Goal: Information Seeking & Learning: Learn about a topic

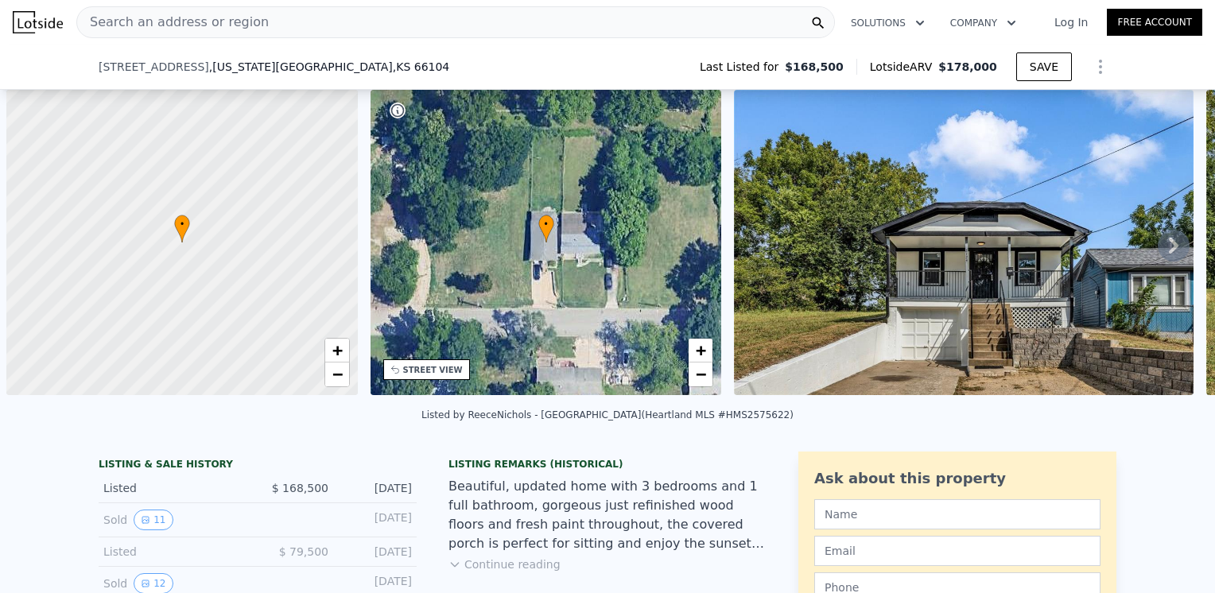
scroll to position [0, 6]
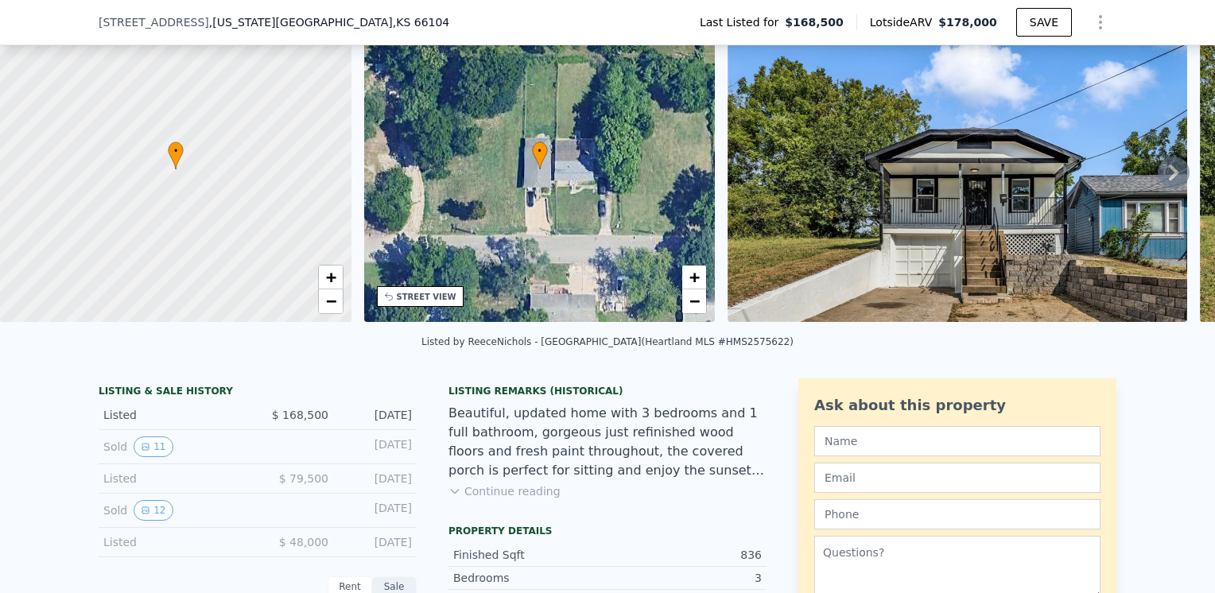
click at [1036, 211] on img at bounding box center [956, 169] width 459 height 305
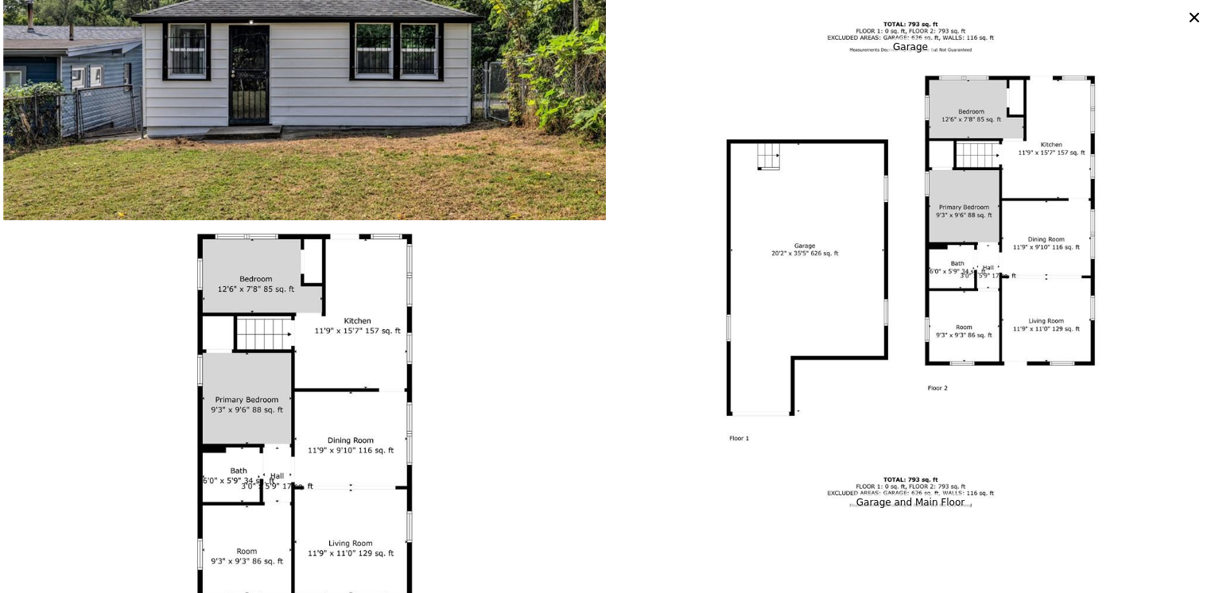
scroll to position [3654, 0]
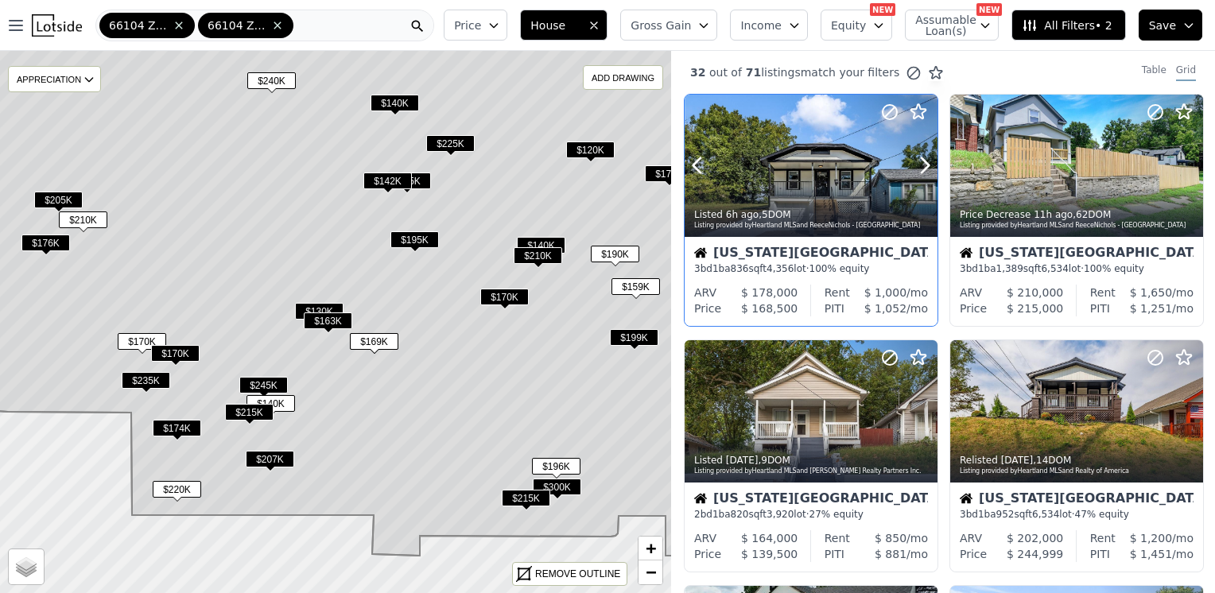
click at [809, 158] on div at bounding box center [811, 166] width 253 height 142
click at [1078, 175] on div at bounding box center [1076, 166] width 253 height 142
click at [826, 399] on div at bounding box center [811, 411] width 253 height 142
click at [1037, 405] on div at bounding box center [1076, 411] width 253 height 142
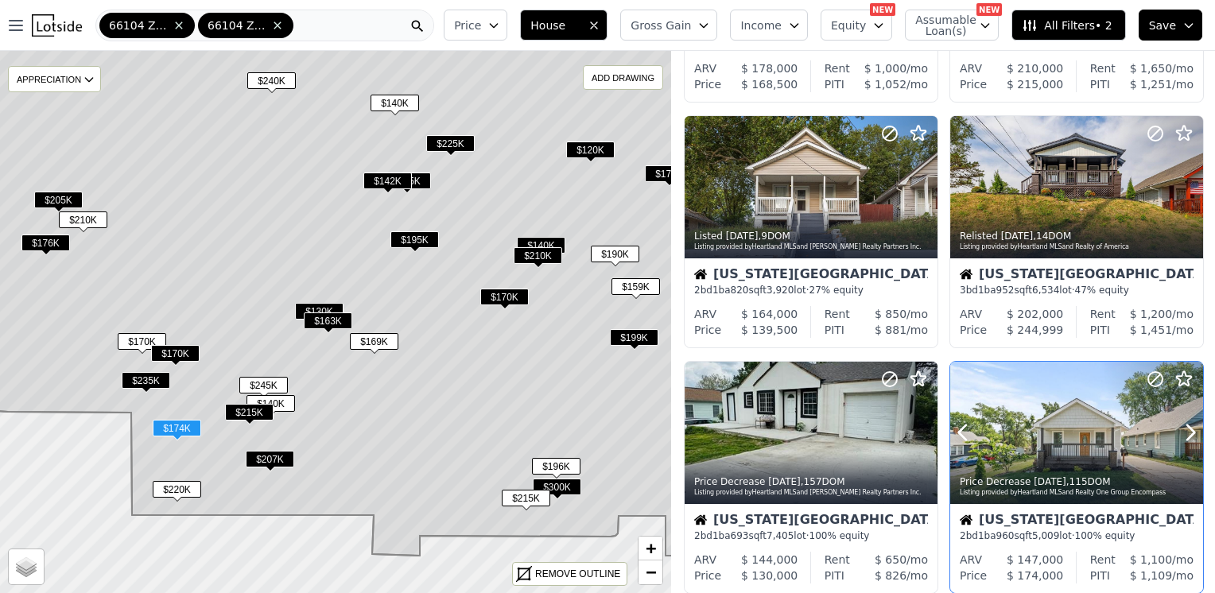
scroll to position [239, 0]
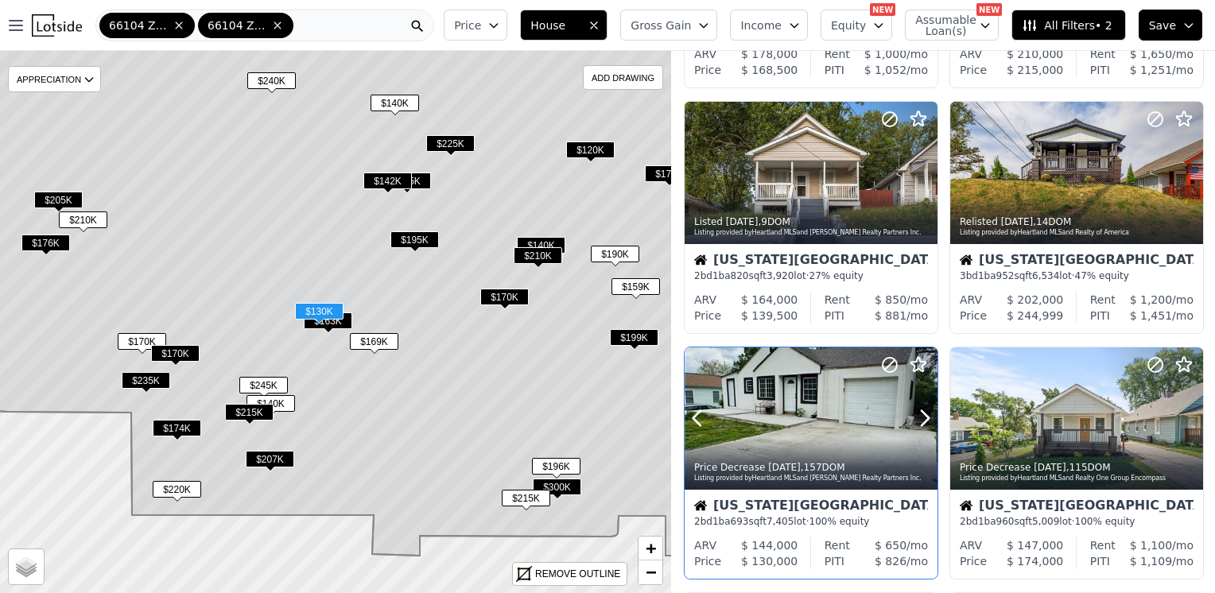
click at [844, 382] on div at bounding box center [887, 398] width 102 height 102
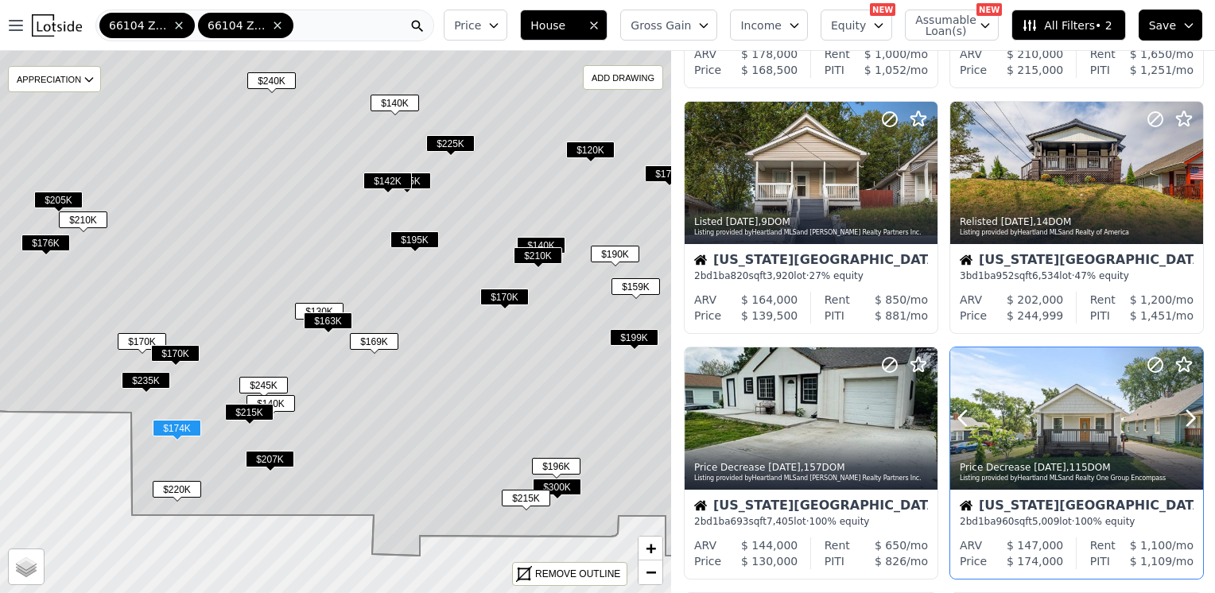
click at [1073, 425] on div at bounding box center [1076, 418] width 253 height 142
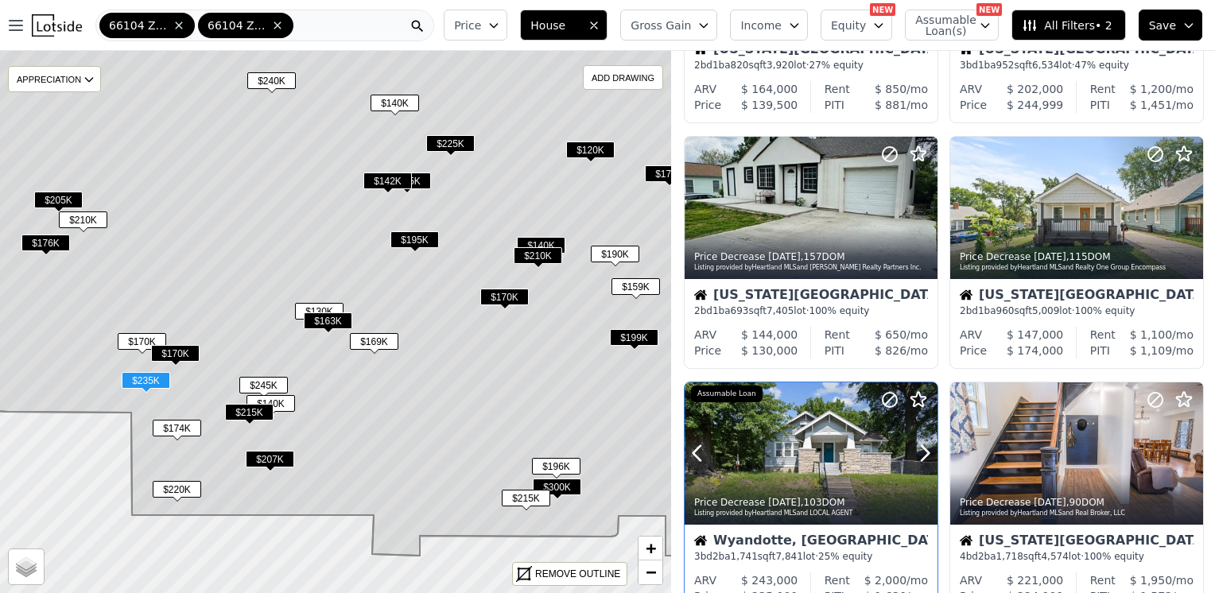
scroll to position [477, 0]
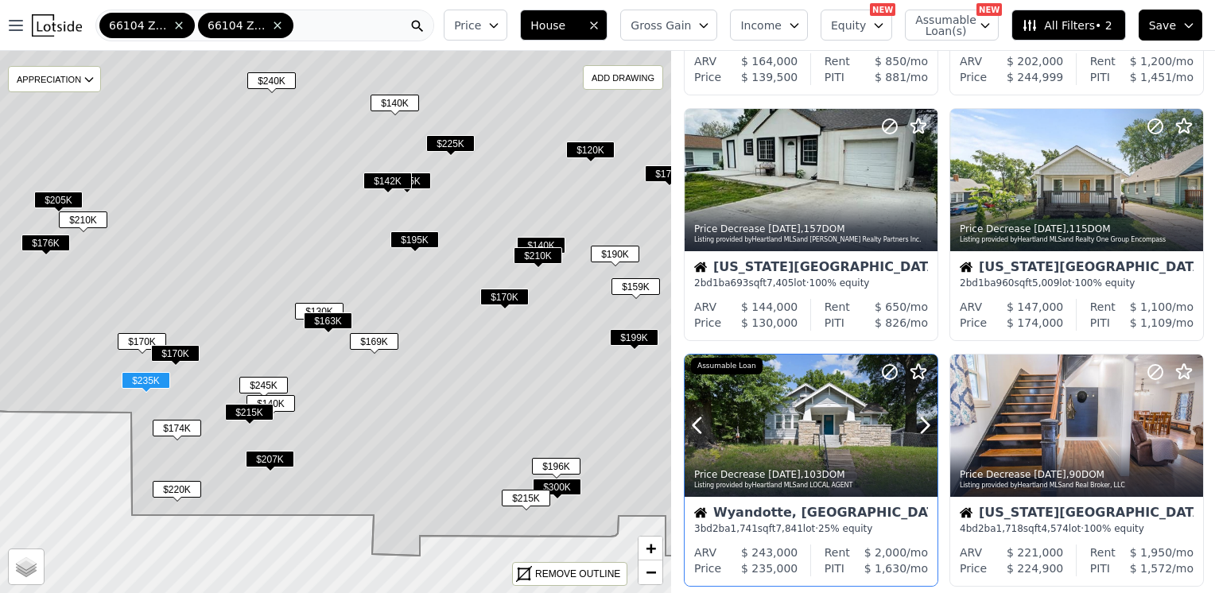
click at [798, 415] on div at bounding box center [811, 426] width 253 height 142
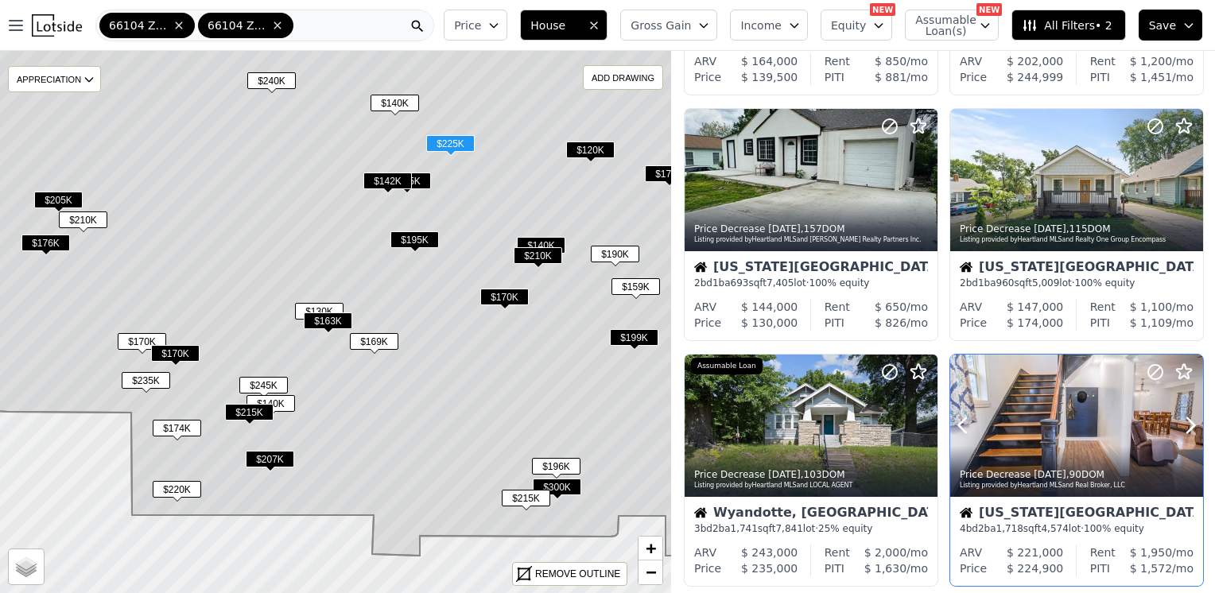
click at [1064, 405] on div at bounding box center [1076, 426] width 253 height 142
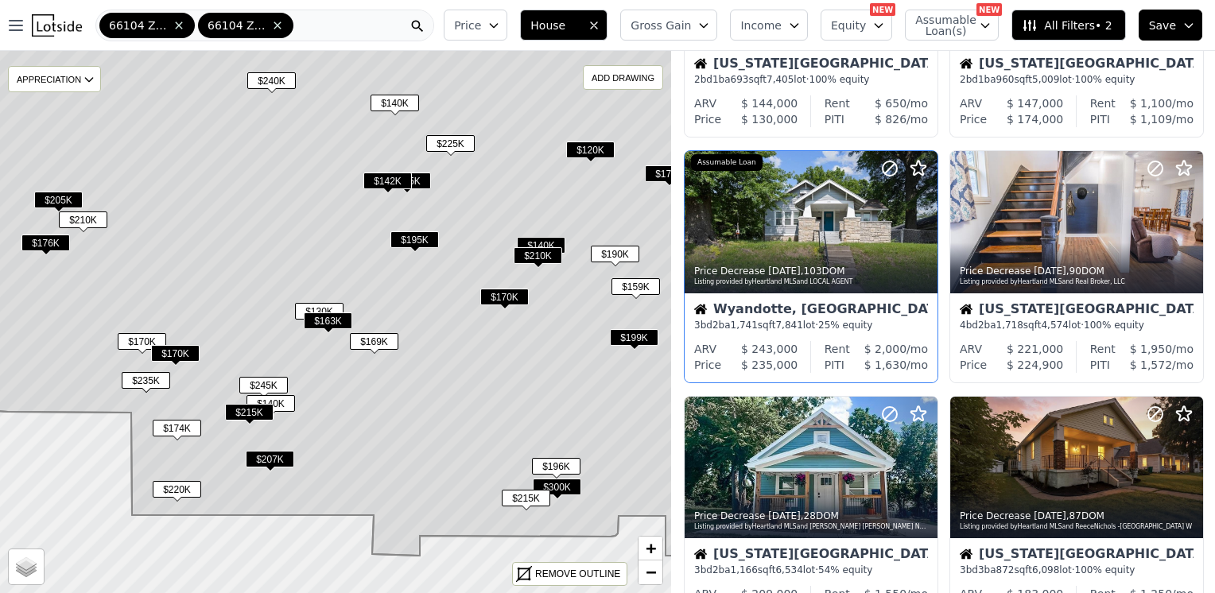
scroll to position [716, 0]
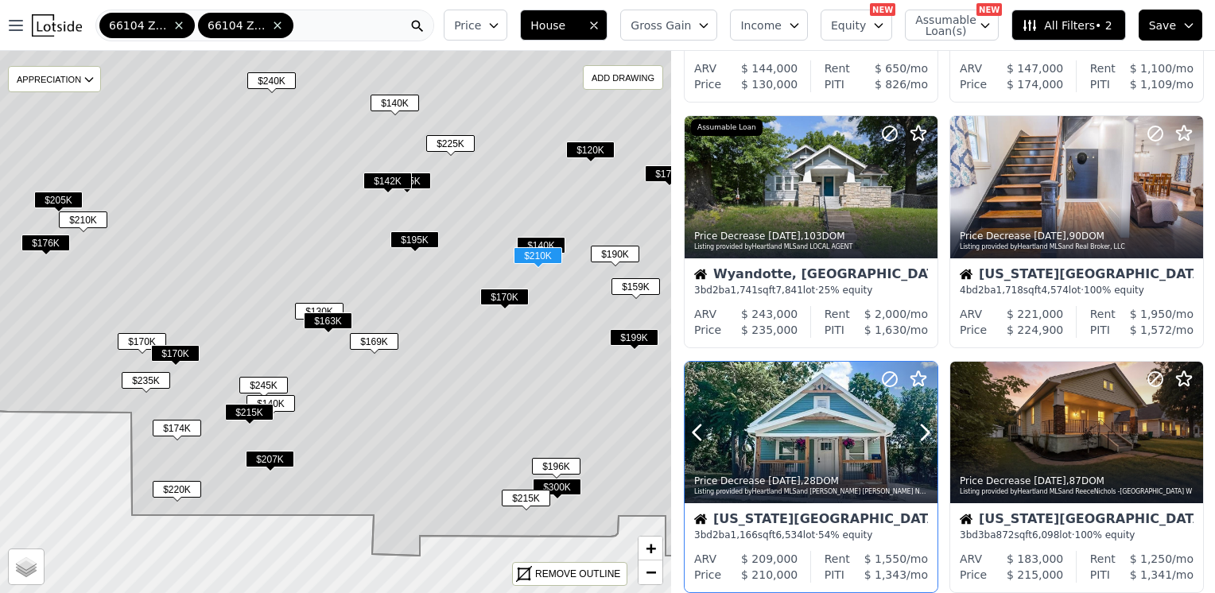
click at [812, 399] on div at bounding box center [811, 433] width 253 height 142
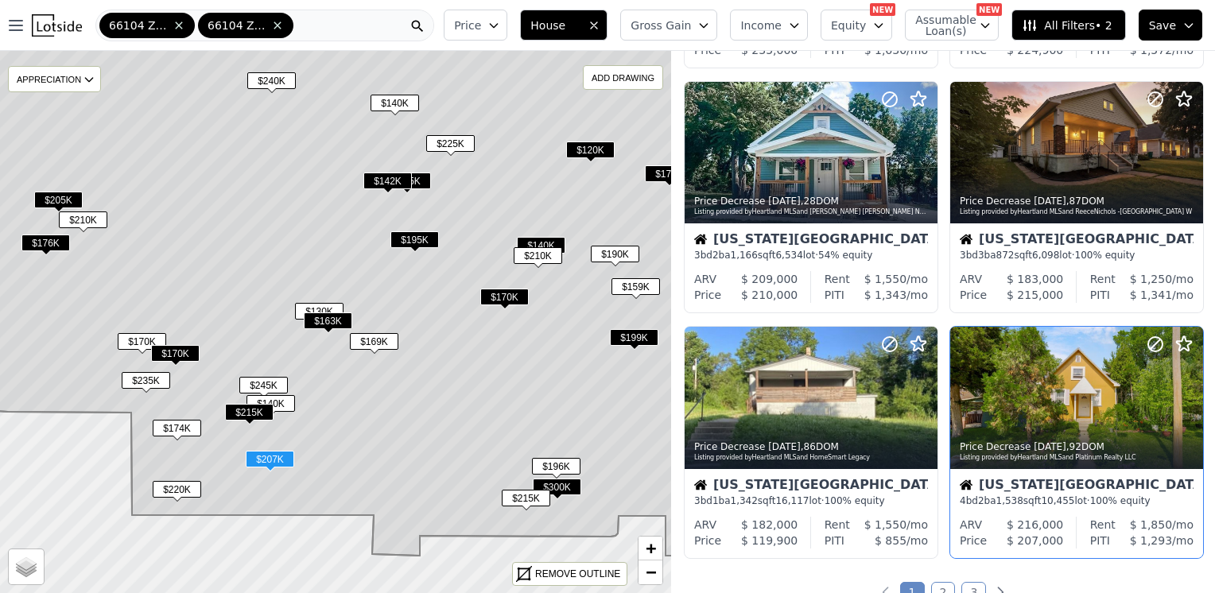
scroll to position [1034, 0]
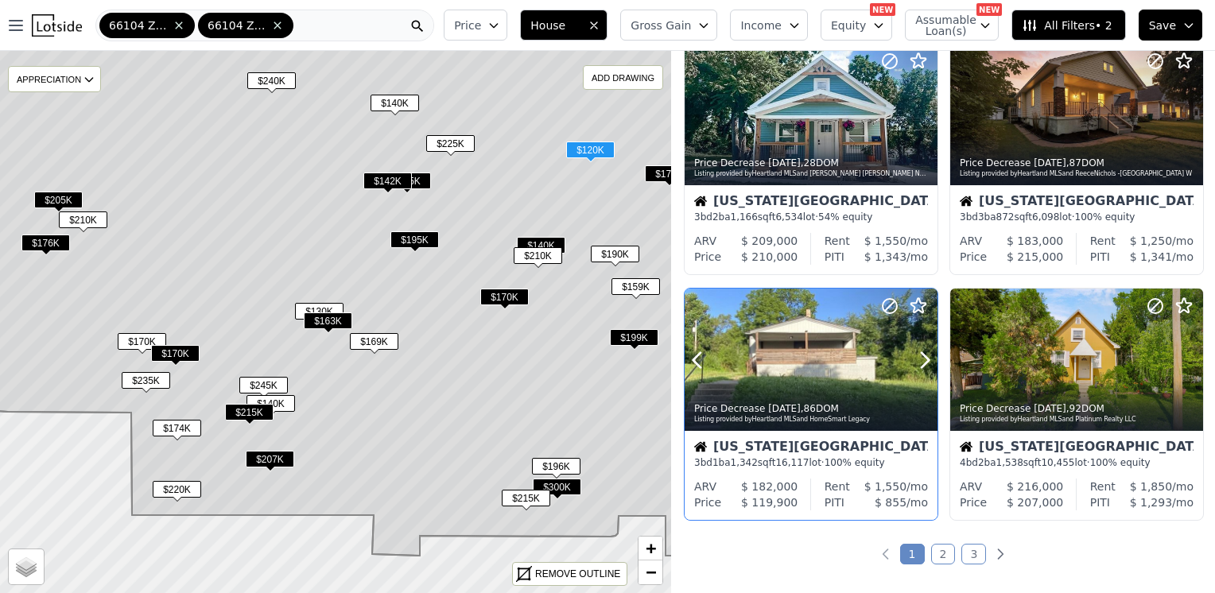
click at [753, 340] on div at bounding box center [811, 360] width 253 height 142
click at [1061, 352] on div at bounding box center [1076, 360] width 253 height 142
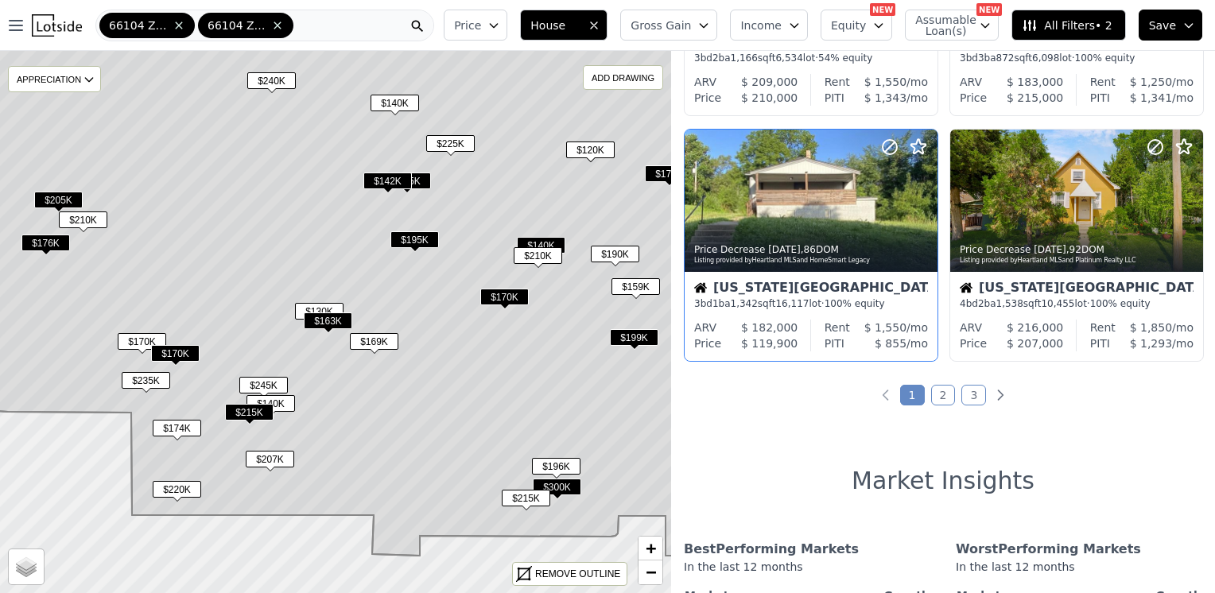
scroll to position [1272, 0]
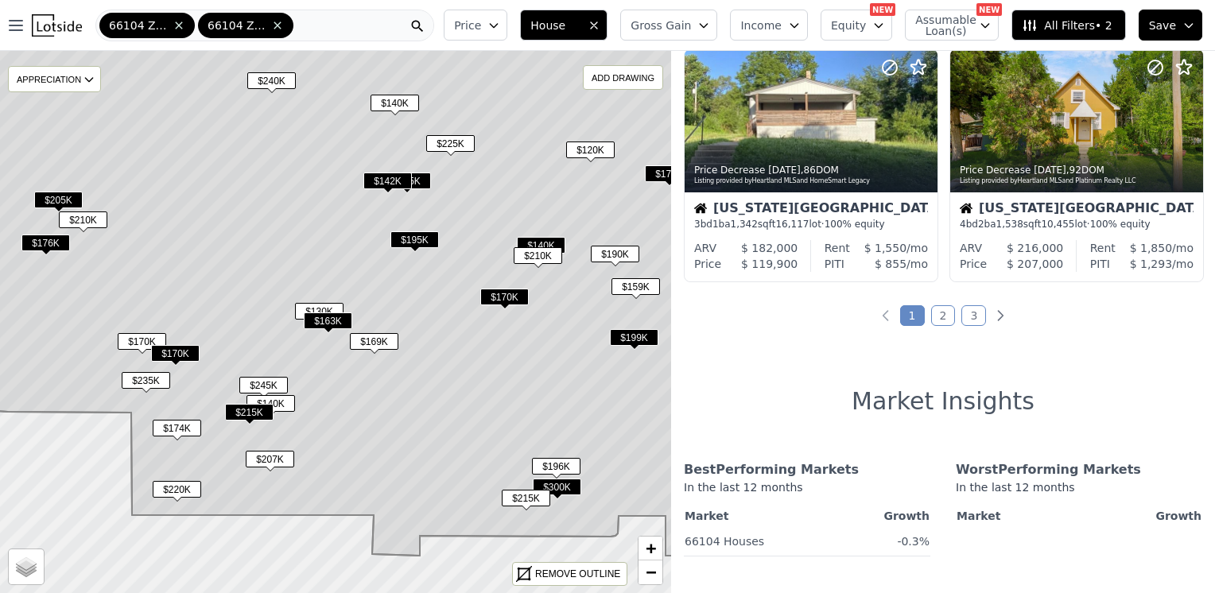
click at [939, 311] on link "2" at bounding box center [943, 315] width 25 height 21
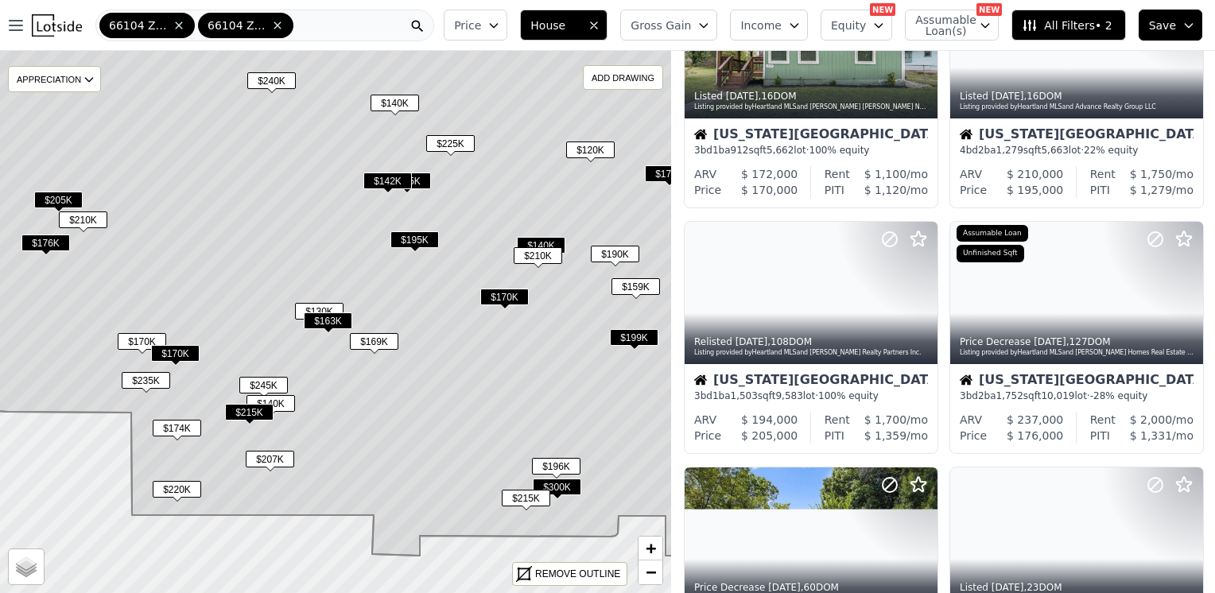
scroll to position [0, 0]
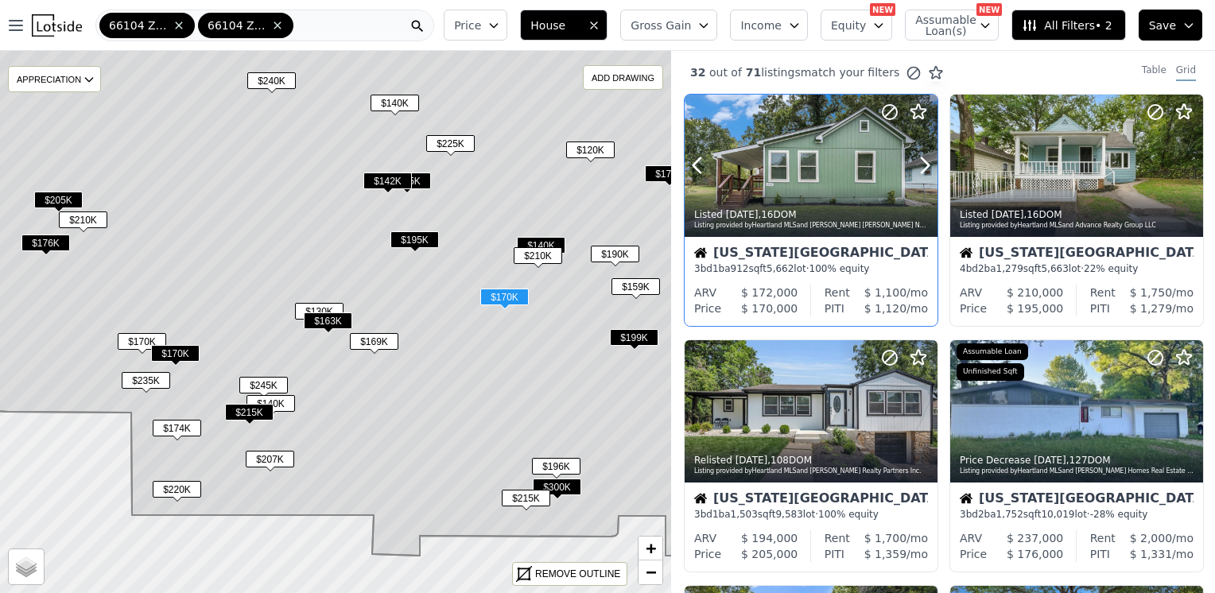
click at [824, 167] on div at bounding box center [811, 166] width 253 height 142
click at [1021, 152] on div at bounding box center [1076, 166] width 253 height 142
click at [824, 414] on div at bounding box center [811, 411] width 253 height 142
click at [1070, 378] on div at bounding box center [1076, 411] width 253 height 142
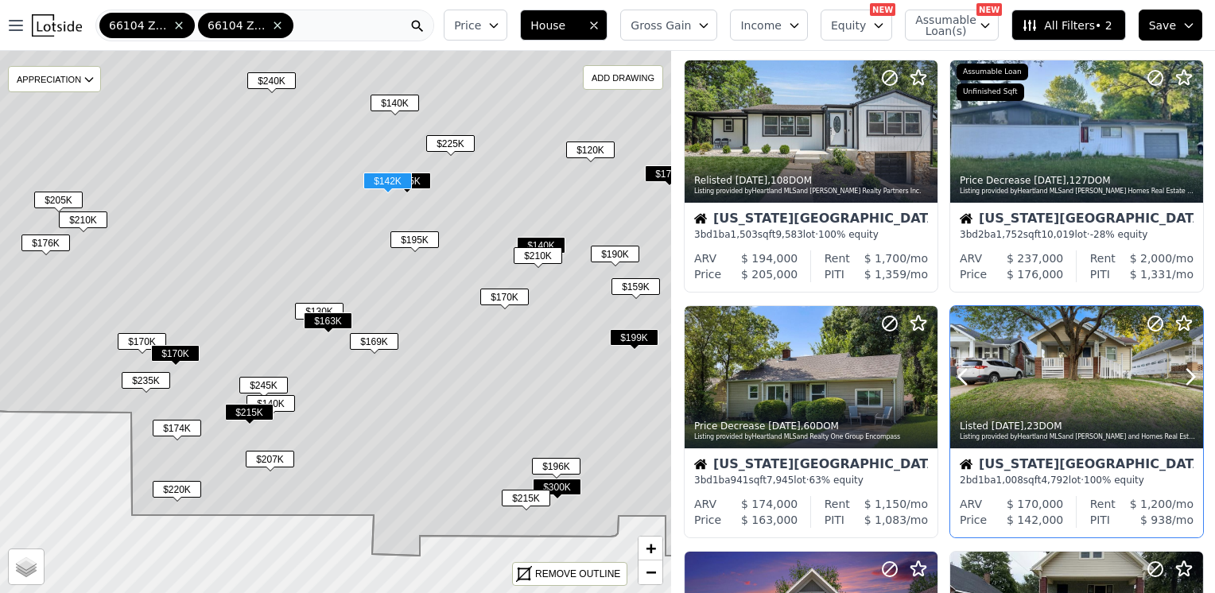
scroll to position [318, 0]
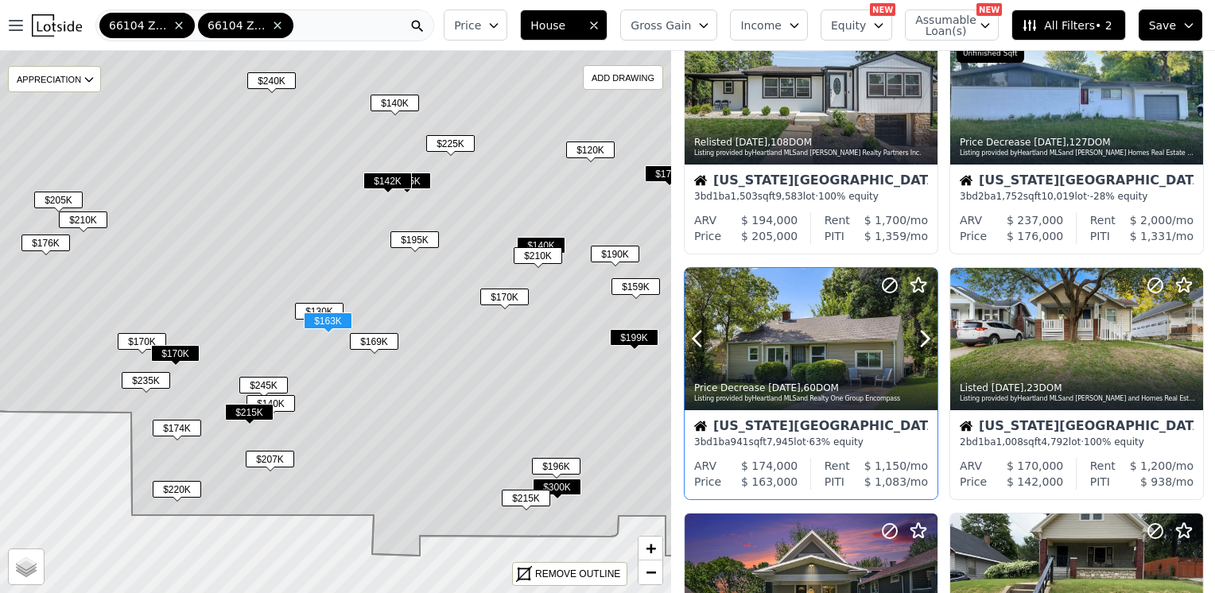
click at [817, 310] on div at bounding box center [811, 339] width 253 height 142
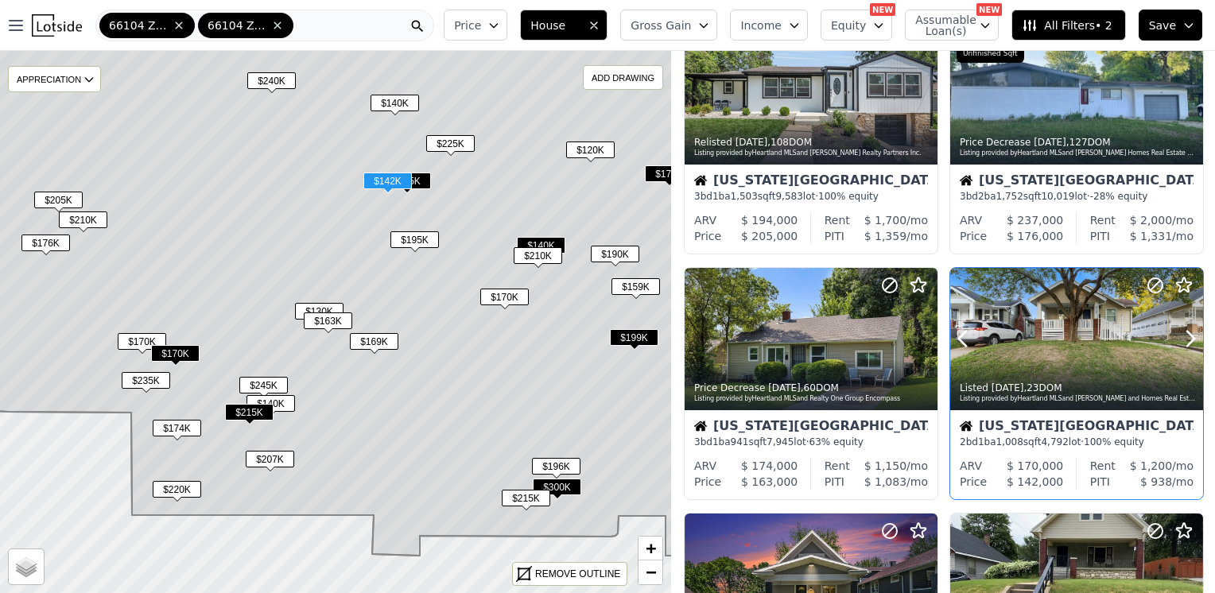
click at [1065, 313] on div at bounding box center [1076, 339] width 253 height 142
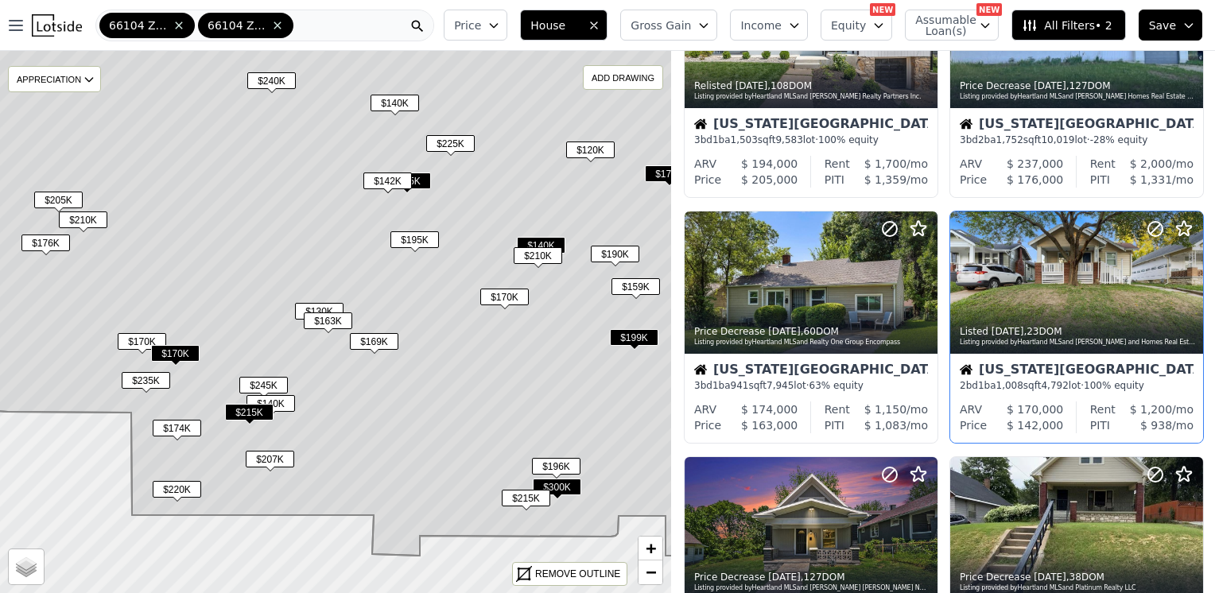
scroll to position [477, 0]
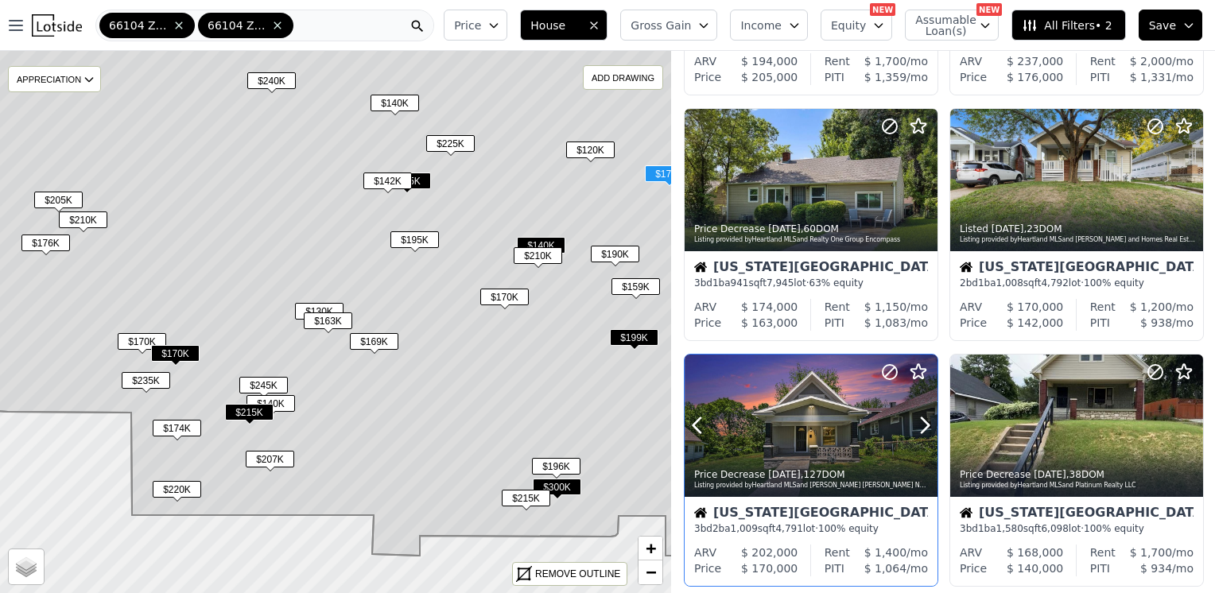
click at [828, 396] on div at bounding box center [811, 426] width 253 height 142
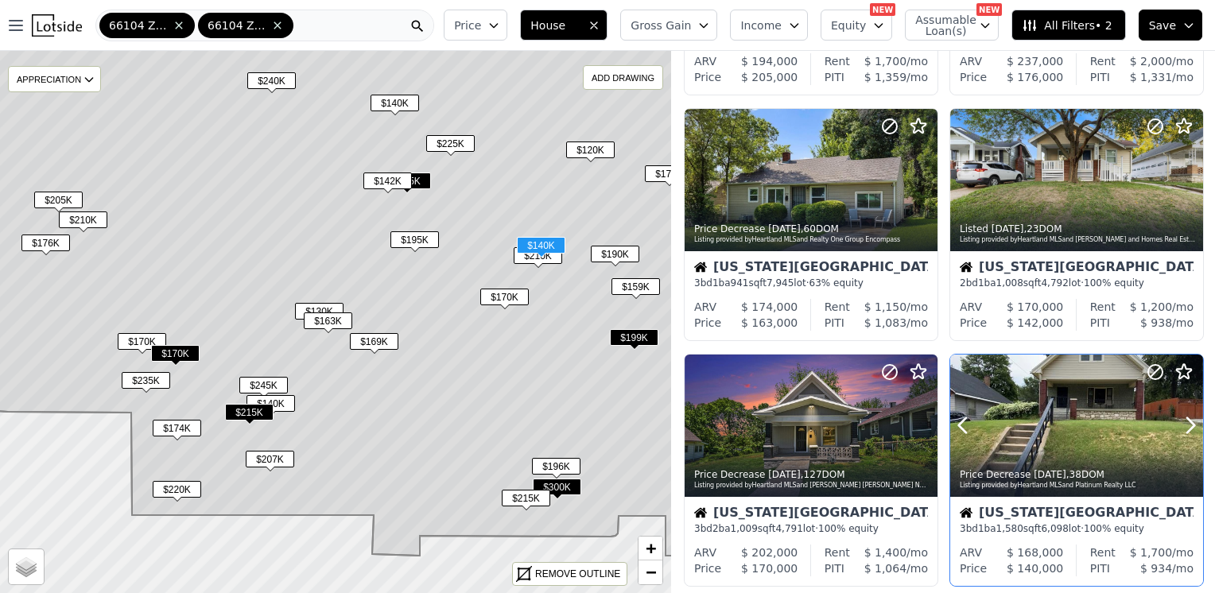
click at [1082, 427] on div at bounding box center [1076, 426] width 253 height 142
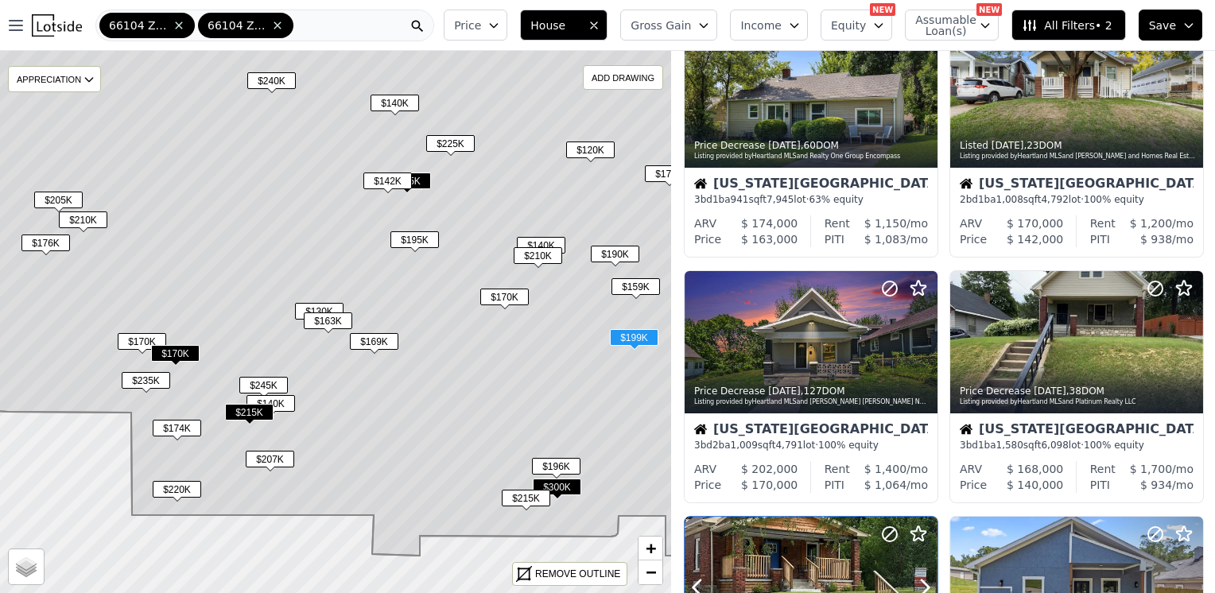
scroll to position [716, 0]
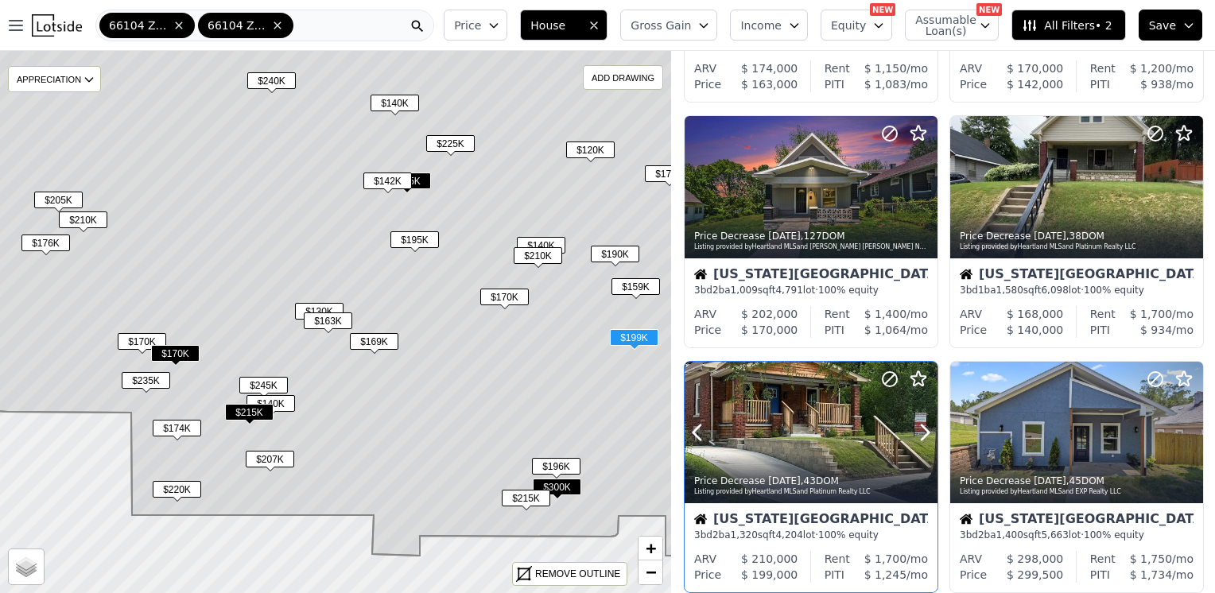
click at [780, 390] on div at bounding box center [811, 433] width 253 height 142
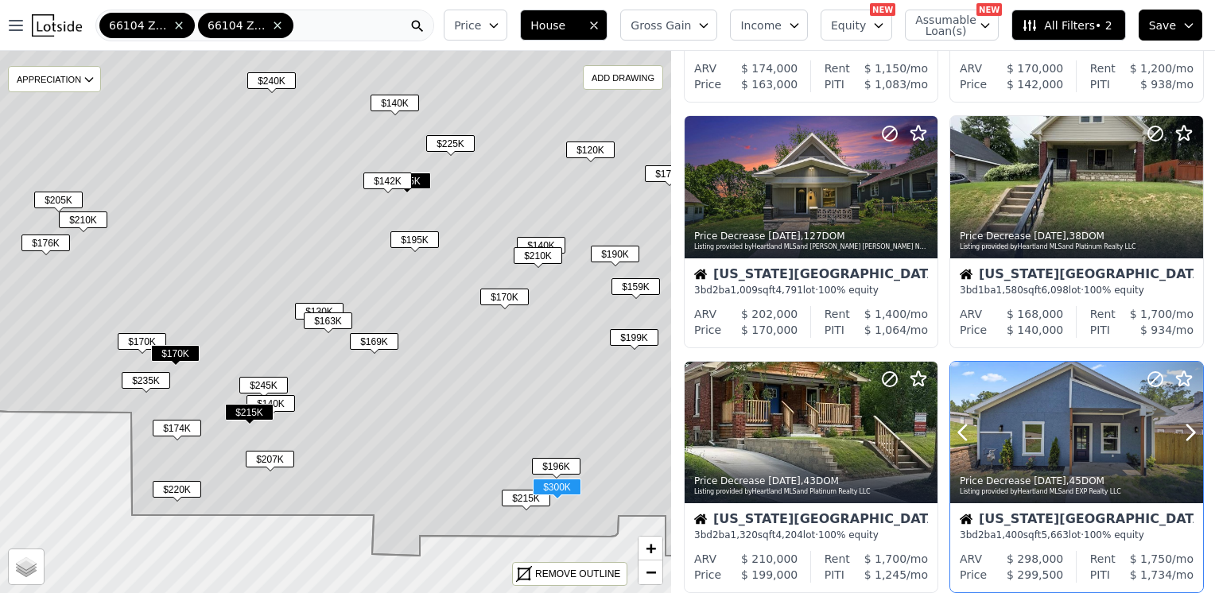
click at [1060, 440] on div at bounding box center [1076, 433] width 253 height 142
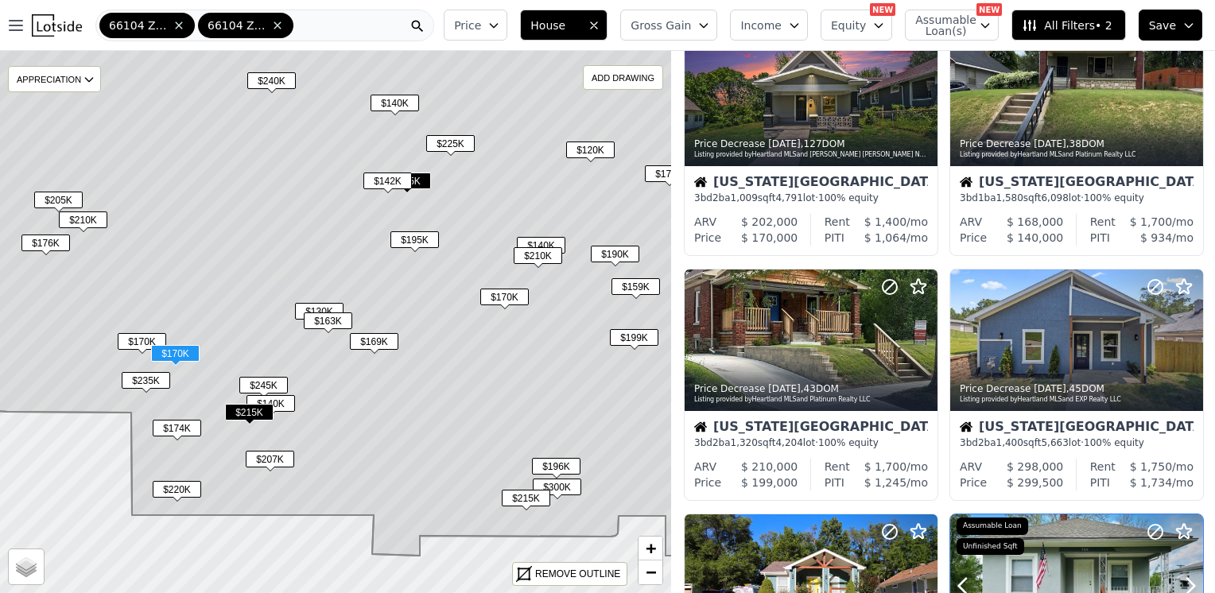
scroll to position [954, 0]
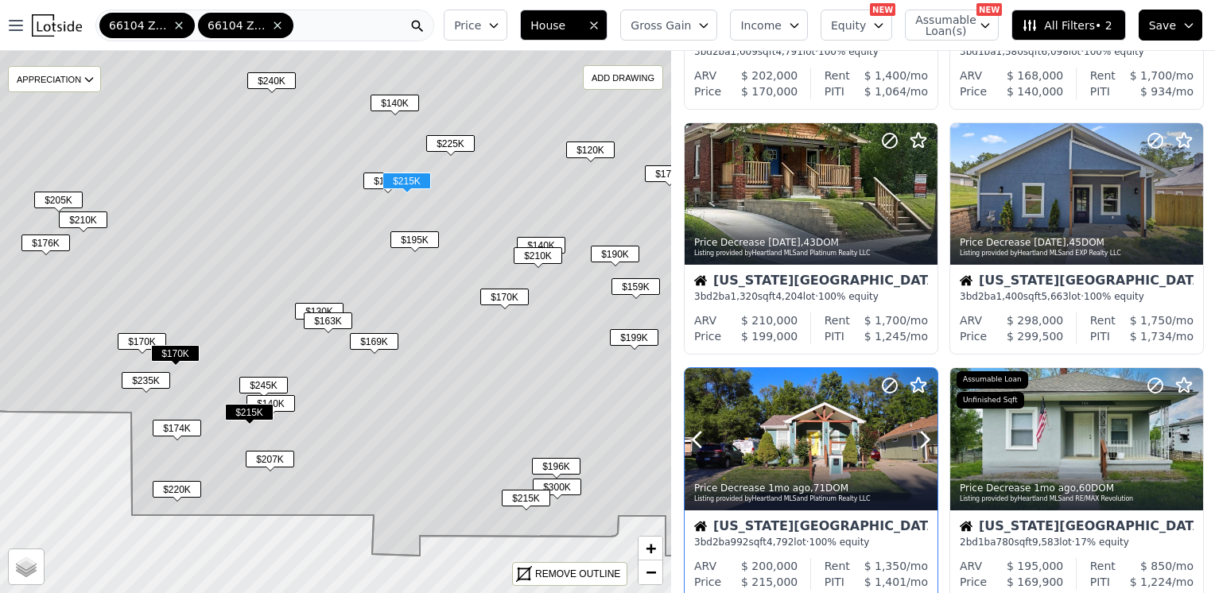
click at [837, 415] on div at bounding box center [887, 419] width 102 height 102
click at [1115, 425] on div at bounding box center [1152, 419] width 102 height 102
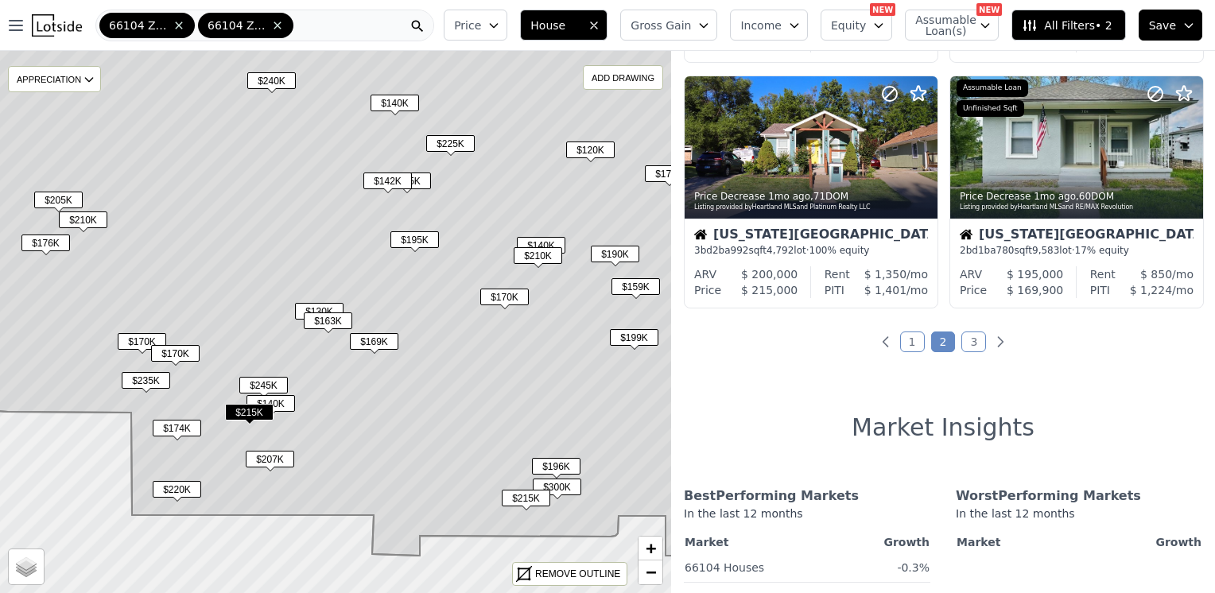
scroll to position [1272, 0]
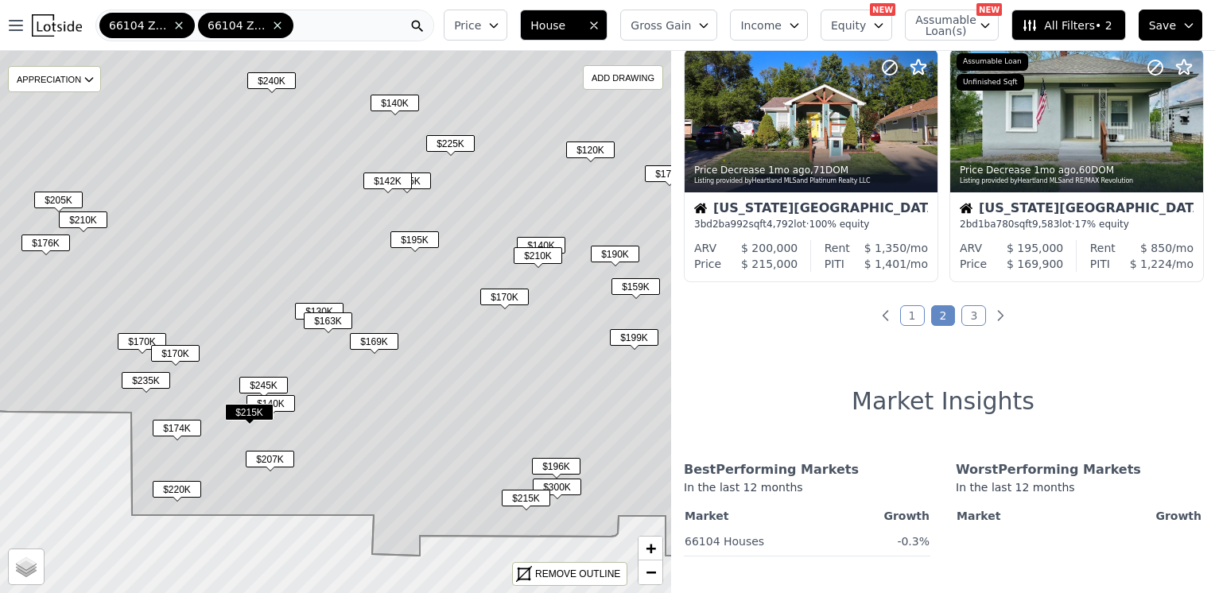
click at [545, 258] on span "$210K" at bounding box center [538, 255] width 48 height 17
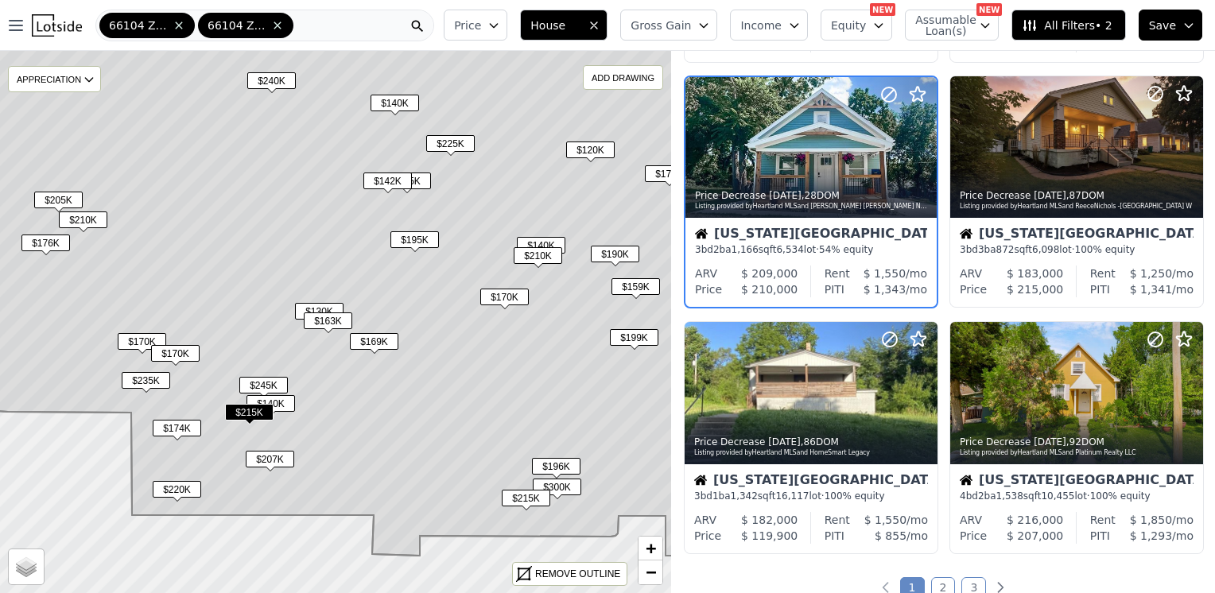
scroll to position [845, 0]
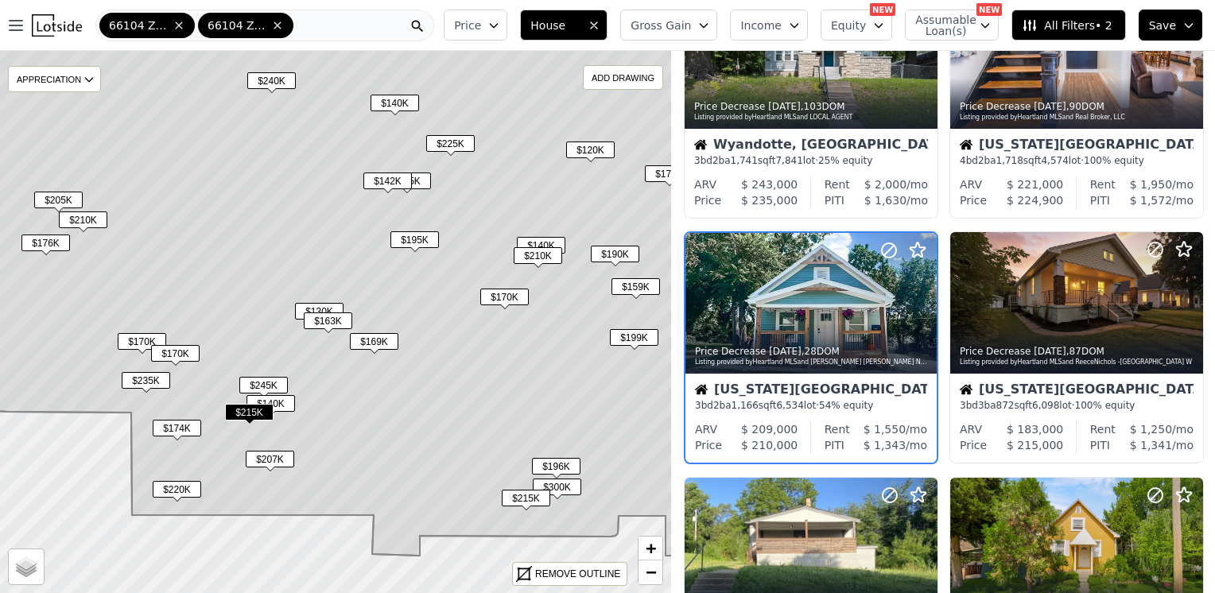
click at [545, 256] on span "$210K" at bounding box center [538, 255] width 48 height 17
click at [840, 288] on div at bounding box center [887, 283] width 102 height 102
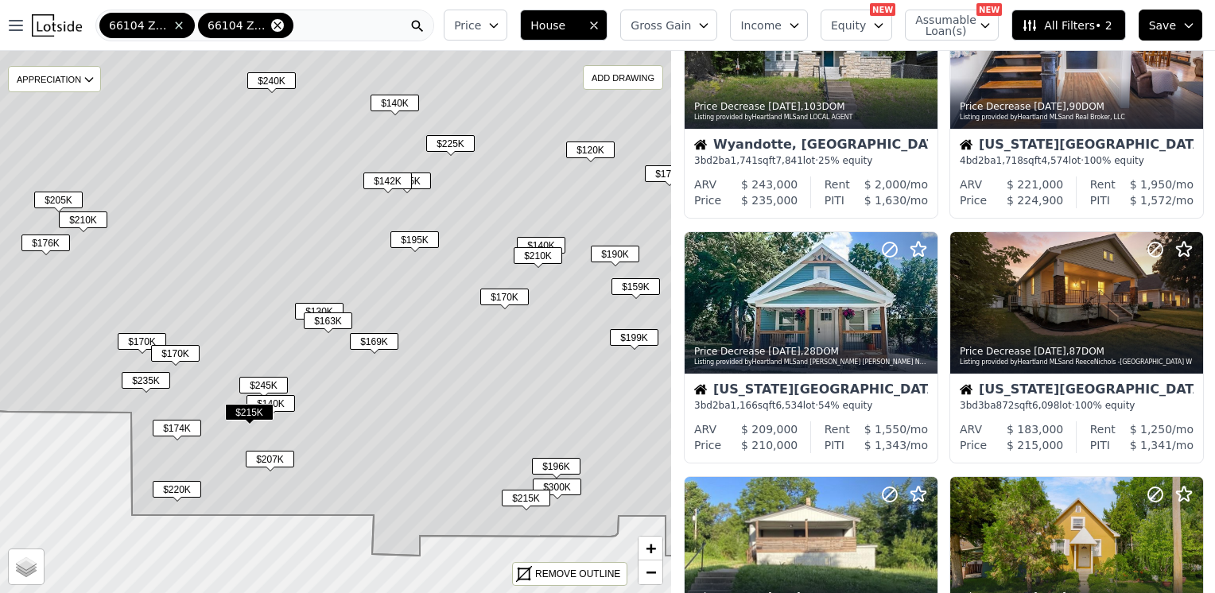
click at [277, 24] on icon at bounding box center [276, 24] width 7 height 7
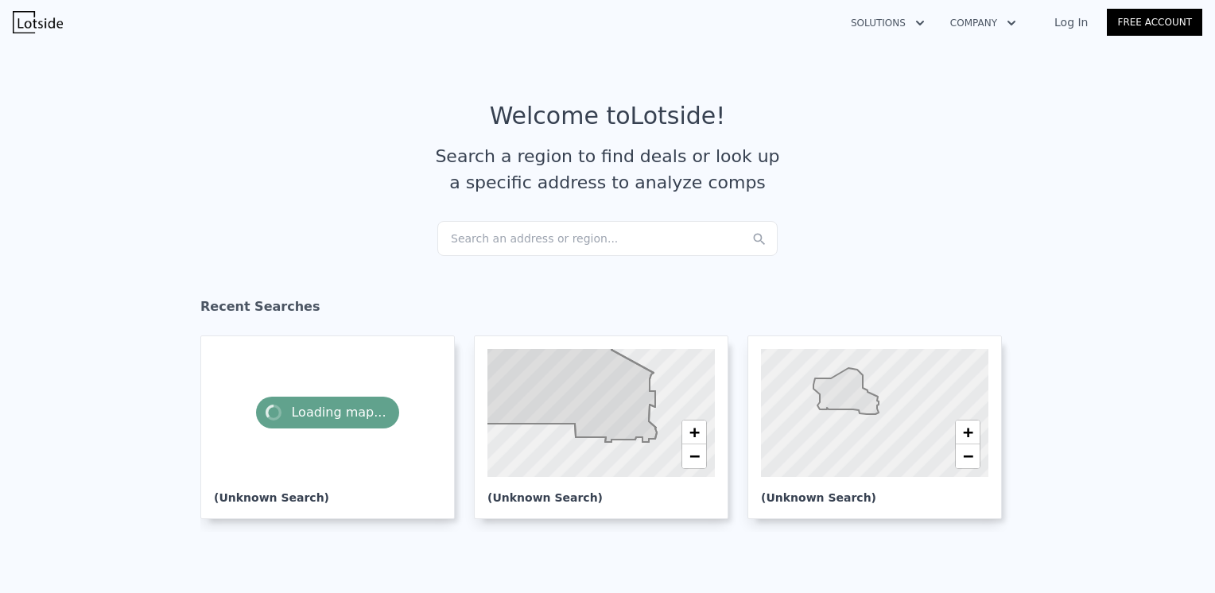
click at [1081, 24] on link "Log In" at bounding box center [1071, 22] width 72 height 16
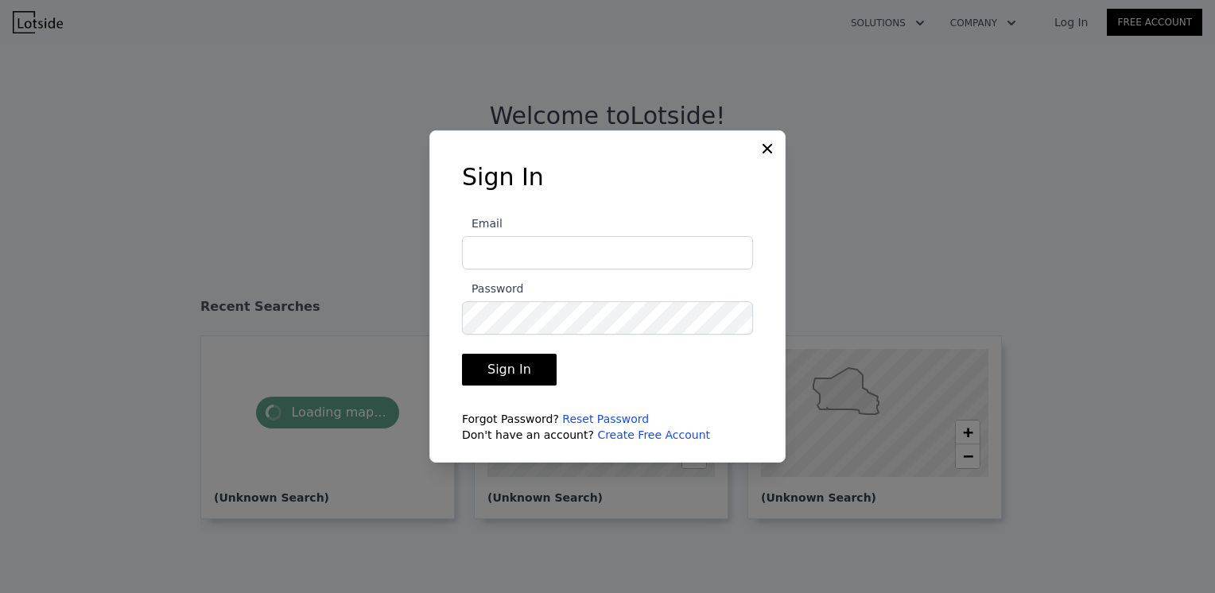
type input "territlt@yahoo.com"
click at [533, 362] on button "Sign In" at bounding box center [509, 370] width 95 height 32
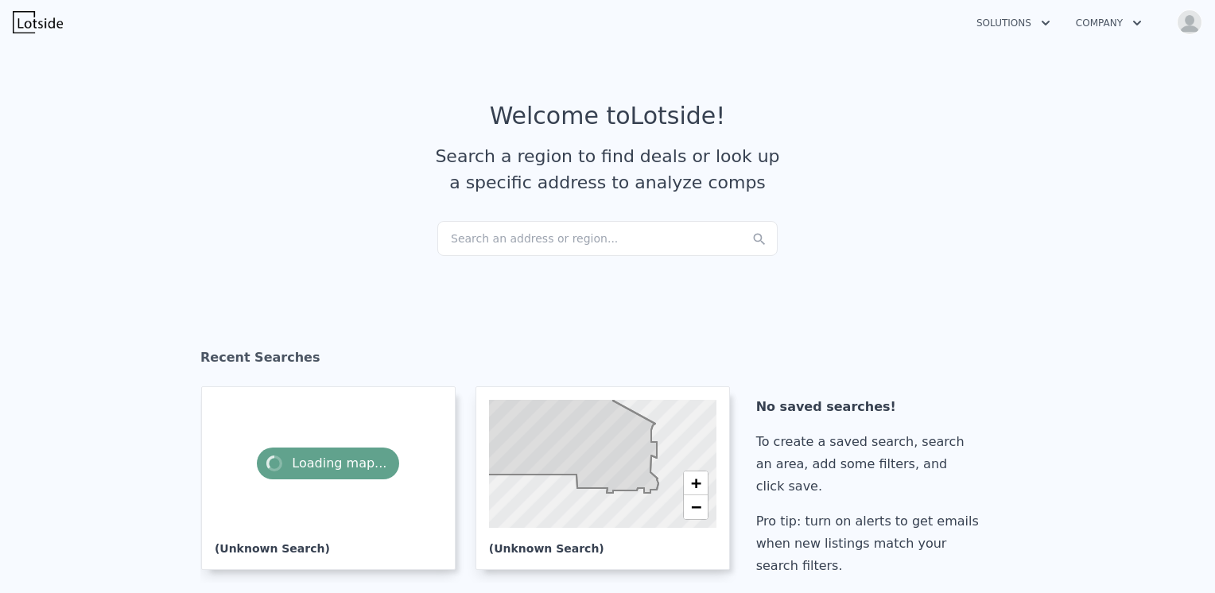
checkbox input "true"
click at [1038, 20] on icon "button" at bounding box center [1046, 23] width 16 height 19
click at [1054, 122] on link "Wholesaler Solutions" at bounding box center [1053, 118] width 178 height 29
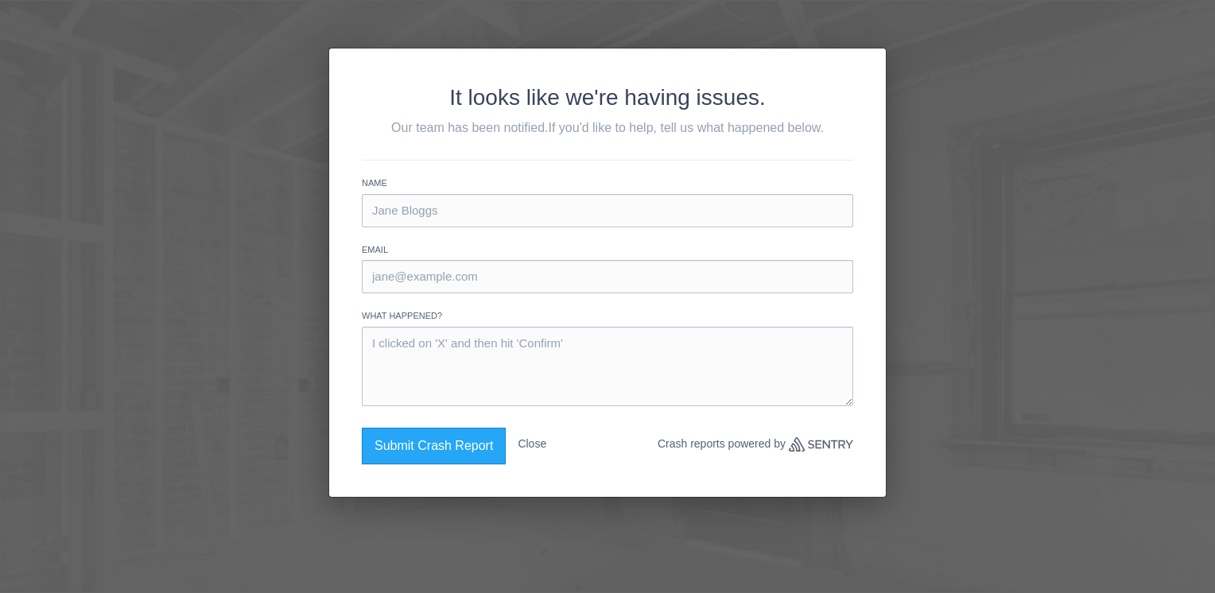
click at [539, 440] on button "Close" at bounding box center [532, 444] width 29 height 33
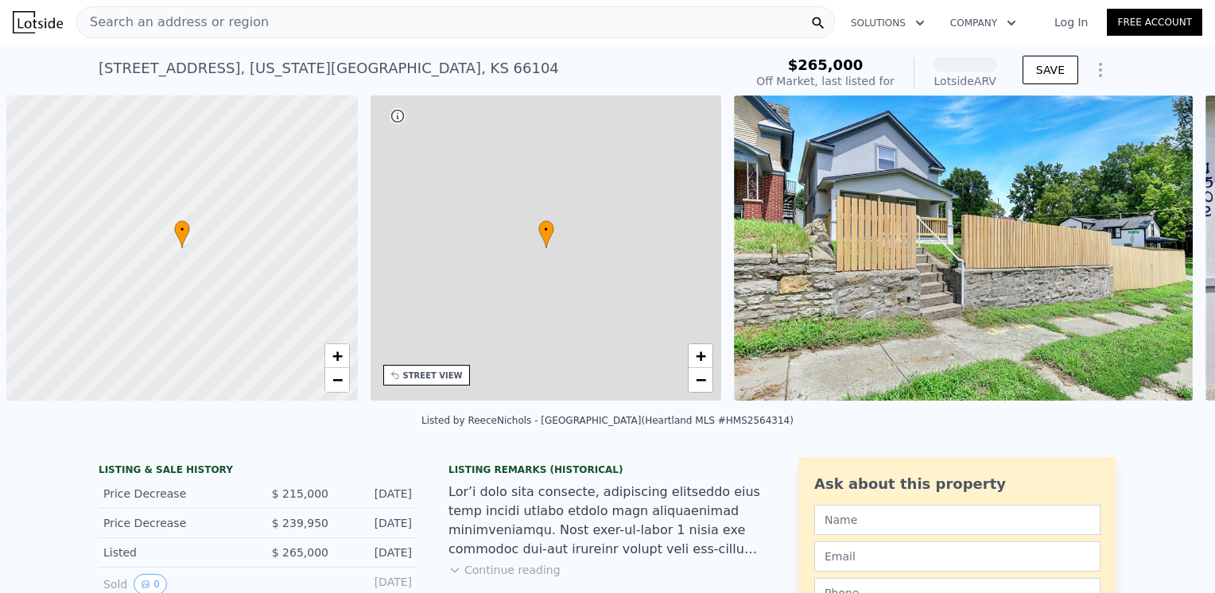
scroll to position [0, 6]
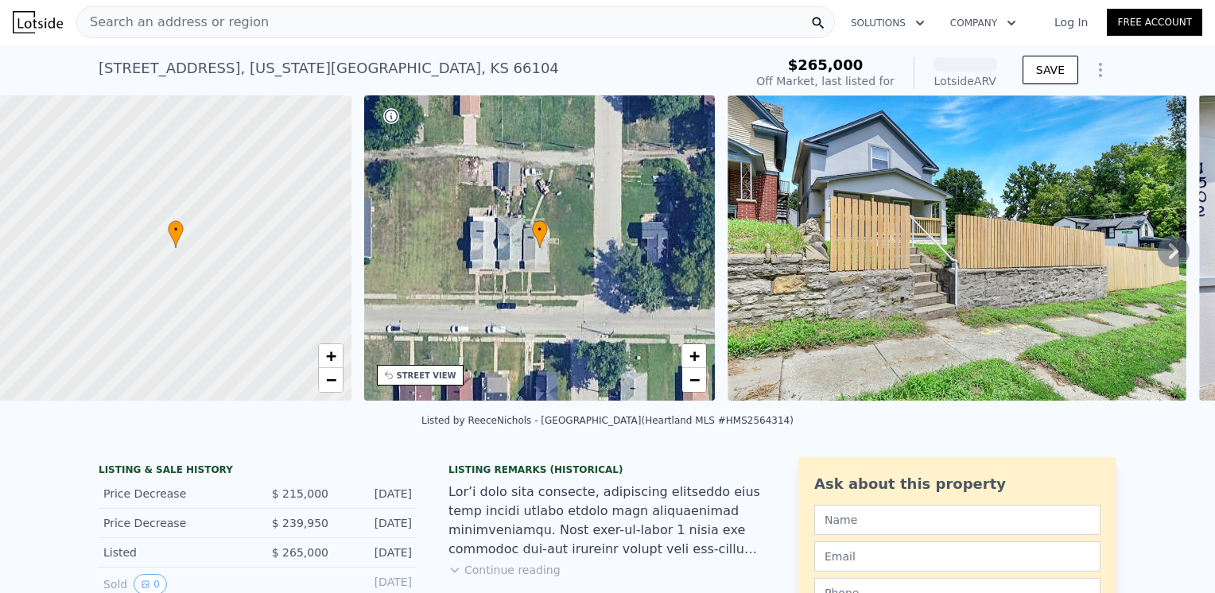
click at [1038, 275] on img at bounding box center [956, 247] width 459 height 305
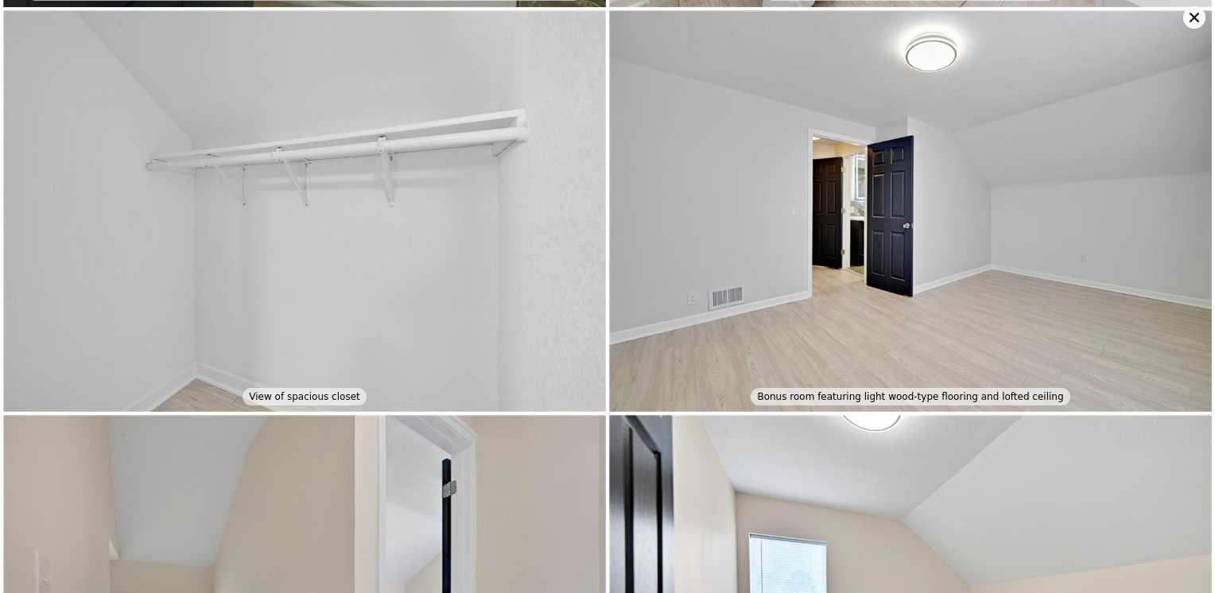
scroll to position [2003, 0]
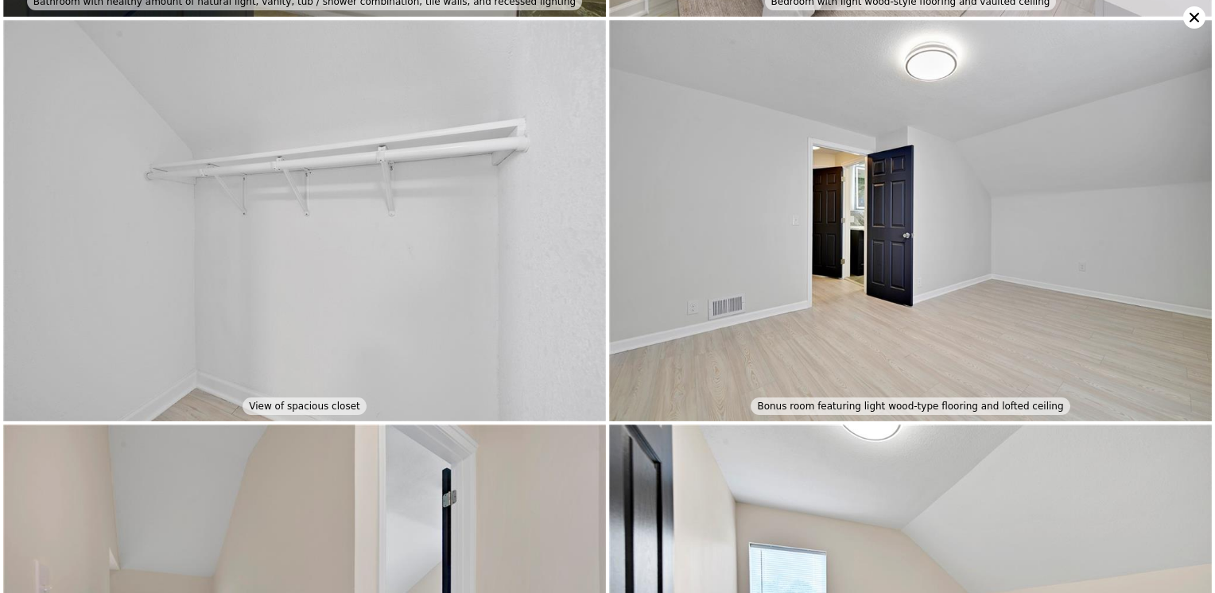
click at [1188, 10] on icon at bounding box center [1194, 17] width 22 height 22
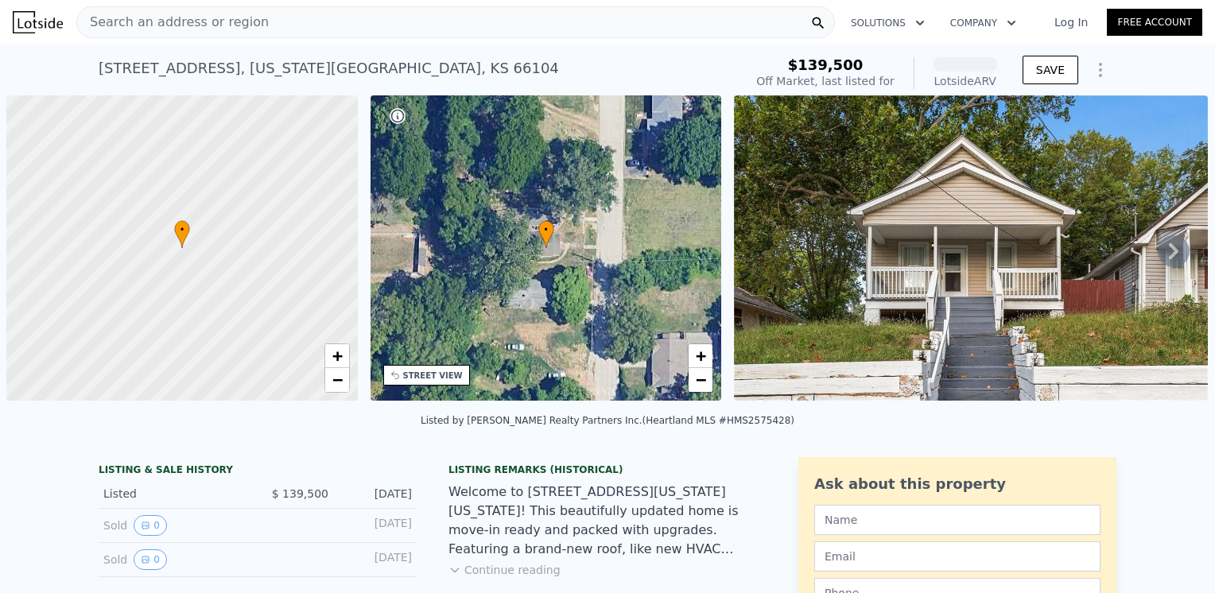
scroll to position [0, 6]
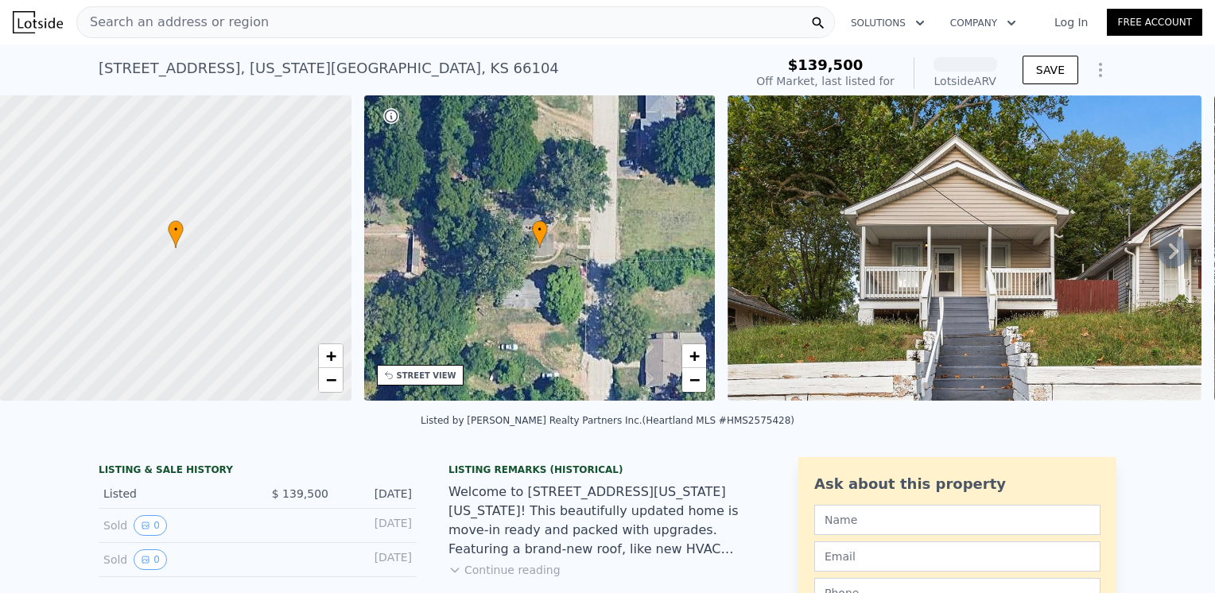
click at [884, 221] on img at bounding box center [964, 247] width 474 height 305
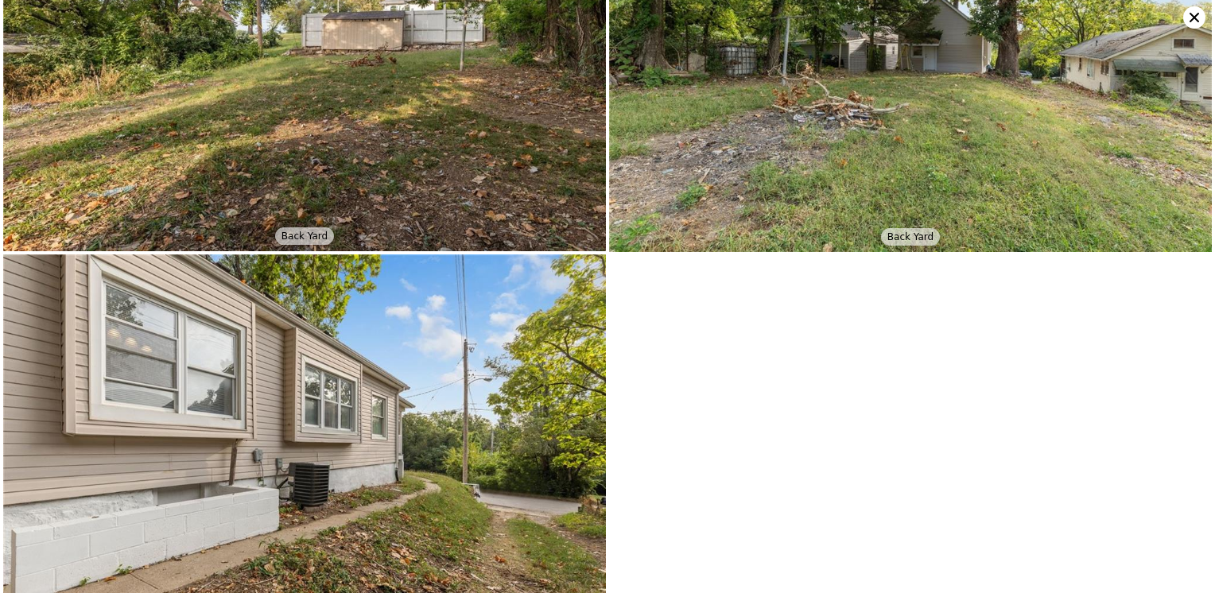
scroll to position [5390, 0]
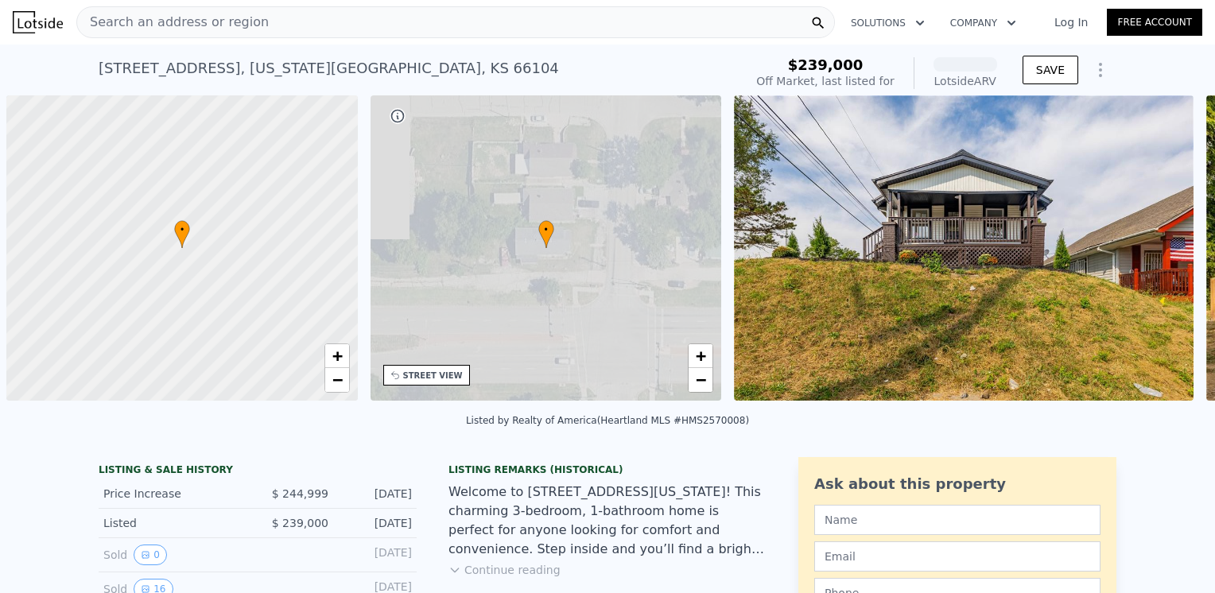
scroll to position [0, 6]
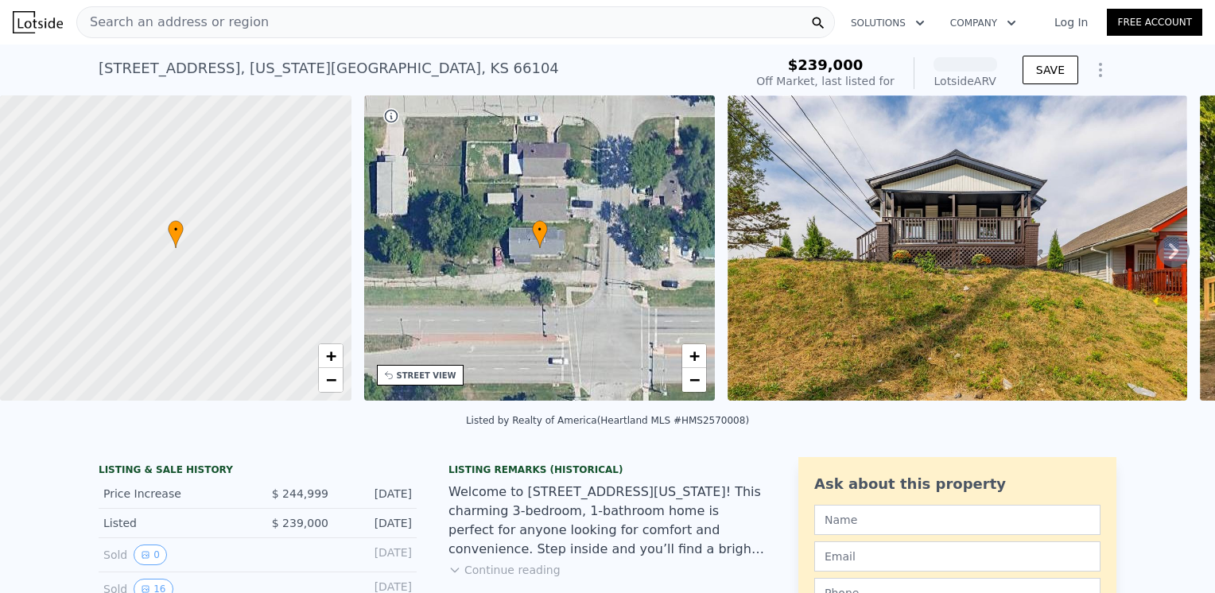
click at [920, 245] on img at bounding box center [956, 247] width 459 height 305
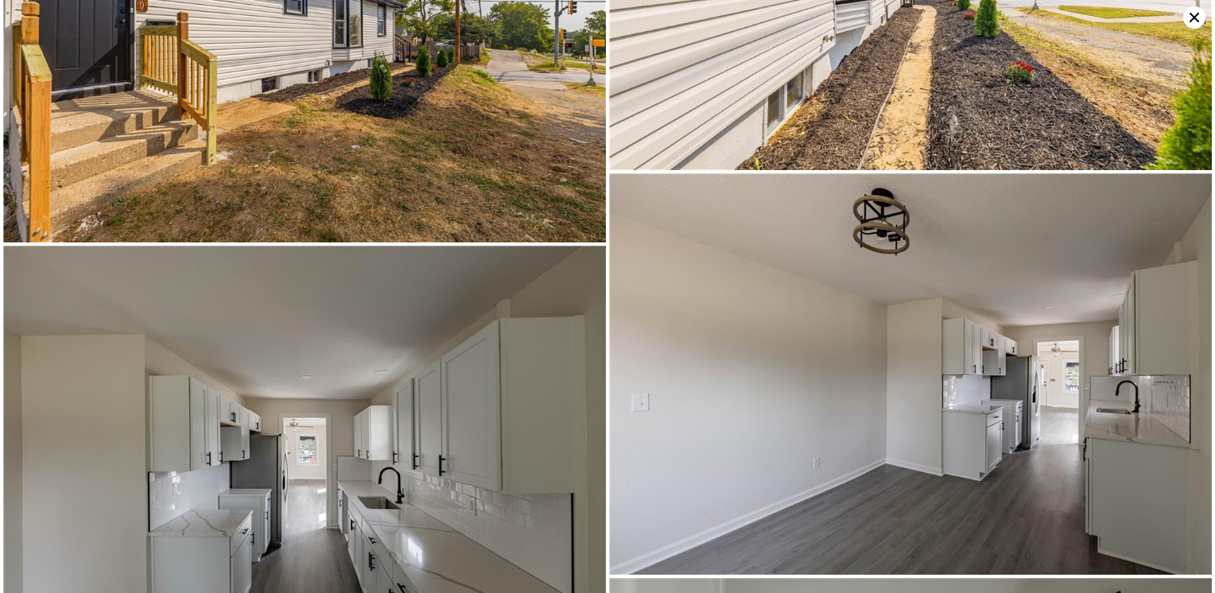
scroll to position [728, 0]
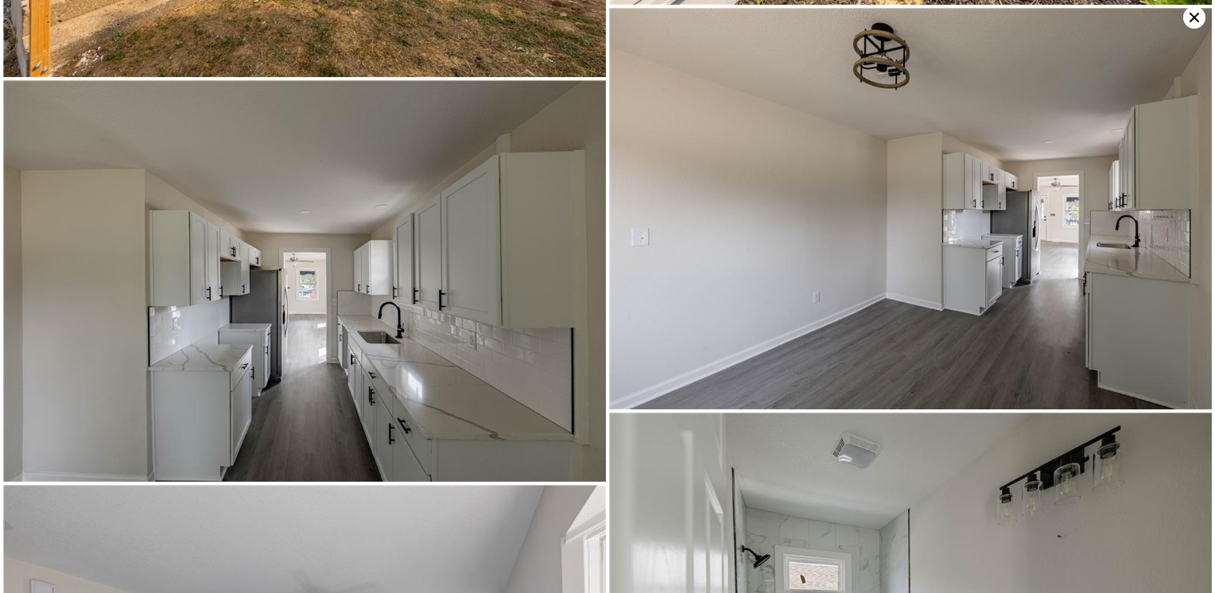
click at [1194, 20] on icon at bounding box center [1194, 17] width 22 height 22
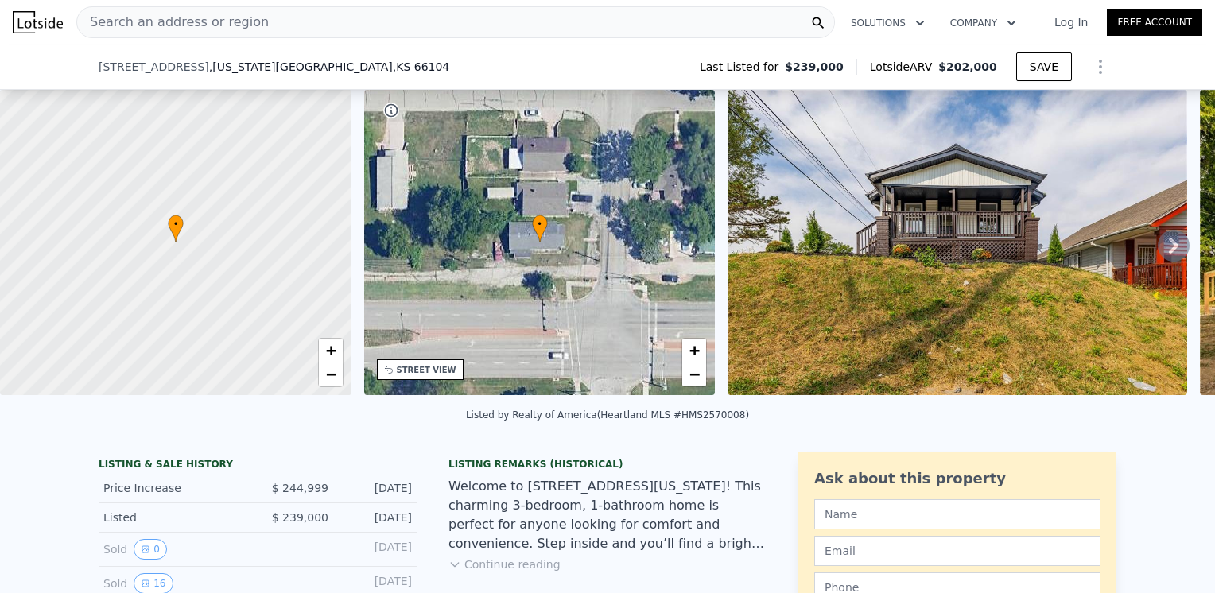
scroll to position [73, 0]
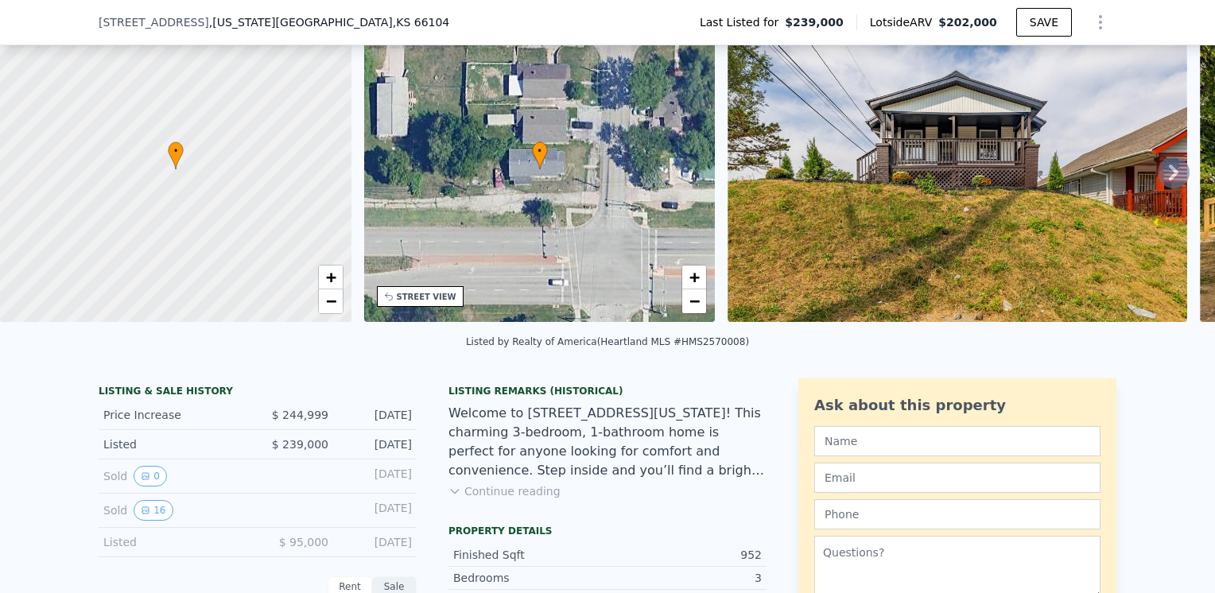
click at [499, 499] on button "Continue reading" at bounding box center [504, 491] width 112 height 16
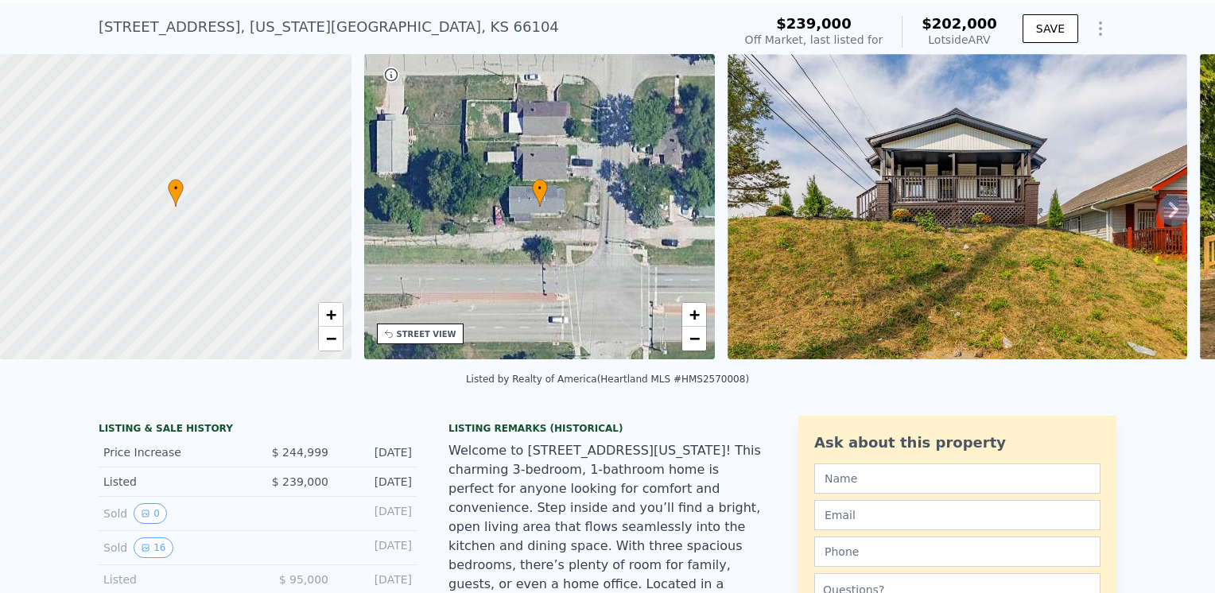
scroll to position [6, 0]
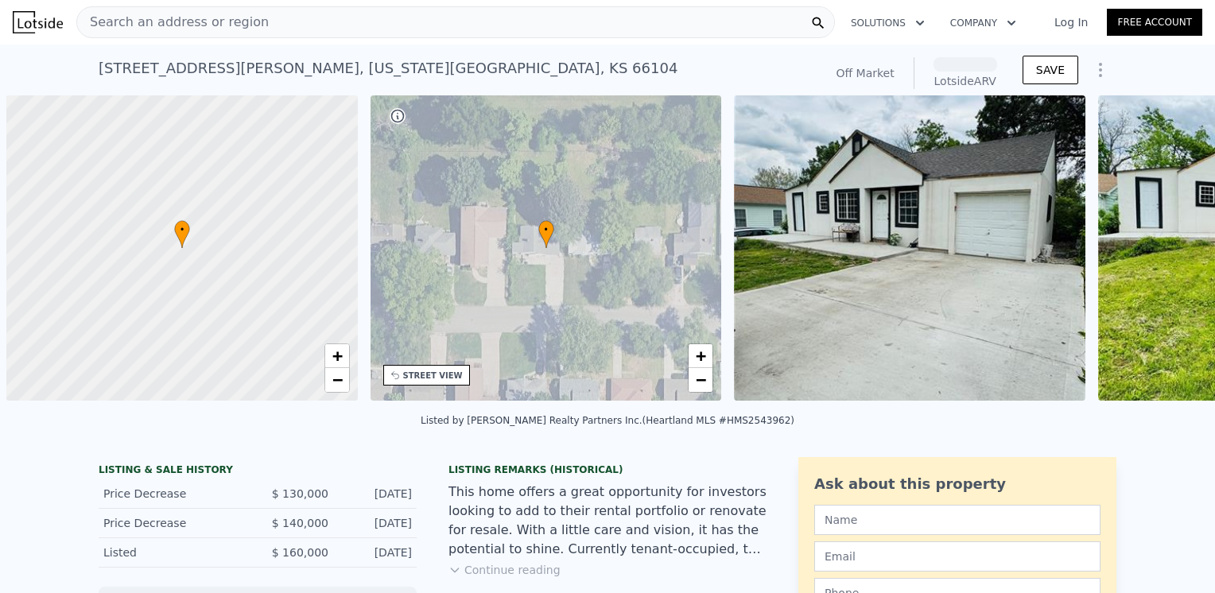
scroll to position [0, 6]
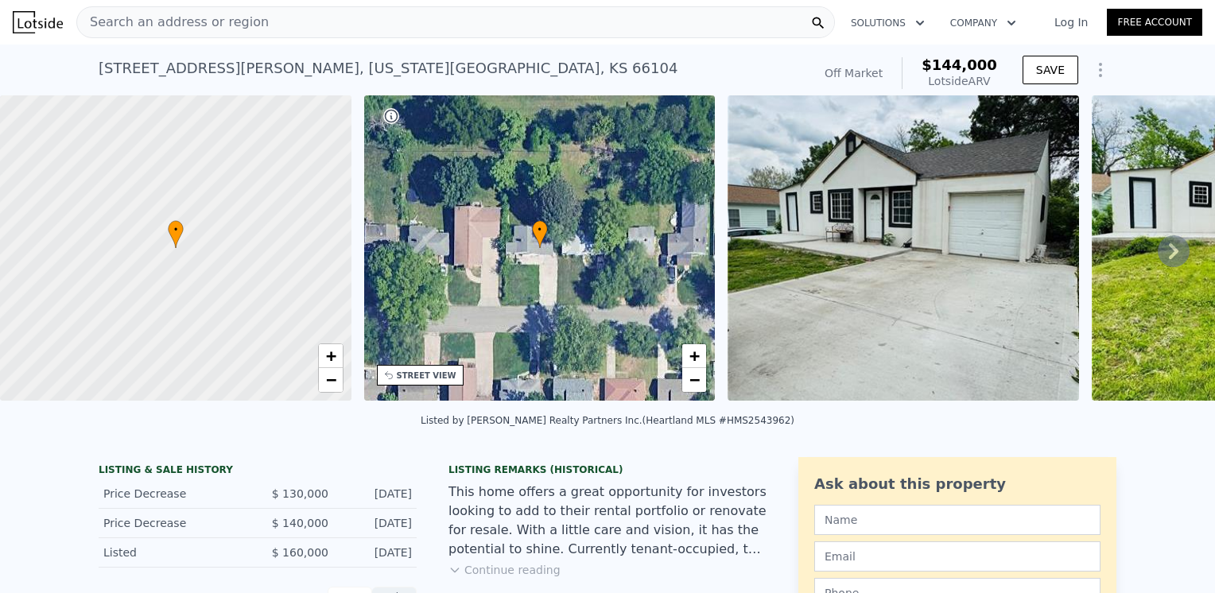
click at [945, 248] on img at bounding box center [902, 247] width 351 height 305
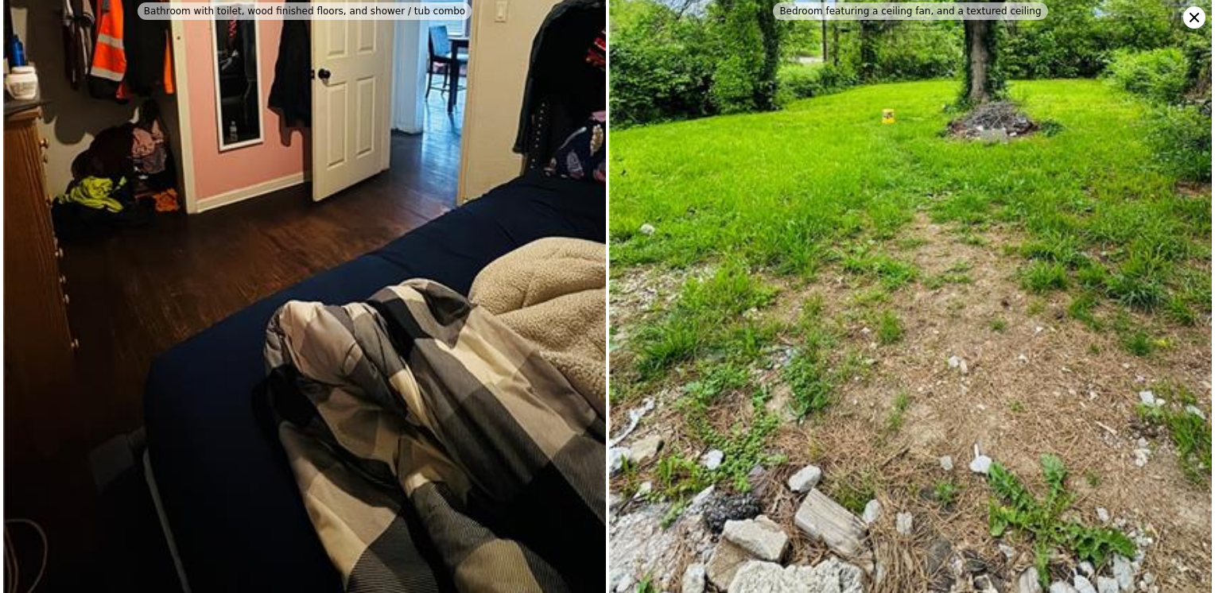
scroll to position [4144, 0]
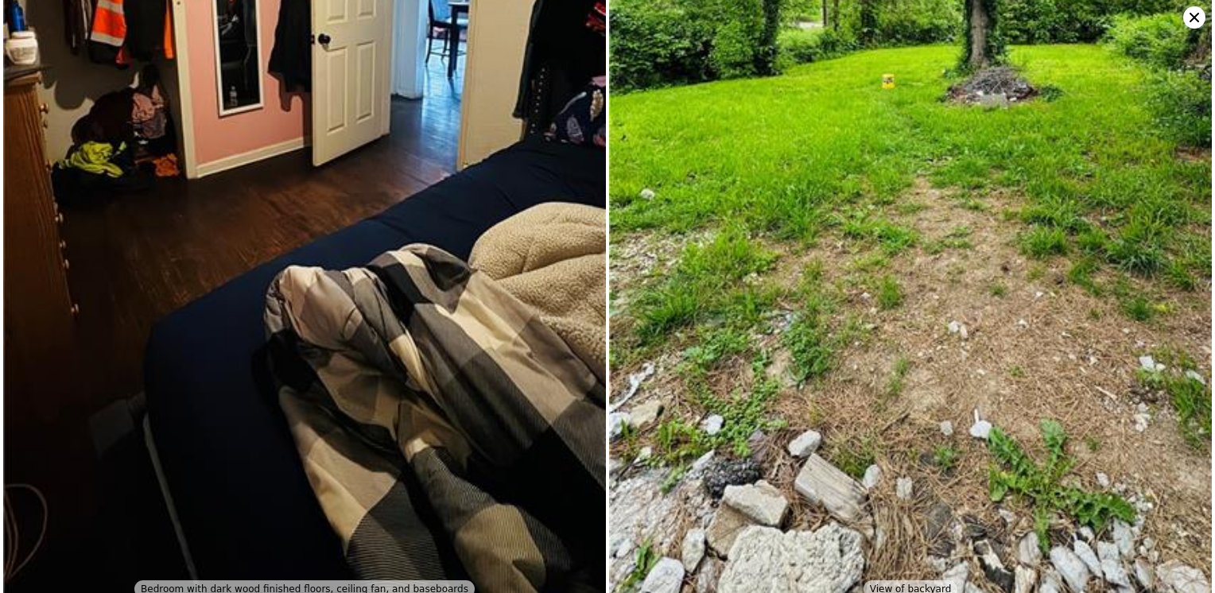
click at [1189, 11] on icon at bounding box center [1194, 17] width 22 height 22
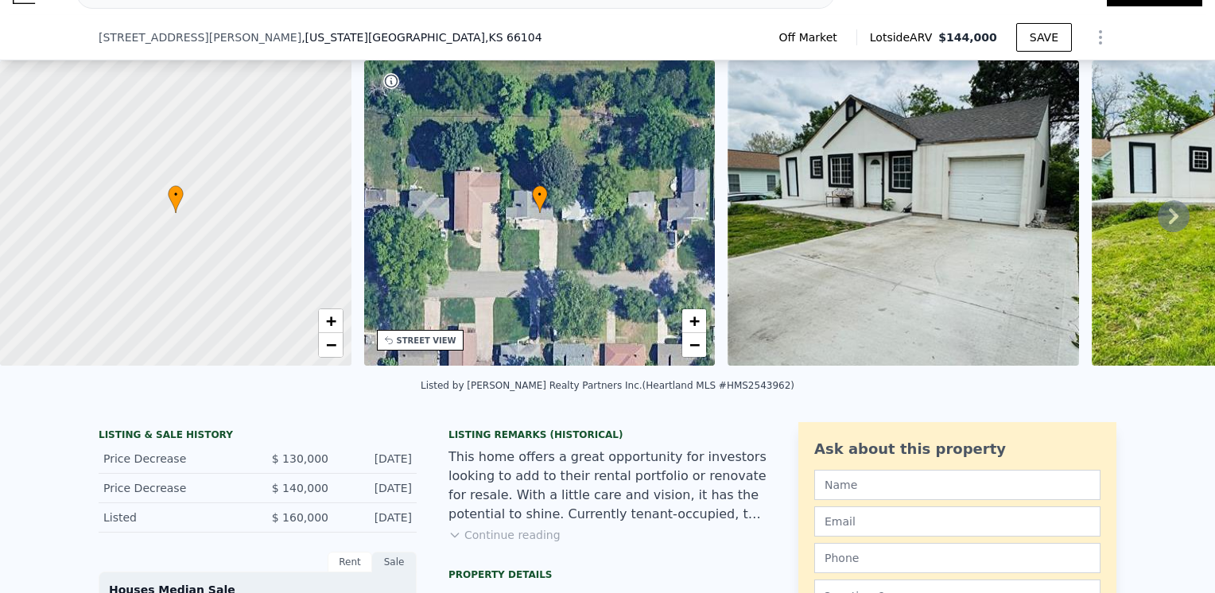
scroll to position [73, 0]
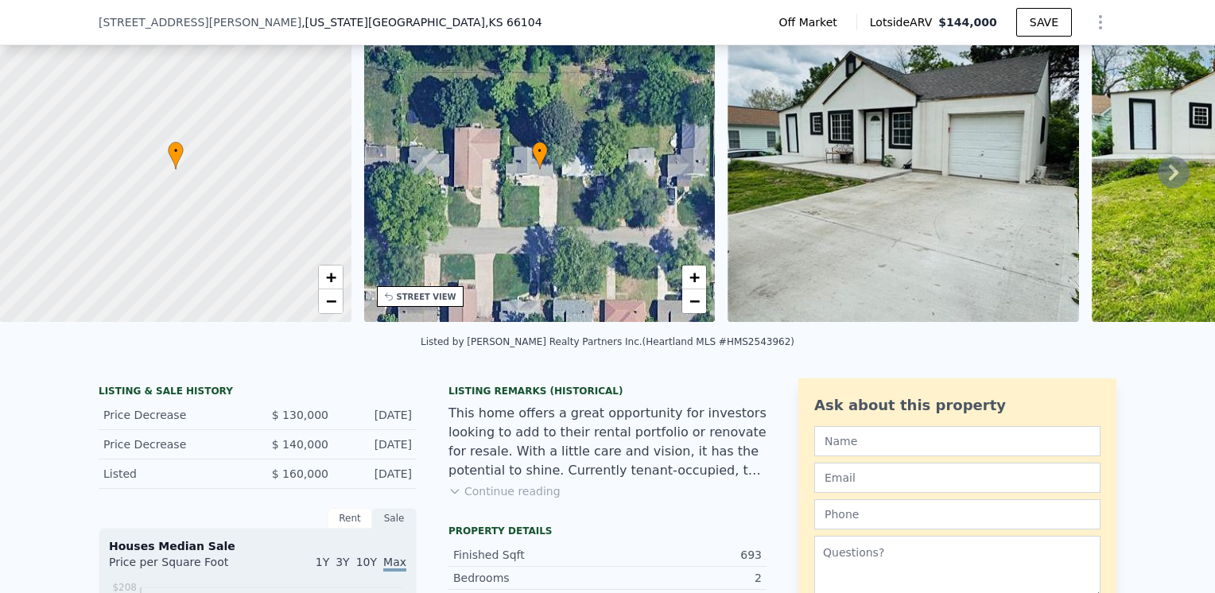
click at [508, 499] on button "Continue reading" at bounding box center [504, 491] width 112 height 16
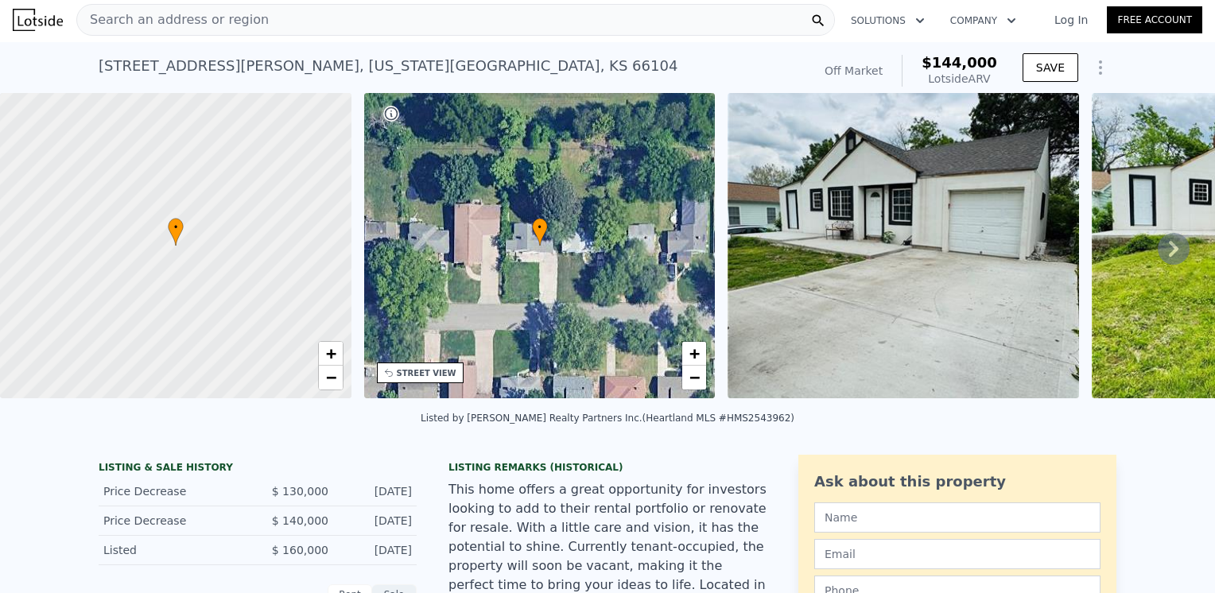
scroll to position [0, 0]
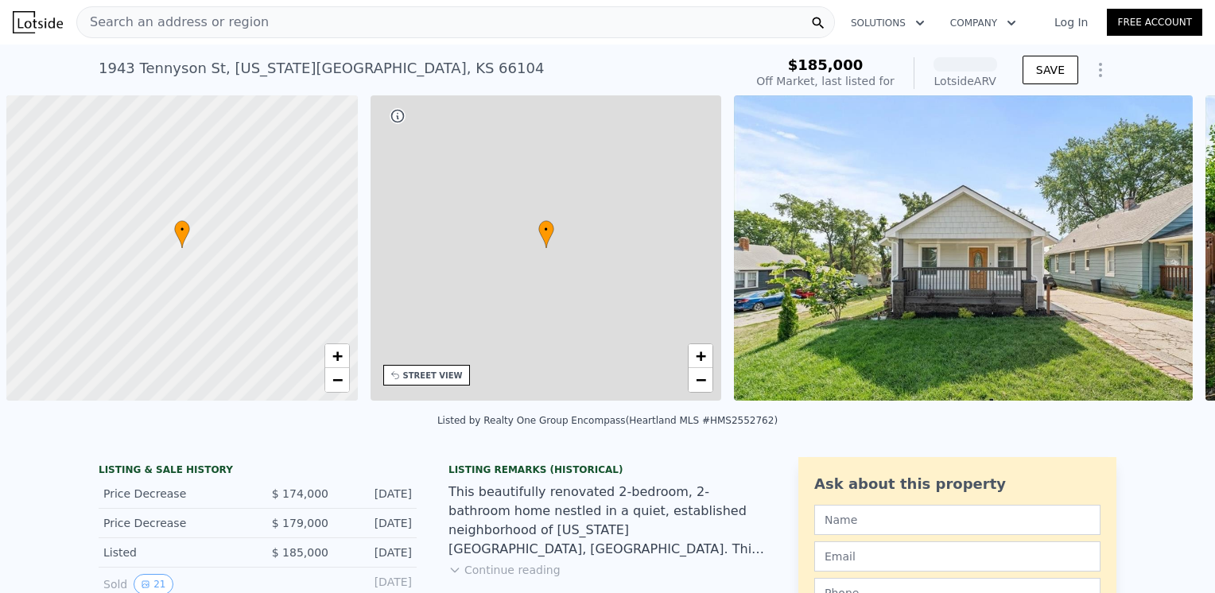
scroll to position [0, 6]
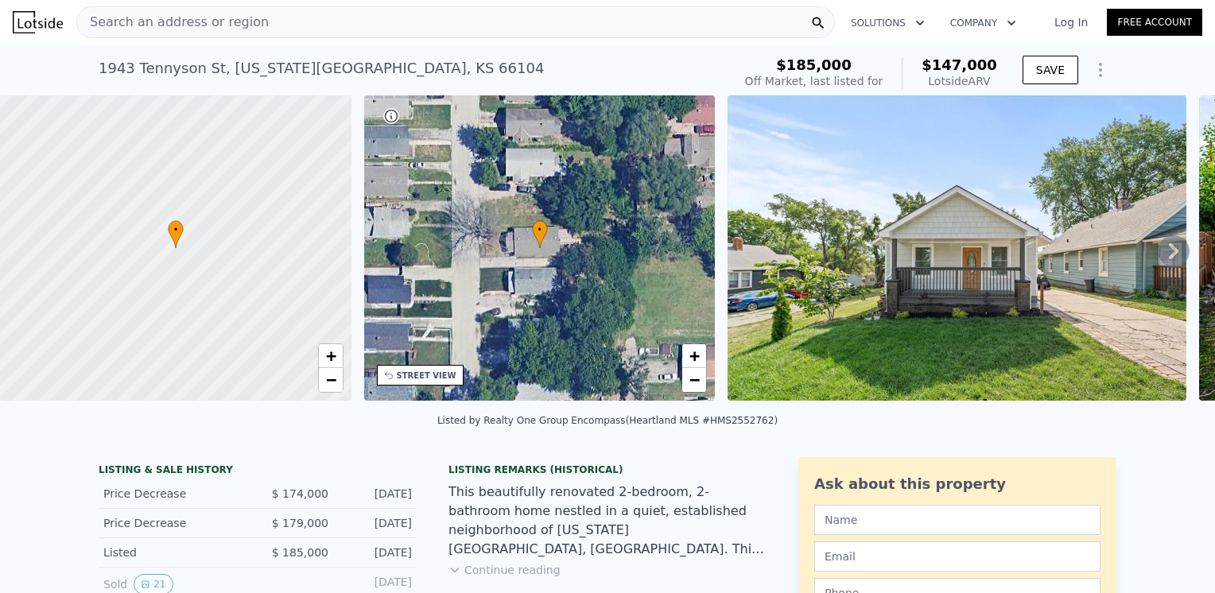
click at [995, 260] on img at bounding box center [956, 247] width 459 height 305
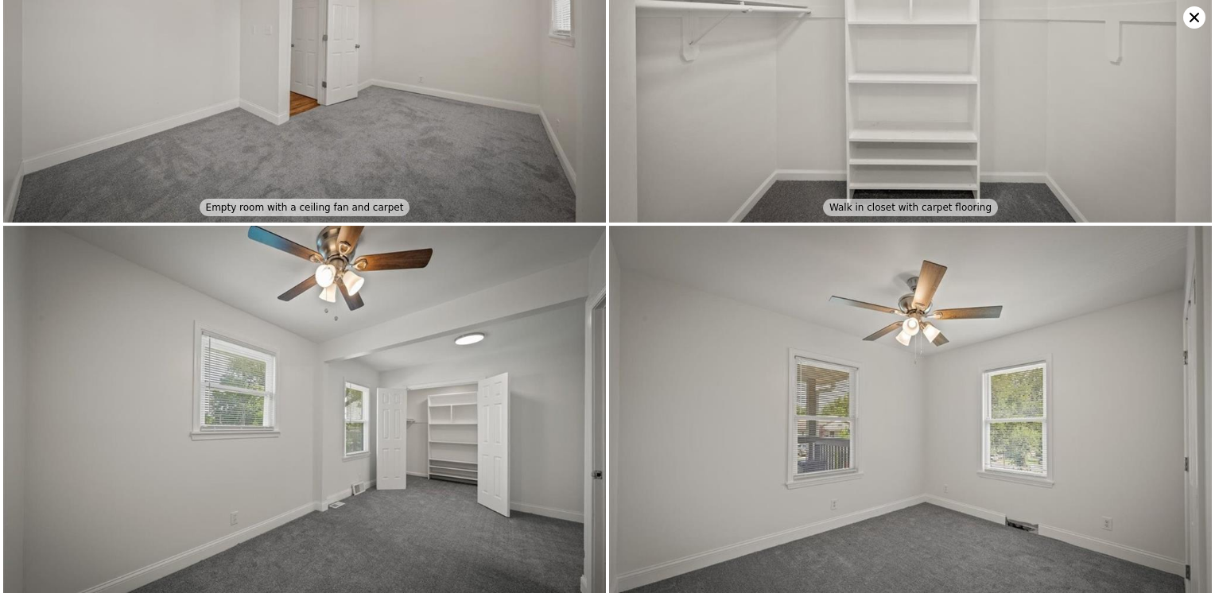
scroll to position [2608, 0]
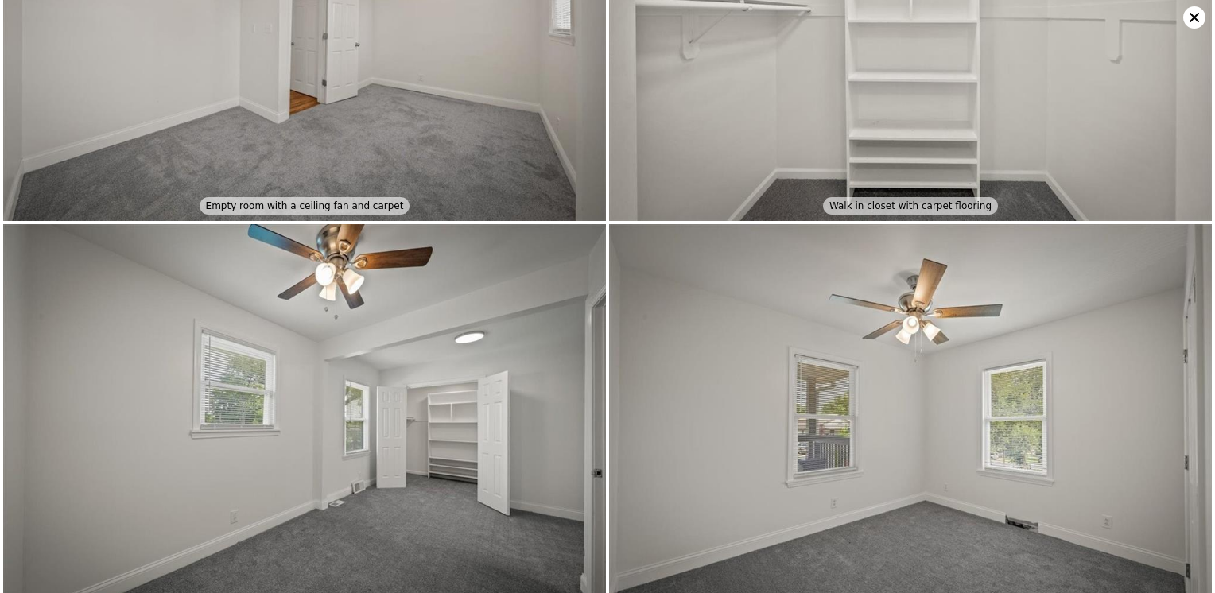
click at [1191, 15] on icon at bounding box center [1194, 18] width 10 height 10
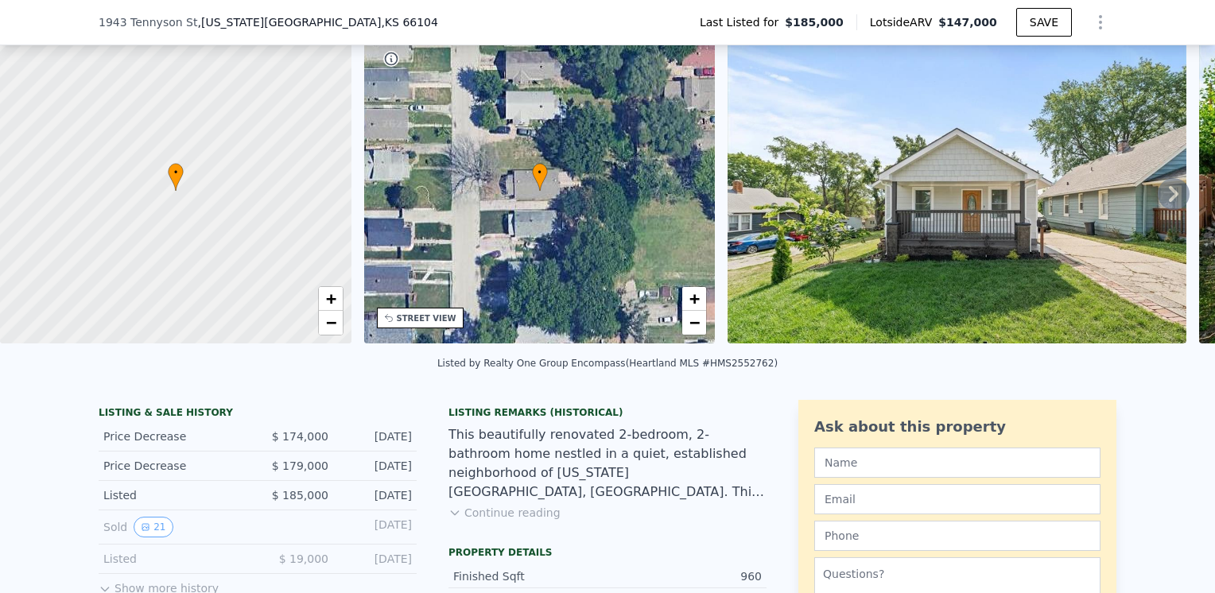
scroll to position [153, 0]
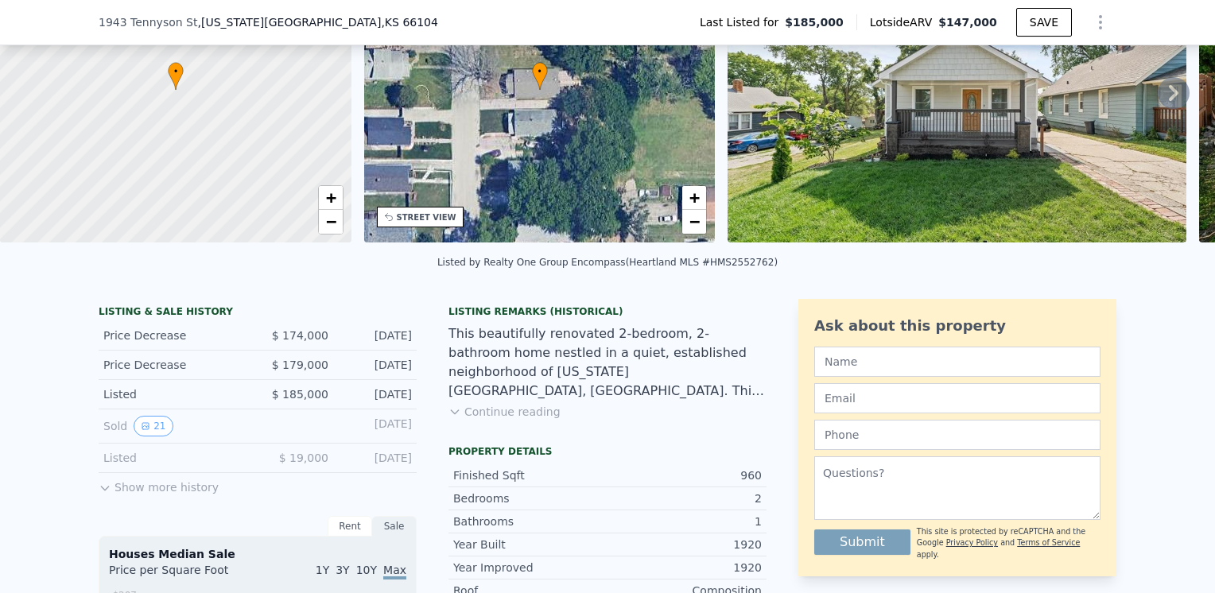
click at [483, 420] on button "Continue reading" at bounding box center [504, 412] width 112 height 16
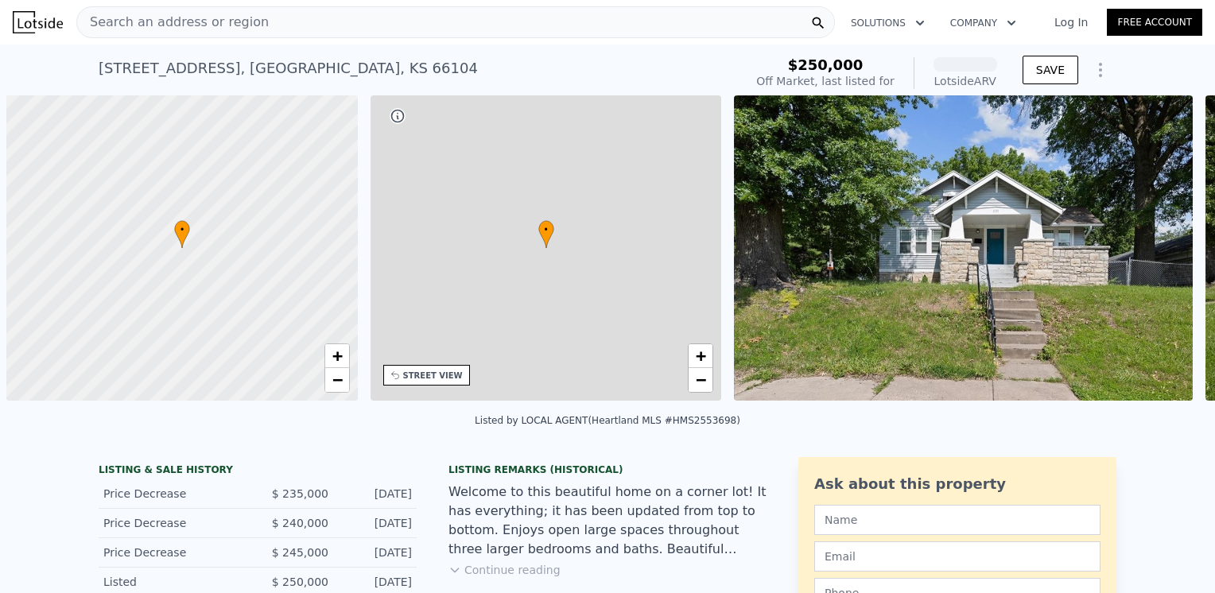
scroll to position [0, 6]
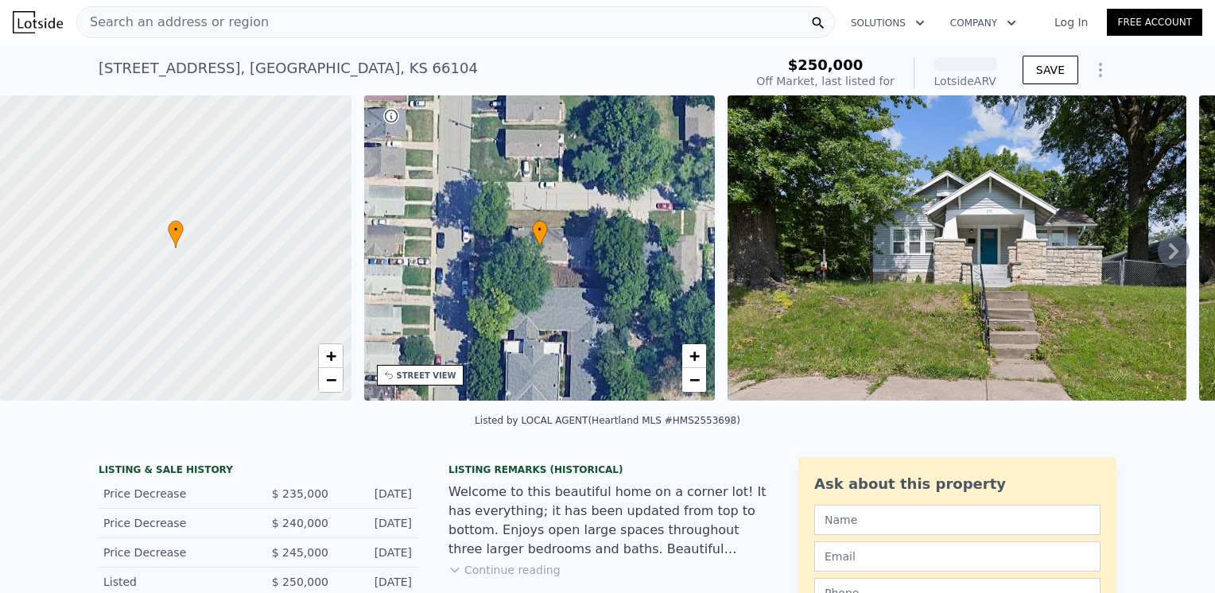
click at [881, 289] on img at bounding box center [956, 247] width 459 height 305
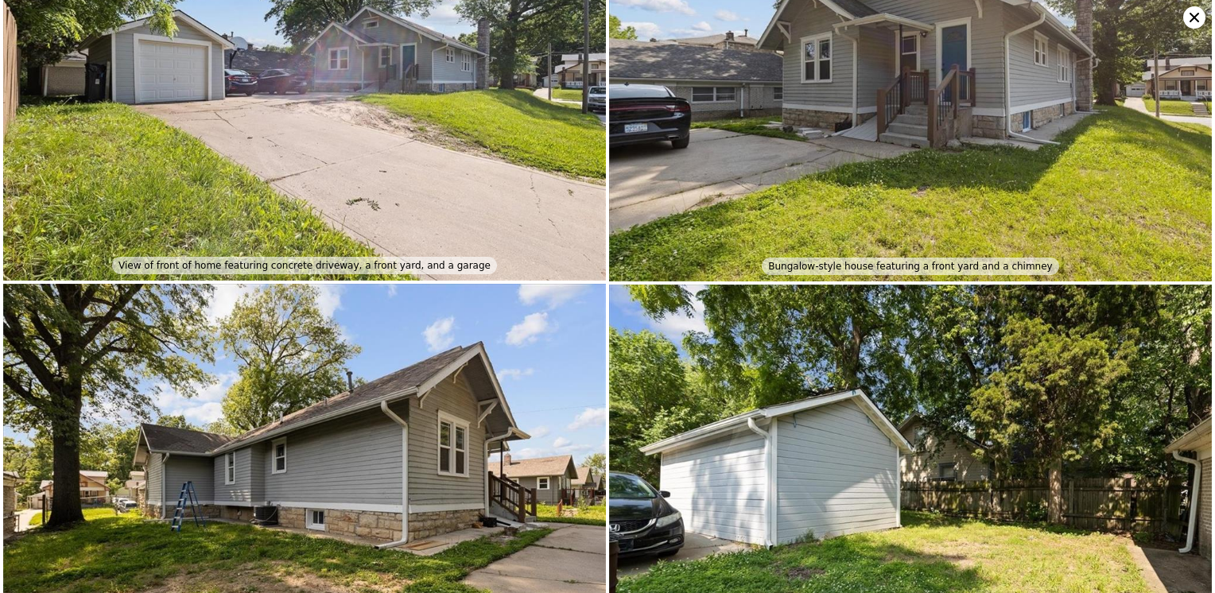
scroll to position [4211, 0]
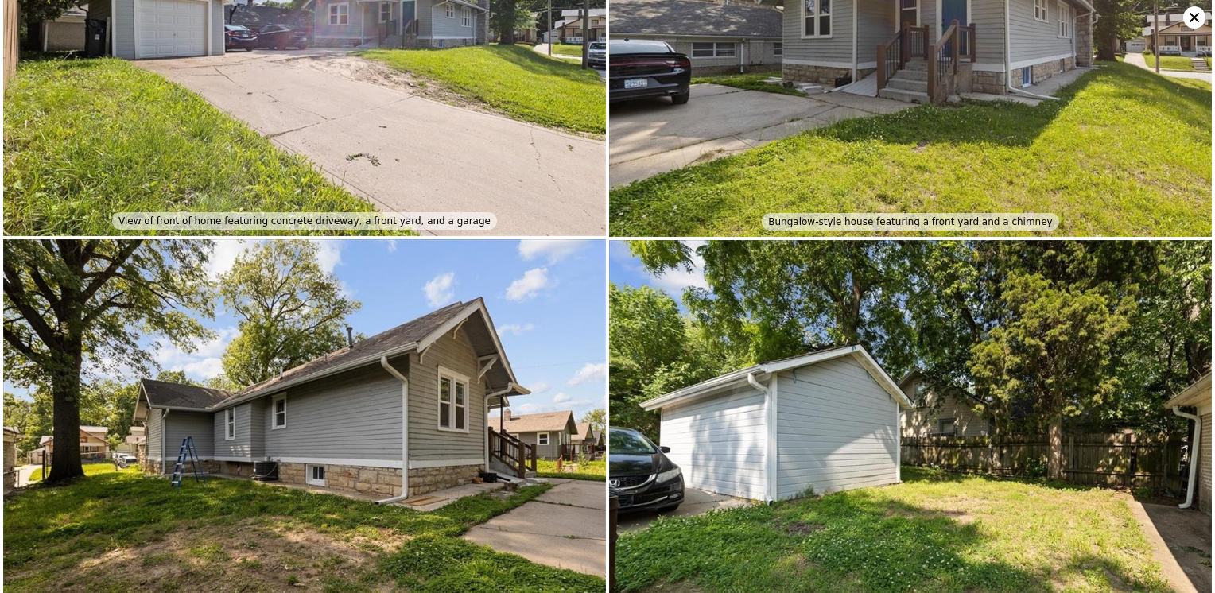
click at [1190, 18] on icon at bounding box center [1194, 17] width 22 height 22
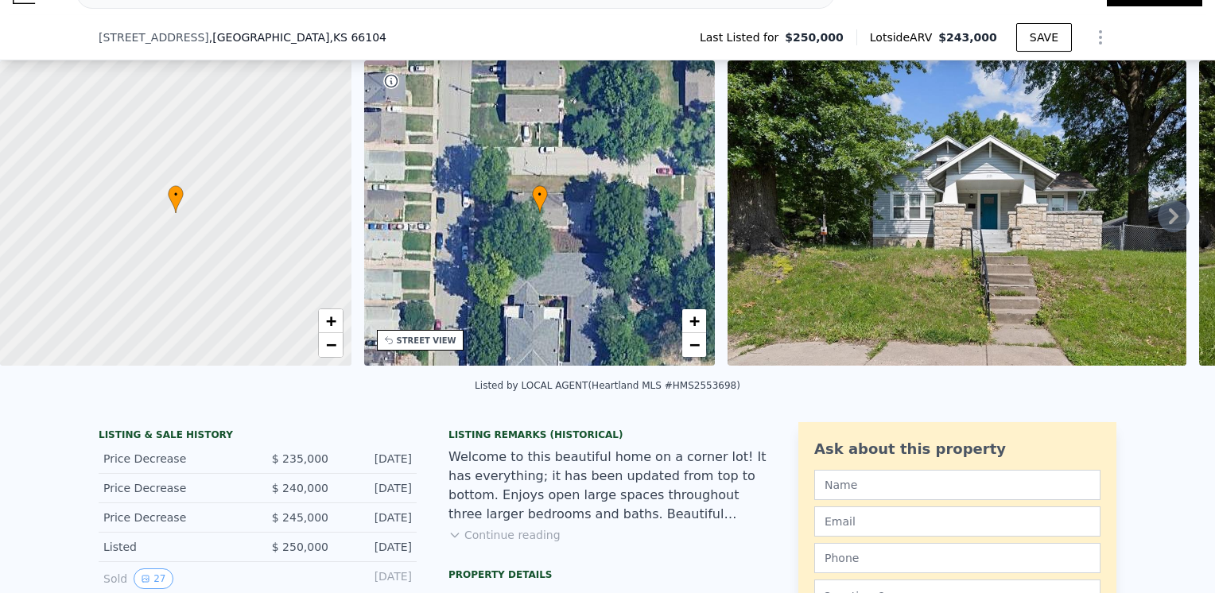
scroll to position [153, 0]
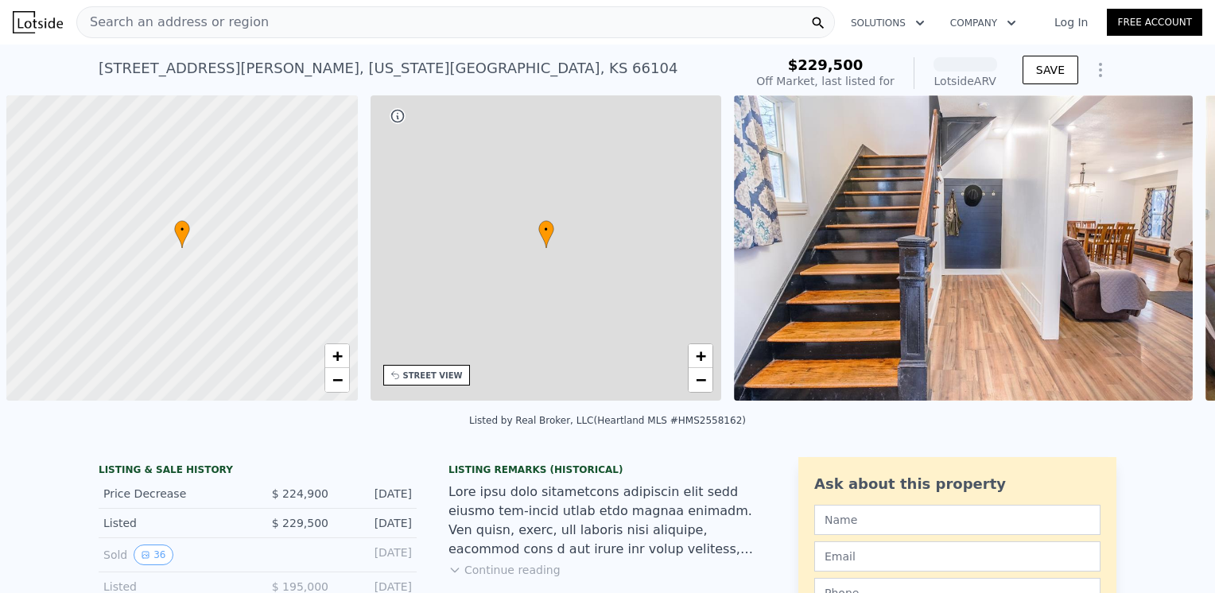
scroll to position [0, 6]
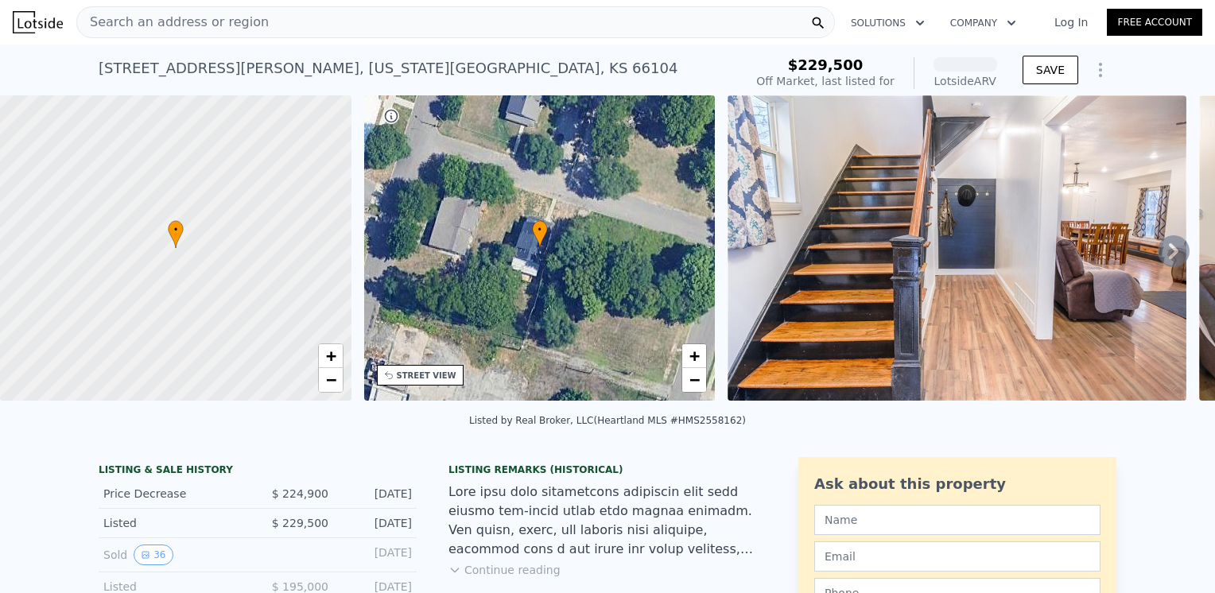
click at [986, 250] on img at bounding box center [956, 247] width 459 height 305
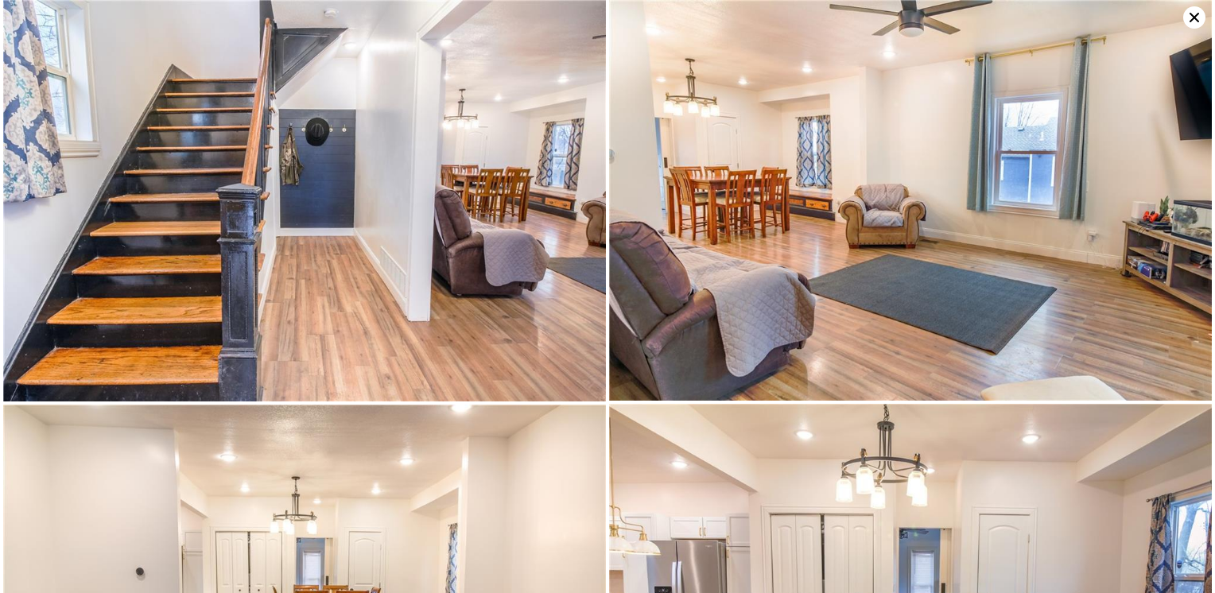
click at [1193, 21] on icon at bounding box center [1194, 17] width 22 height 22
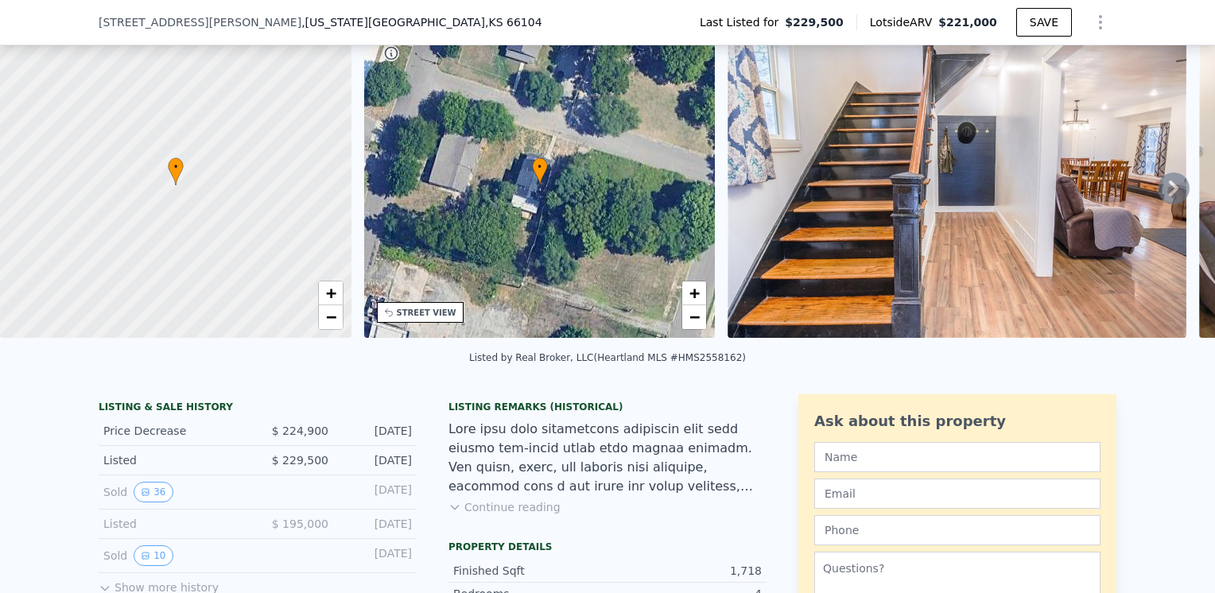
scroll to position [153, 0]
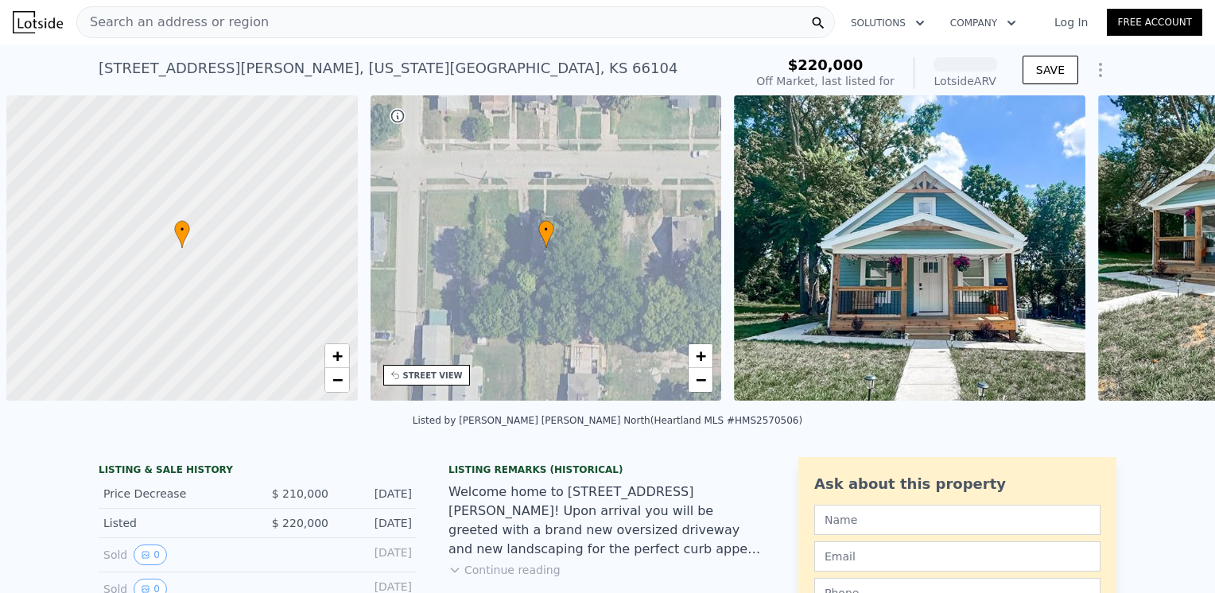
scroll to position [0, 6]
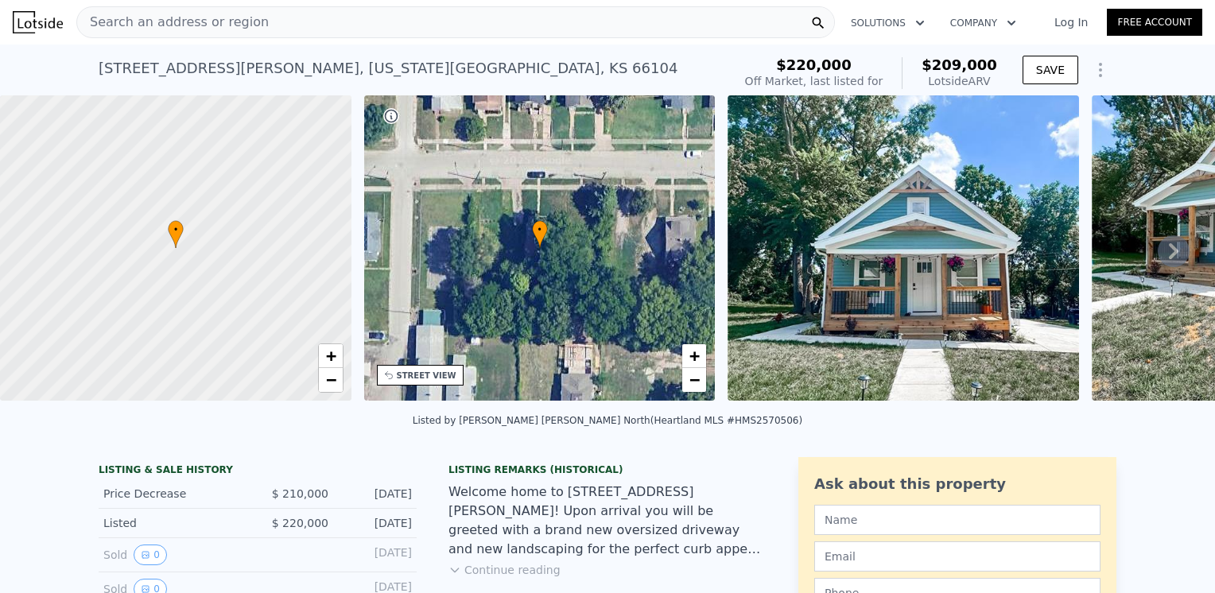
click at [913, 253] on img at bounding box center [902, 247] width 351 height 305
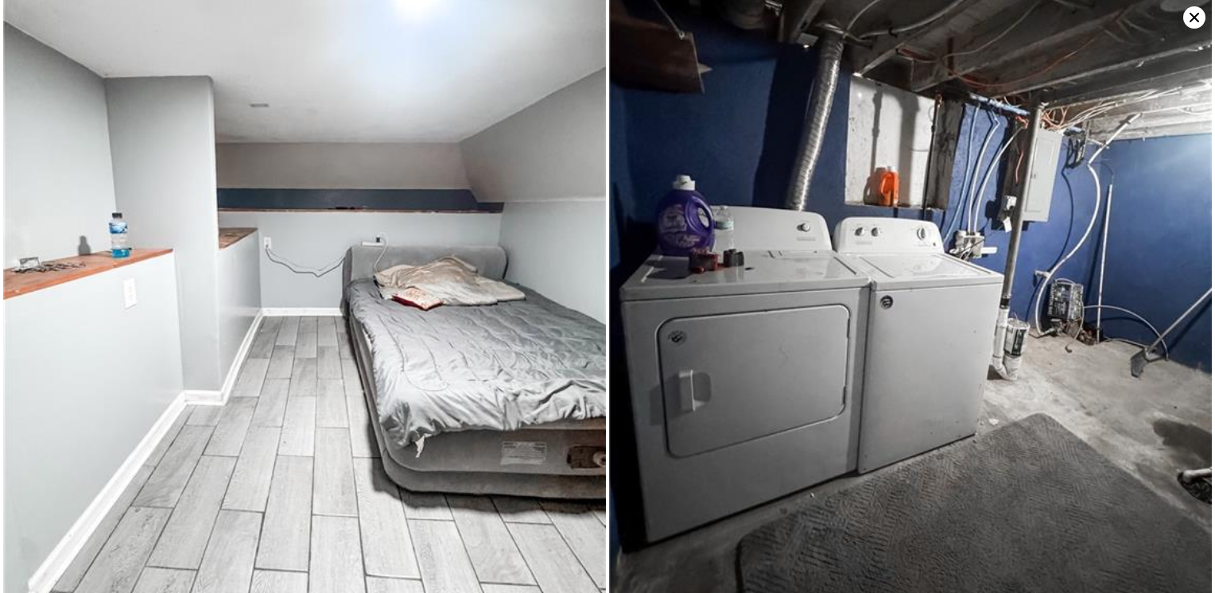
scroll to position [5112, 0]
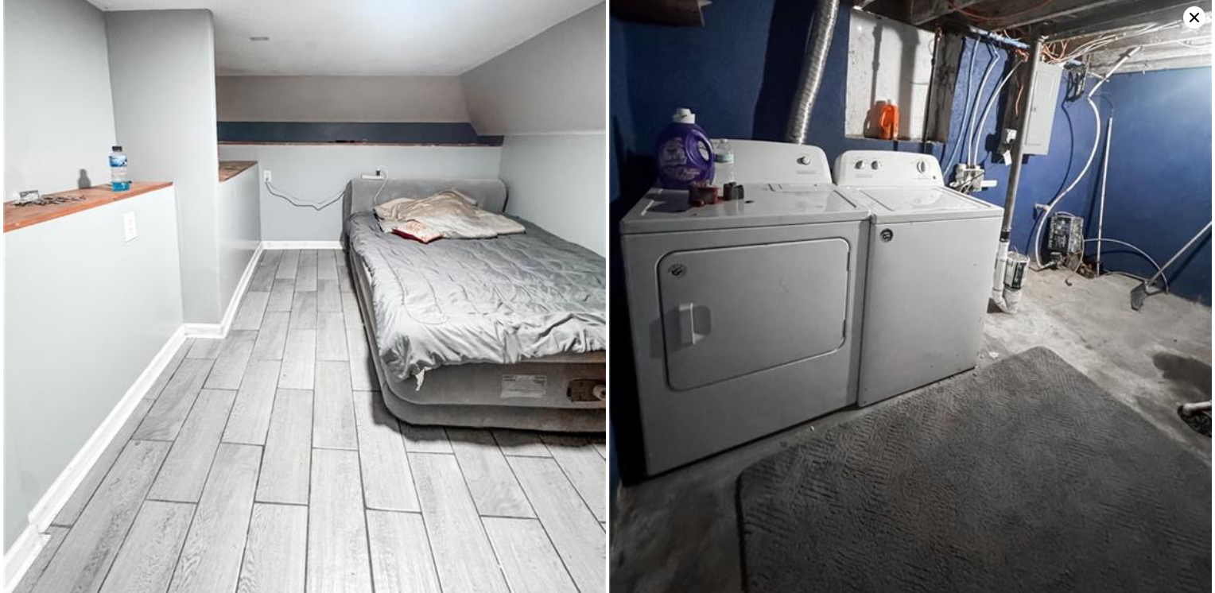
click at [1190, 20] on icon at bounding box center [1194, 18] width 10 height 10
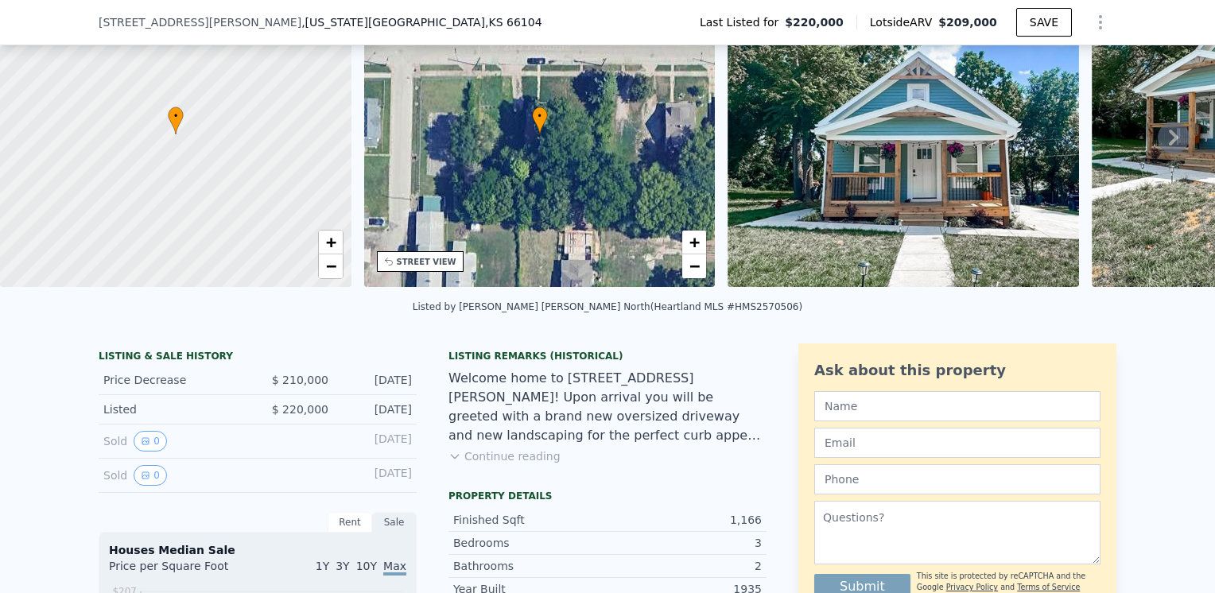
scroll to position [232, 0]
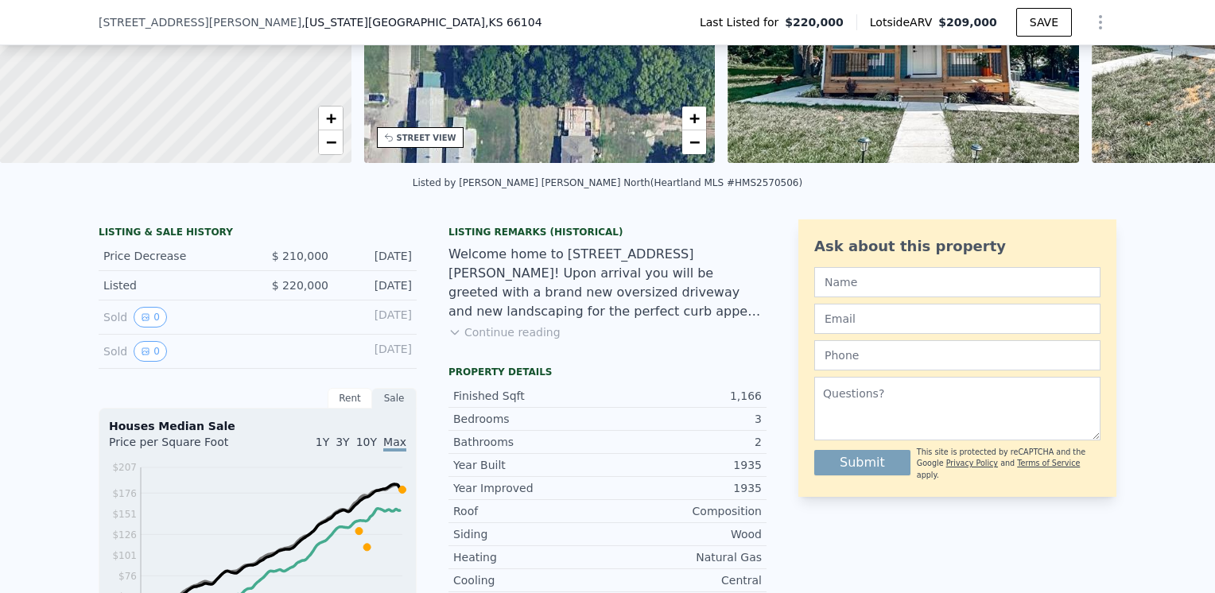
click at [498, 340] on button "Continue reading" at bounding box center [504, 332] width 112 height 16
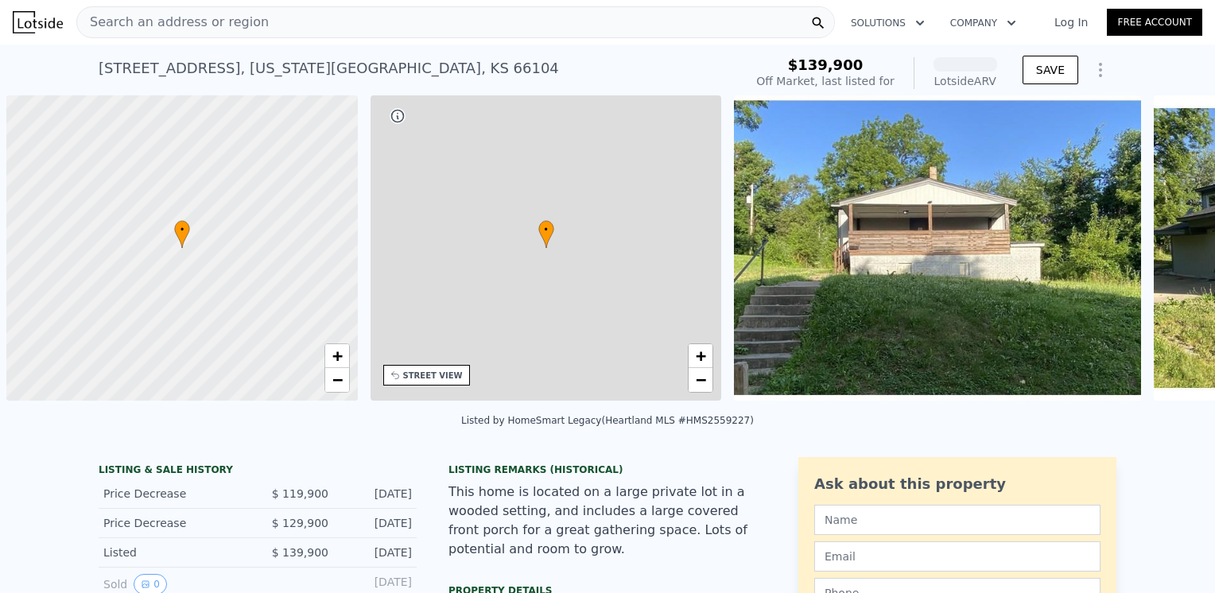
scroll to position [0, 6]
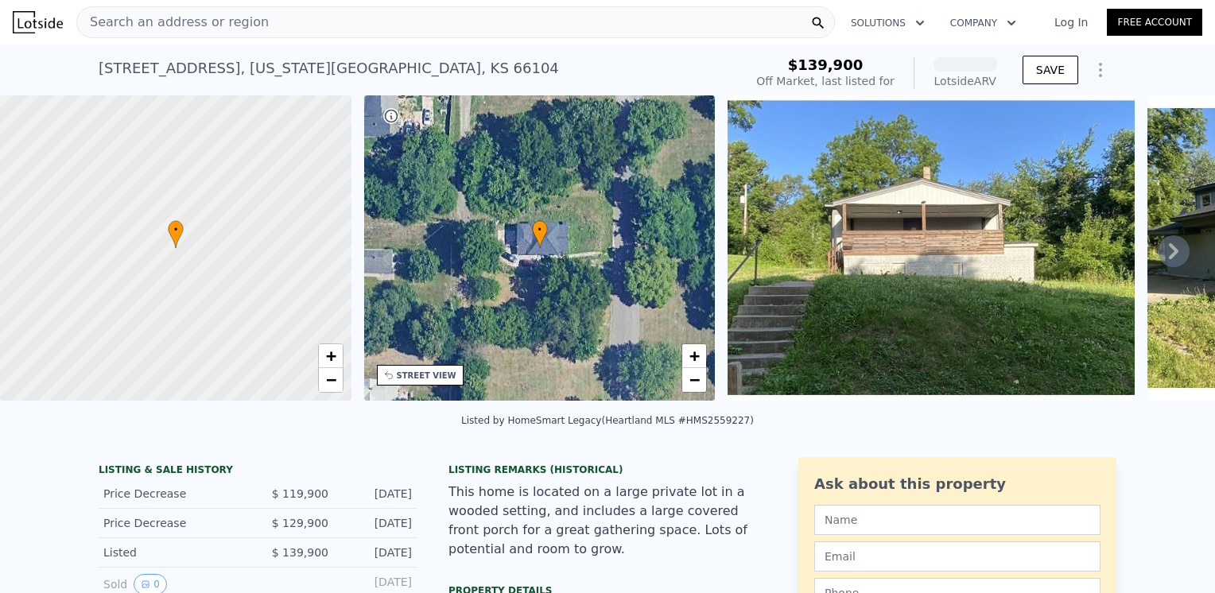
click at [879, 266] on img at bounding box center [930, 247] width 407 height 305
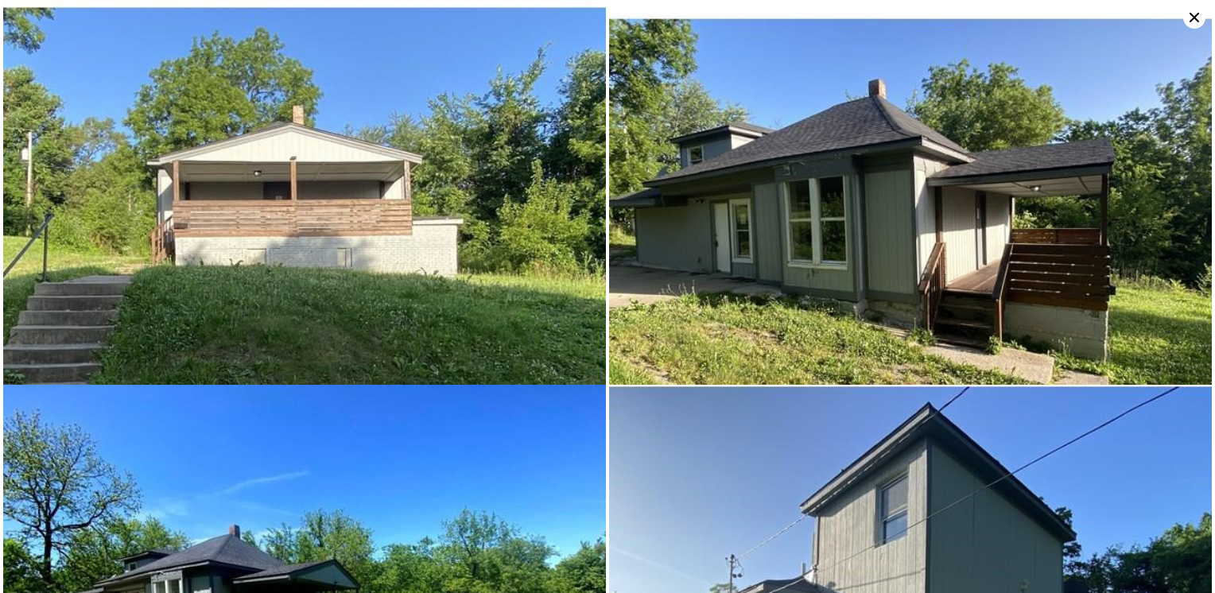
click at [1190, 9] on icon at bounding box center [1194, 17] width 22 height 22
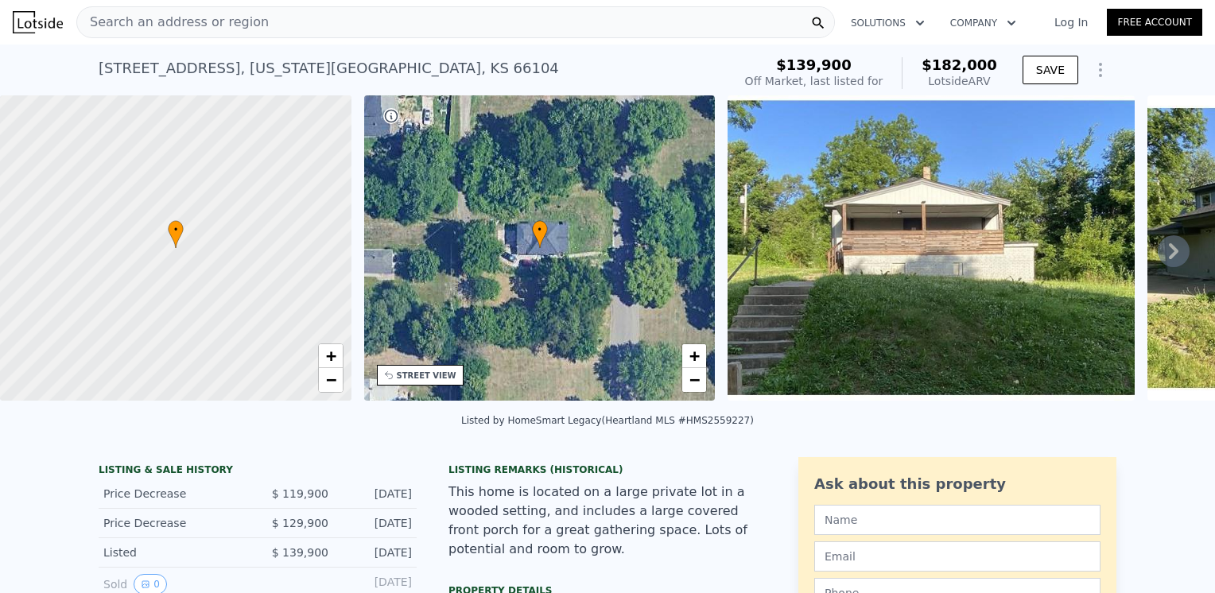
click at [1014, 240] on img at bounding box center [930, 247] width 407 height 305
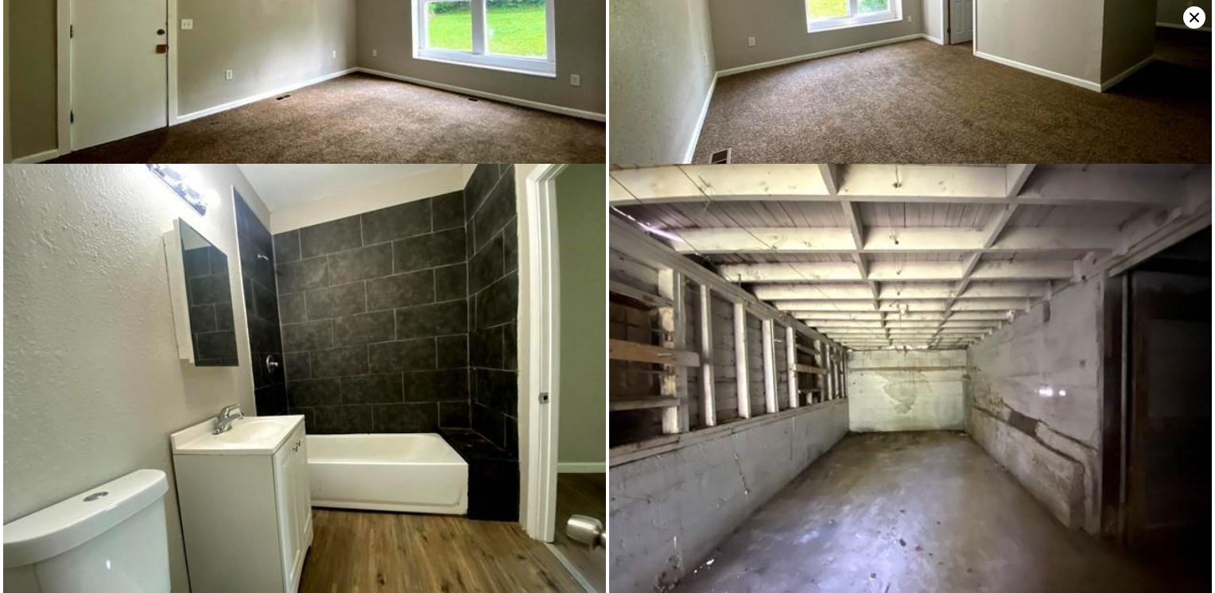
scroll to position [1778, 0]
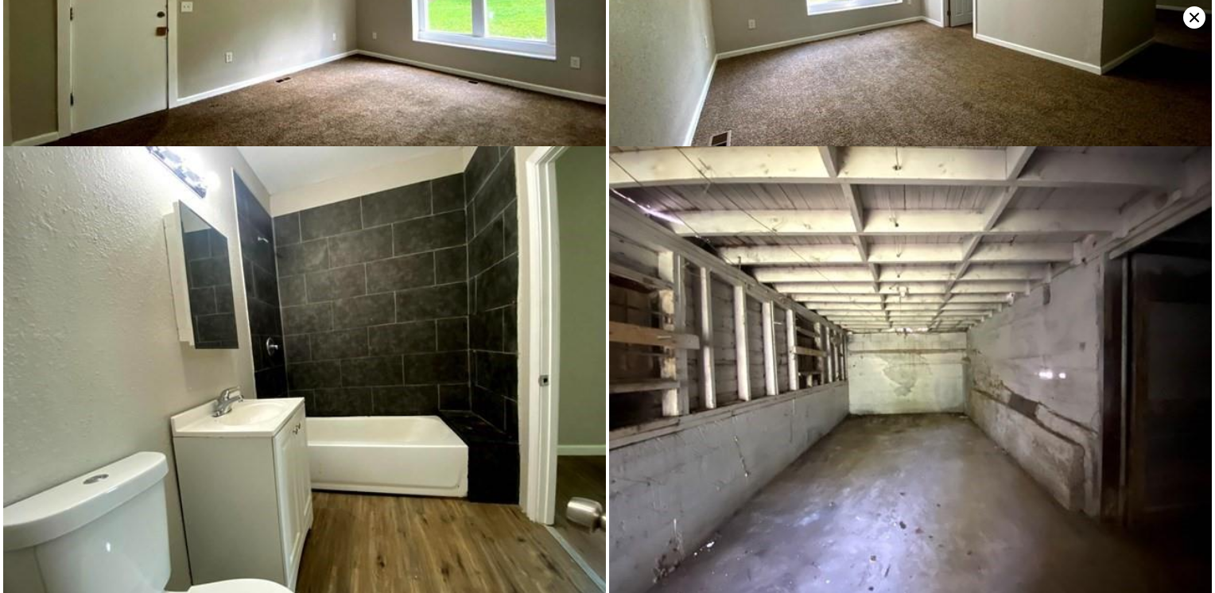
click at [1193, 15] on icon at bounding box center [1194, 17] width 22 height 22
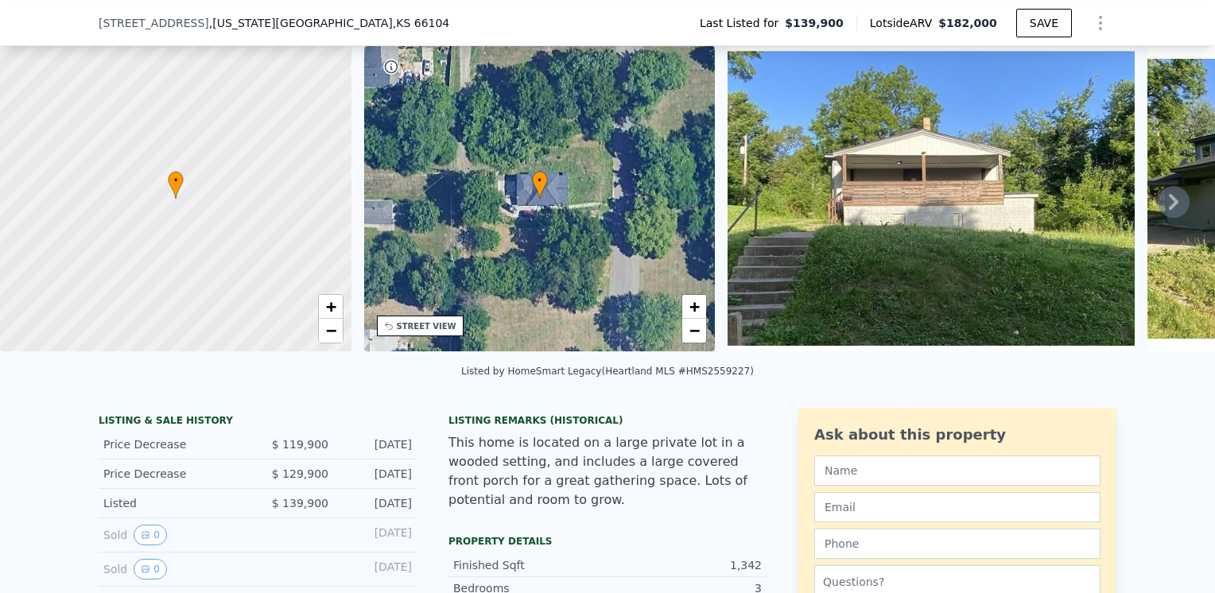
scroll to position [73, 0]
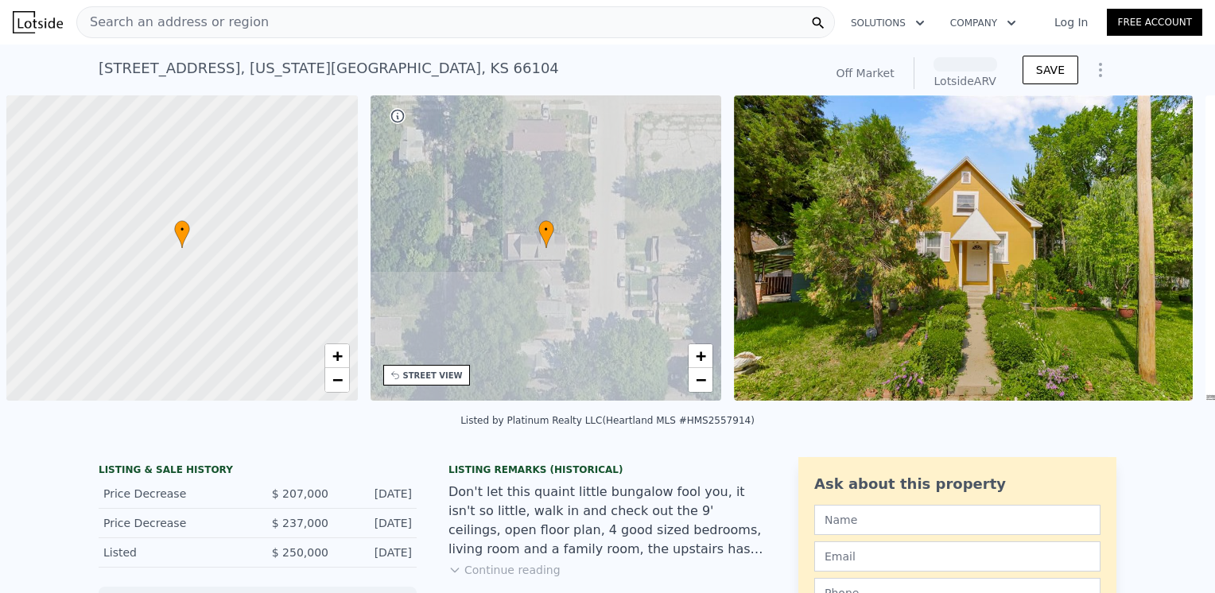
scroll to position [0, 6]
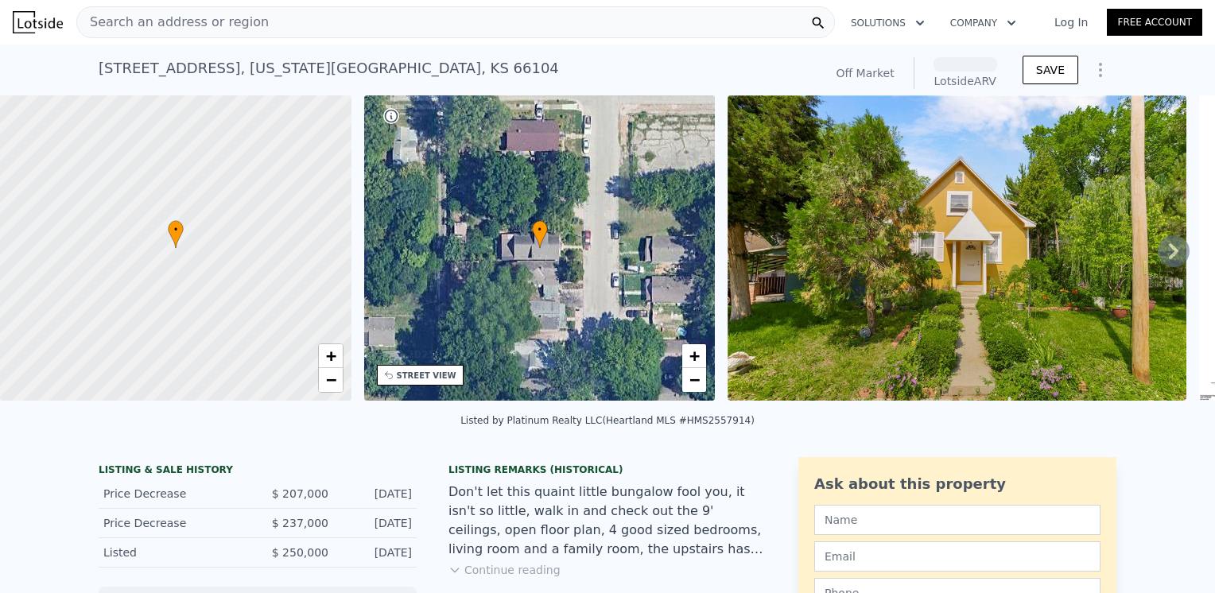
click at [958, 263] on img at bounding box center [956, 247] width 459 height 305
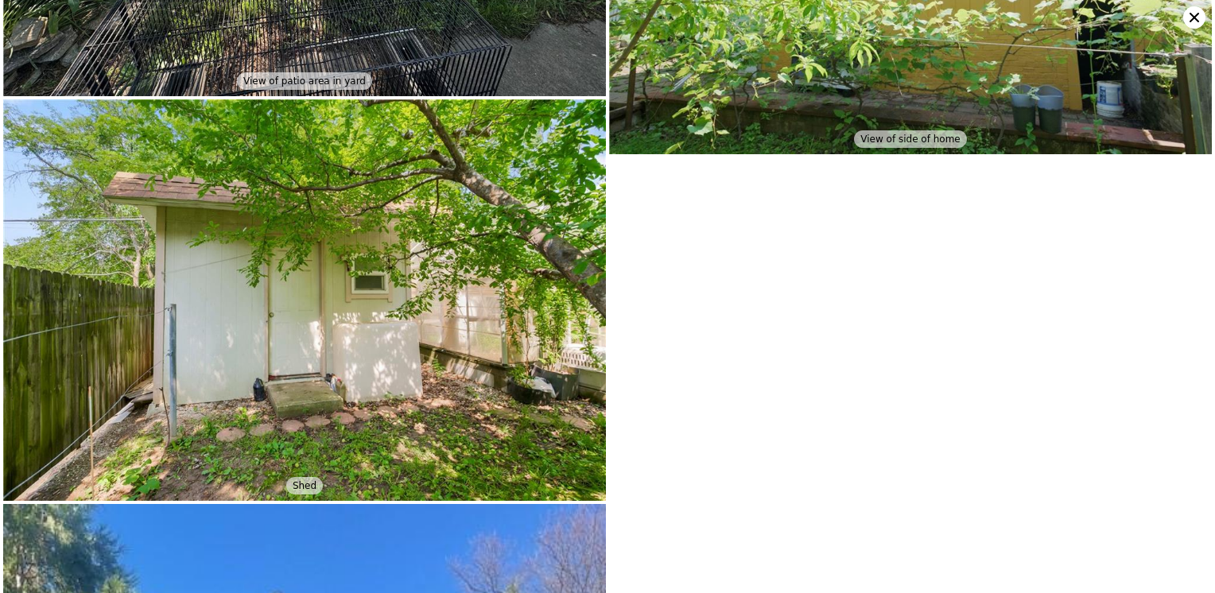
scroll to position [11194, 0]
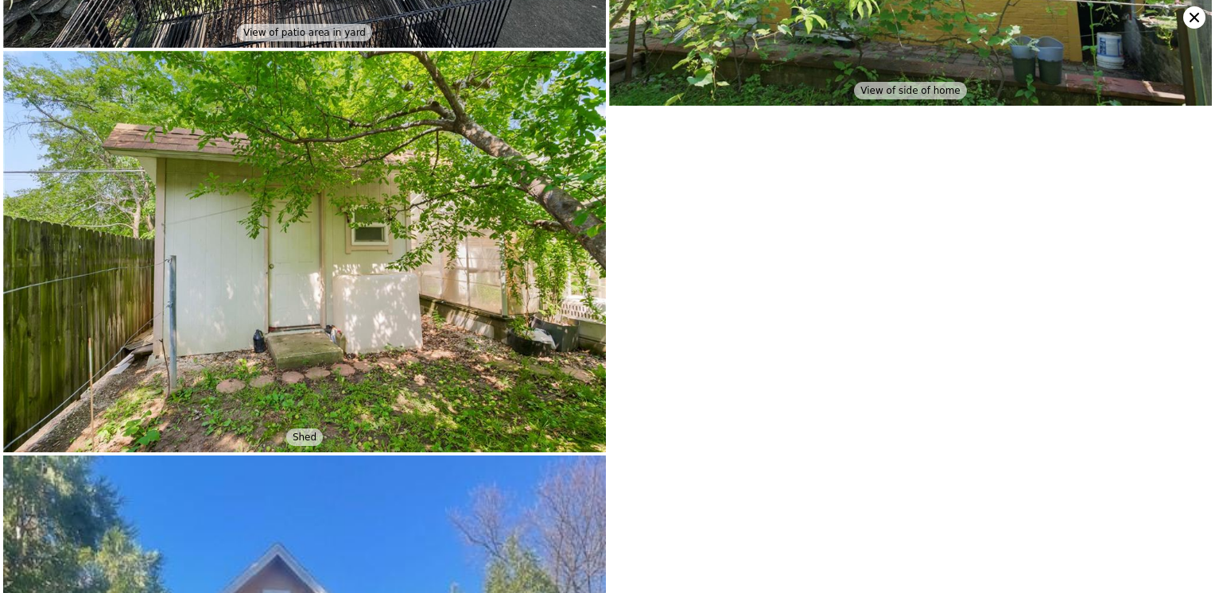
click at [1194, 20] on icon at bounding box center [1194, 17] width 22 height 22
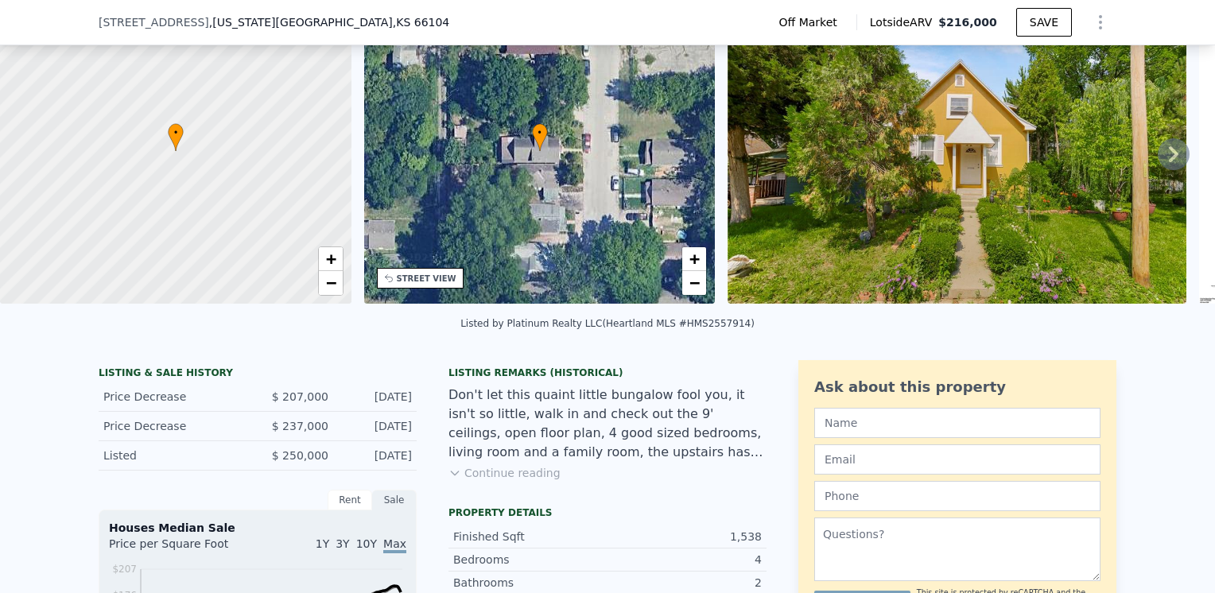
scroll to position [153, 0]
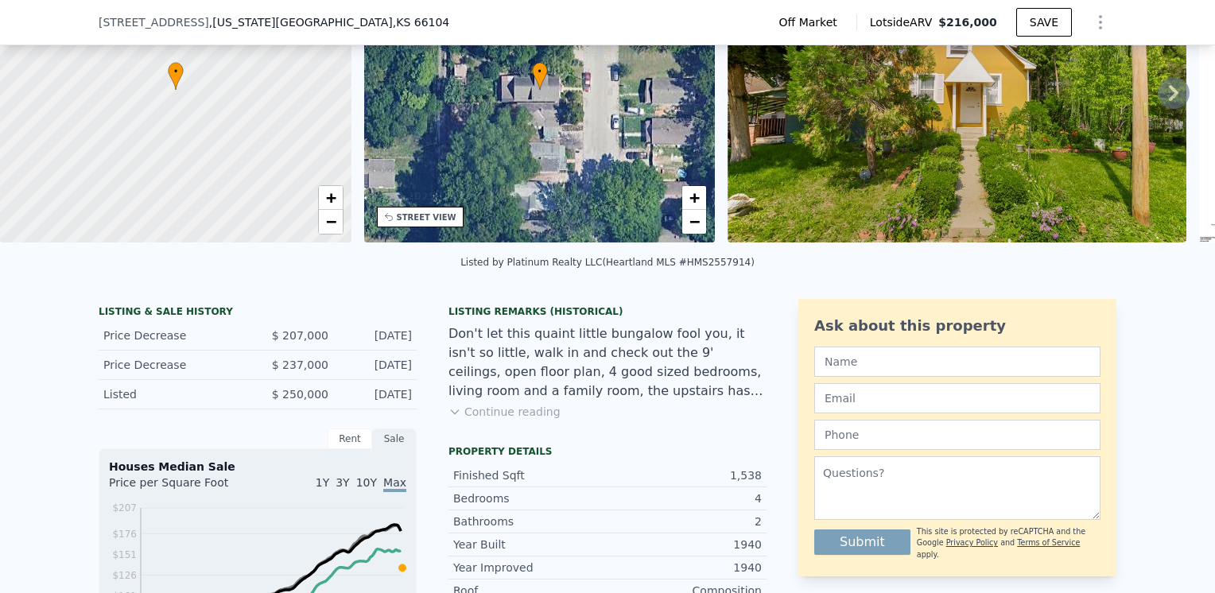
click at [515, 420] on button "Continue reading" at bounding box center [504, 412] width 112 height 16
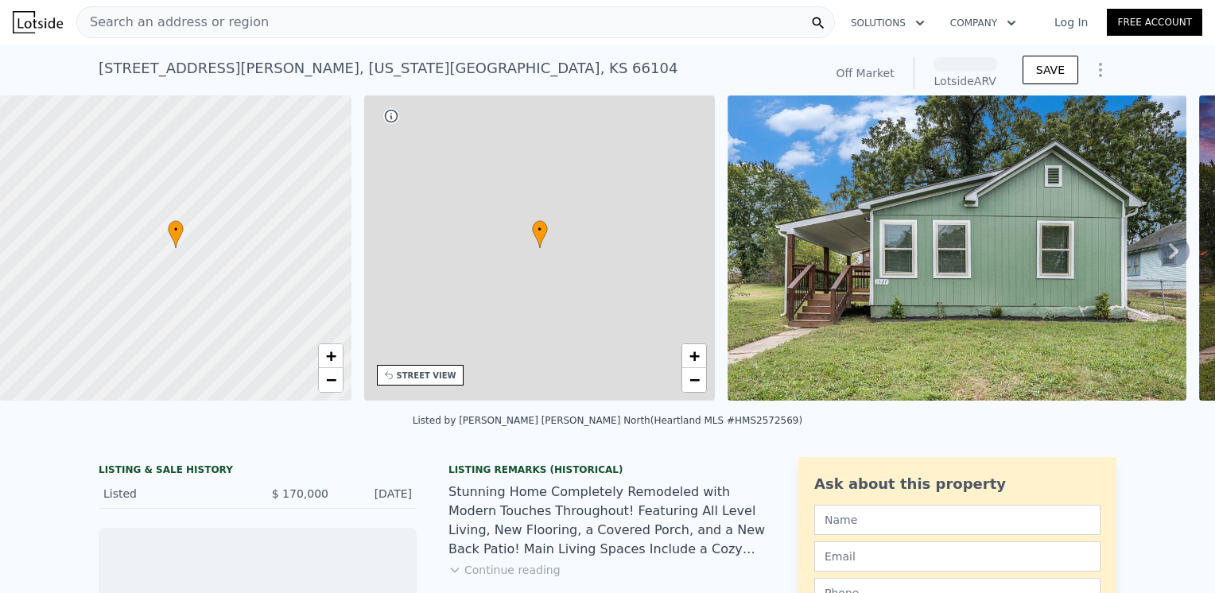
scroll to position [73, 0]
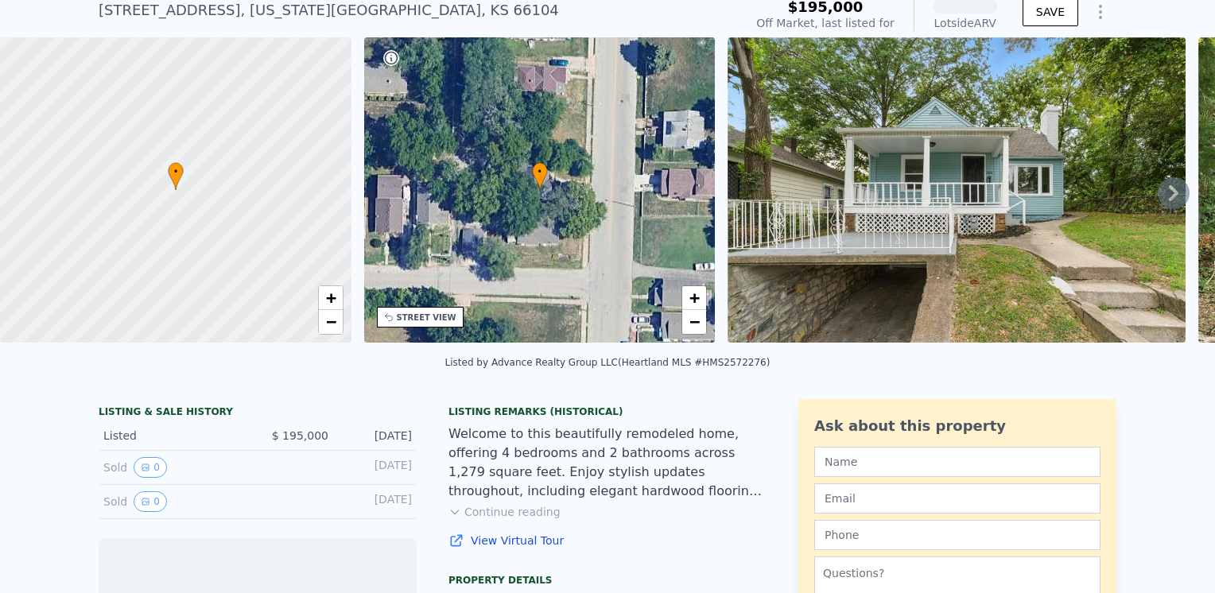
scroll to position [73, 0]
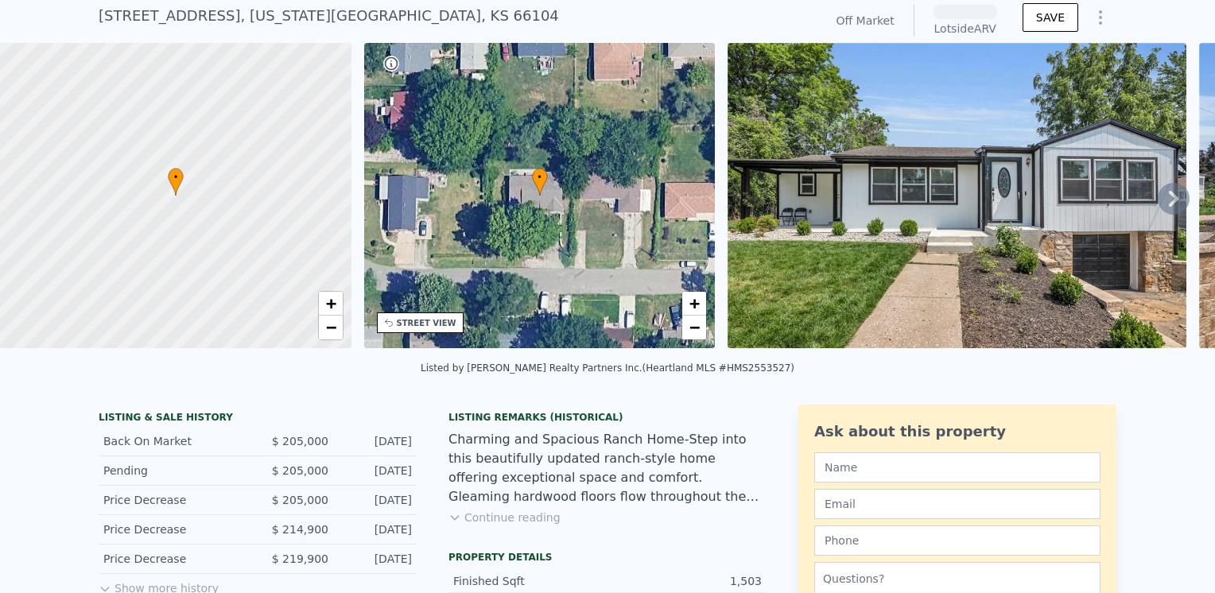
scroll to position [73, 0]
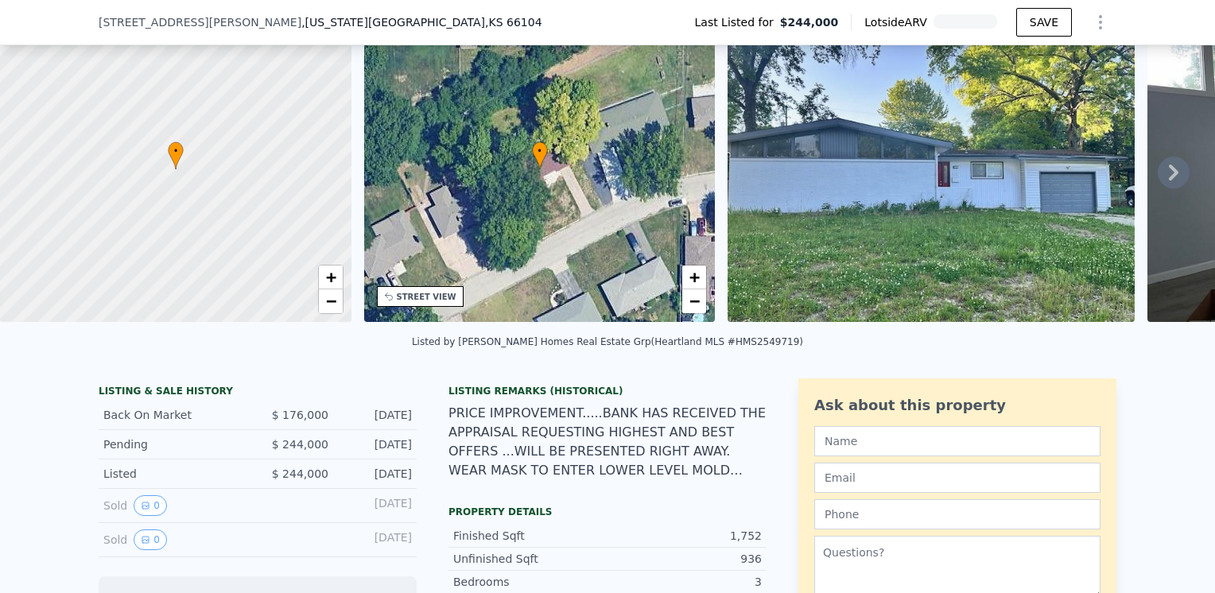
scroll to position [73, 0]
click at [1169, 174] on icon at bounding box center [1174, 173] width 10 height 16
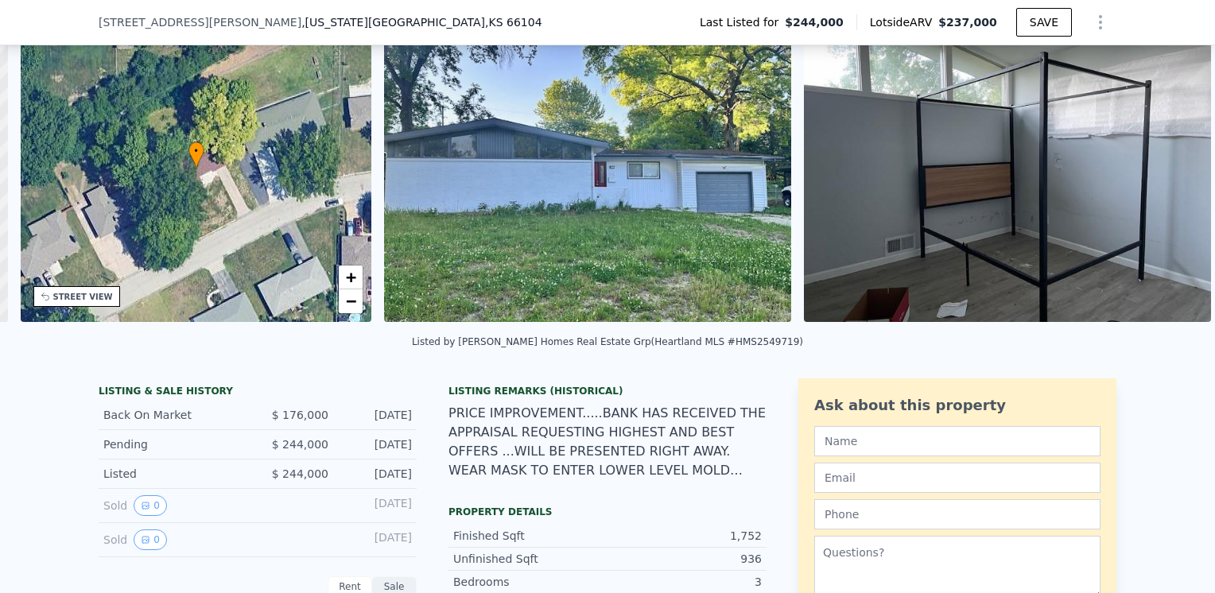
scroll to position [0, 370]
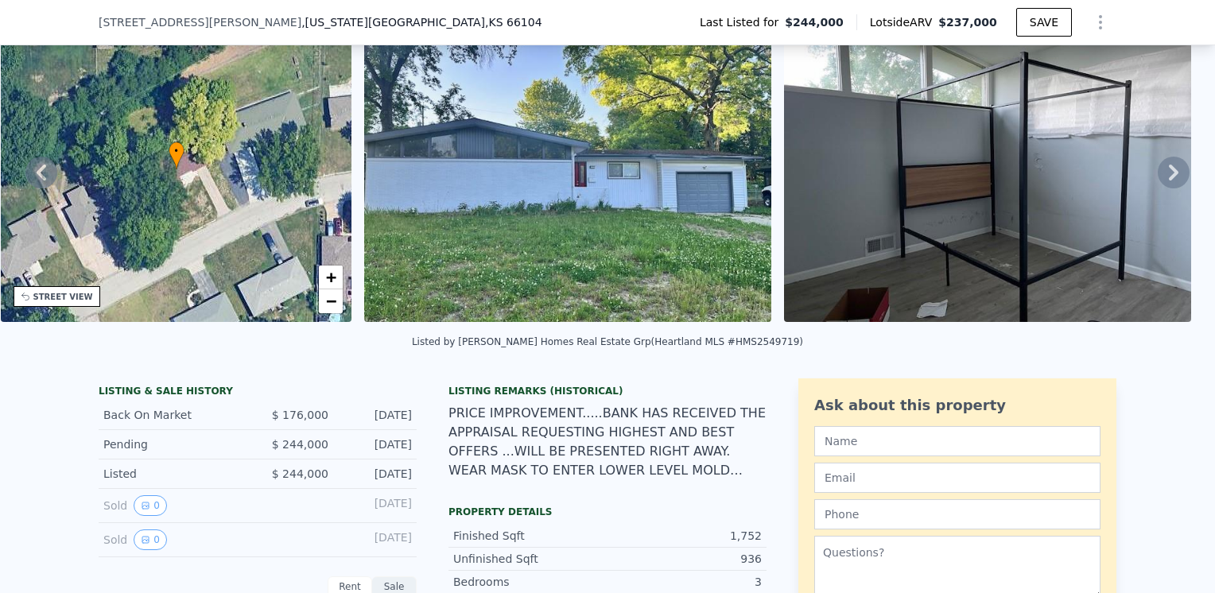
click at [655, 196] on img at bounding box center [567, 169] width 407 height 305
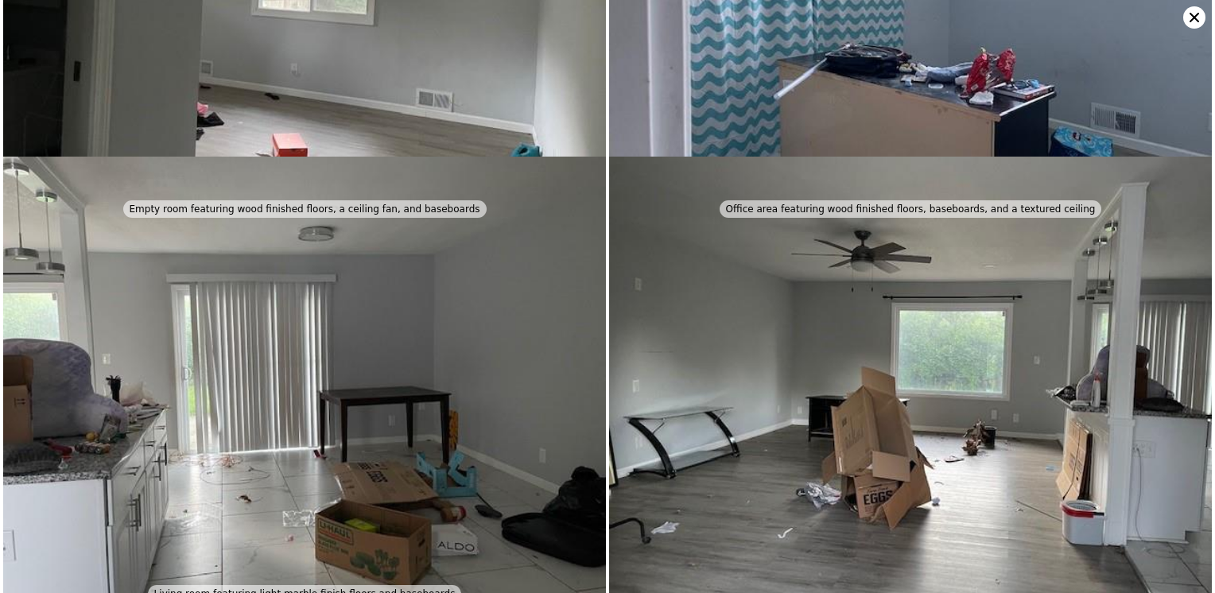
scroll to position [623, 0]
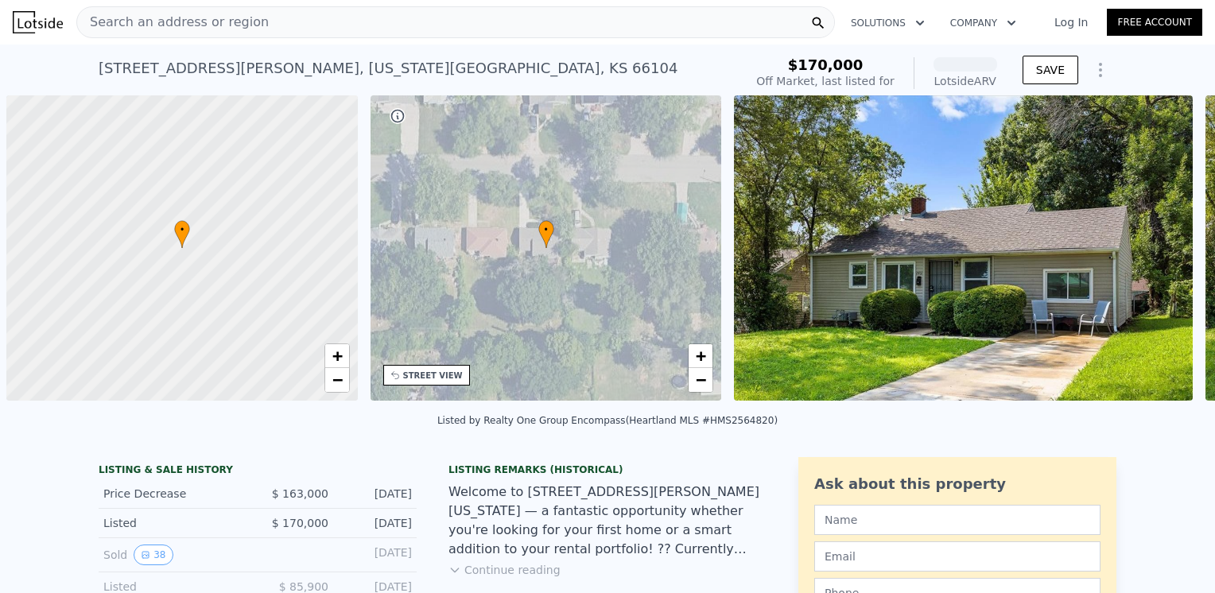
scroll to position [0, 6]
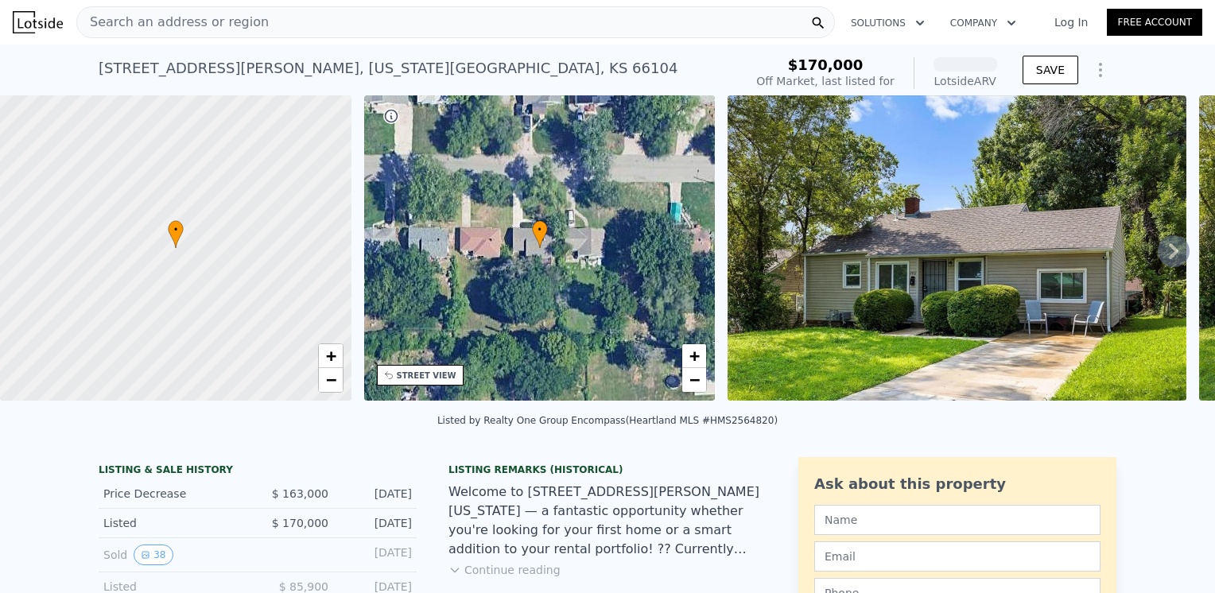
click at [908, 259] on img at bounding box center [956, 247] width 459 height 305
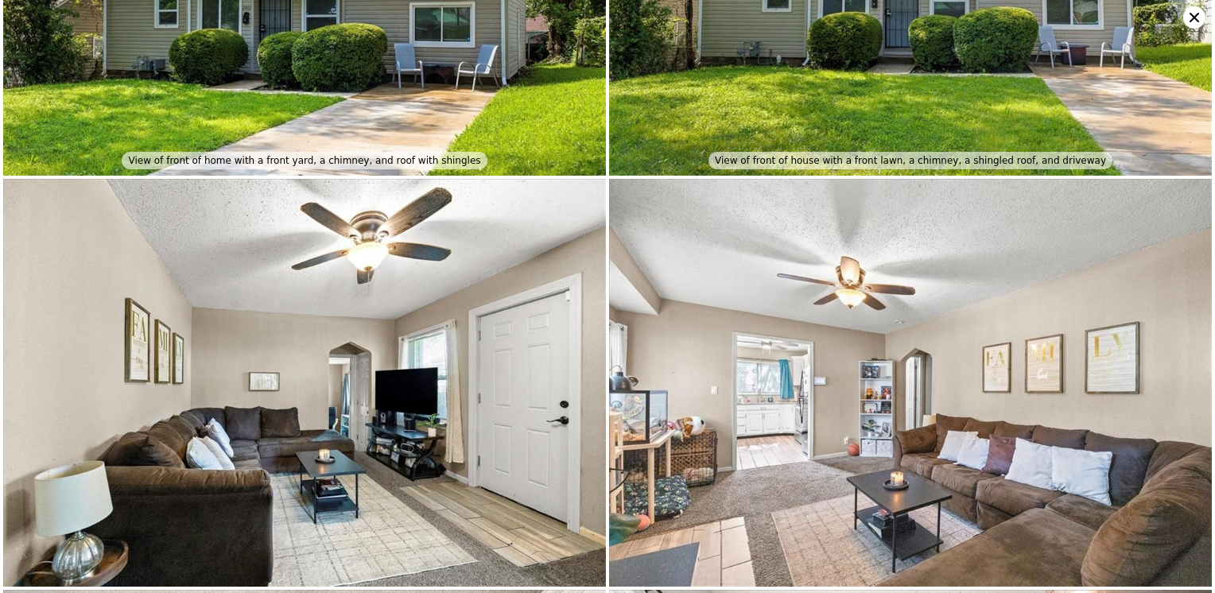
scroll to position [0, 0]
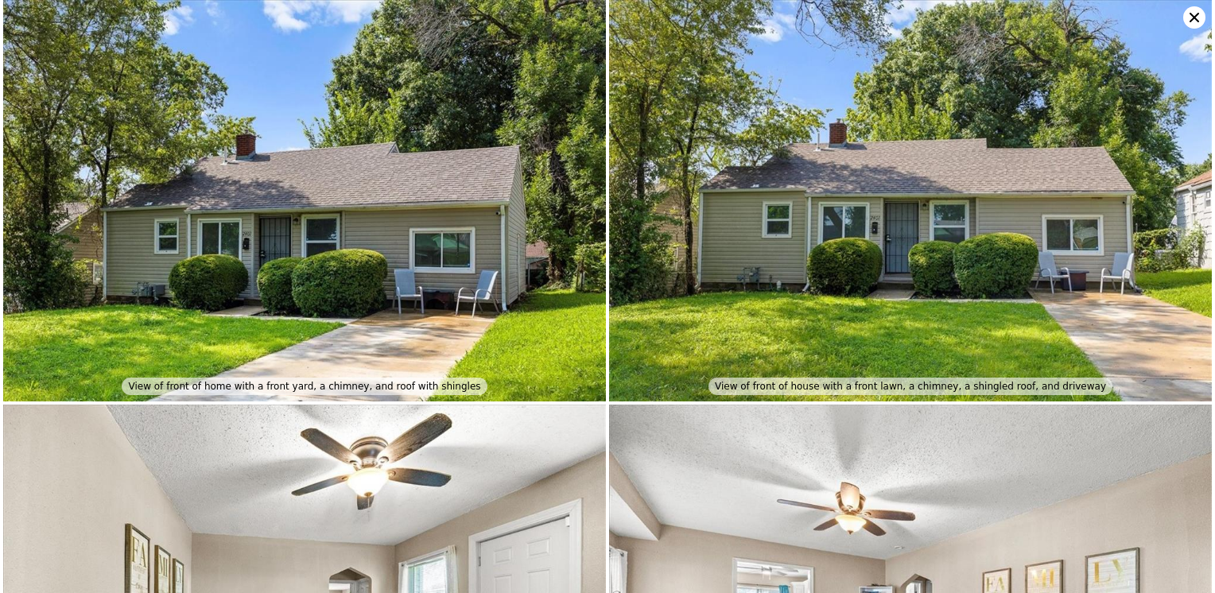
click at [1193, 15] on icon at bounding box center [1194, 17] width 22 height 22
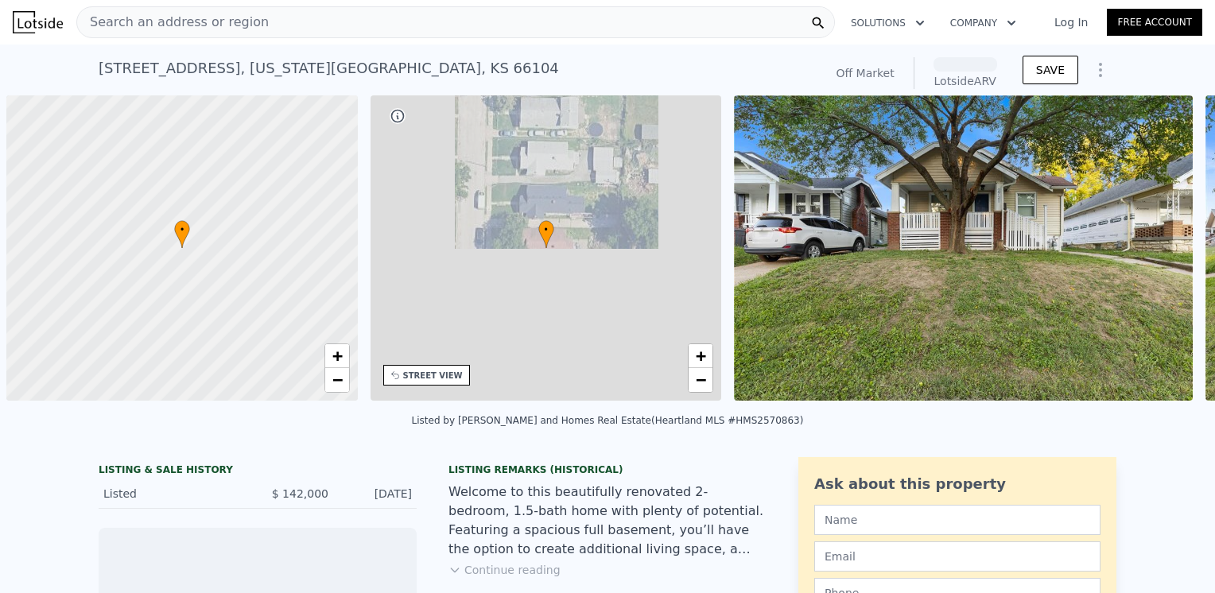
scroll to position [0, 6]
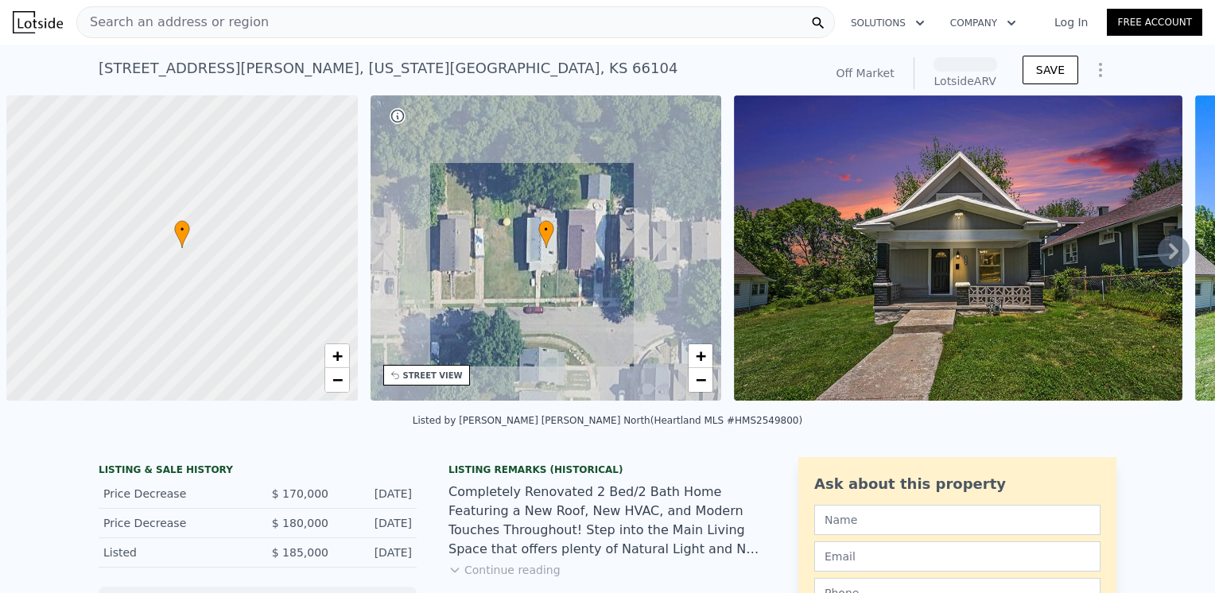
scroll to position [0, 6]
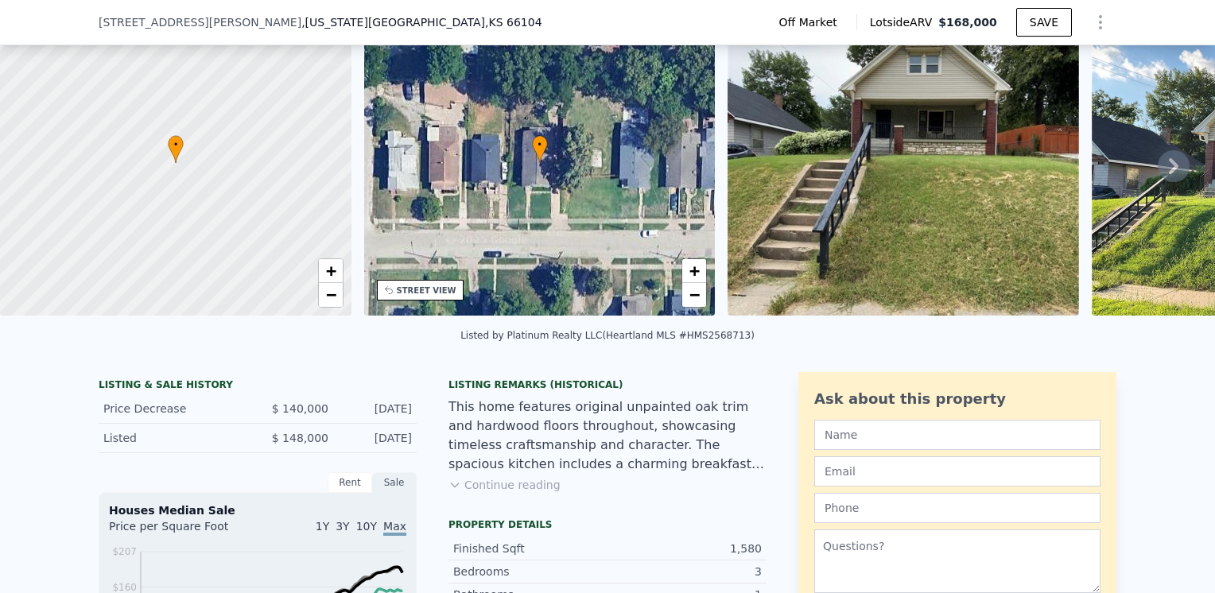
scroll to position [73, 0]
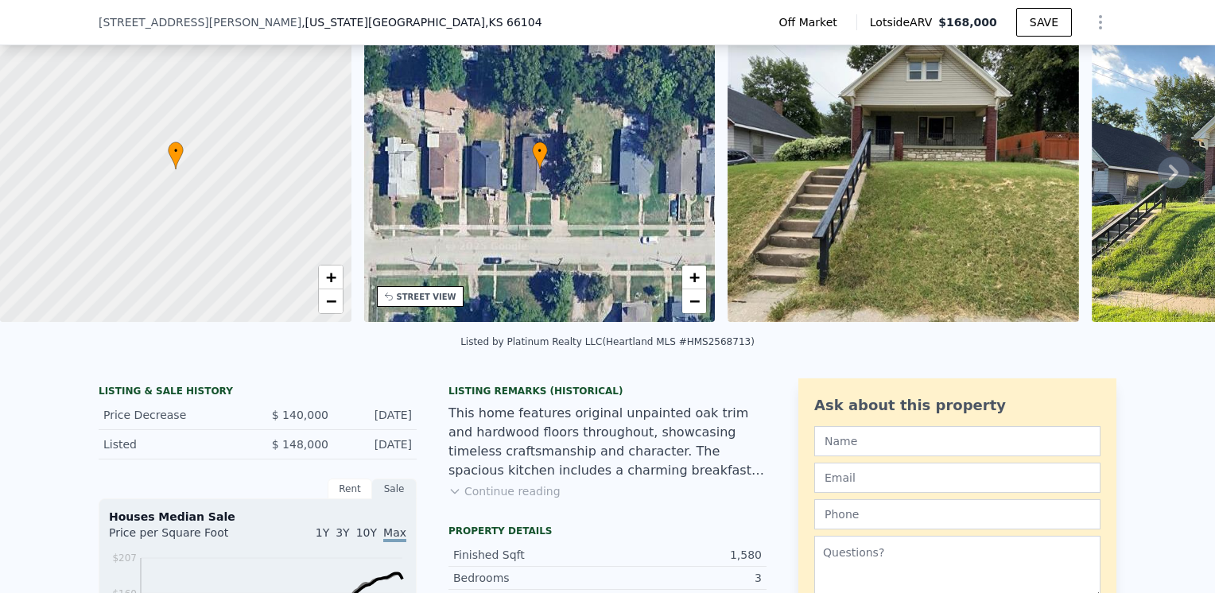
click at [512, 499] on button "Continue reading" at bounding box center [504, 491] width 112 height 16
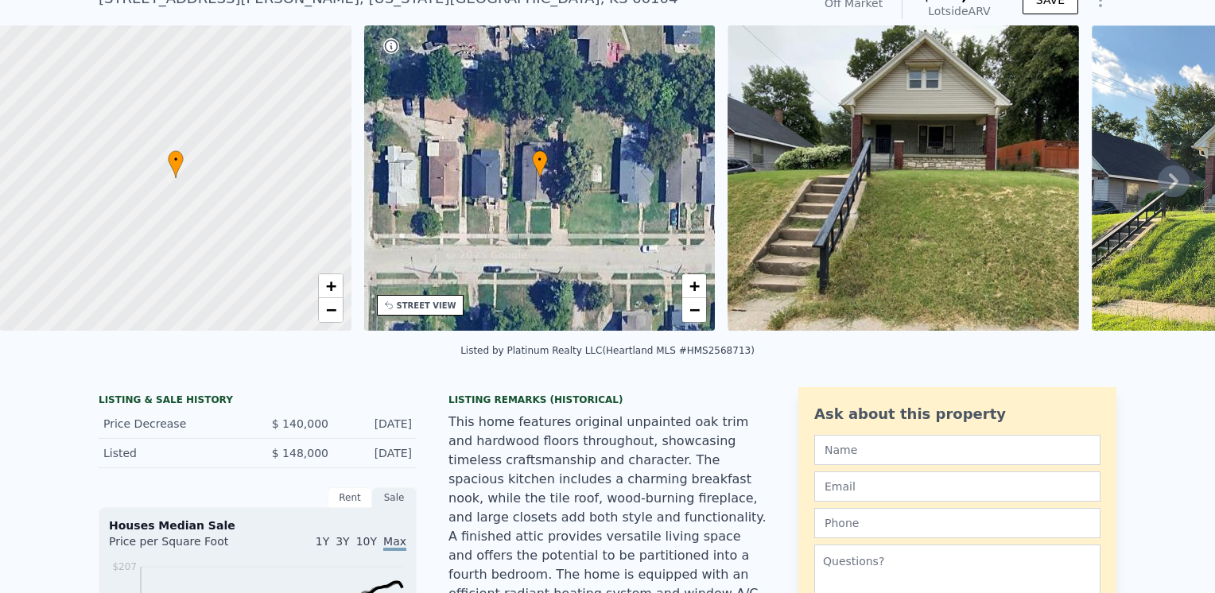
scroll to position [6, 0]
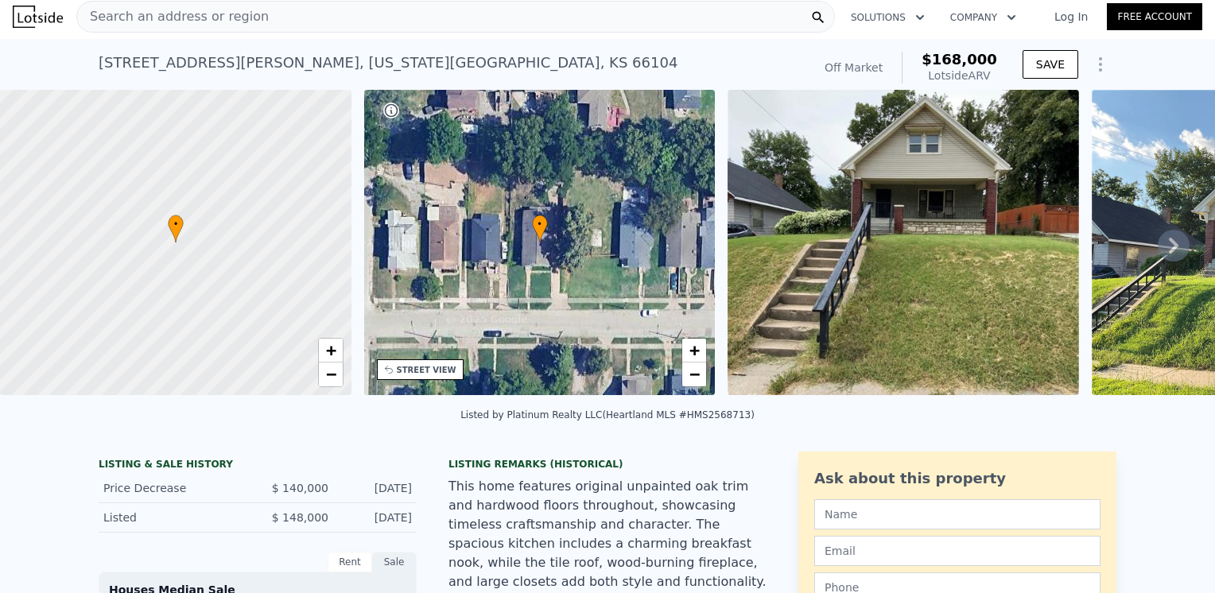
click at [918, 265] on img at bounding box center [902, 242] width 351 height 305
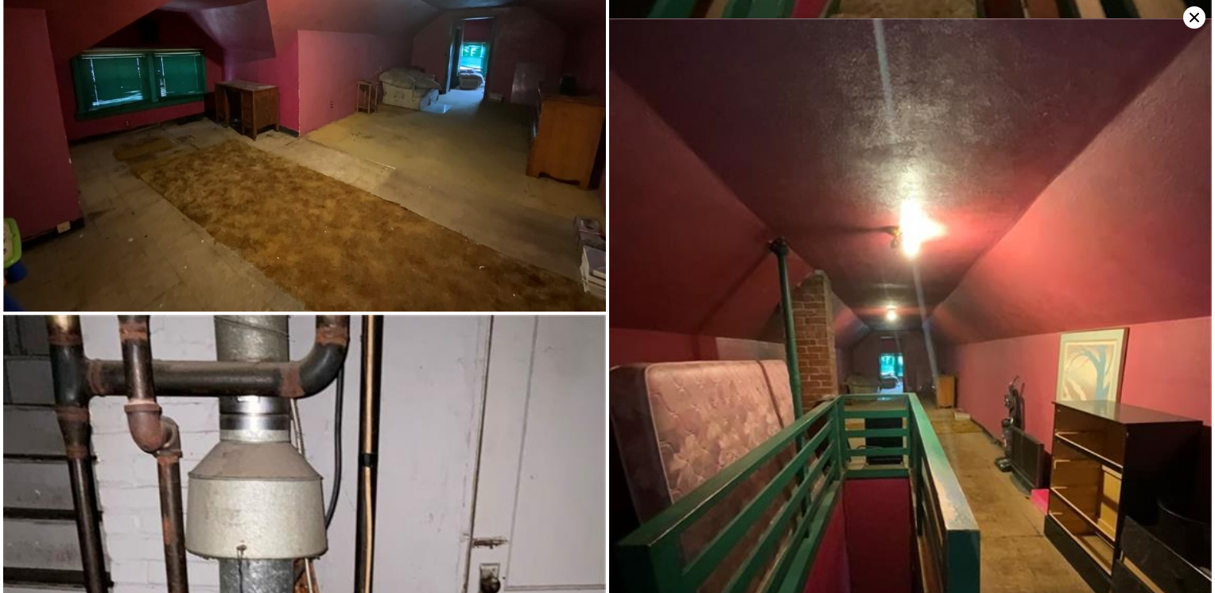
scroll to position [3807, 0]
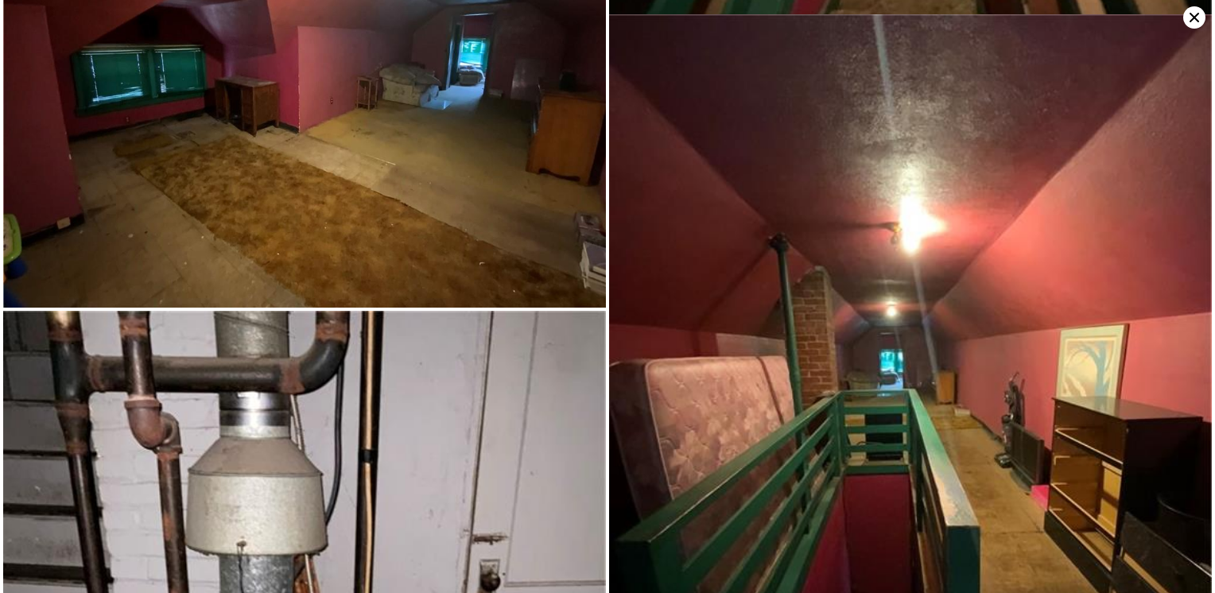
click at [1201, 14] on icon at bounding box center [1194, 17] width 22 height 22
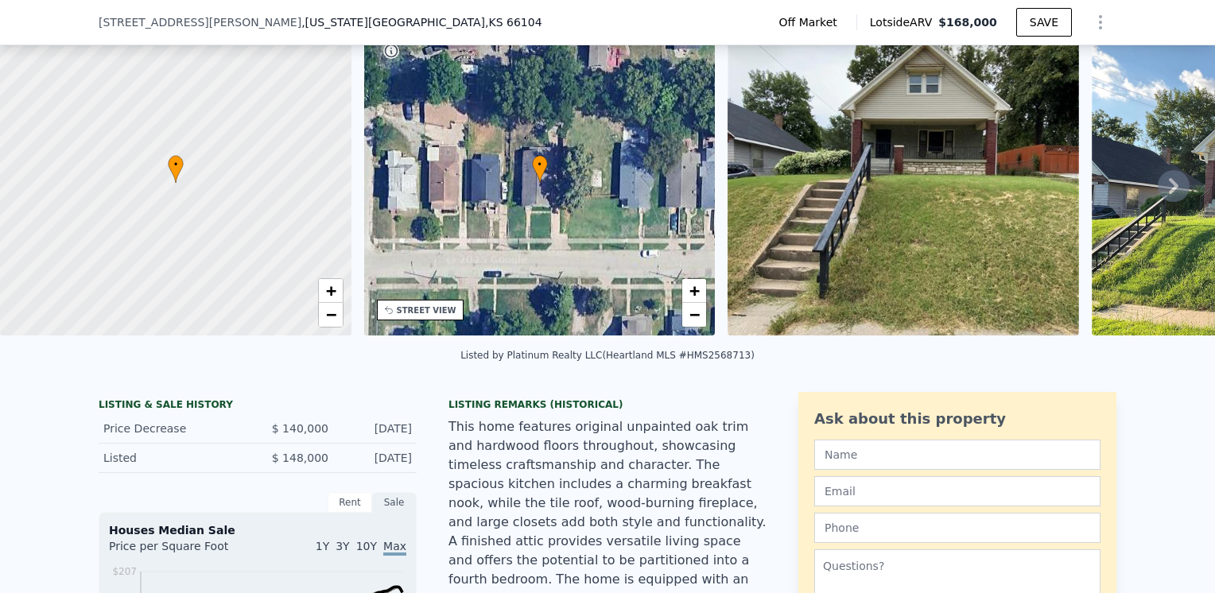
scroll to position [80, 0]
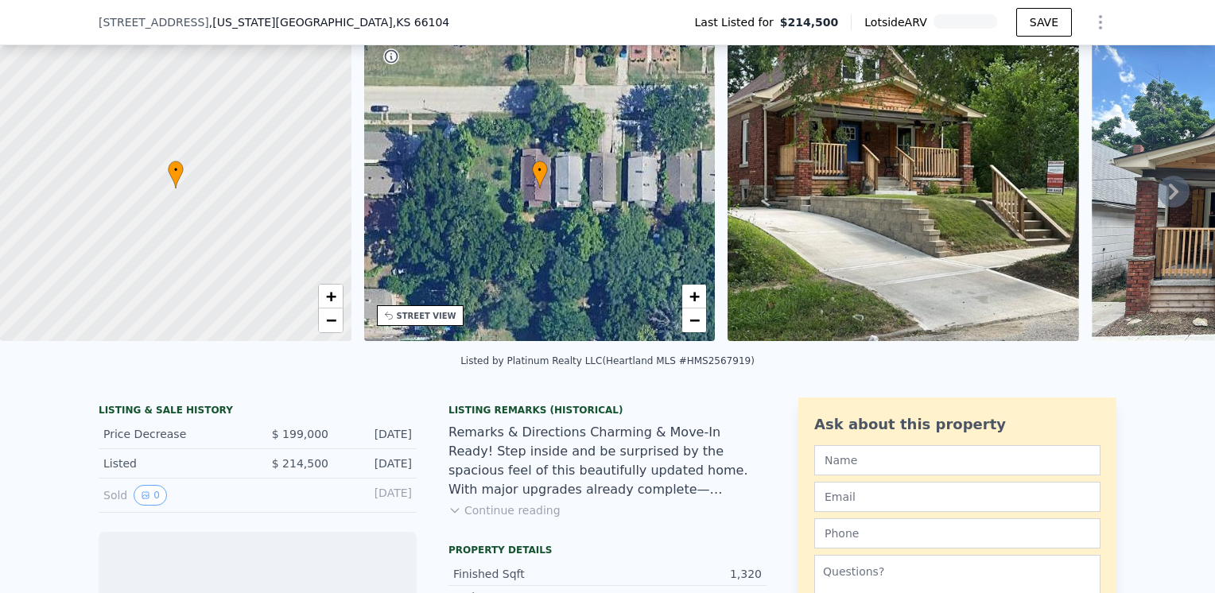
scroll to position [73, 0]
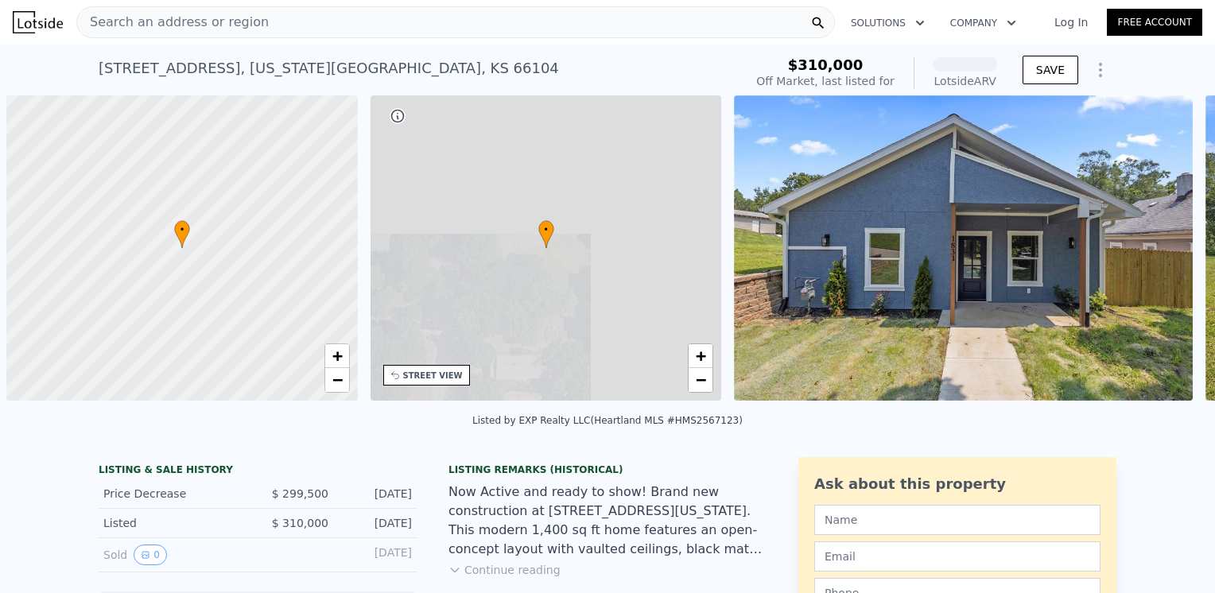
scroll to position [0, 6]
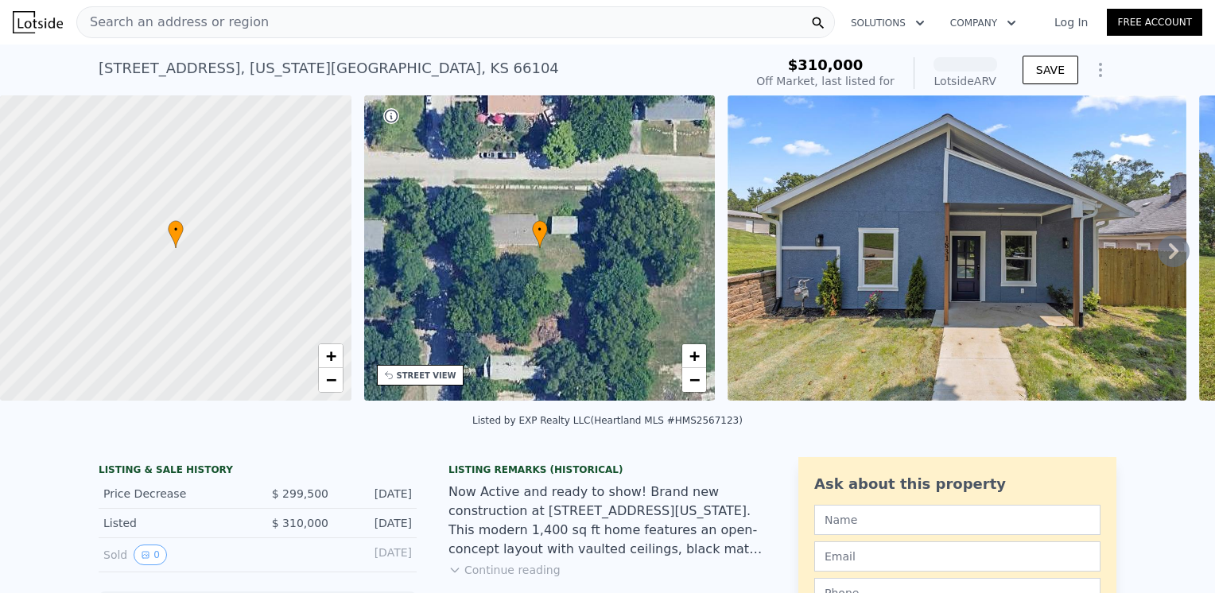
click at [975, 266] on img at bounding box center [956, 247] width 459 height 305
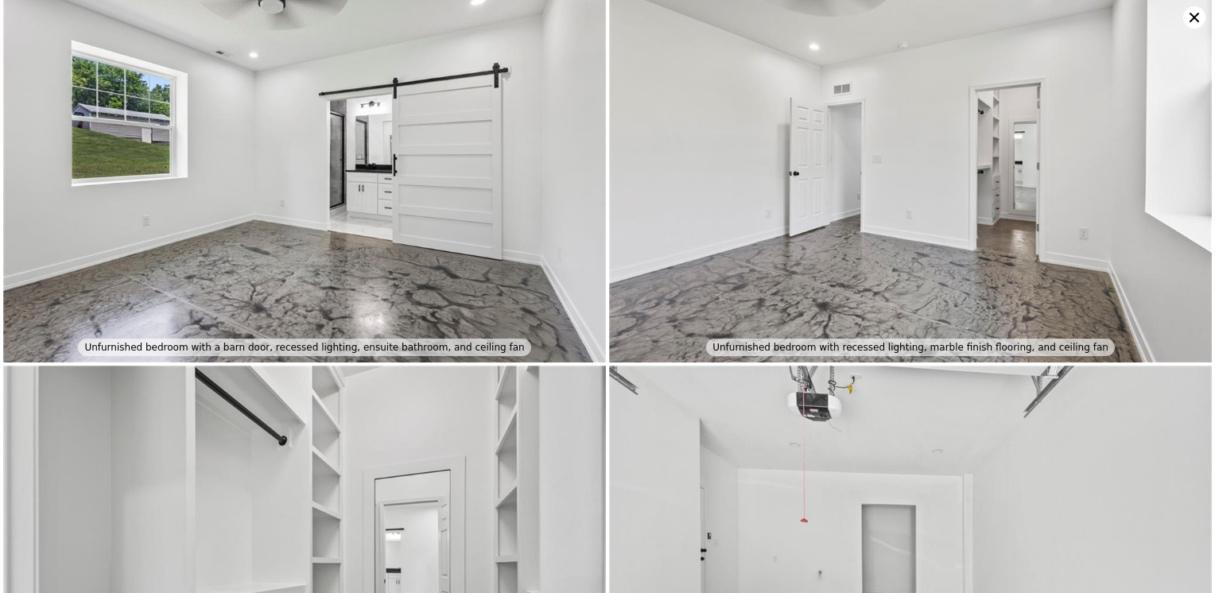
scroll to position [4210, 0]
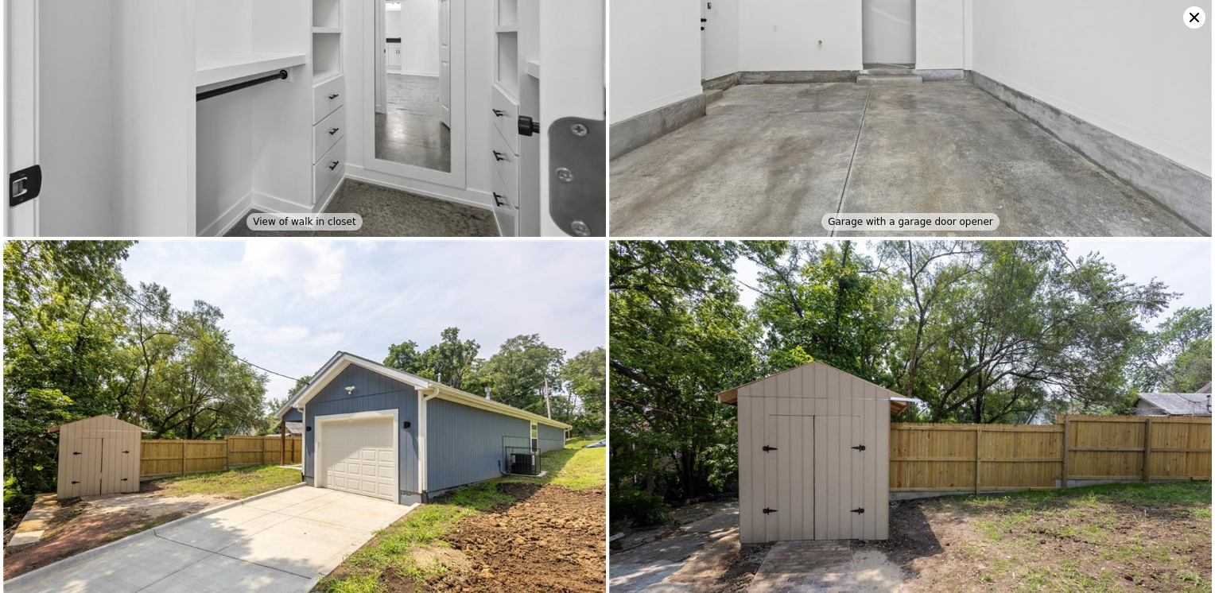
click at [1196, 19] on icon at bounding box center [1194, 18] width 10 height 10
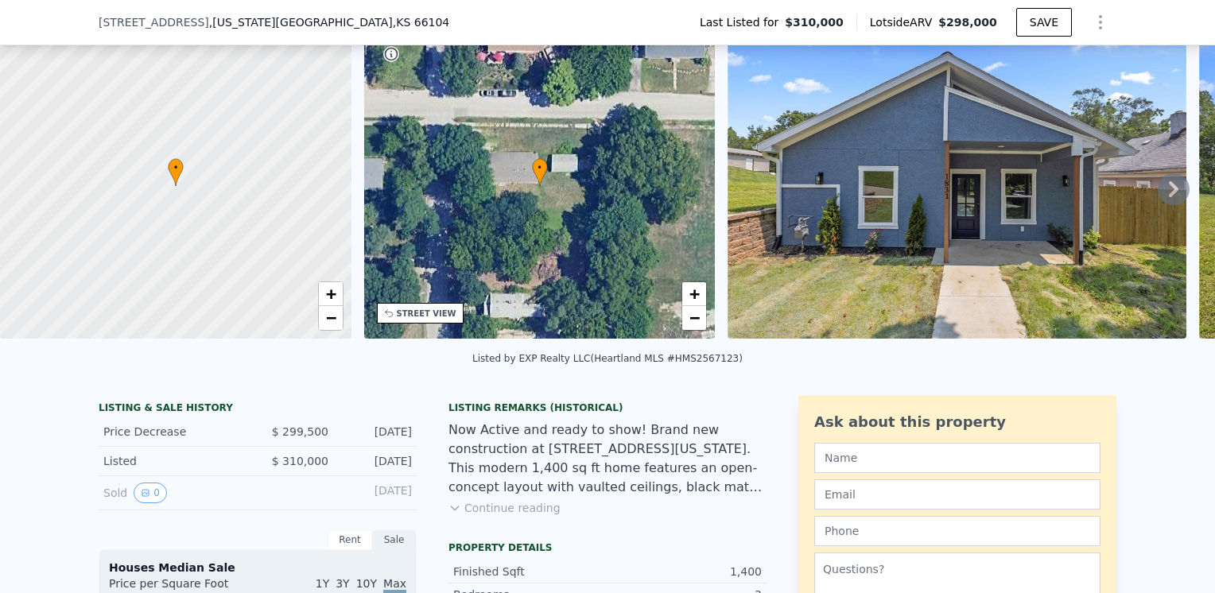
scroll to position [153, 0]
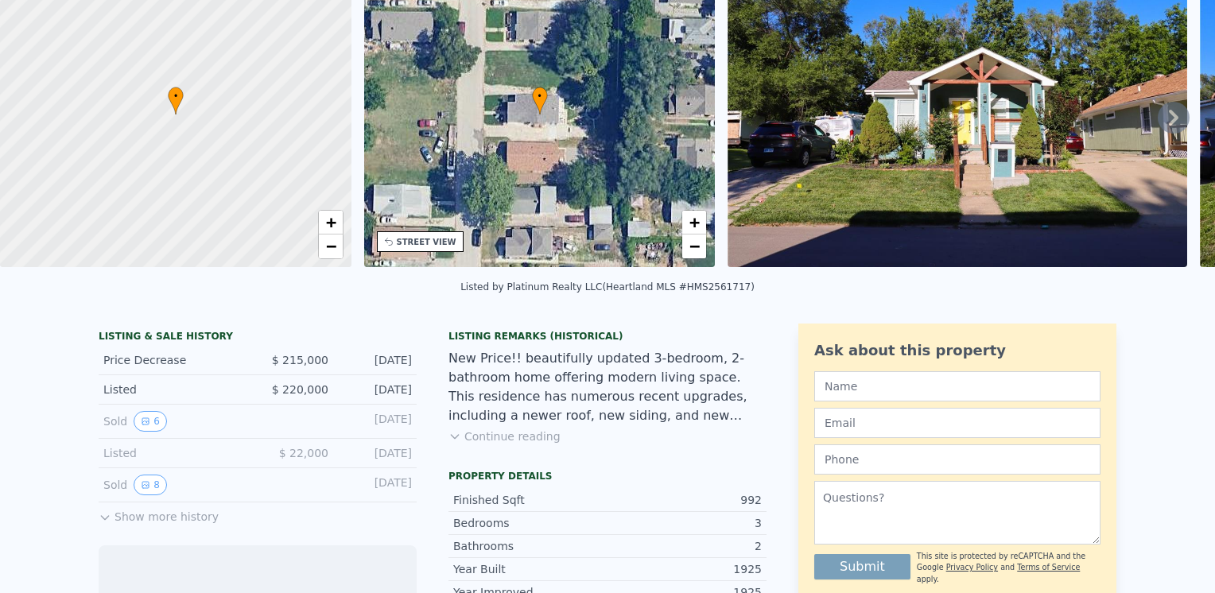
scroll to position [153, 0]
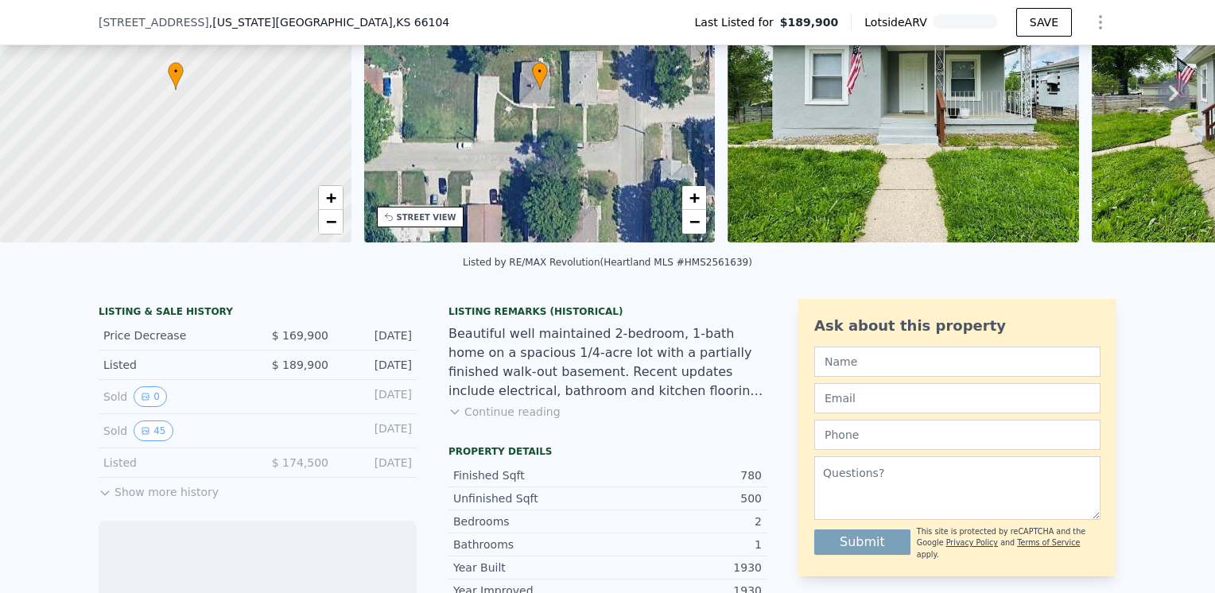
scroll to position [153, 0]
click at [477, 420] on button "Continue reading" at bounding box center [504, 412] width 112 height 16
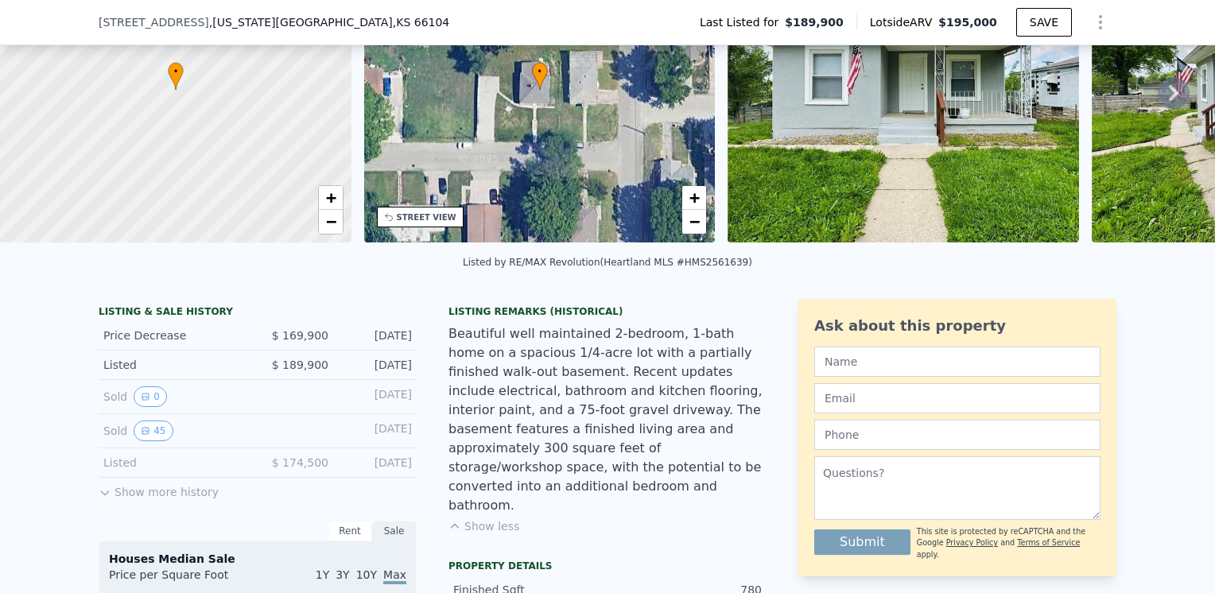
click at [921, 159] on img at bounding box center [902, 89] width 351 height 305
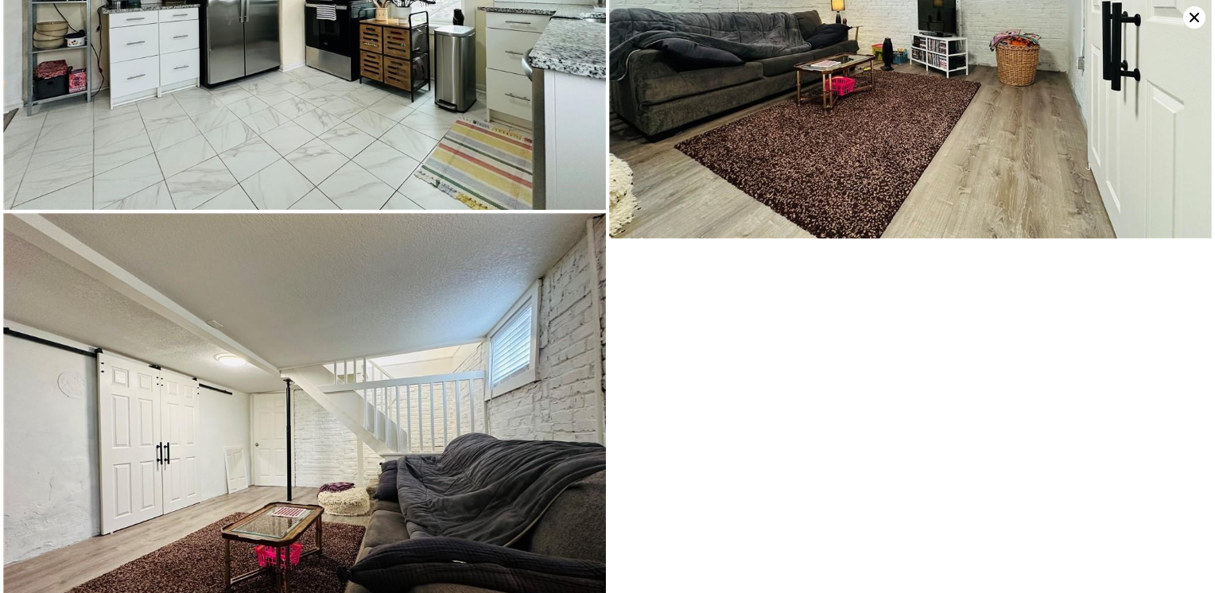
scroll to position [3594, 0]
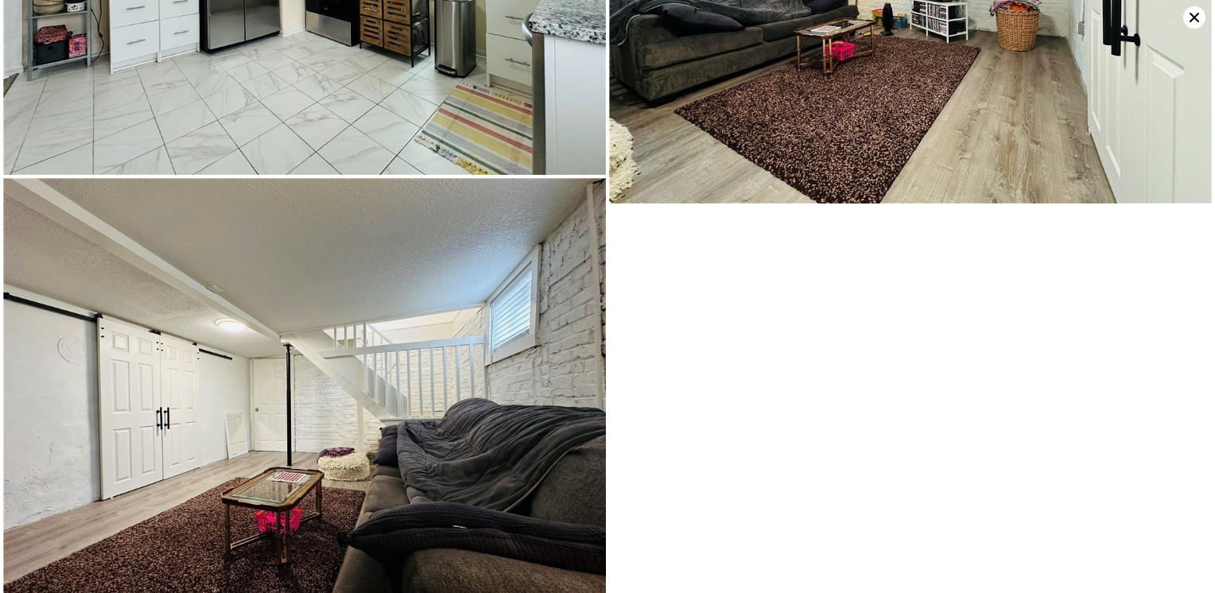
click at [1189, 17] on icon at bounding box center [1194, 17] width 22 height 22
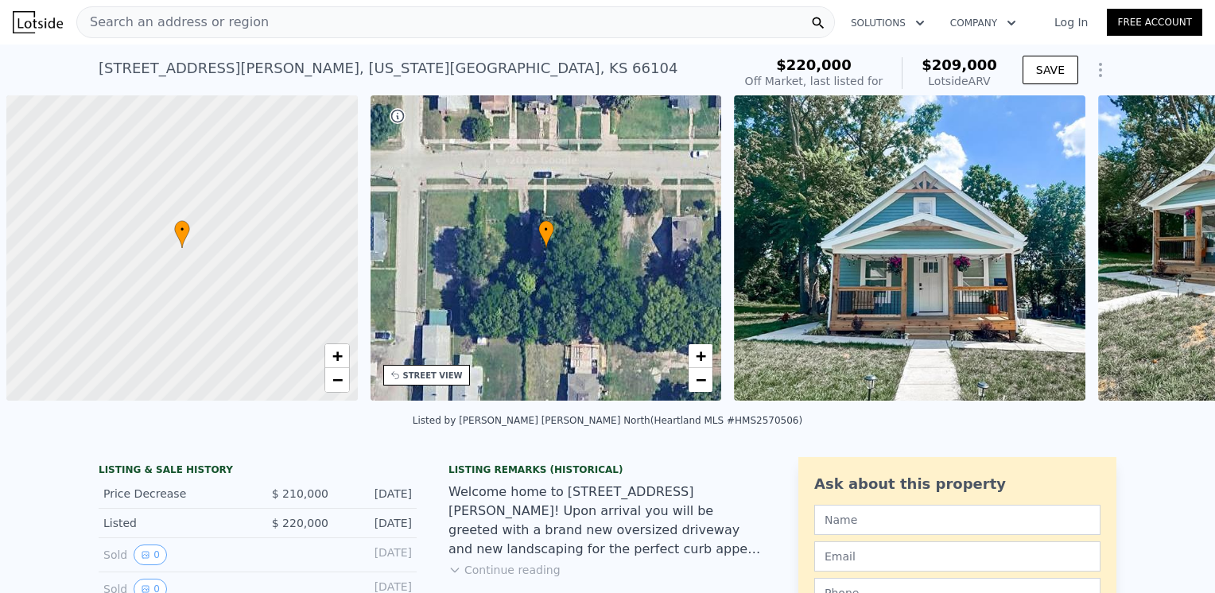
scroll to position [0, 6]
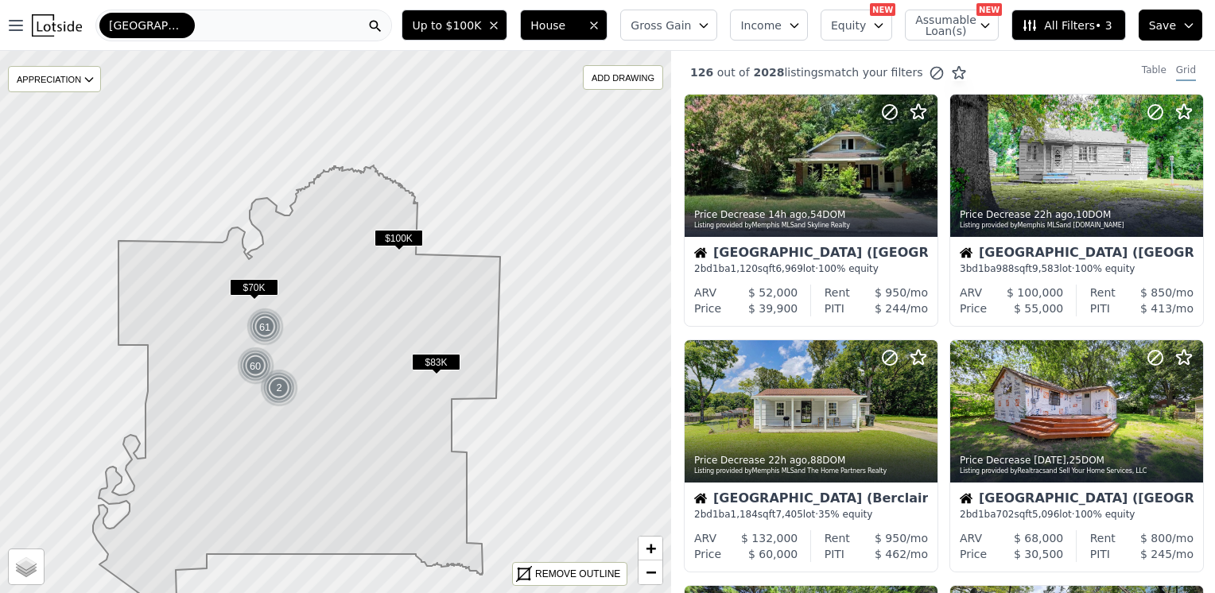
click at [190, 24] on div "[GEOGRAPHIC_DATA]" at bounding box center [243, 26] width 297 height 32
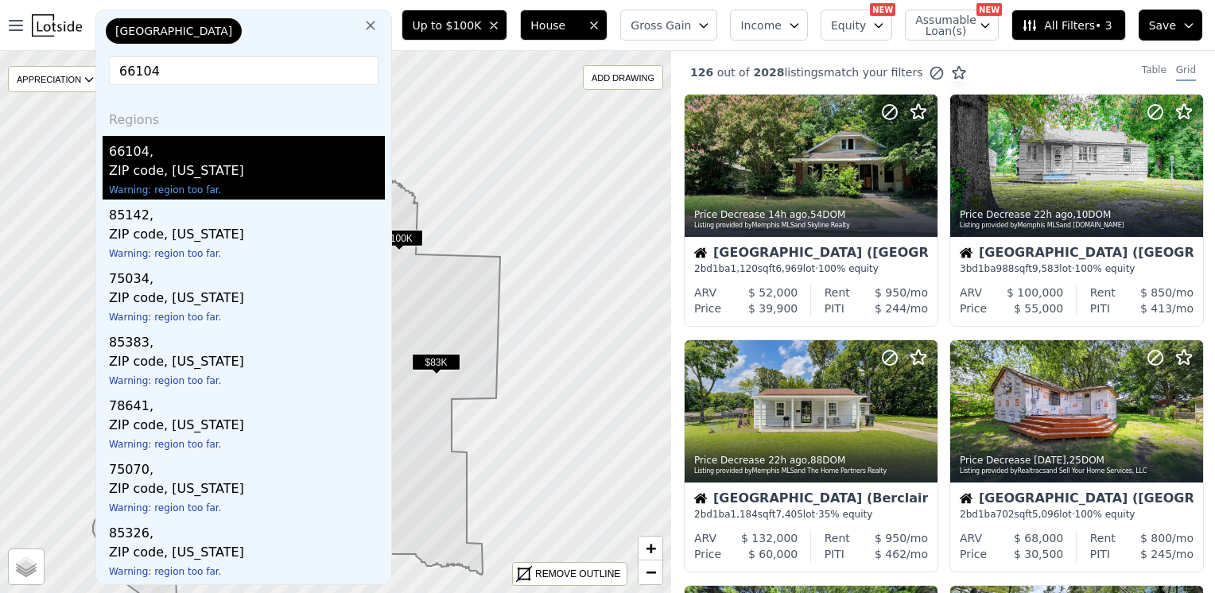
type input "66104"
click at [129, 145] on div "66104," at bounding box center [247, 148] width 276 height 25
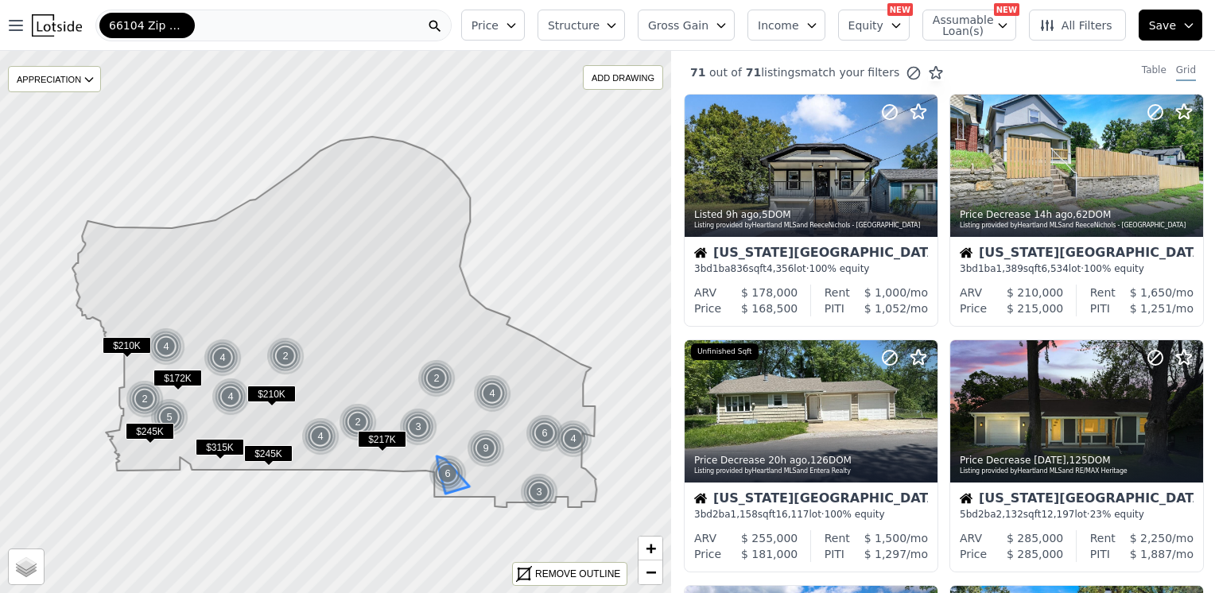
click at [448, 475] on div "6" at bounding box center [448, 474] width 38 height 38
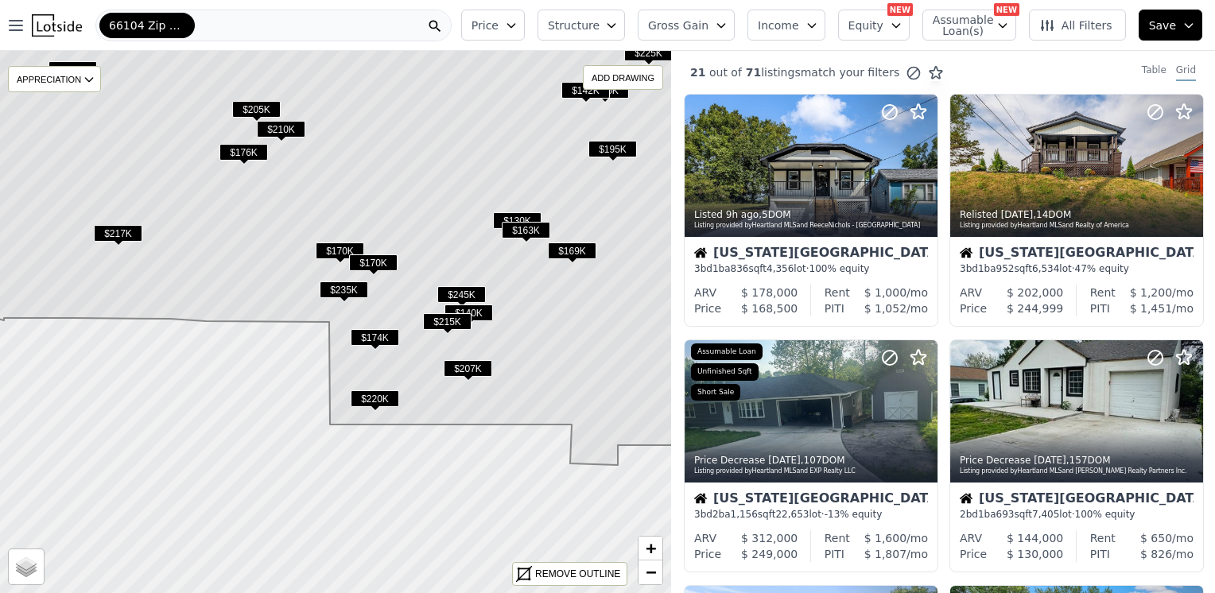
click at [389, 394] on span "$220K" at bounding box center [375, 398] width 48 height 17
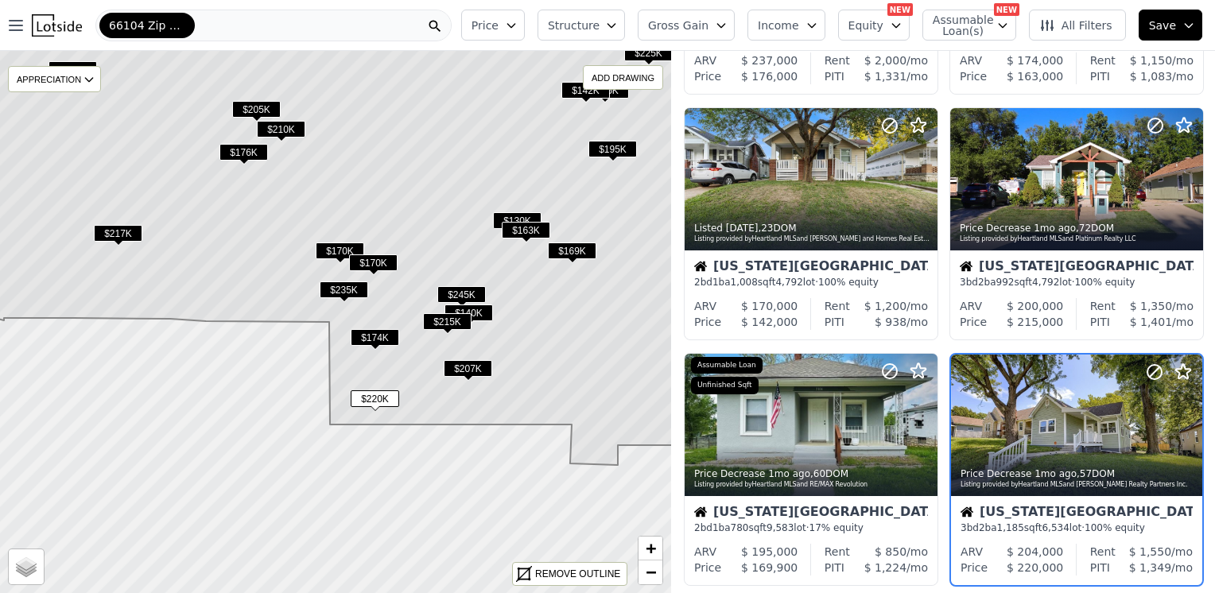
scroll to position [354, 0]
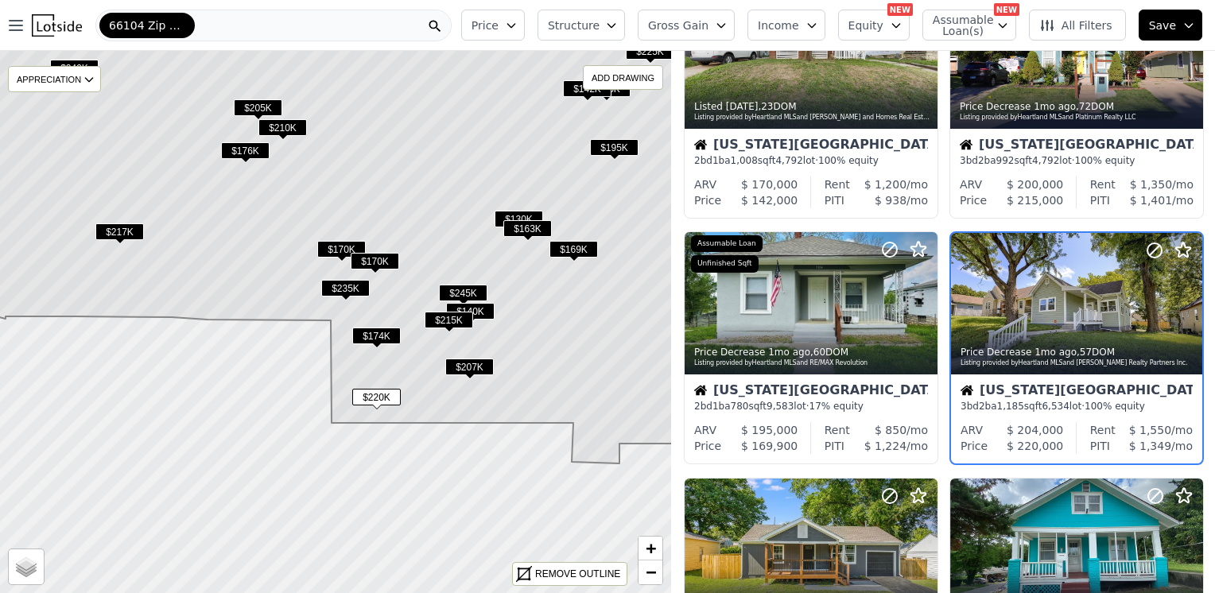
click at [474, 363] on span "$207K" at bounding box center [469, 367] width 48 height 17
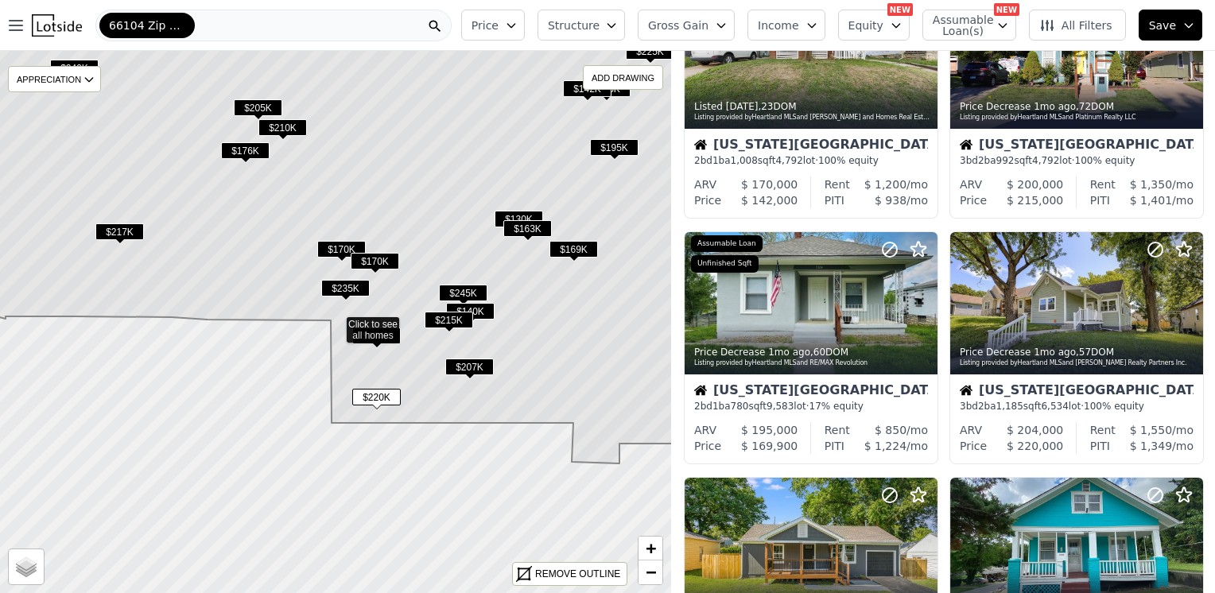
click at [1066, 21] on span "All Filters" at bounding box center [1075, 25] width 73 height 16
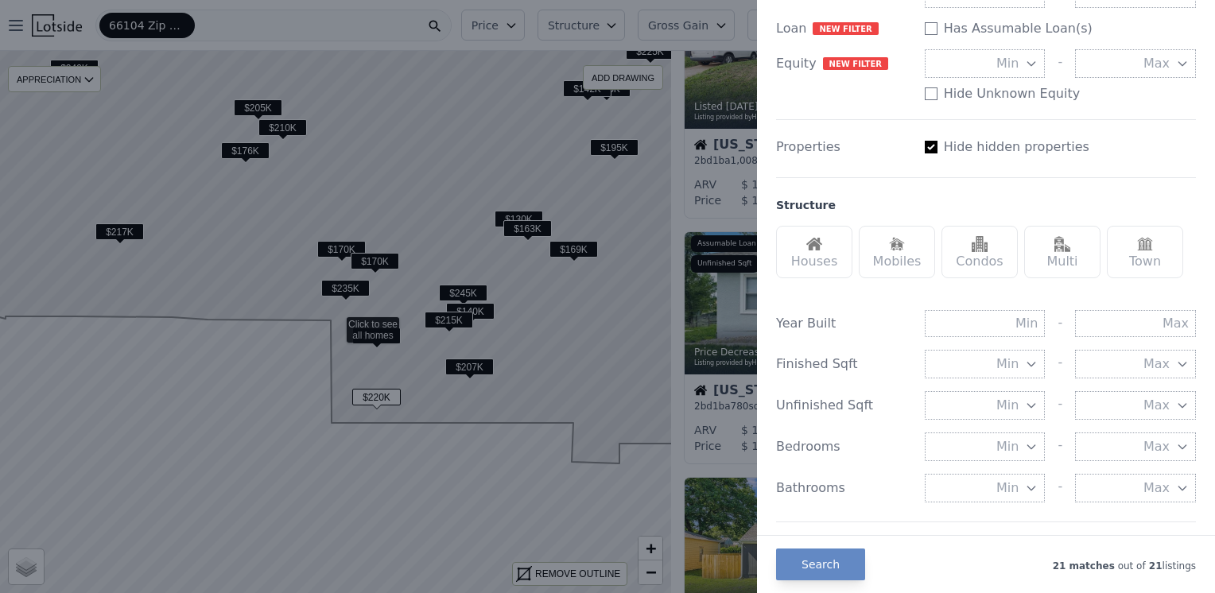
scroll to position [318, 0]
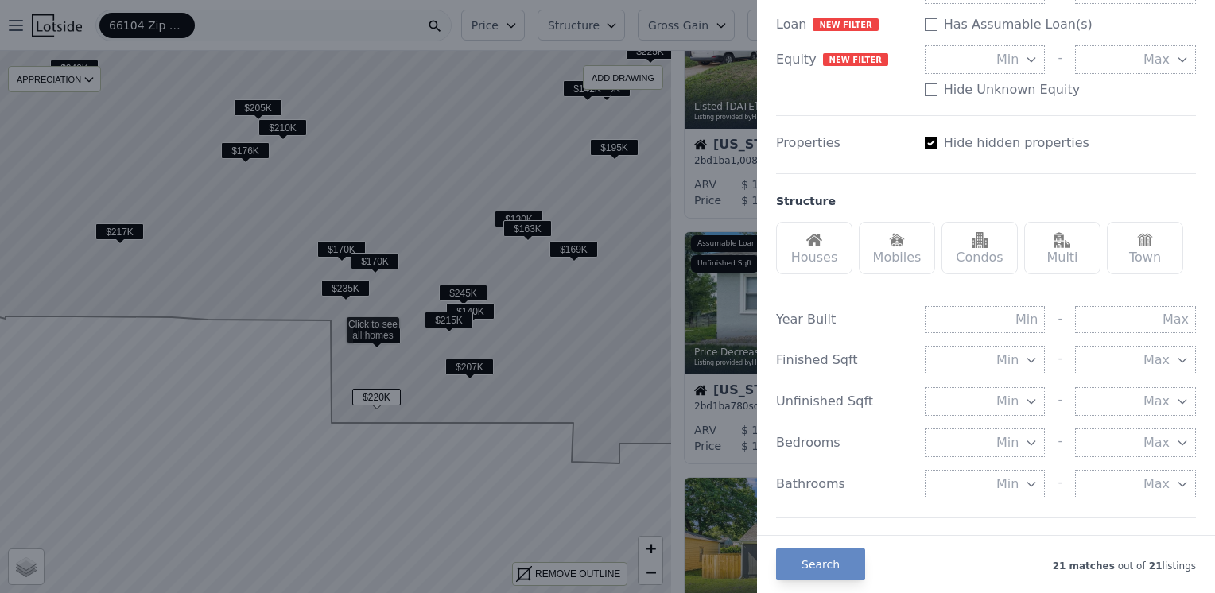
click at [820, 253] on div "Houses" at bounding box center [814, 248] width 76 height 52
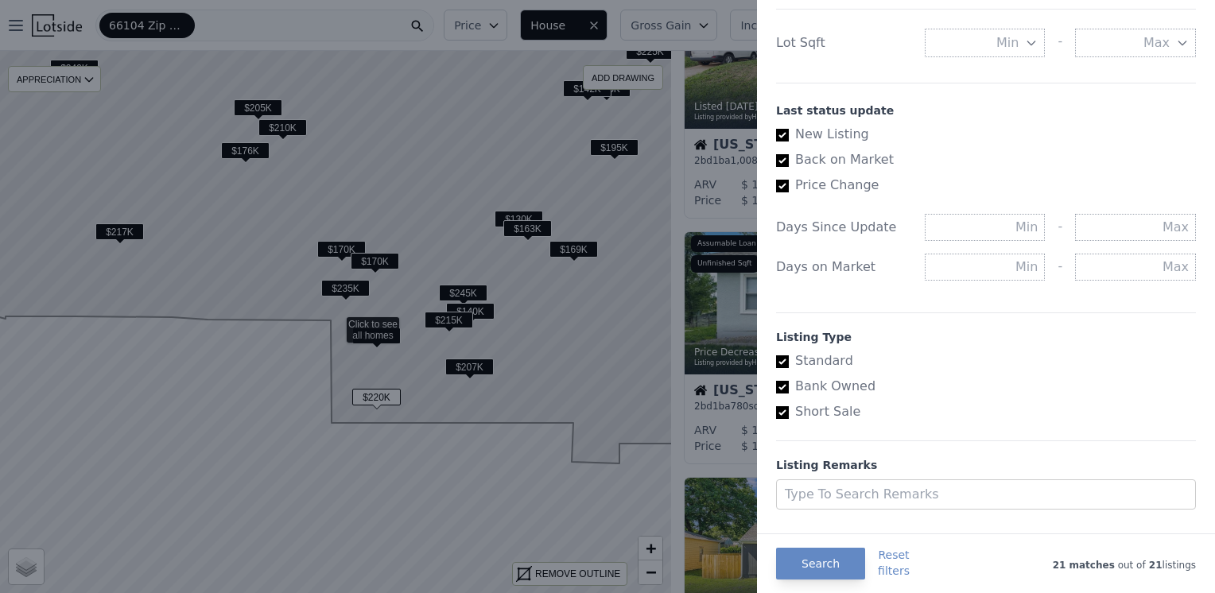
scroll to position [855, 0]
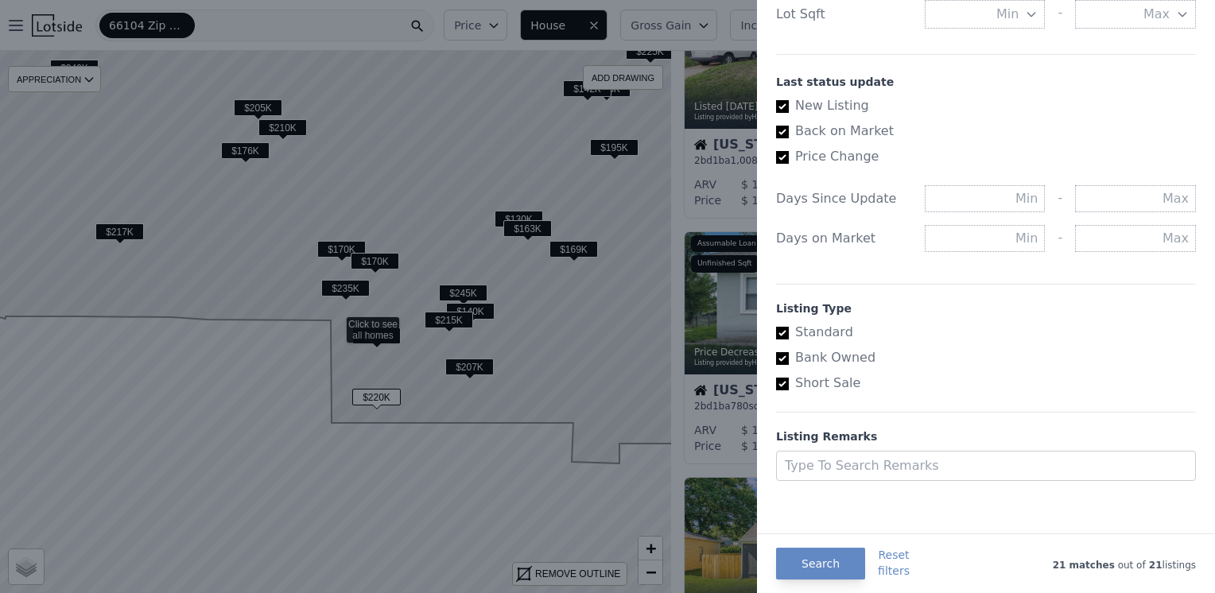
click at [781, 354] on input "Bank Owned" at bounding box center [782, 358] width 13 height 13
checkbox input "false"
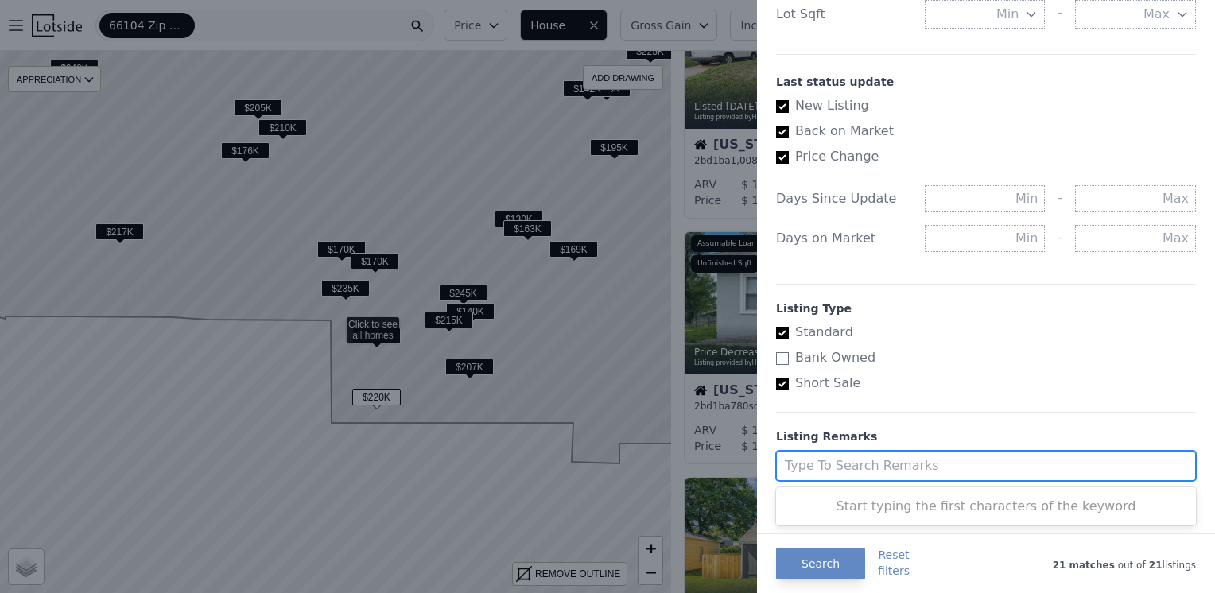
click at [852, 461] on div at bounding box center [971, 466] width 373 height 22
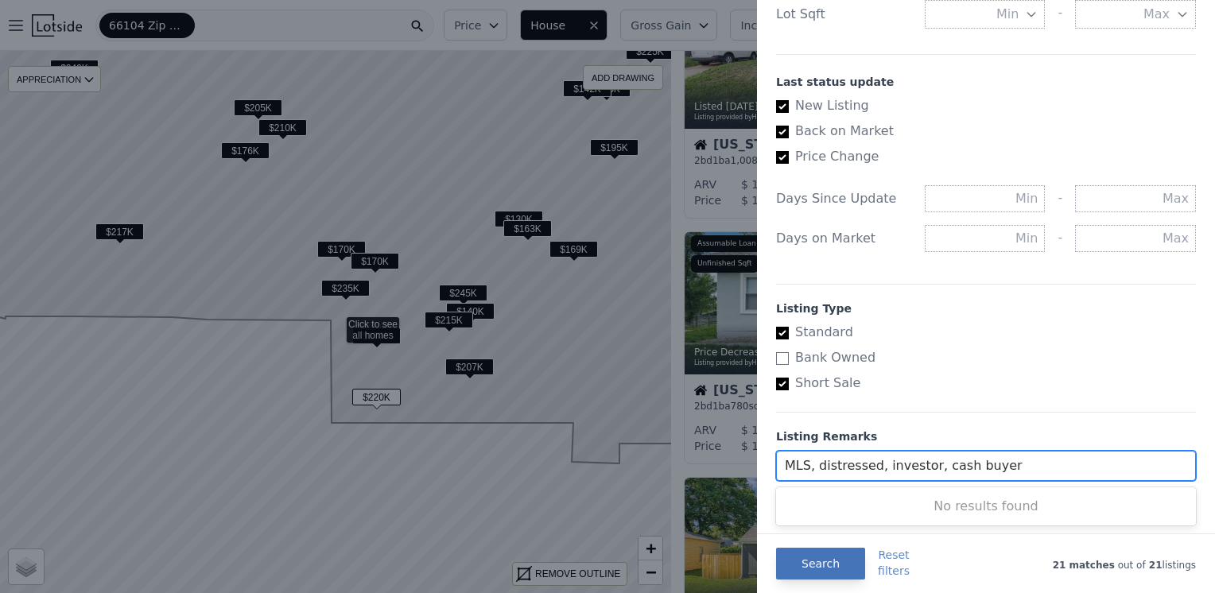
type input "MLS, distressed, investor, cash buyer"
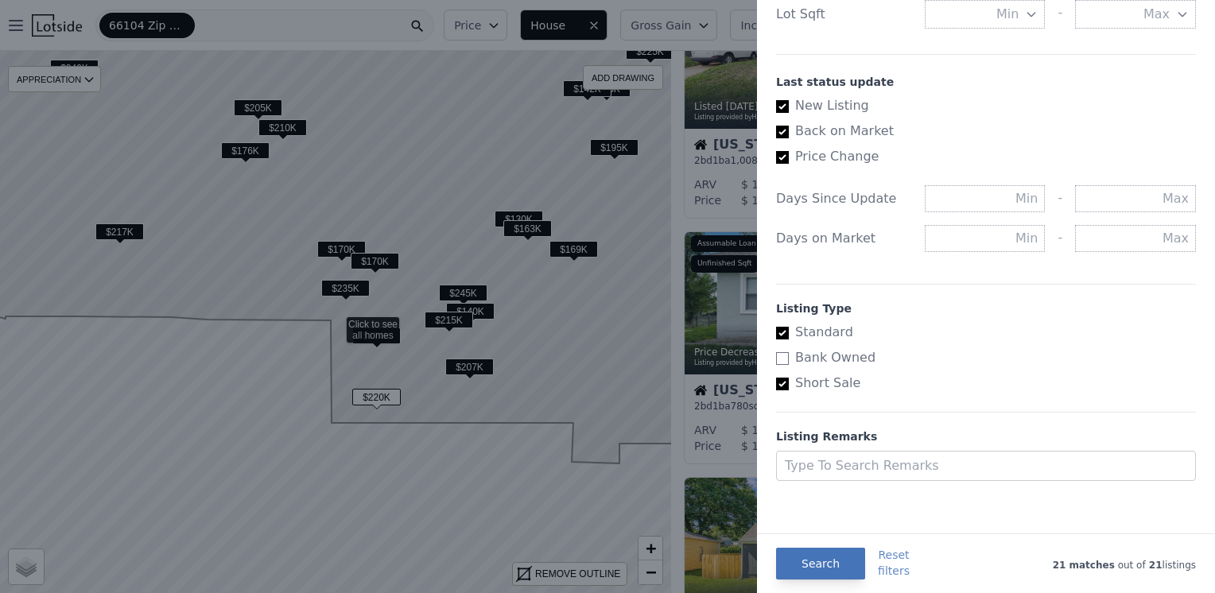
click at [820, 559] on button "Search" at bounding box center [820, 564] width 89 height 32
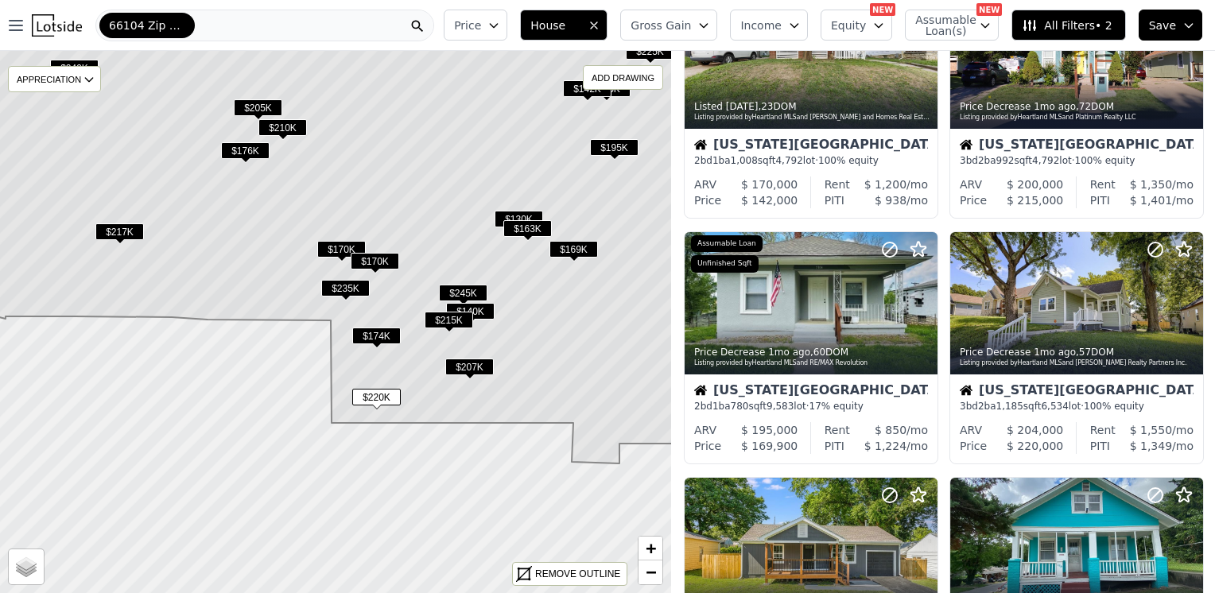
click at [370, 339] on span "$174K" at bounding box center [376, 336] width 48 height 17
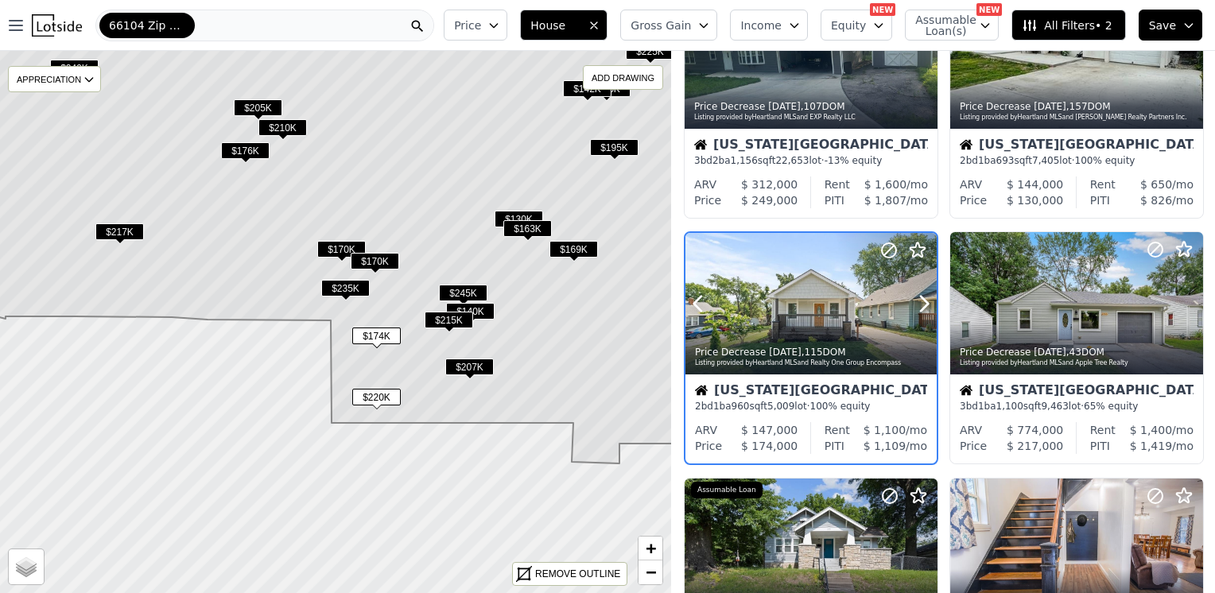
click at [833, 302] on div at bounding box center [810, 304] width 251 height 142
click at [439, 316] on span "$215K" at bounding box center [449, 320] width 48 height 17
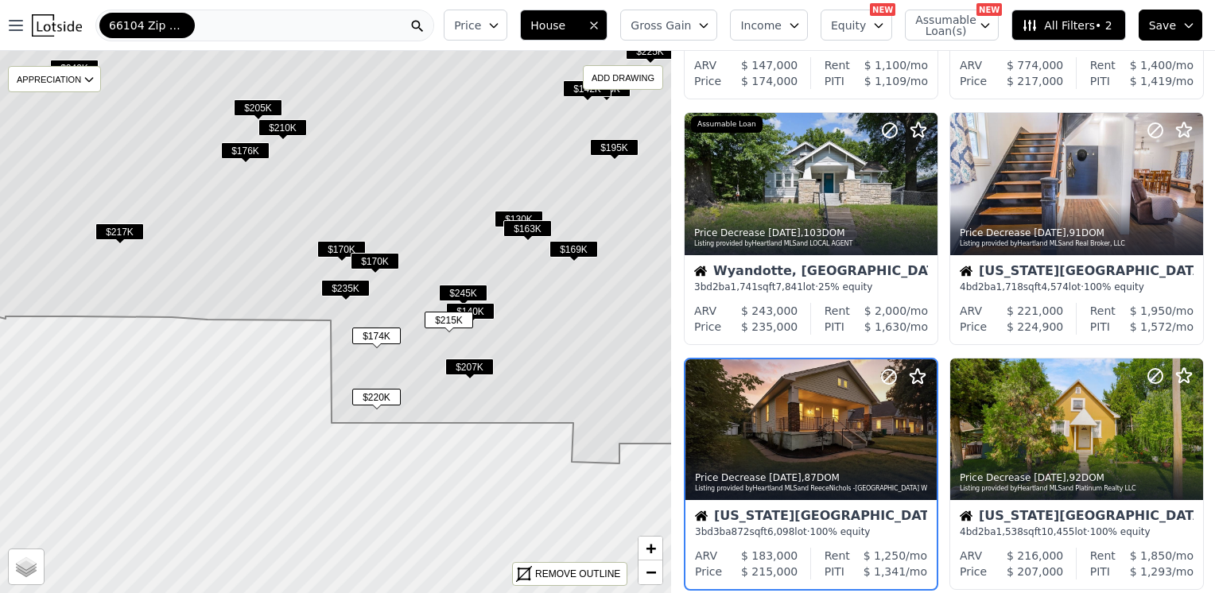
scroll to position [845, 0]
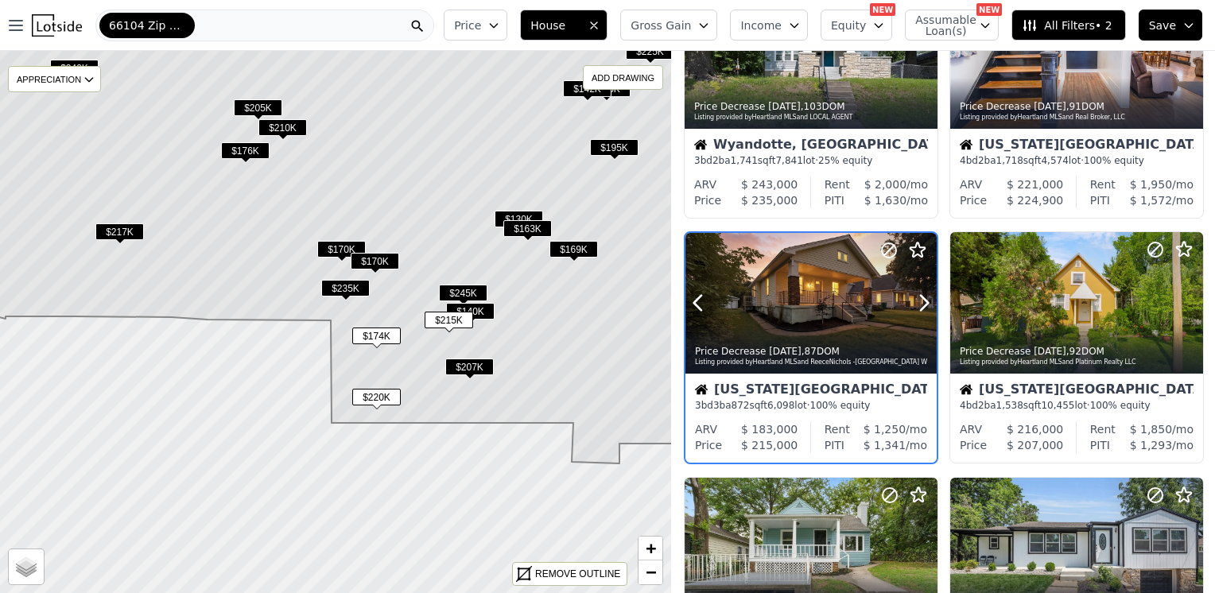
click at [802, 296] on div at bounding box center [810, 304] width 251 height 142
click at [466, 370] on span "$207K" at bounding box center [469, 367] width 48 height 17
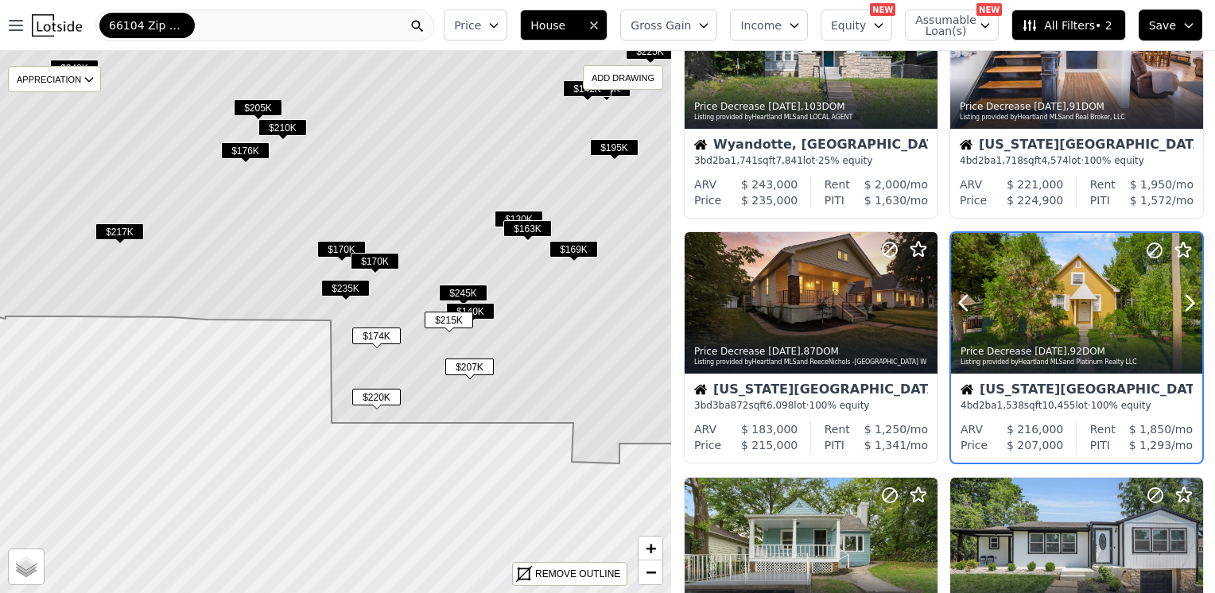
click at [1052, 307] on div at bounding box center [1076, 304] width 251 height 142
click at [487, 311] on span "$140K" at bounding box center [470, 311] width 48 height 17
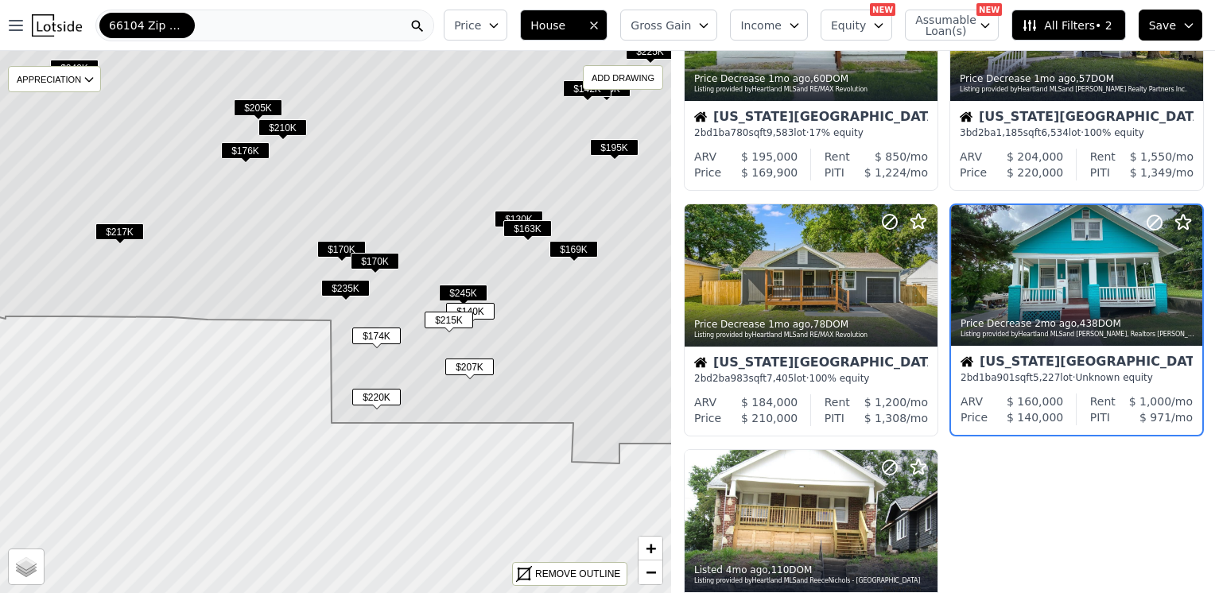
scroll to position [599, 0]
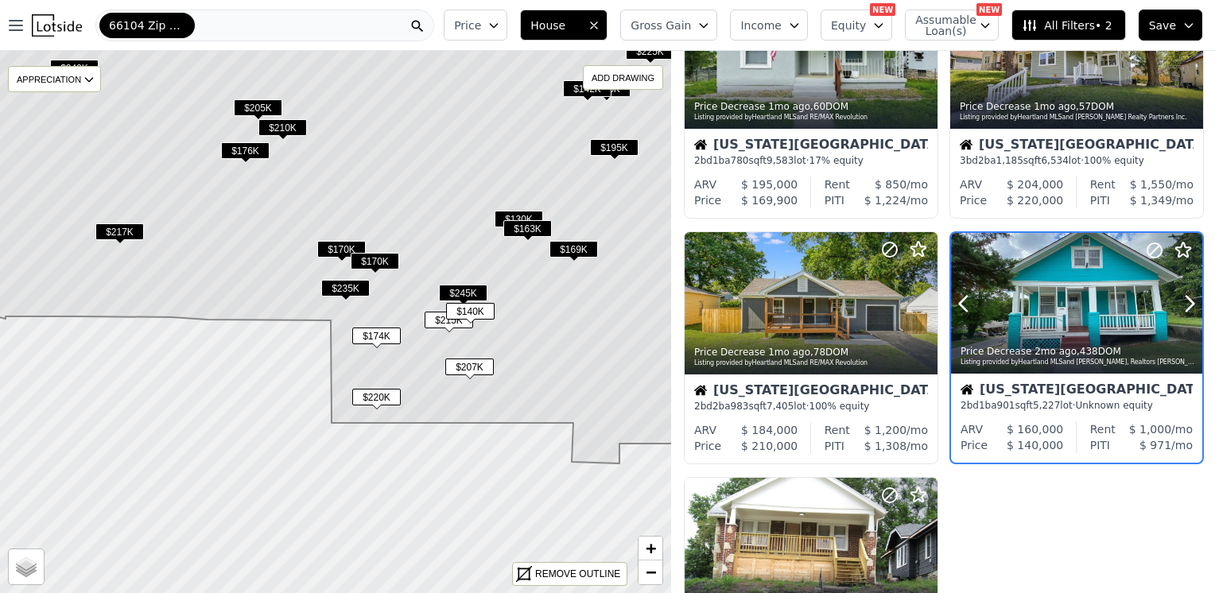
click at [1093, 304] on div at bounding box center [1076, 304] width 251 height 142
click at [468, 288] on span "$245K" at bounding box center [463, 293] width 48 height 17
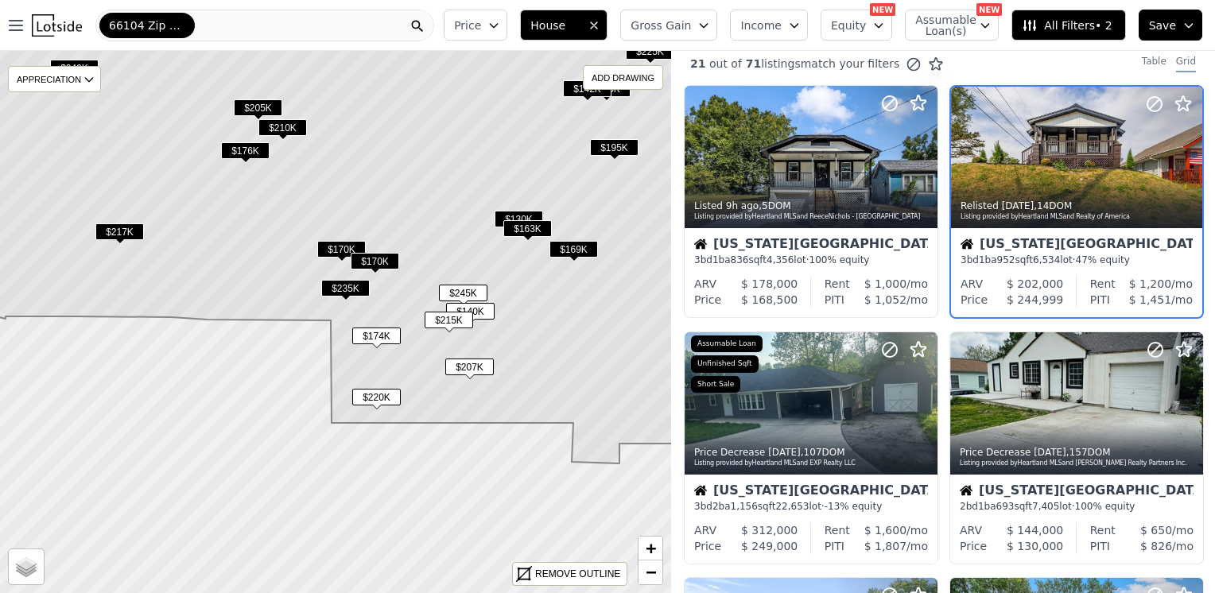
scroll to position [0, 0]
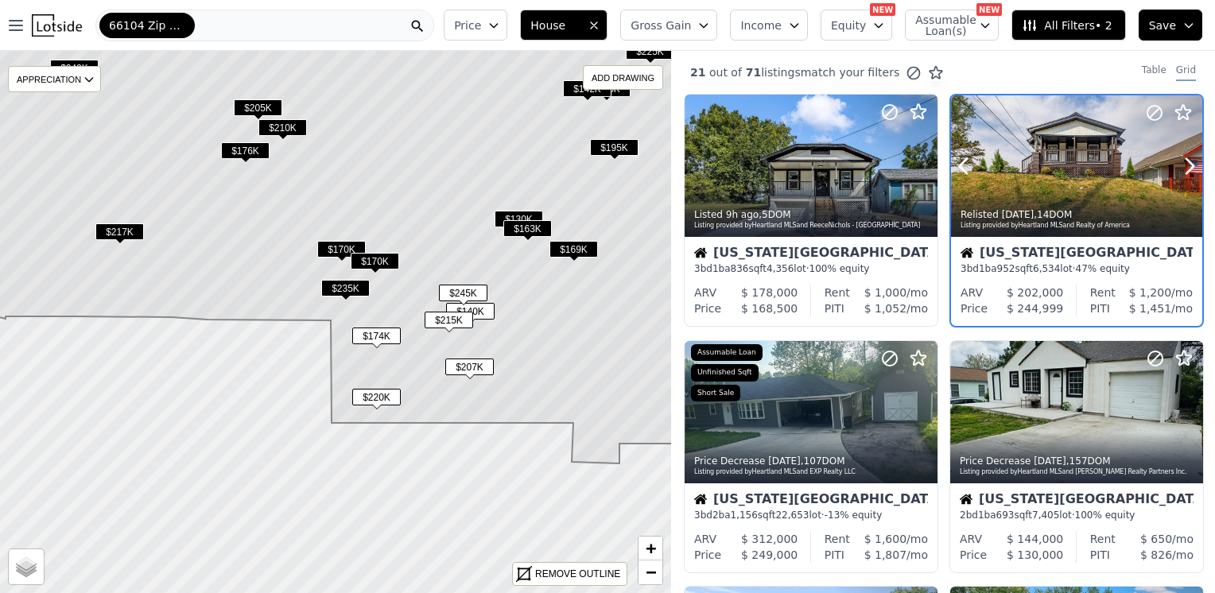
click at [1084, 168] on div at bounding box center [1076, 166] width 251 height 142
click at [332, 244] on span "$170K" at bounding box center [341, 249] width 48 height 17
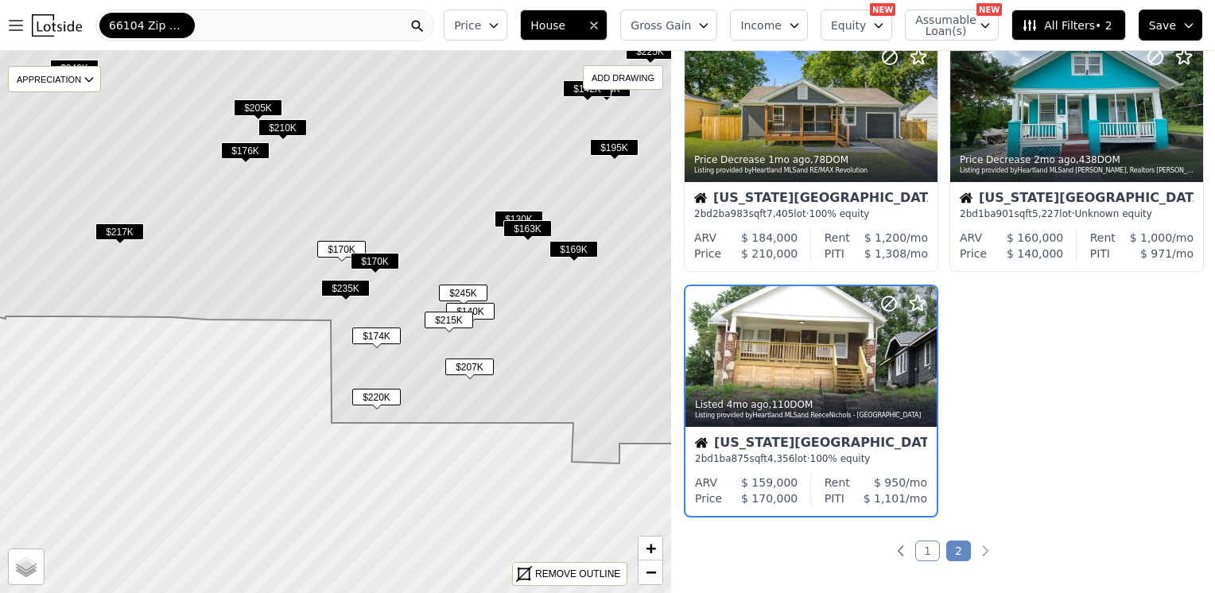
scroll to position [845, 0]
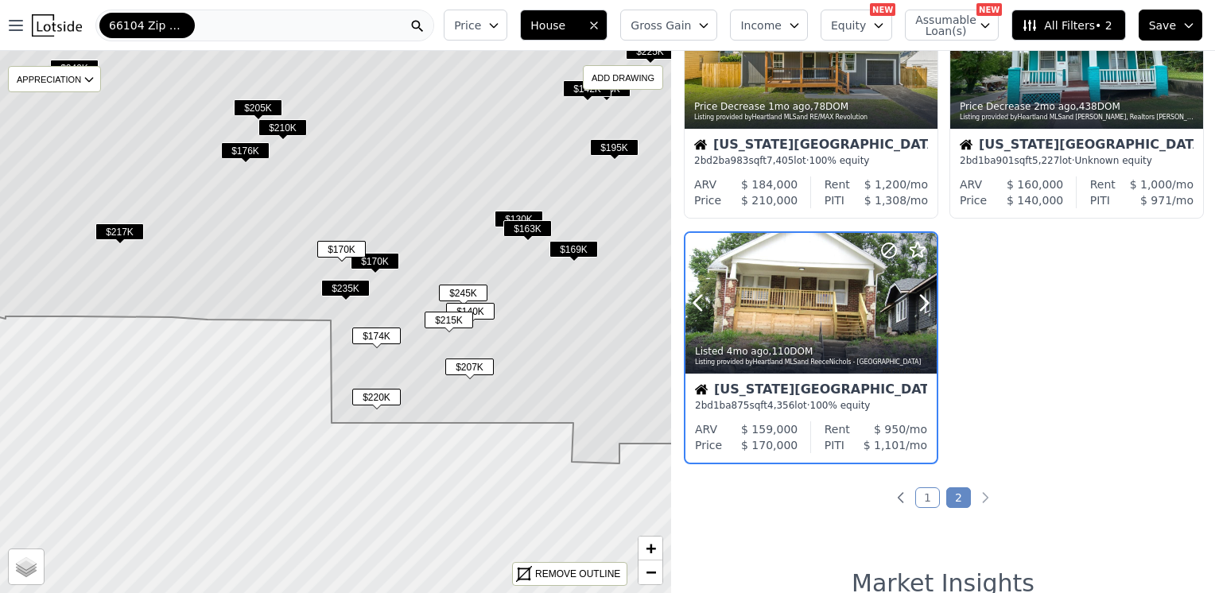
click at [839, 262] on div at bounding box center [886, 284] width 102 height 102
click at [394, 262] on span "$170K" at bounding box center [375, 261] width 48 height 17
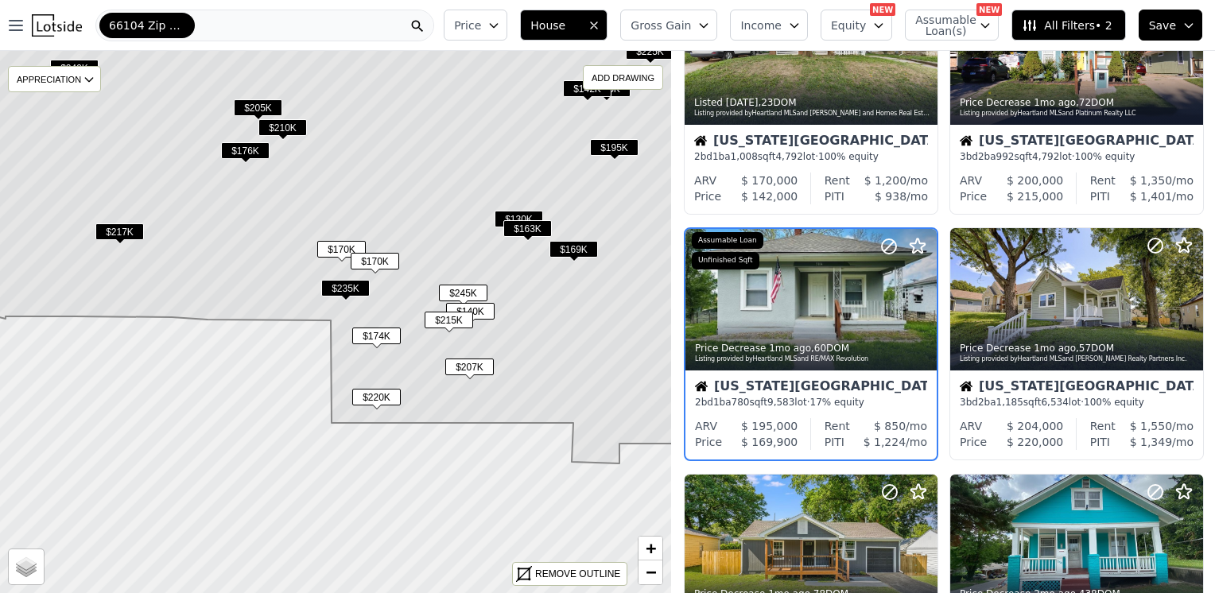
scroll to position [354, 0]
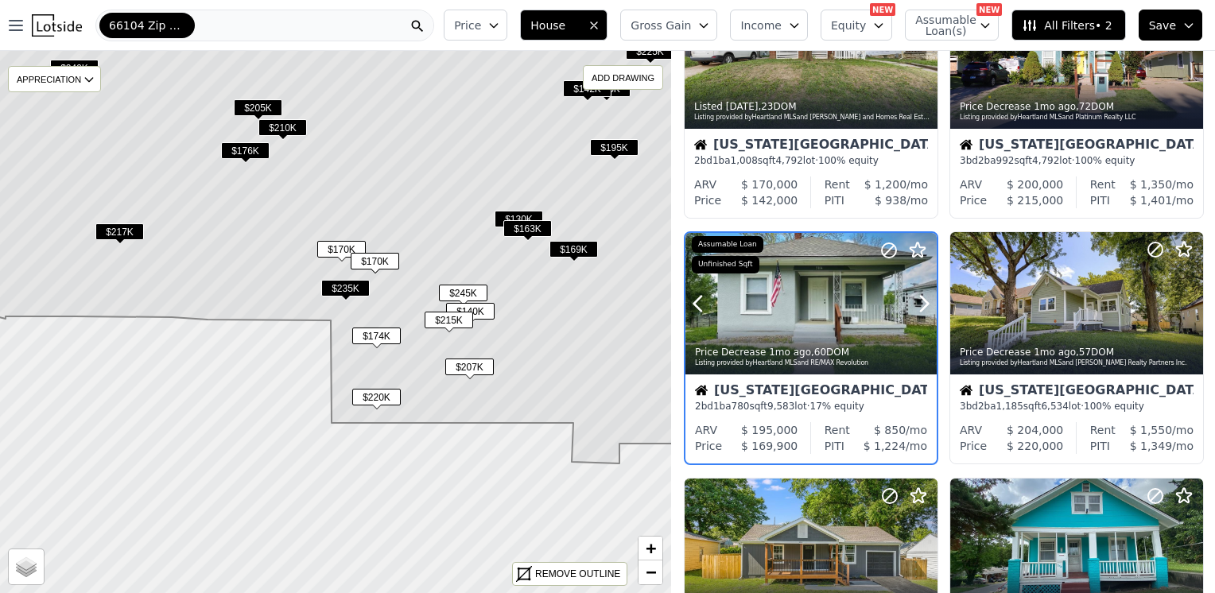
click at [797, 302] on div at bounding box center [810, 304] width 251 height 142
click at [357, 286] on span "$235K" at bounding box center [345, 288] width 48 height 17
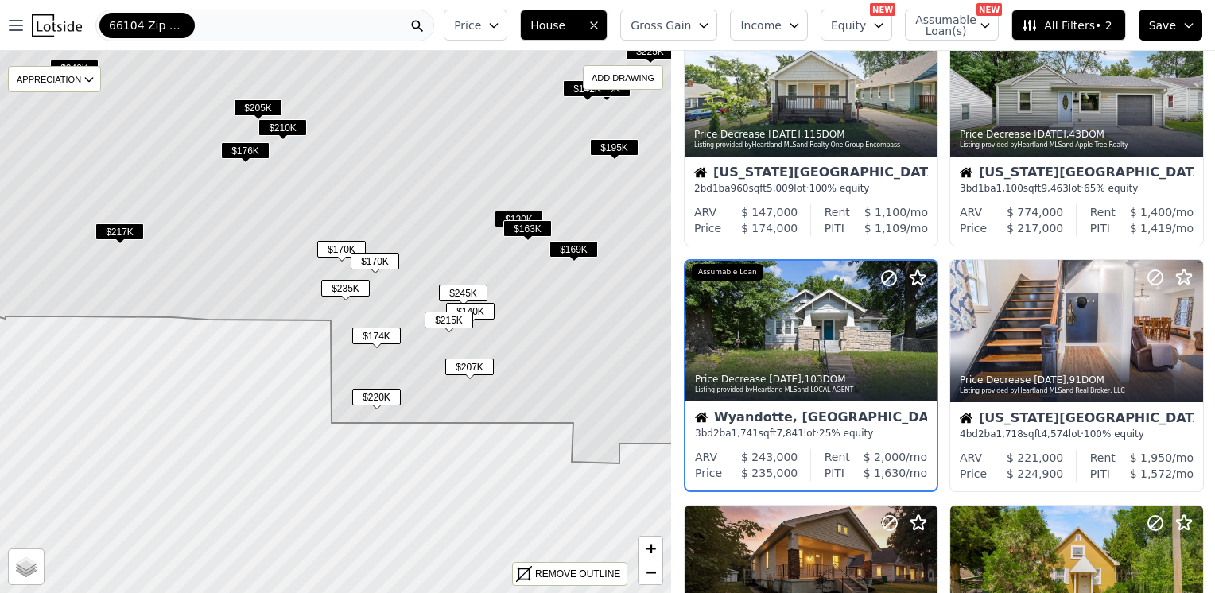
scroll to position [599, 0]
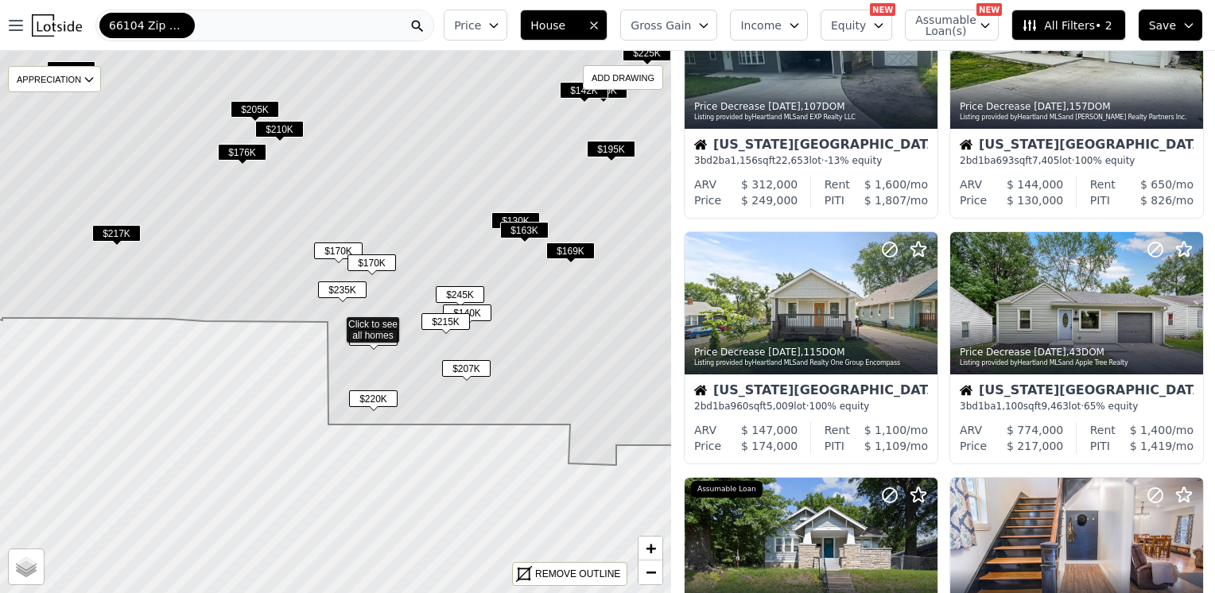
scroll to position [599, 0]
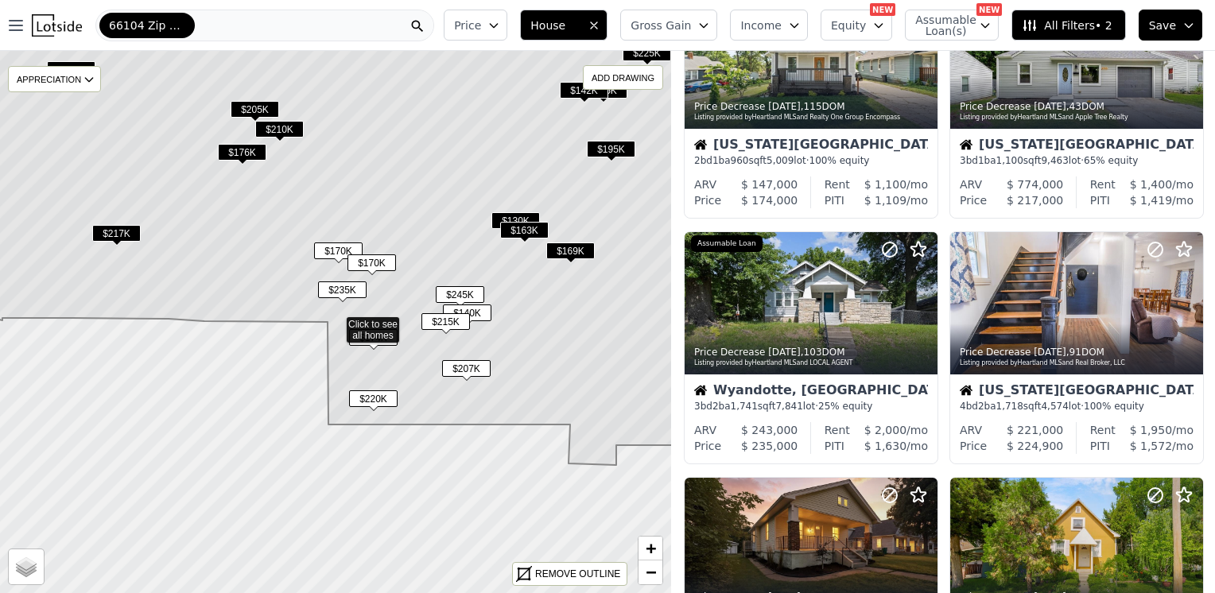
click at [381, 332] on span "$174K" at bounding box center [373, 337] width 48 height 17
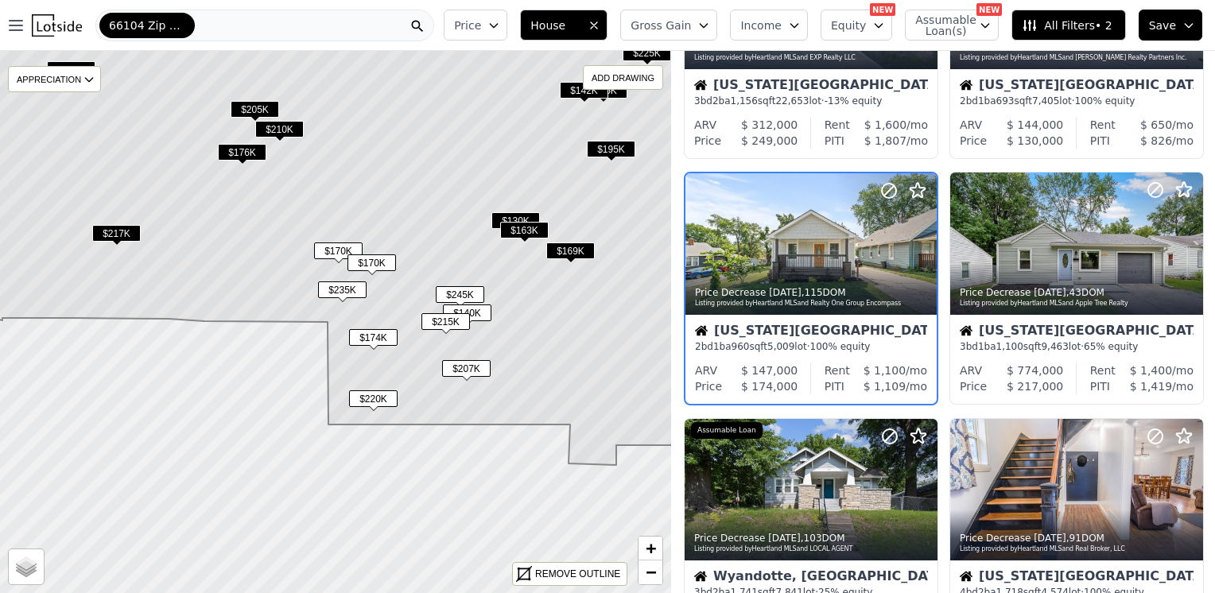
scroll to position [354, 0]
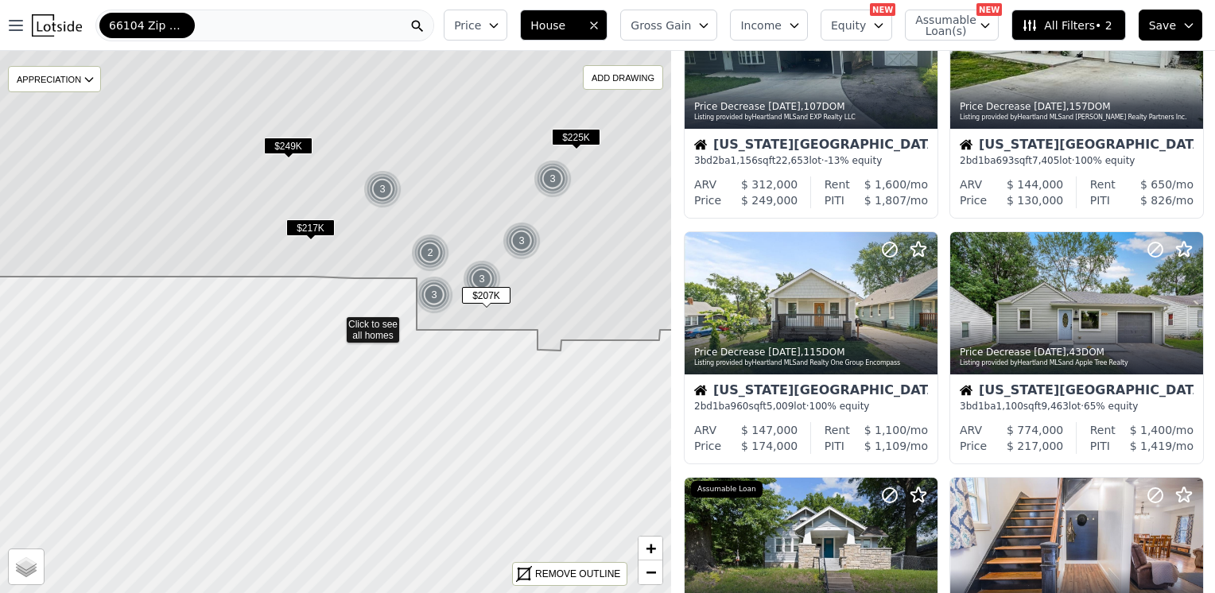
scroll to position [845, 0]
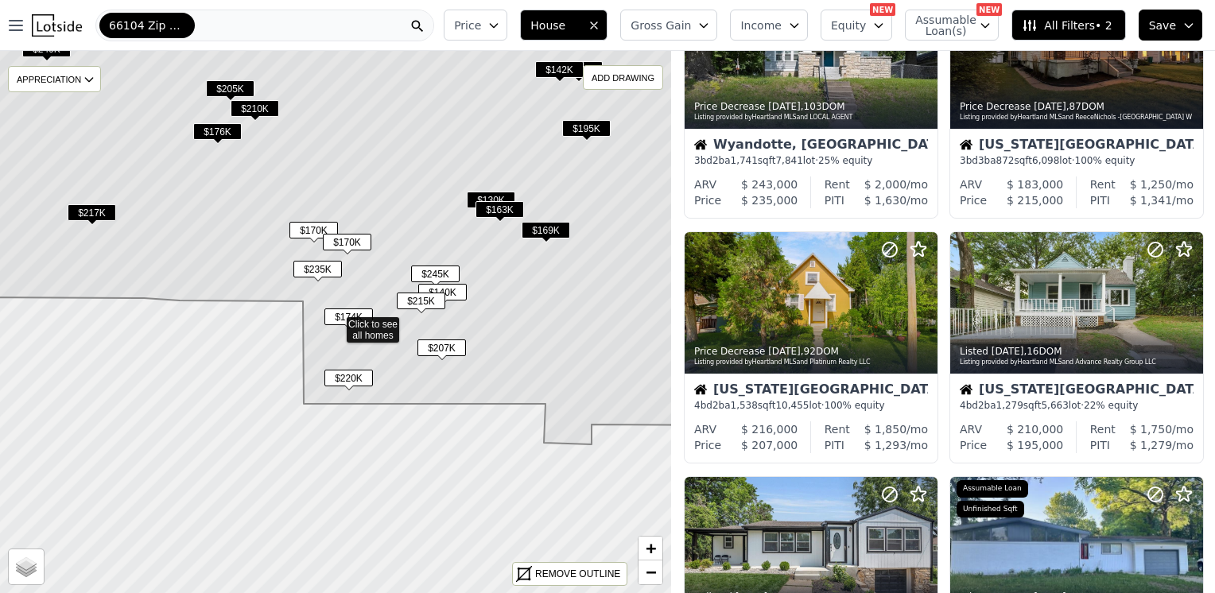
scroll to position [354, 0]
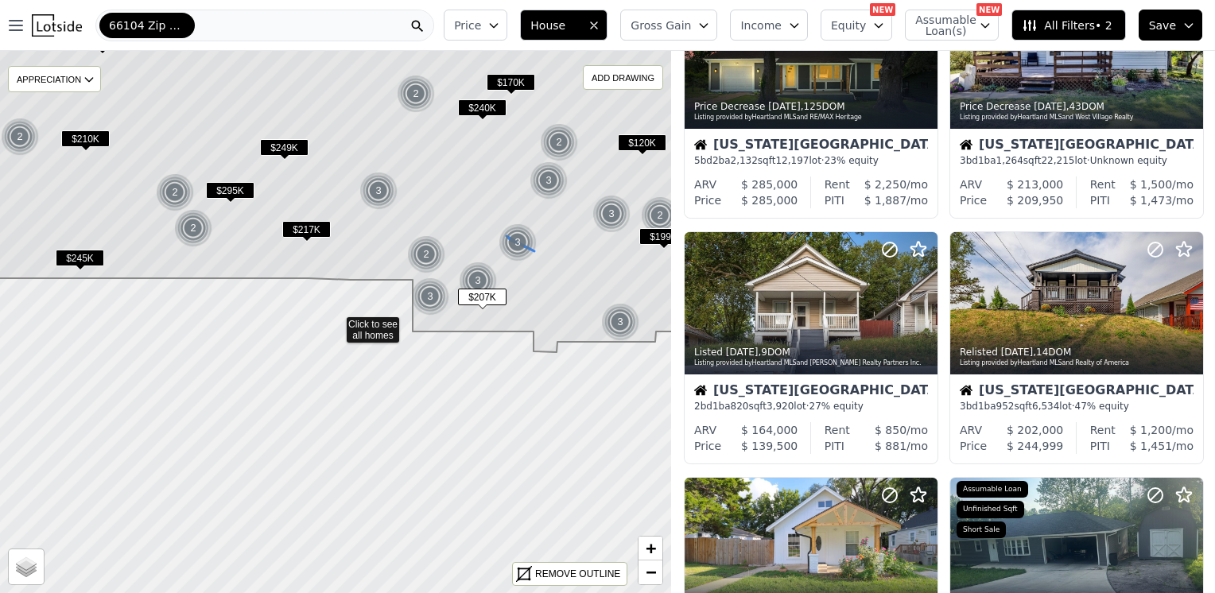
scroll to position [845, 0]
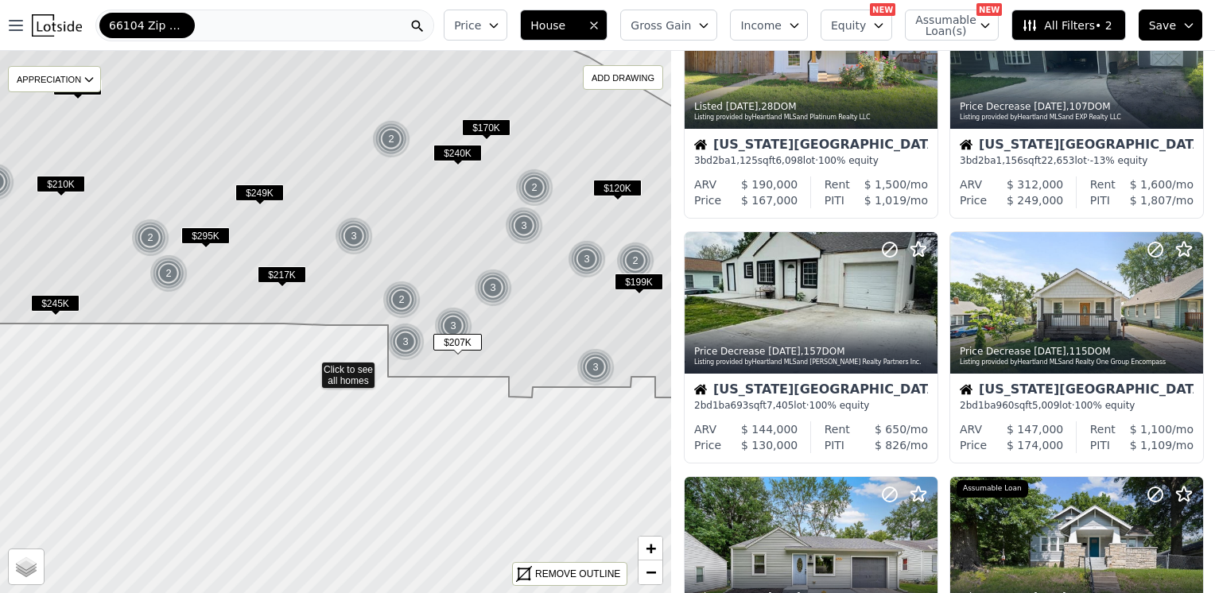
drag, startPoint x: 324, startPoint y: 161, endPoint x: 299, endPoint y: 206, distance: 51.6
click at [299, 206] on icon at bounding box center [309, 219] width 805 height 357
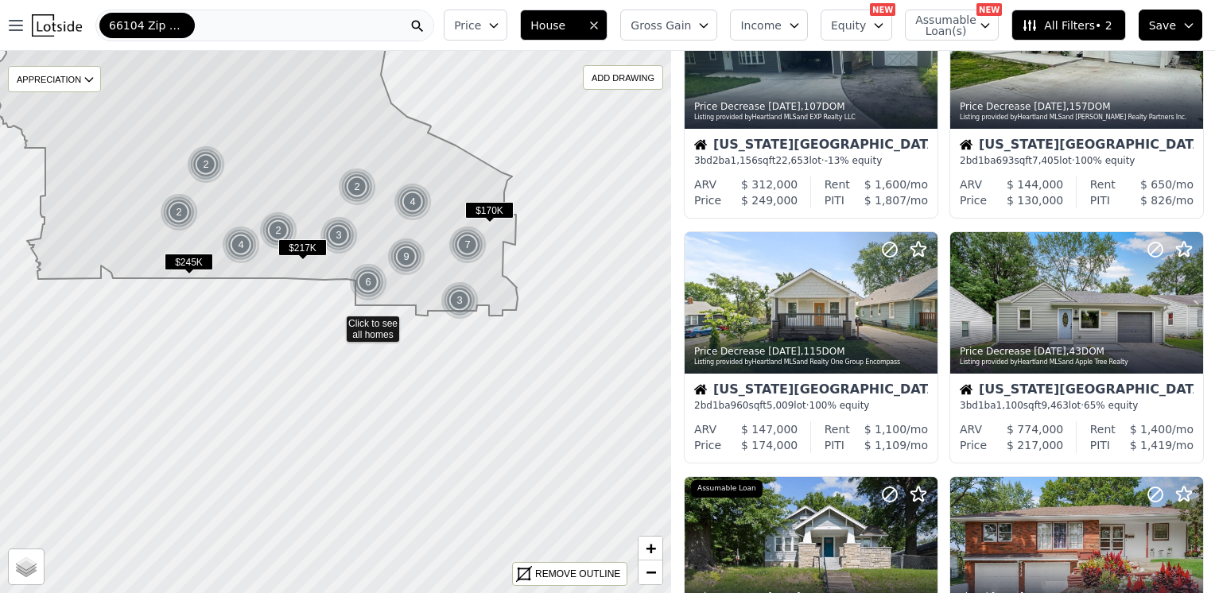
scroll to position [1336, 0]
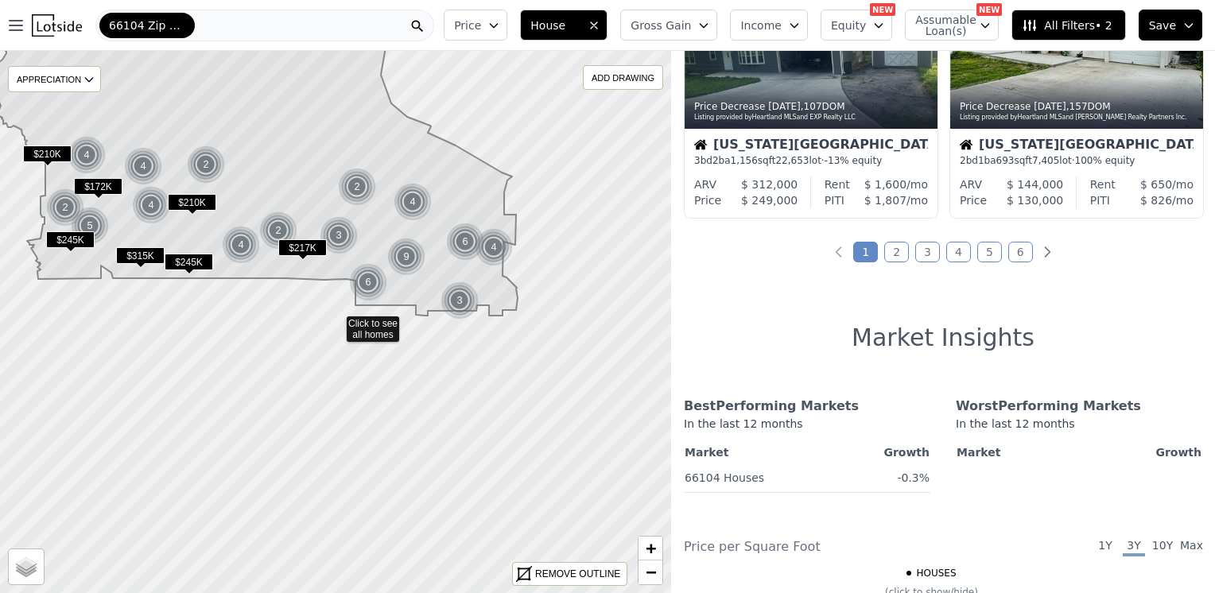
click at [72, 237] on span "$245K" at bounding box center [70, 239] width 48 height 17
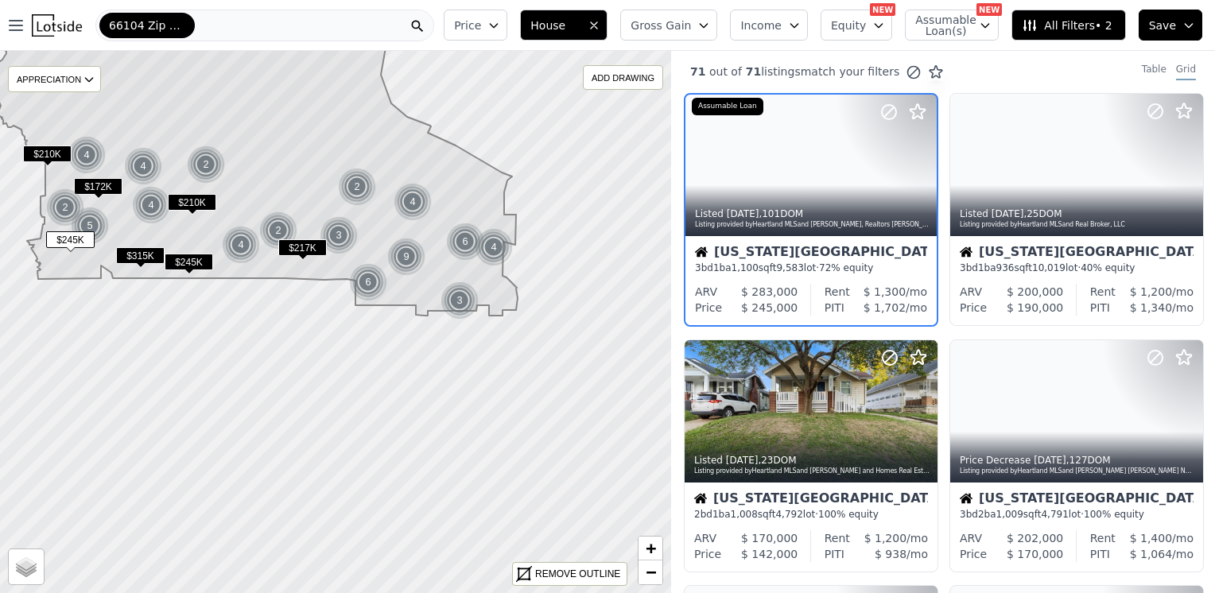
scroll to position [0, 0]
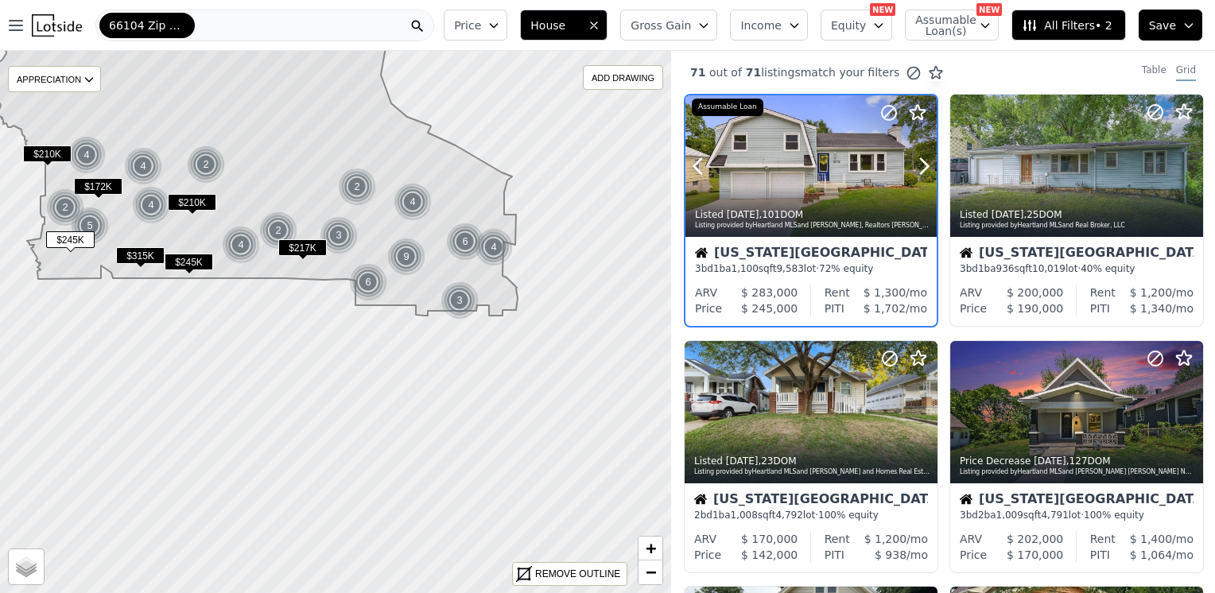
click at [814, 164] on div at bounding box center [810, 166] width 251 height 142
click at [87, 222] on div "5" at bounding box center [90, 226] width 38 height 38
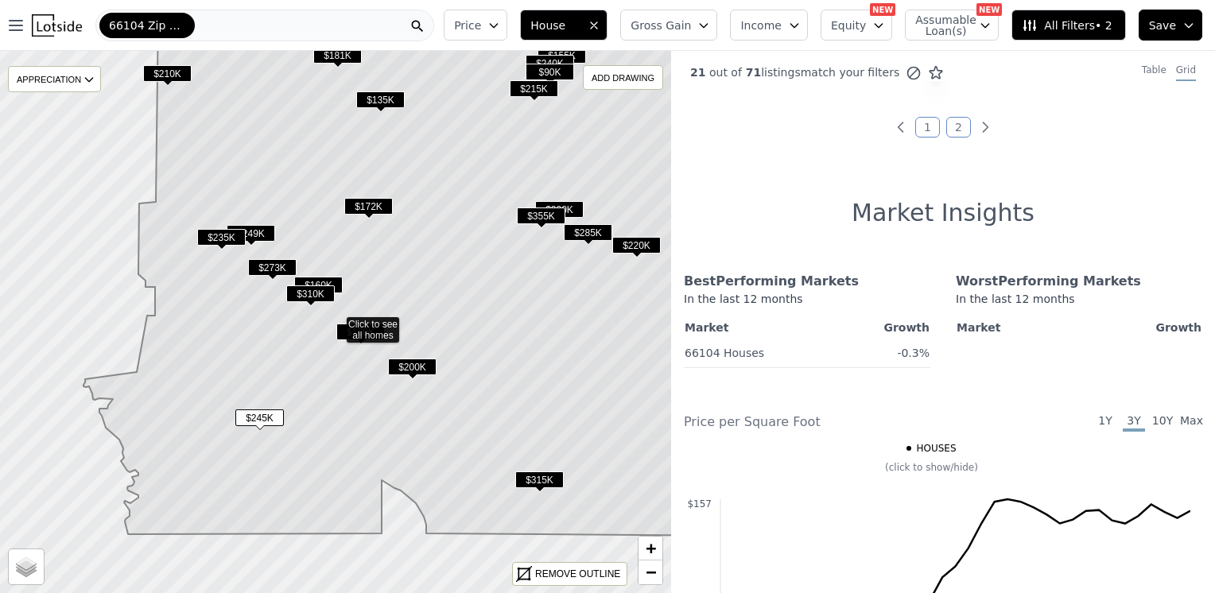
click at [386, 334] on icon at bounding box center [406, 265] width 667 height 541
click at [264, 231] on span "$249K" at bounding box center [251, 233] width 48 height 17
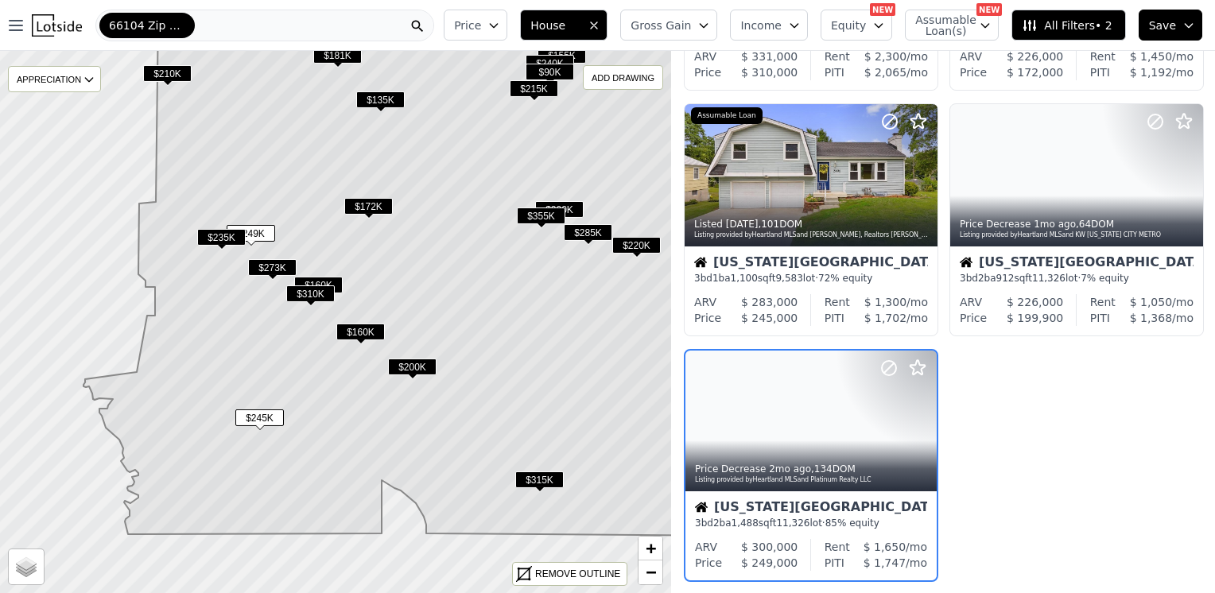
scroll to position [845, 0]
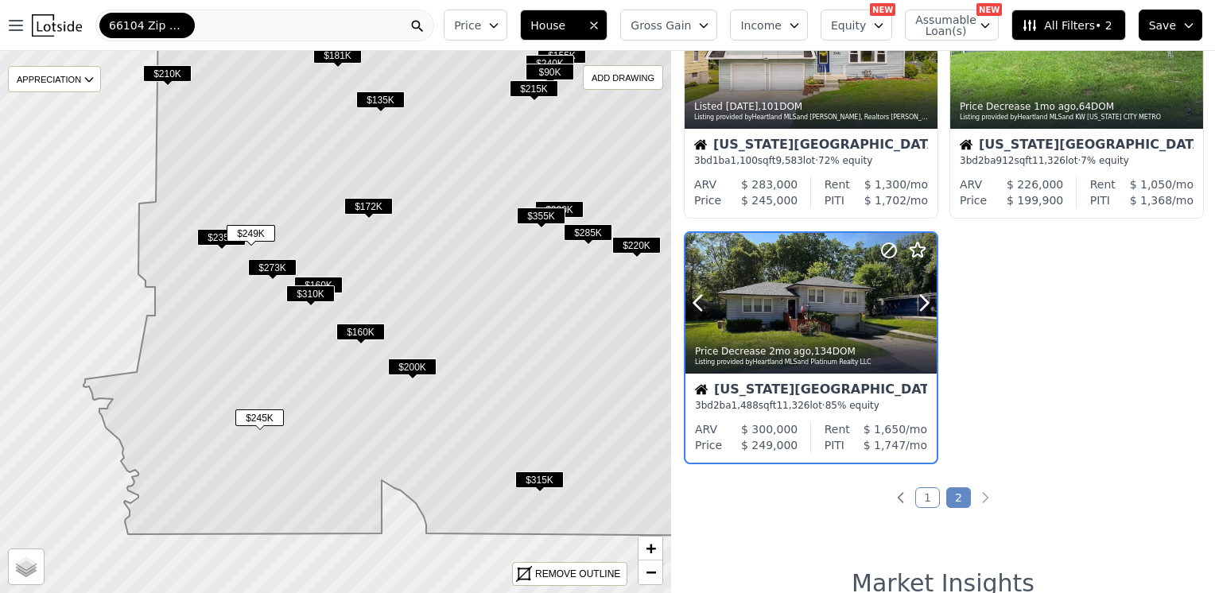
click at [824, 292] on div at bounding box center [810, 304] width 251 height 142
click at [215, 238] on span "$235K" at bounding box center [221, 237] width 48 height 17
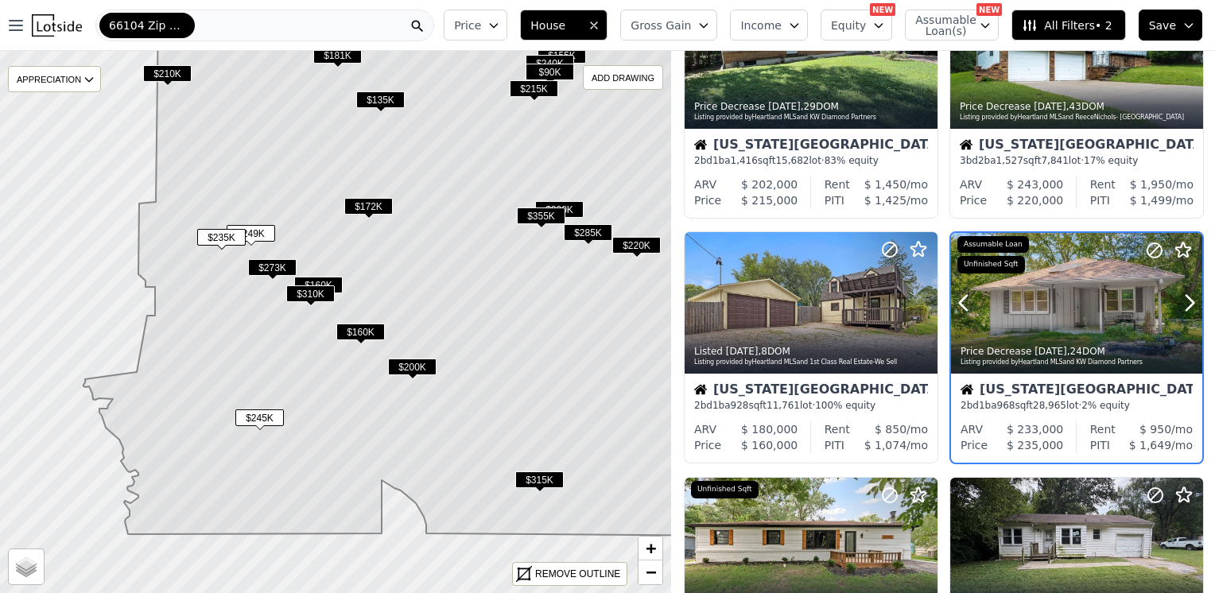
click at [1056, 320] on div at bounding box center [1076, 304] width 251 height 142
click at [290, 262] on span "$273K" at bounding box center [272, 267] width 48 height 17
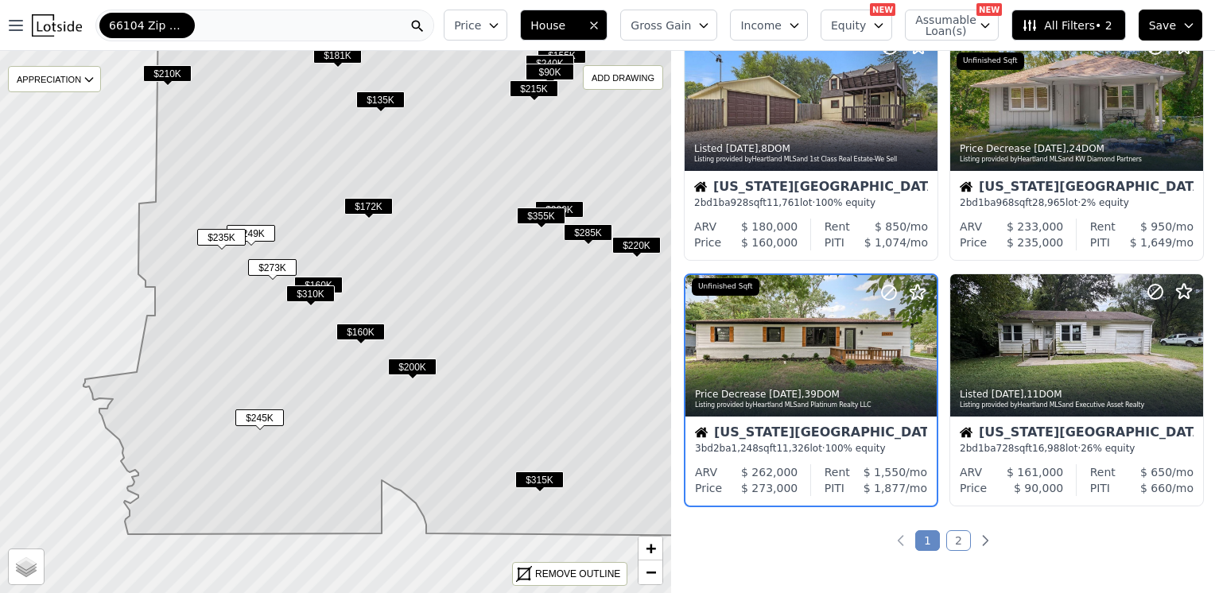
scroll to position [1090, 0]
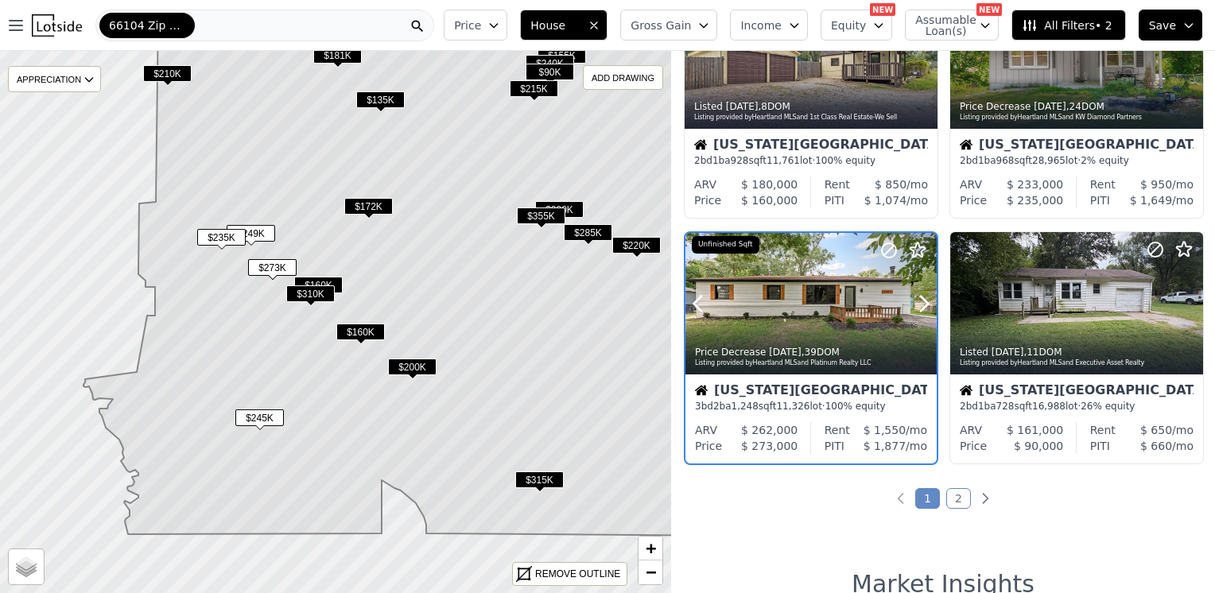
click at [880, 321] on div at bounding box center [886, 284] width 102 height 102
click at [305, 293] on span "$310K" at bounding box center [310, 293] width 48 height 17
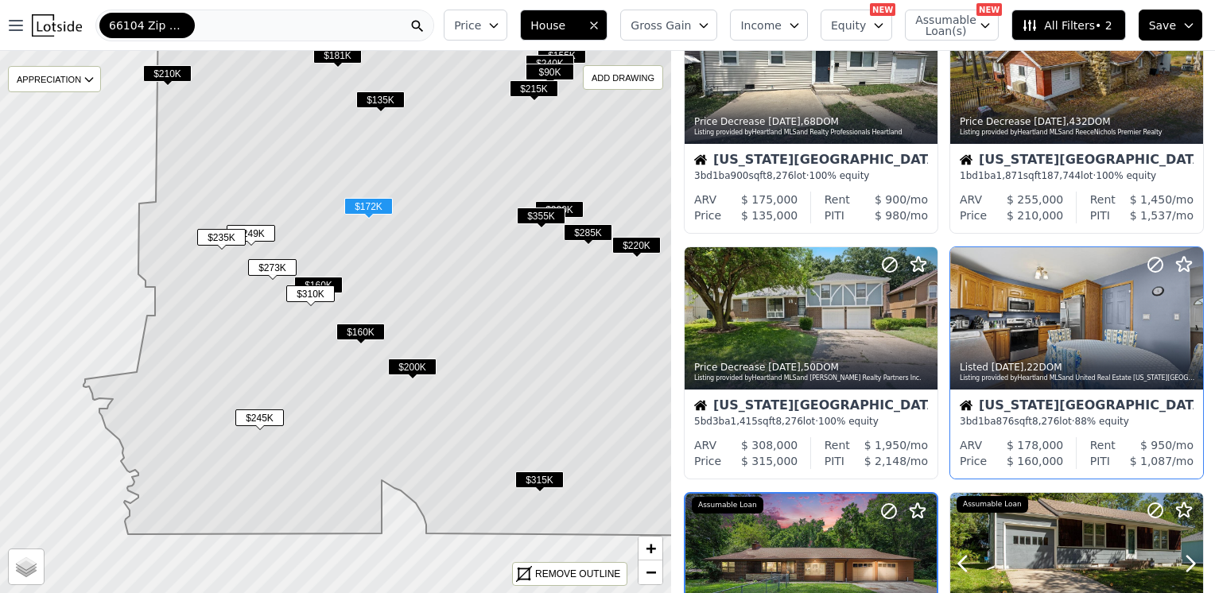
scroll to position [0, 0]
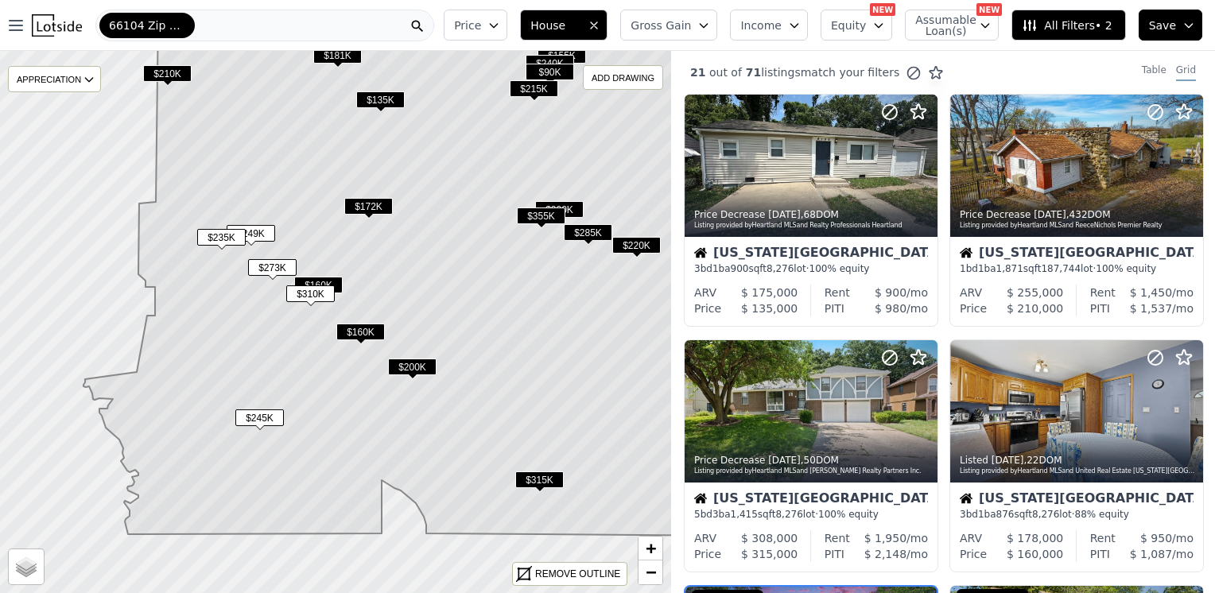
click at [1085, 23] on span "All Filters • 2" at bounding box center [1067, 25] width 90 height 16
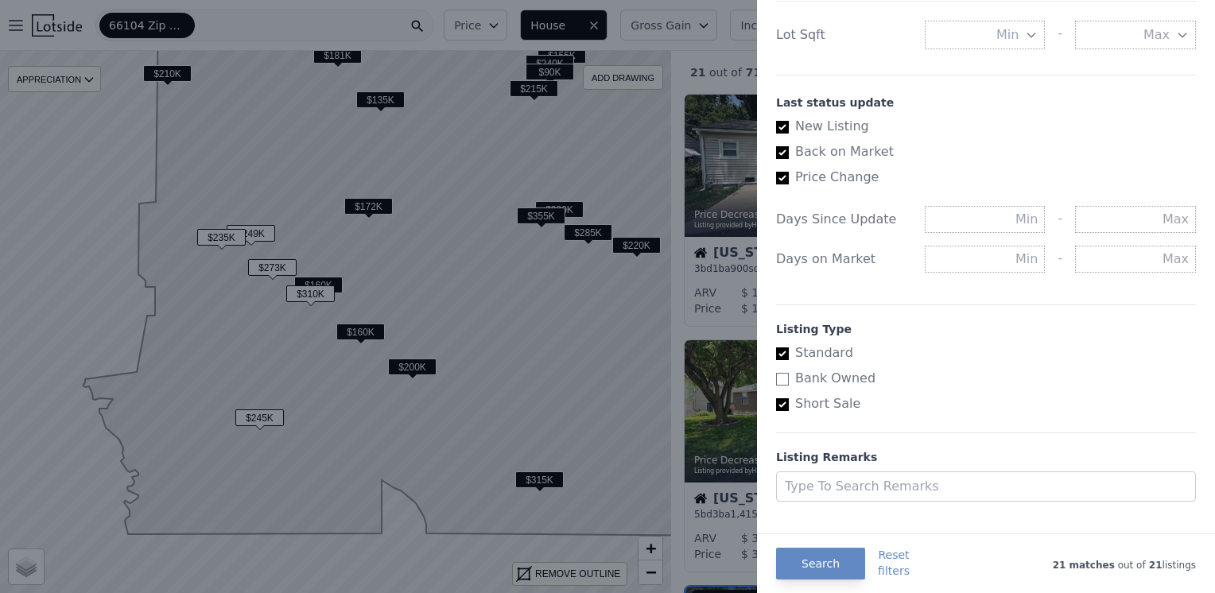
scroll to position [855, 0]
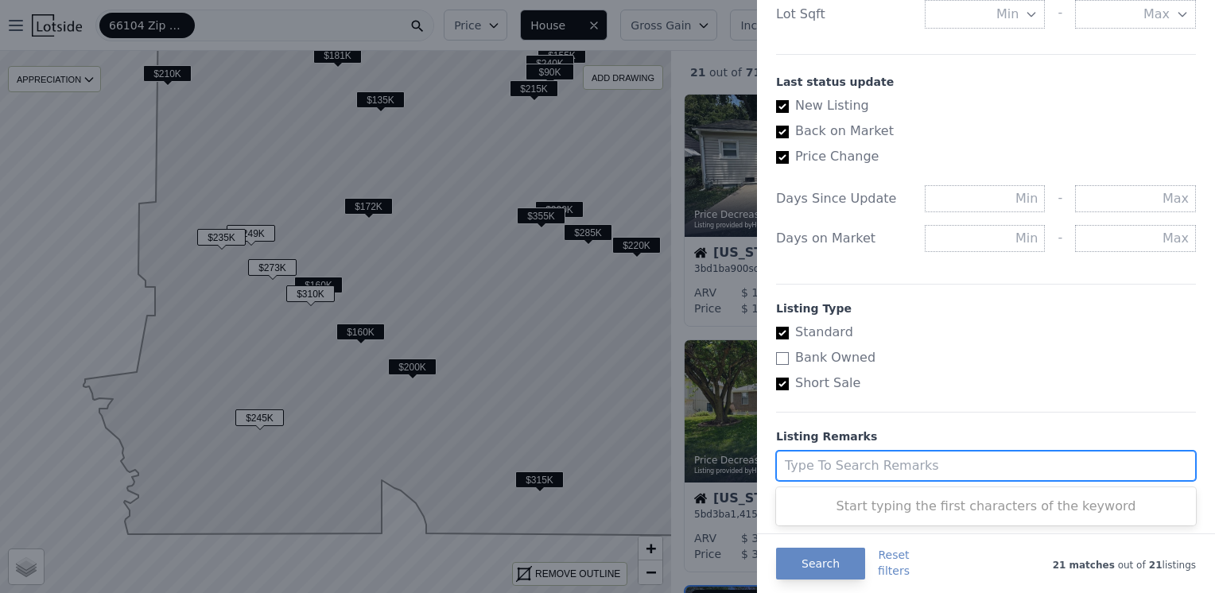
click at [948, 461] on div at bounding box center [971, 466] width 373 height 22
type input "MLS, distressed, buyer, wholesaler"
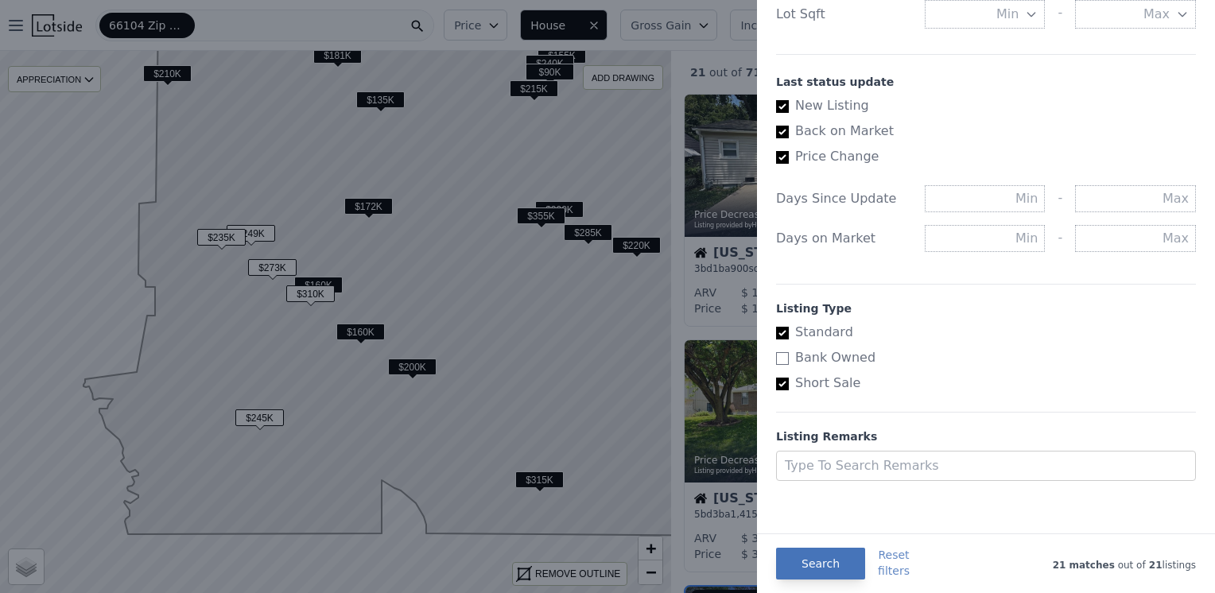
click at [814, 563] on button "Search" at bounding box center [820, 564] width 89 height 32
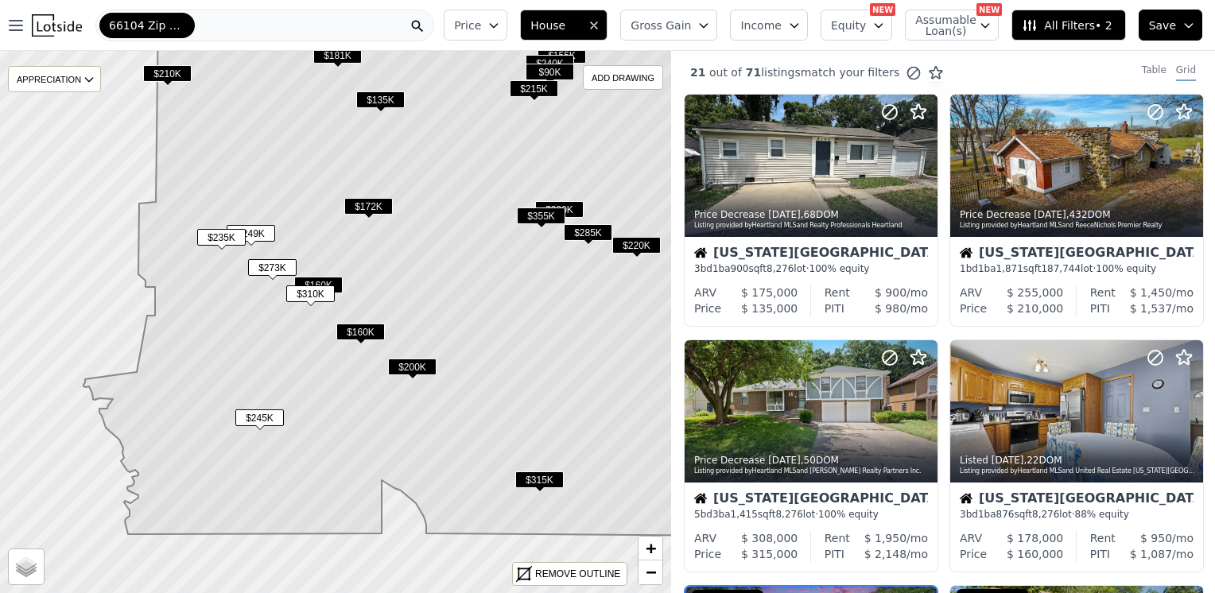
click at [1038, 21] on icon at bounding box center [1030, 25] width 16 height 16
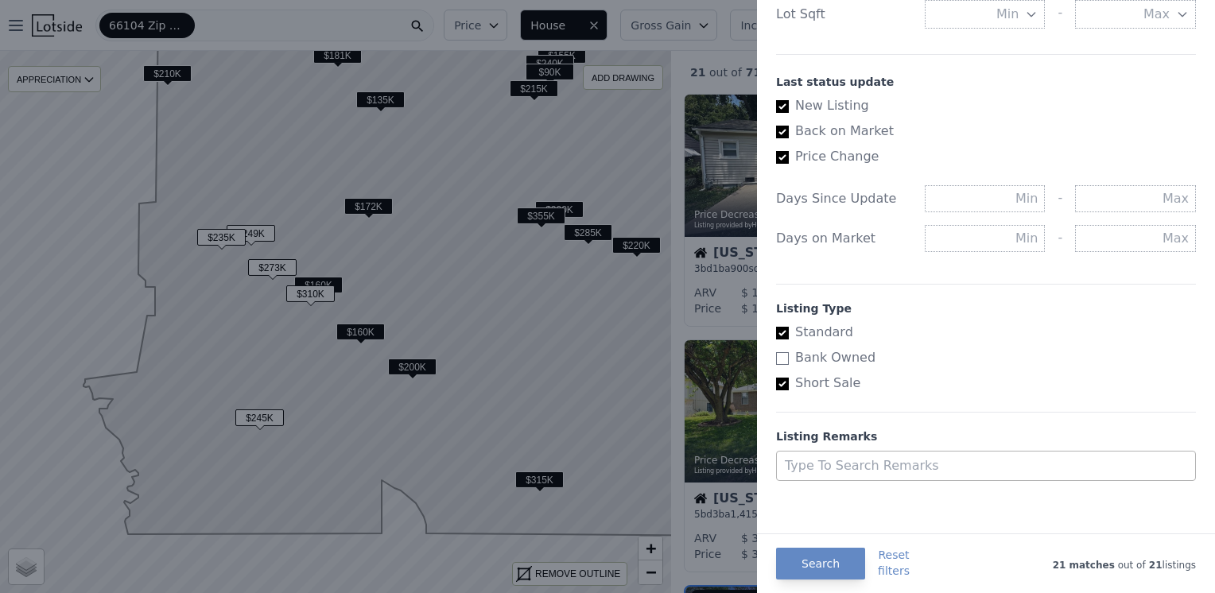
click at [890, 460] on div at bounding box center [971, 466] width 373 height 22
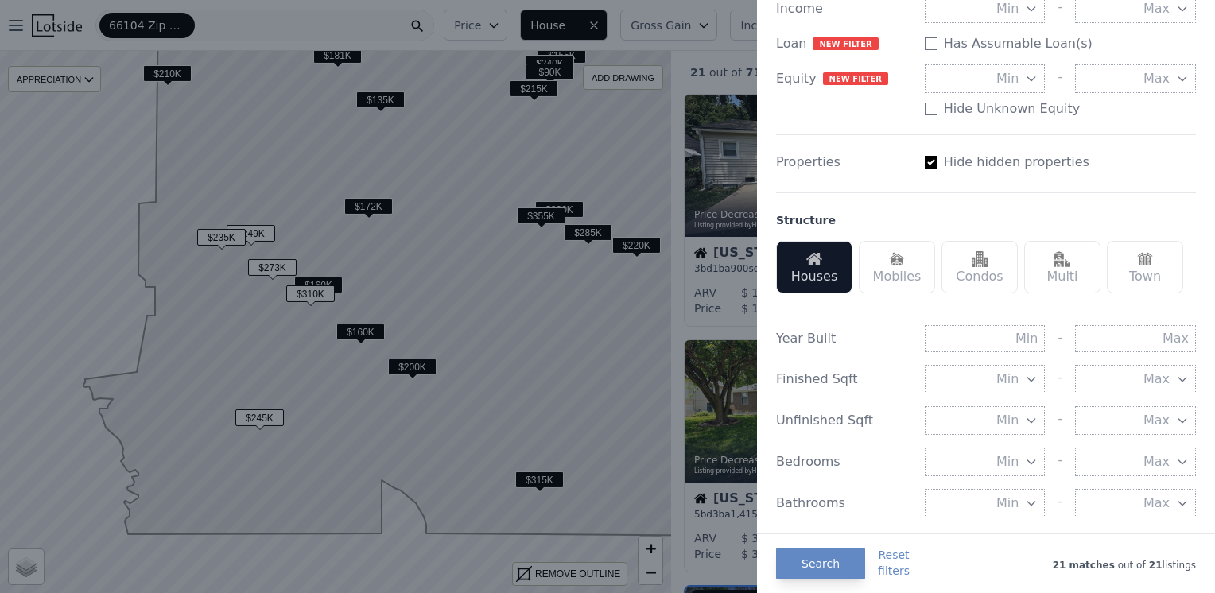
scroll to position [0, 0]
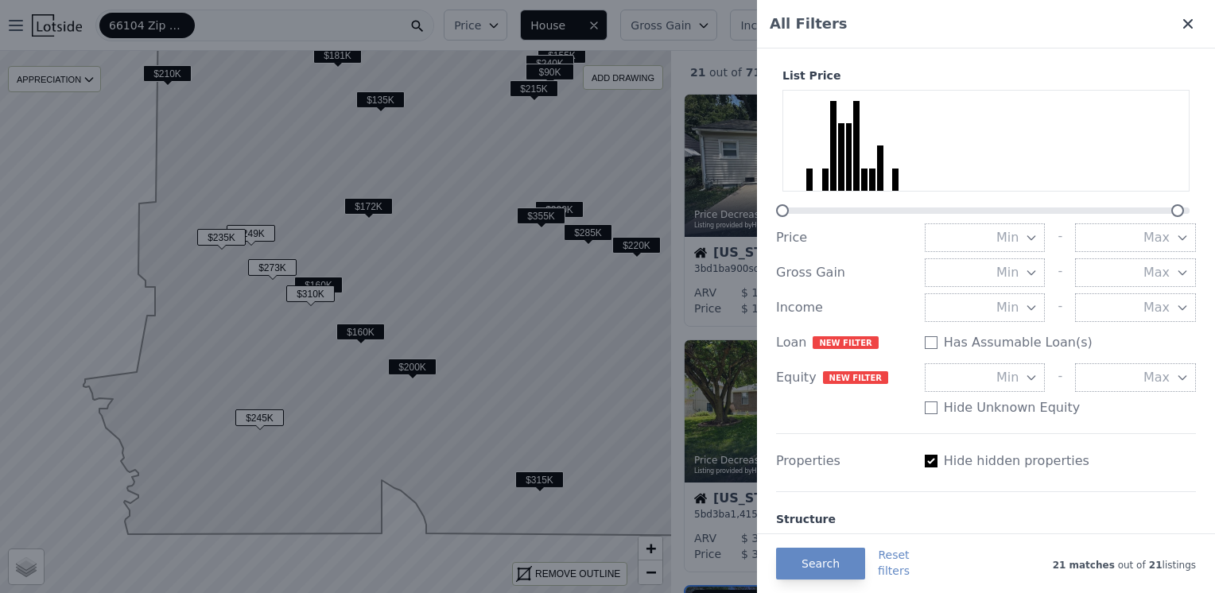
type input "MLS"
click at [1180, 22] on icon at bounding box center [1188, 24] width 16 height 16
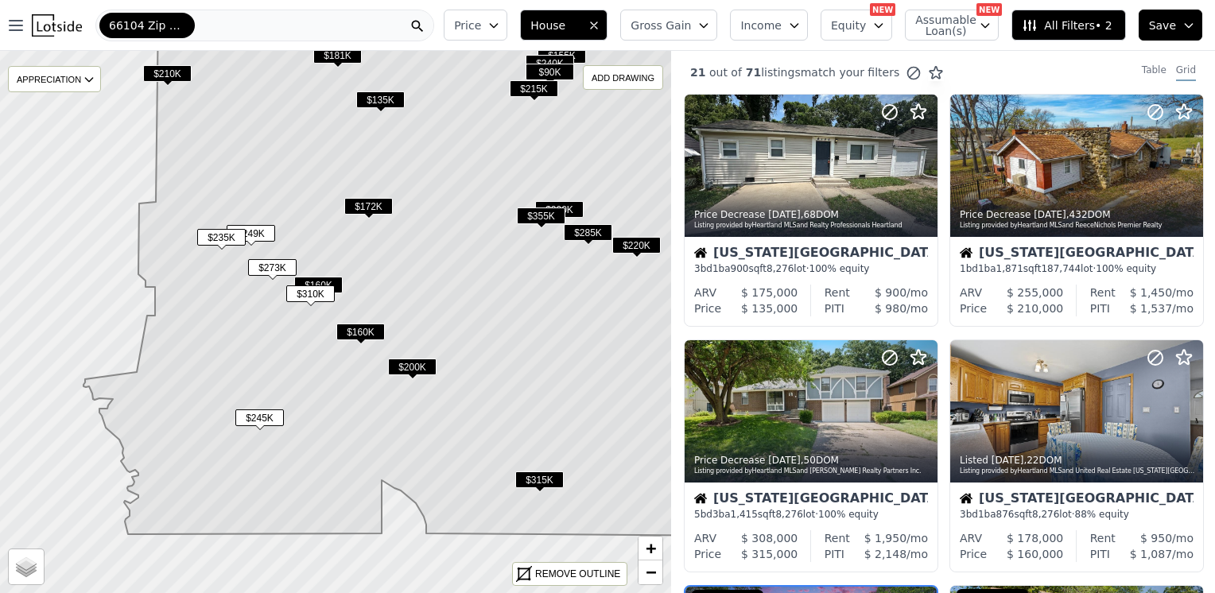
click at [372, 331] on span "$160K" at bounding box center [360, 332] width 48 height 17
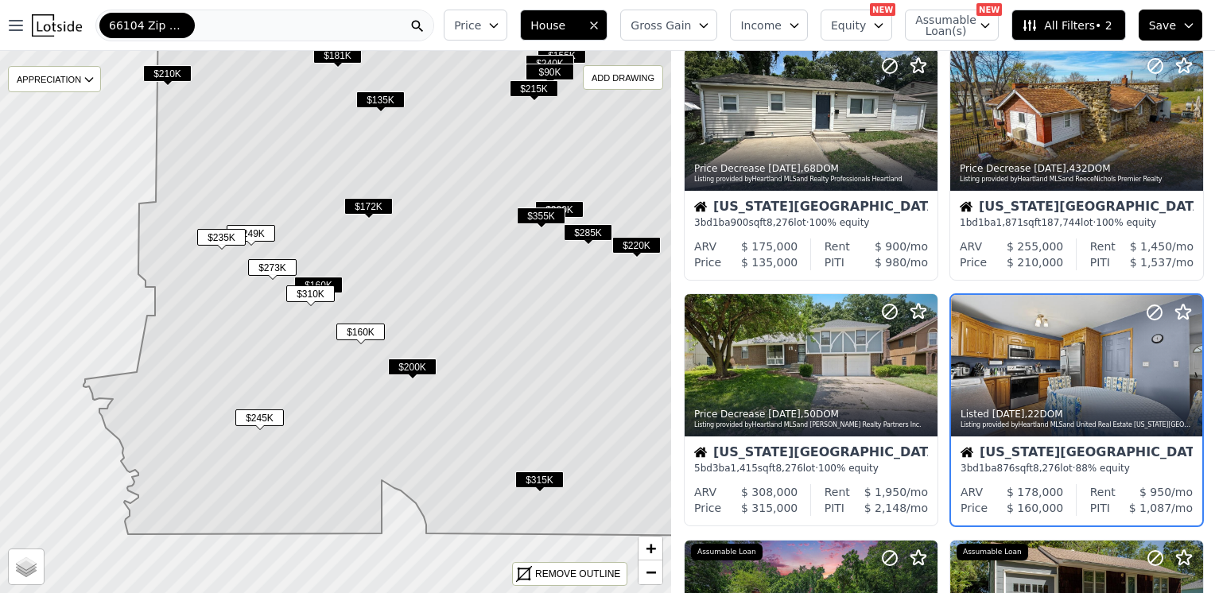
scroll to position [108, 0]
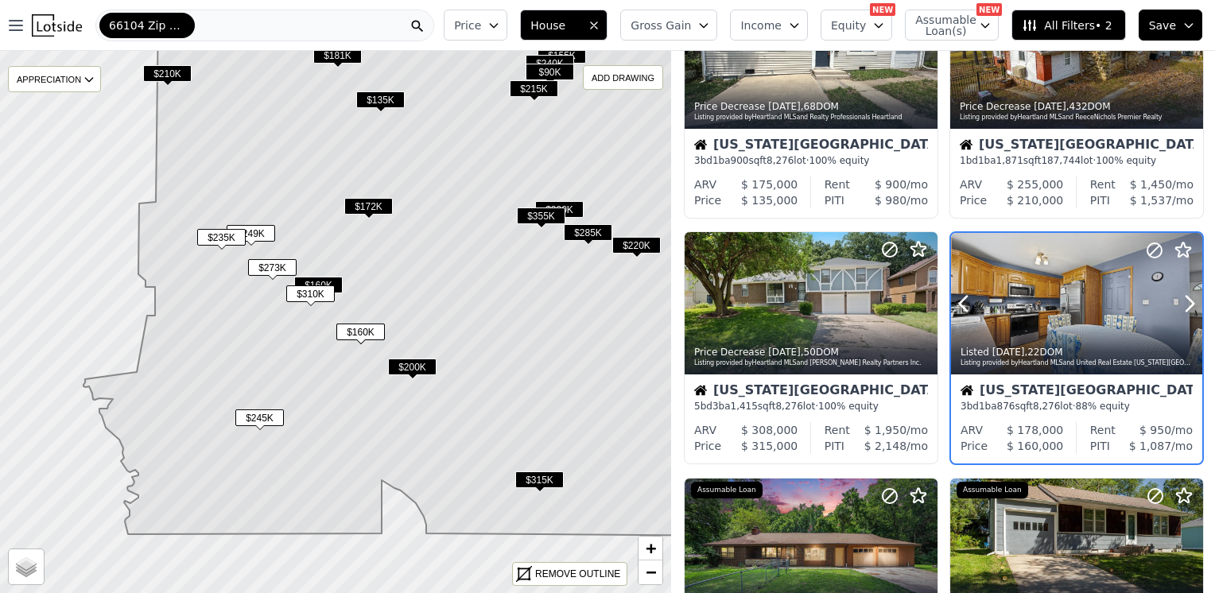
click at [1077, 328] on div at bounding box center [1076, 338] width 251 height 29
click at [544, 216] on span "$355K" at bounding box center [541, 216] width 48 height 17
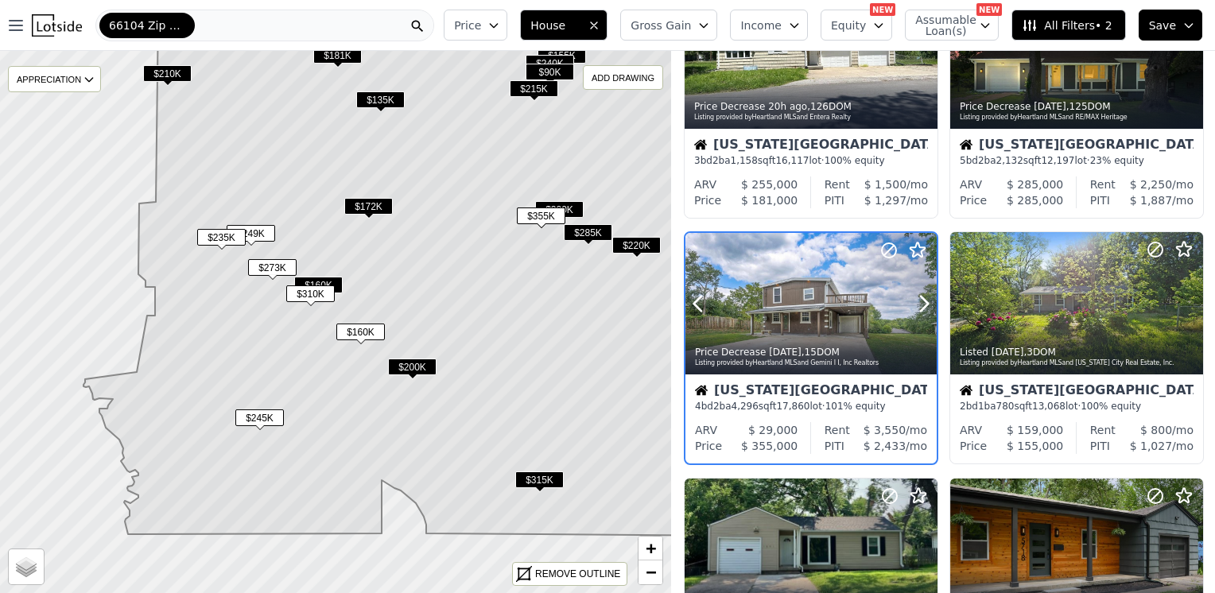
click at [787, 289] on div at bounding box center [810, 304] width 251 height 142
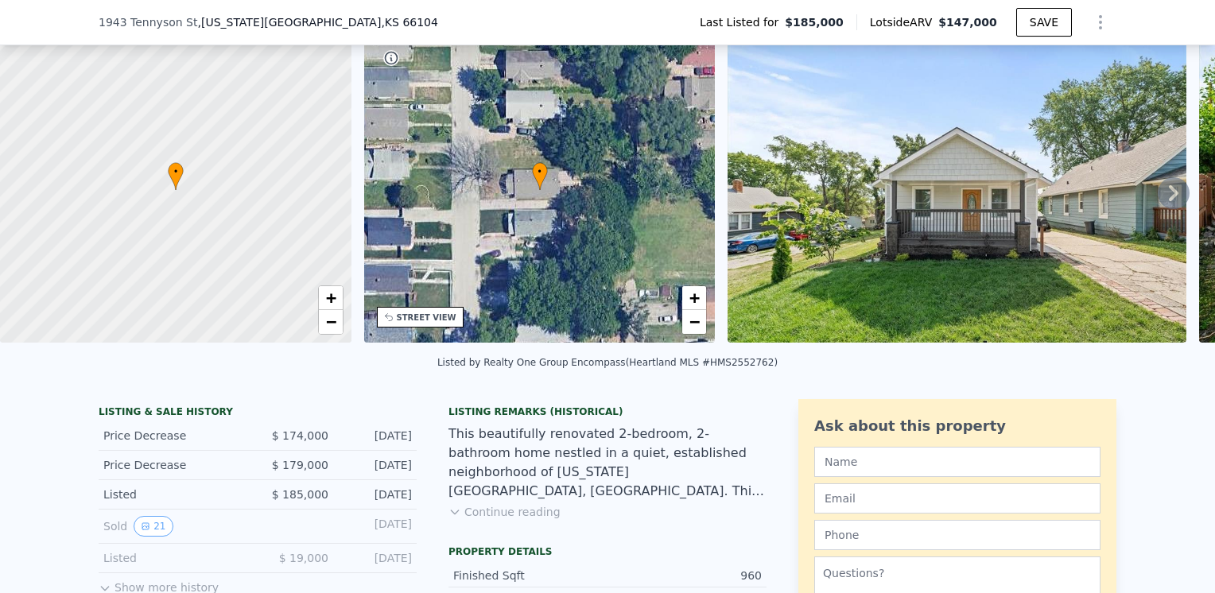
scroll to position [73, 0]
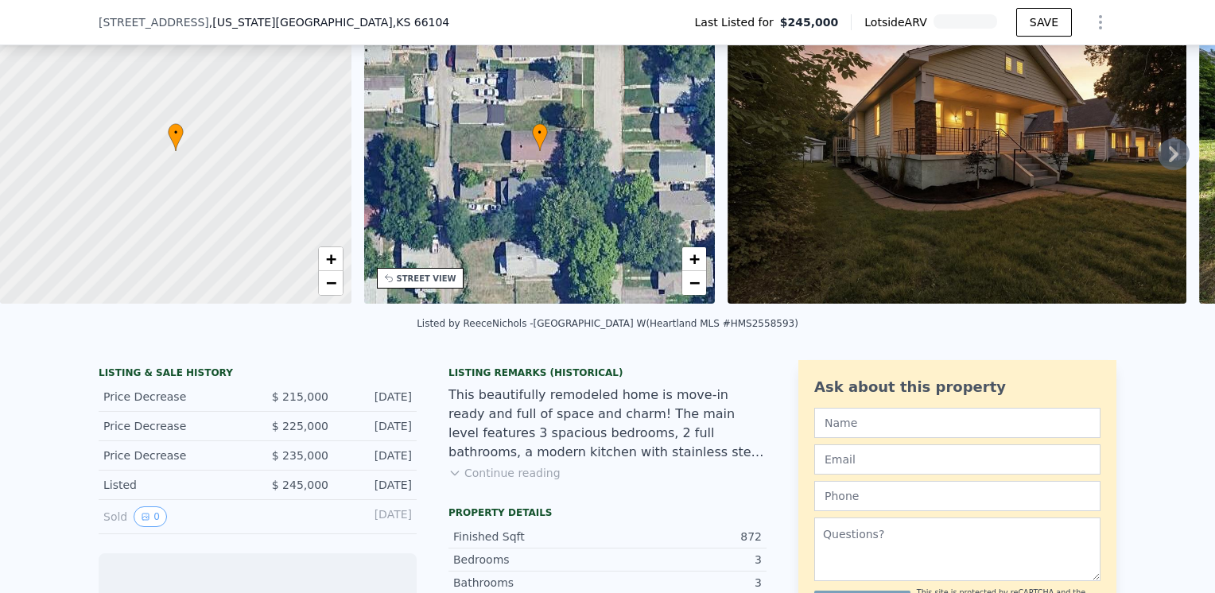
scroll to position [153, 0]
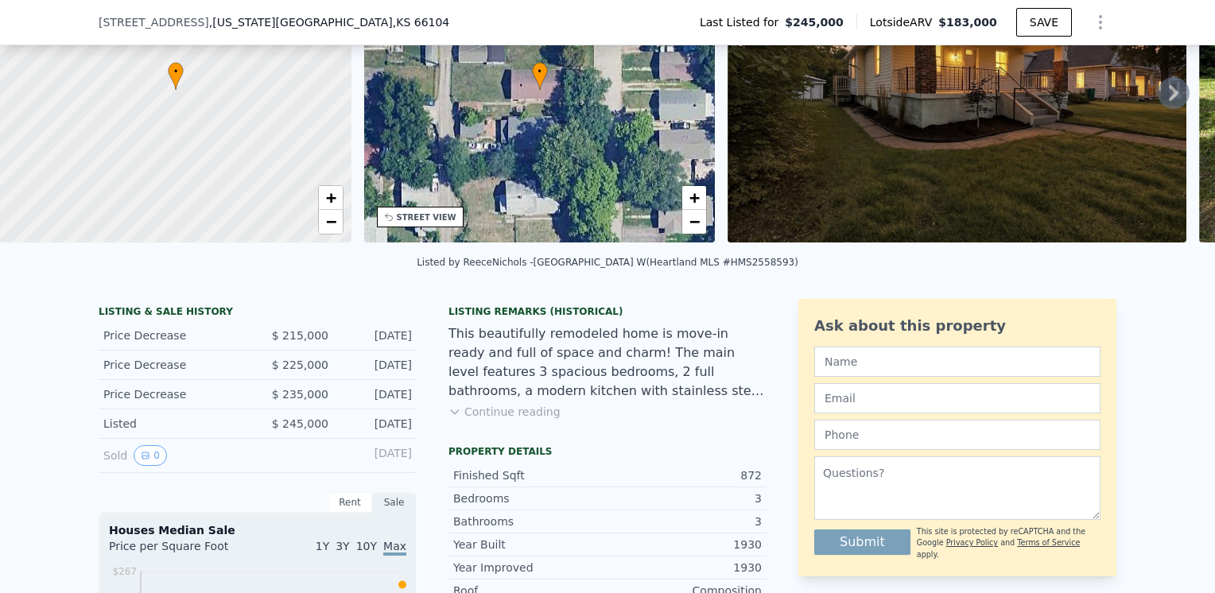
click at [487, 420] on button "Continue reading" at bounding box center [504, 412] width 112 height 16
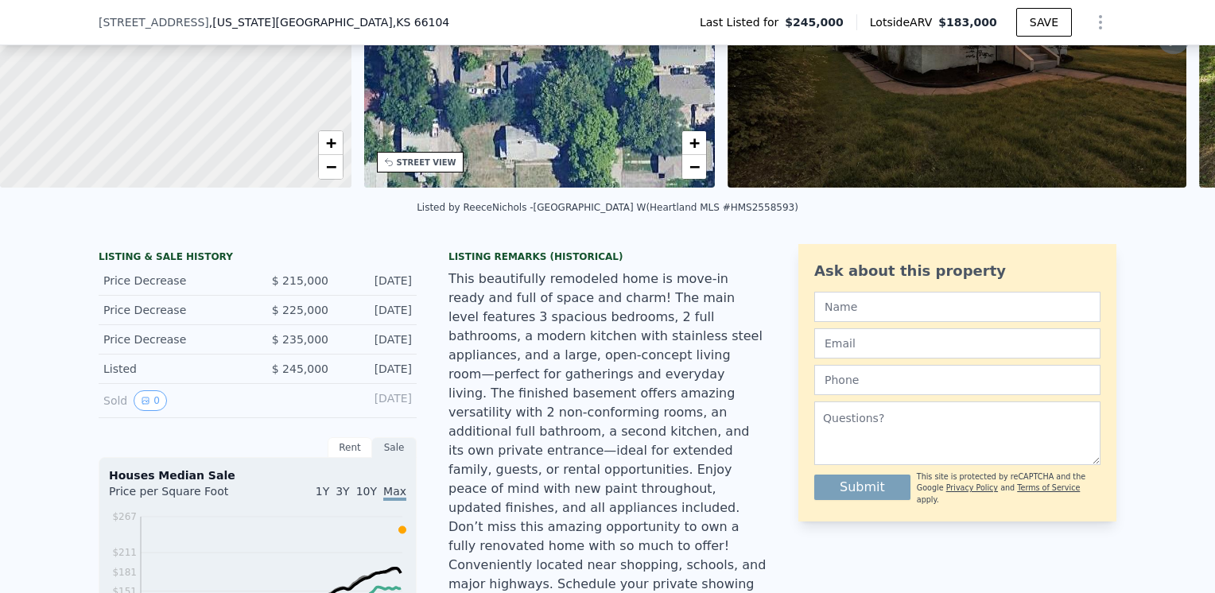
scroll to position [232, 0]
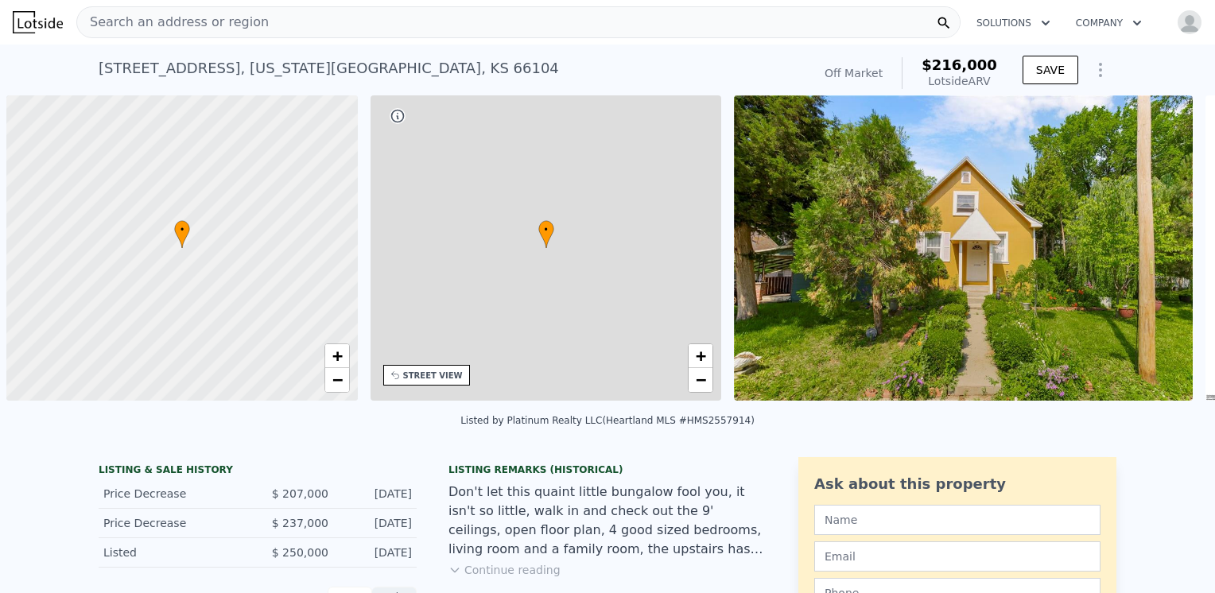
scroll to position [0, 6]
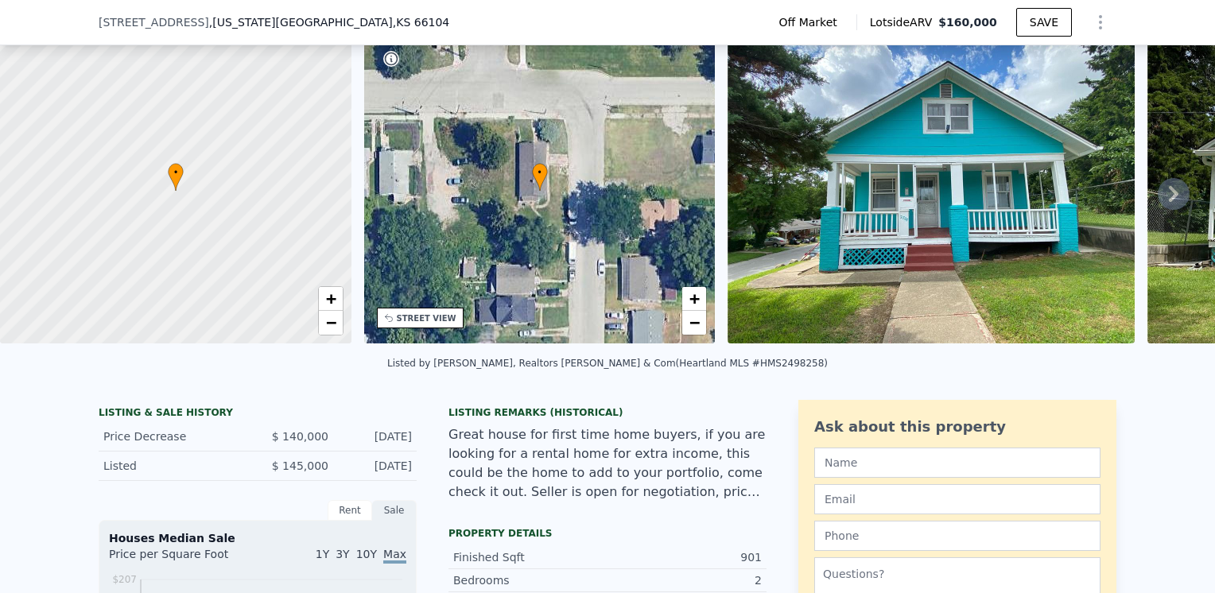
scroll to position [73, 0]
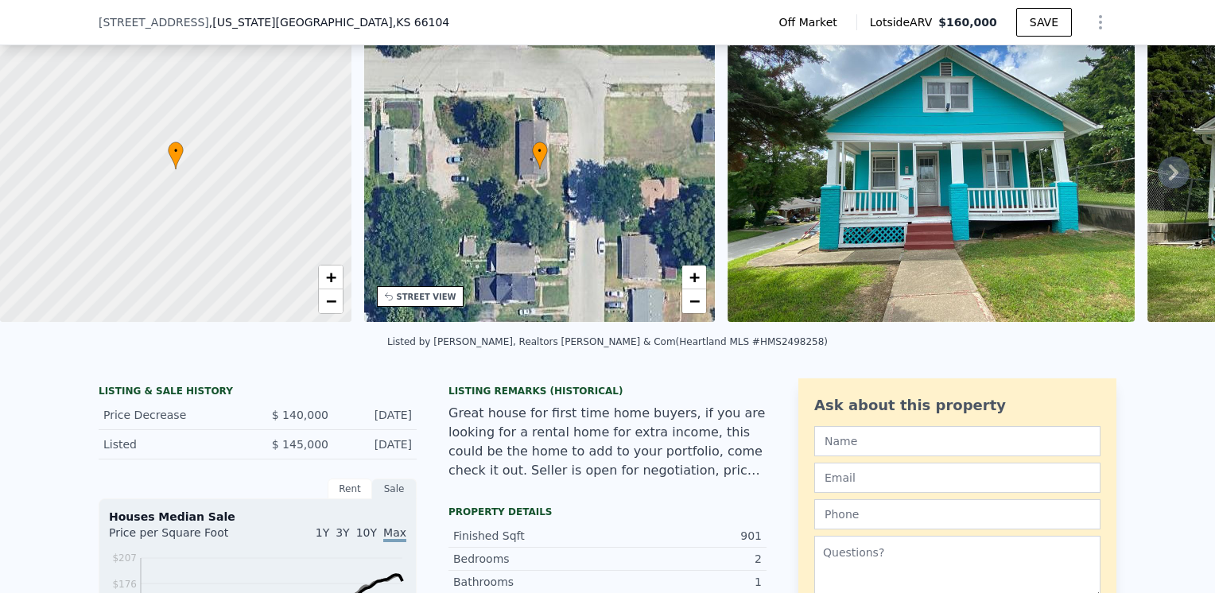
click at [920, 200] on img at bounding box center [930, 169] width 407 height 305
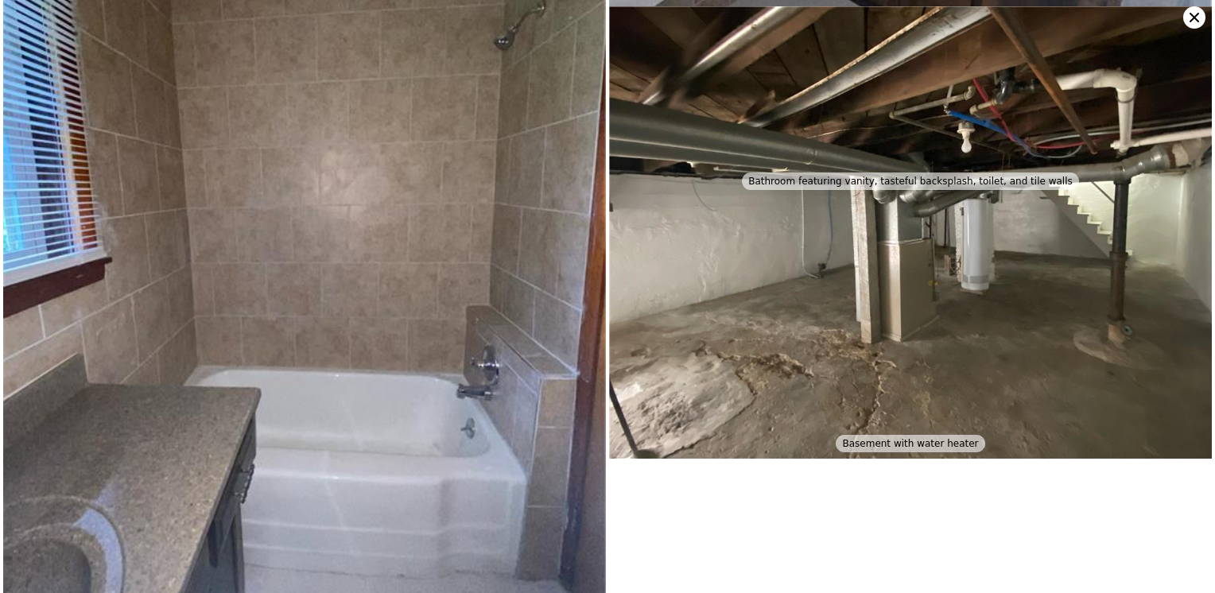
scroll to position [4219, 0]
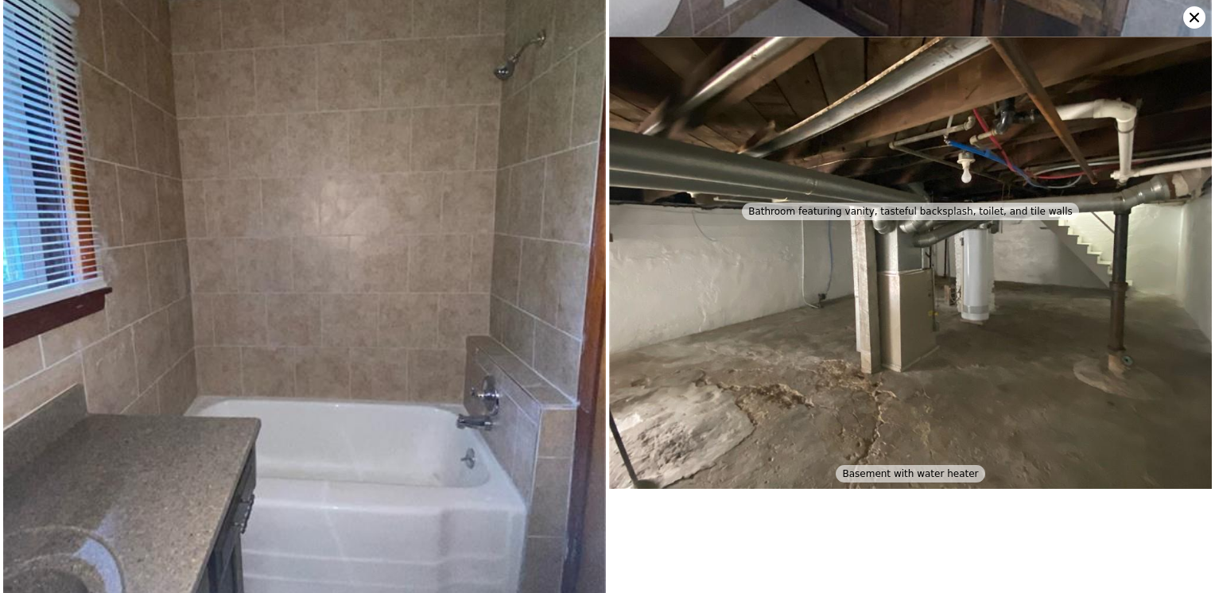
click at [1196, 11] on icon at bounding box center [1194, 17] width 22 height 22
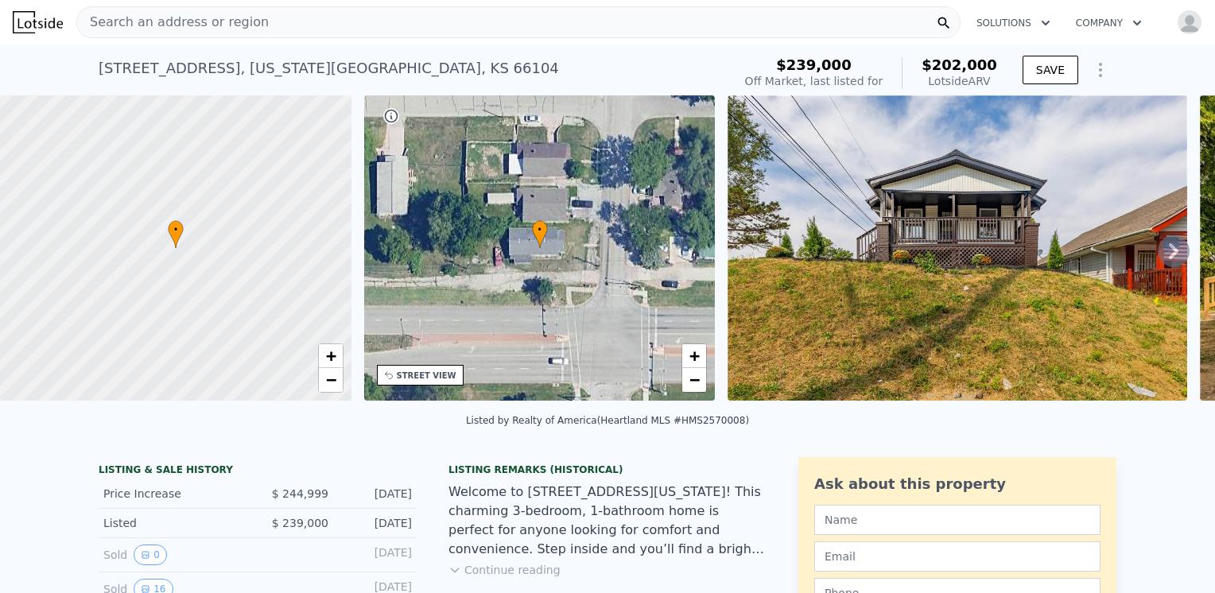
scroll to position [73, 0]
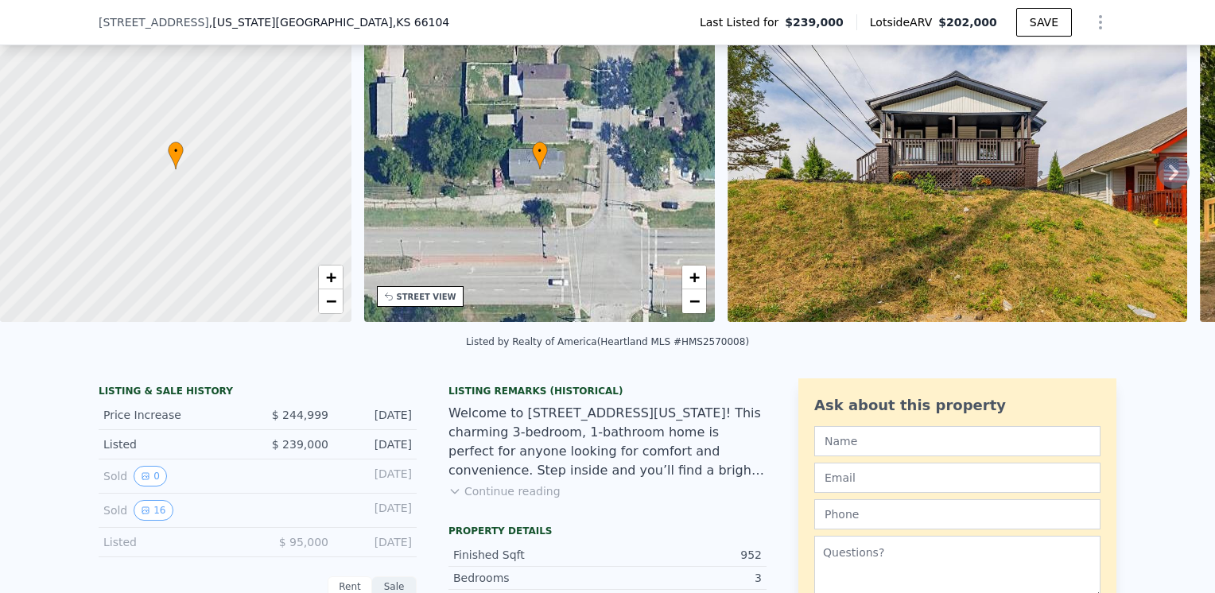
click at [467, 499] on button "Continue reading" at bounding box center [504, 491] width 112 height 16
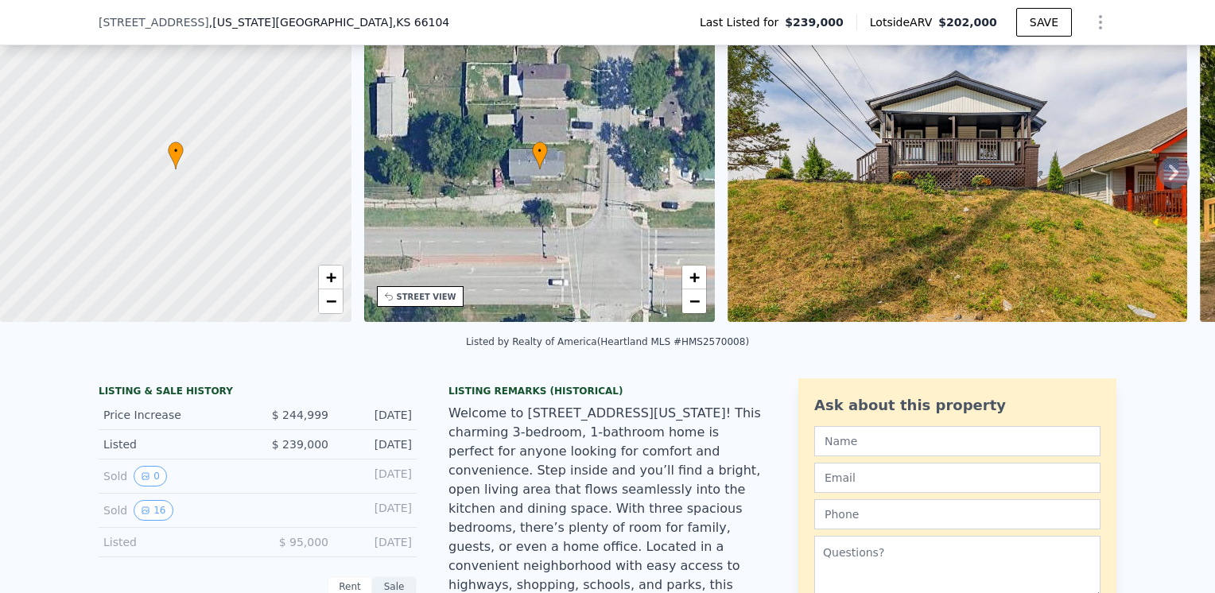
scroll to position [153, 0]
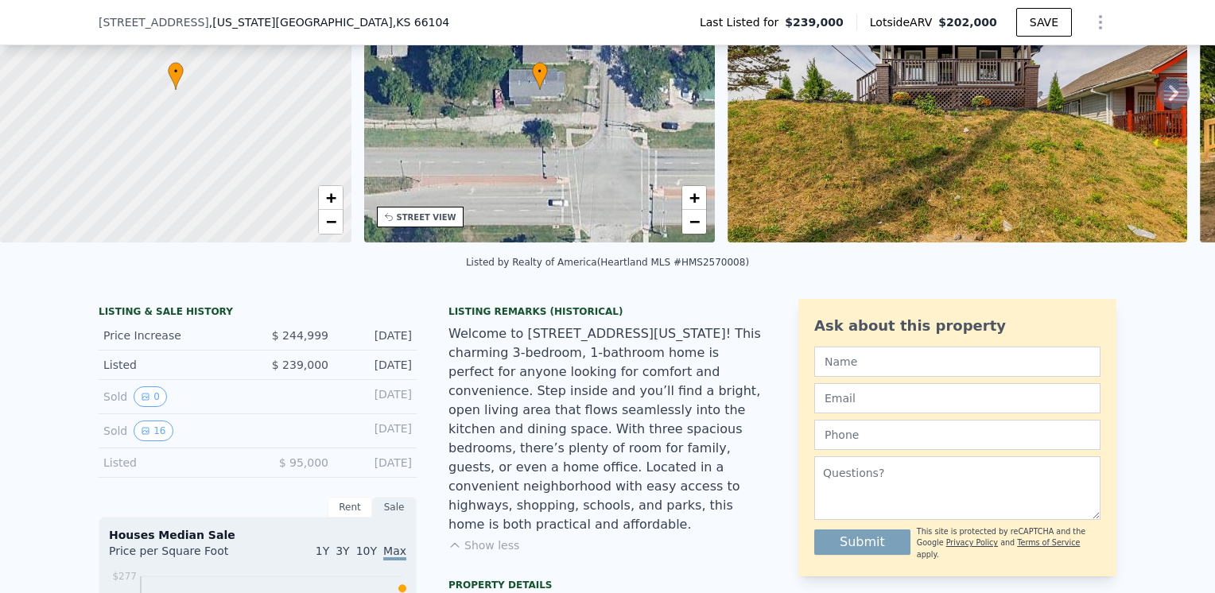
click at [955, 138] on img at bounding box center [956, 89] width 459 height 305
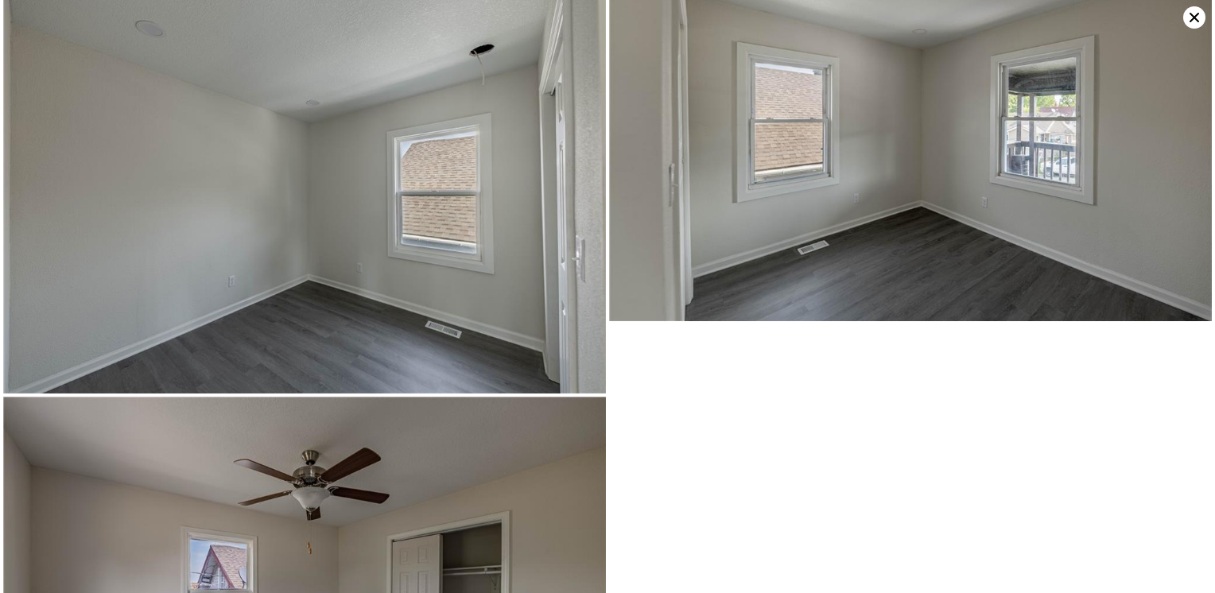
scroll to position [1601, 0]
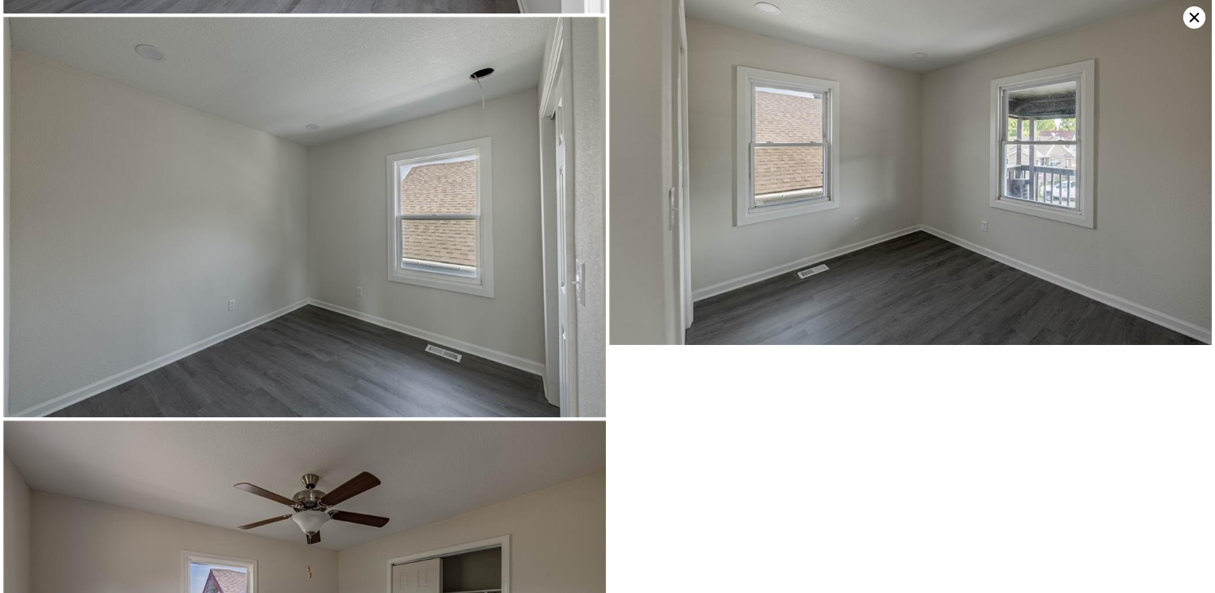
click at [1197, 24] on icon at bounding box center [1194, 17] width 22 height 22
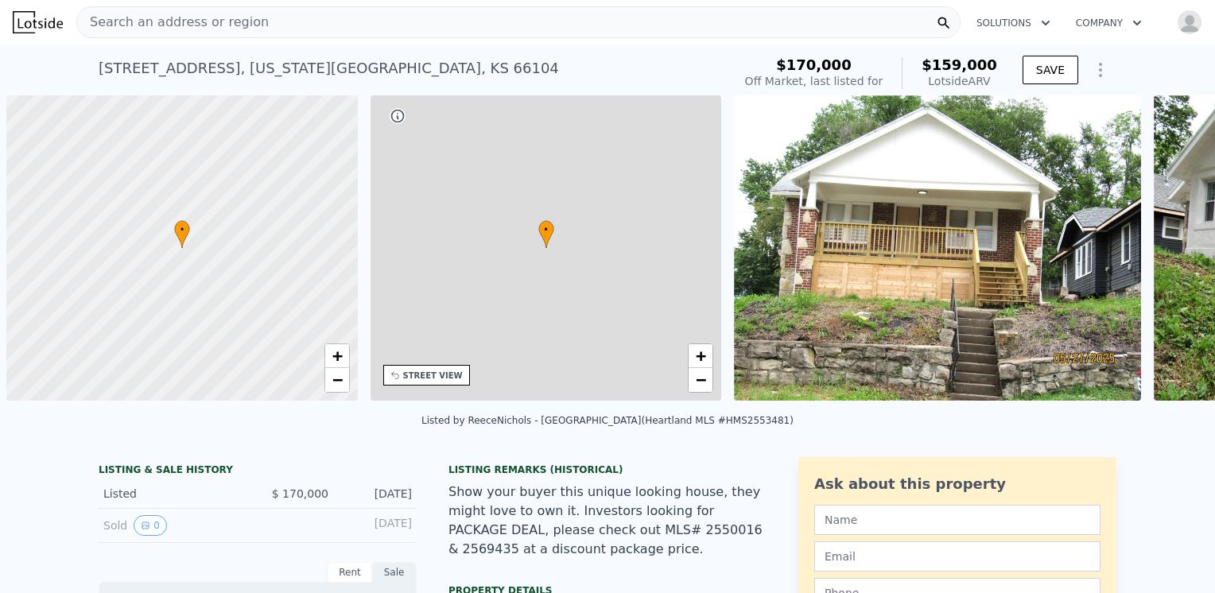
scroll to position [0, 6]
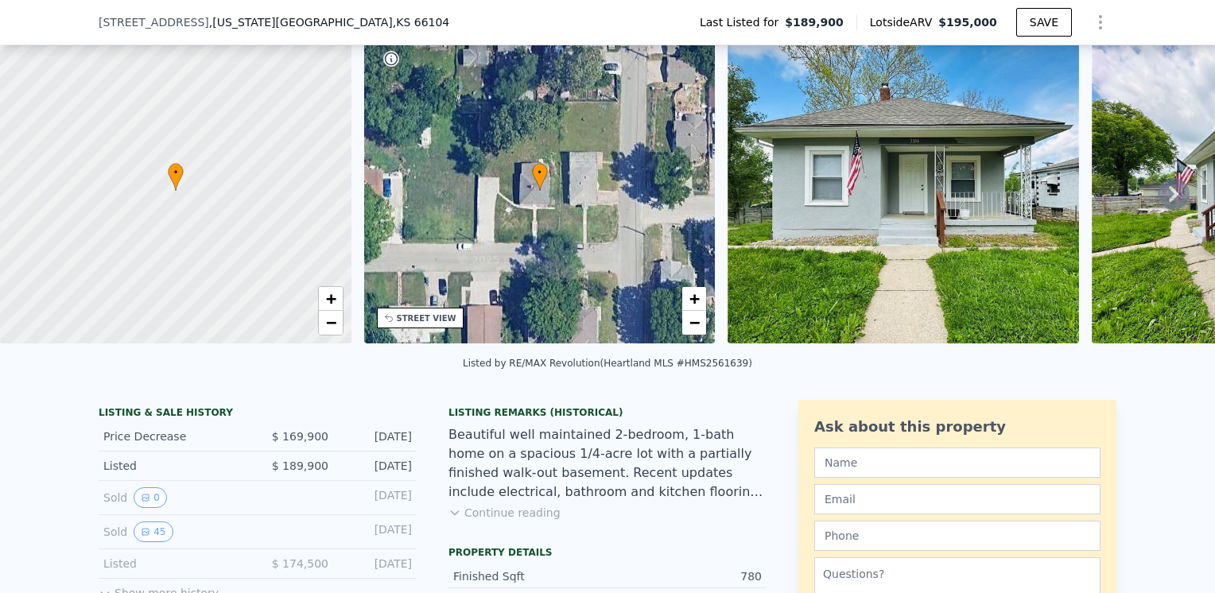
scroll to position [73, 0]
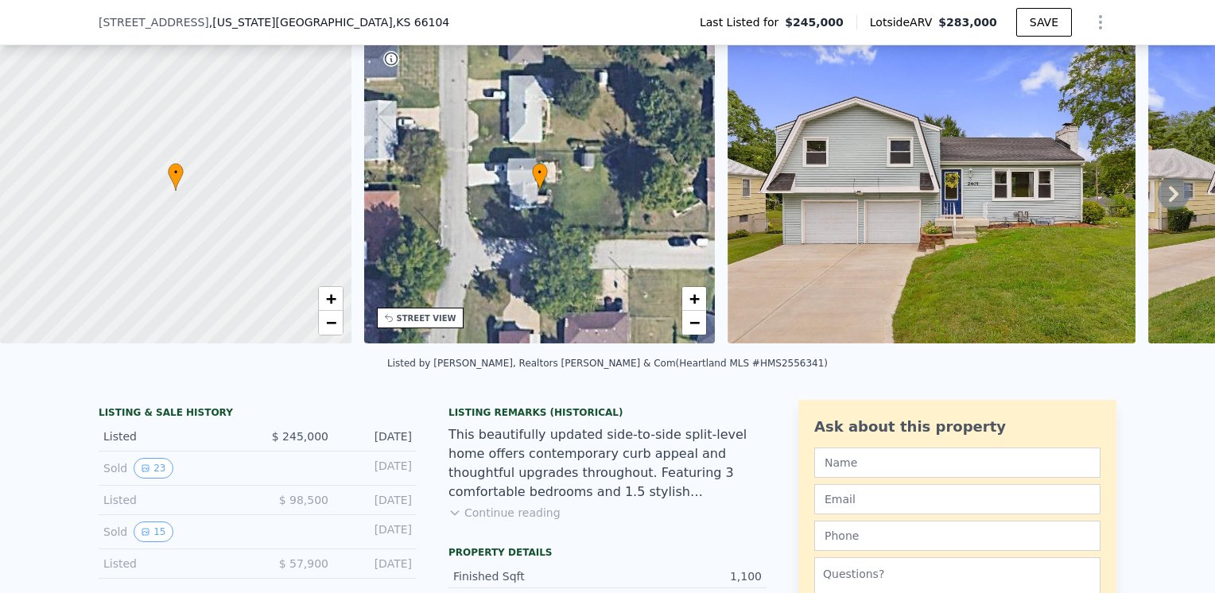
scroll to position [73, 0]
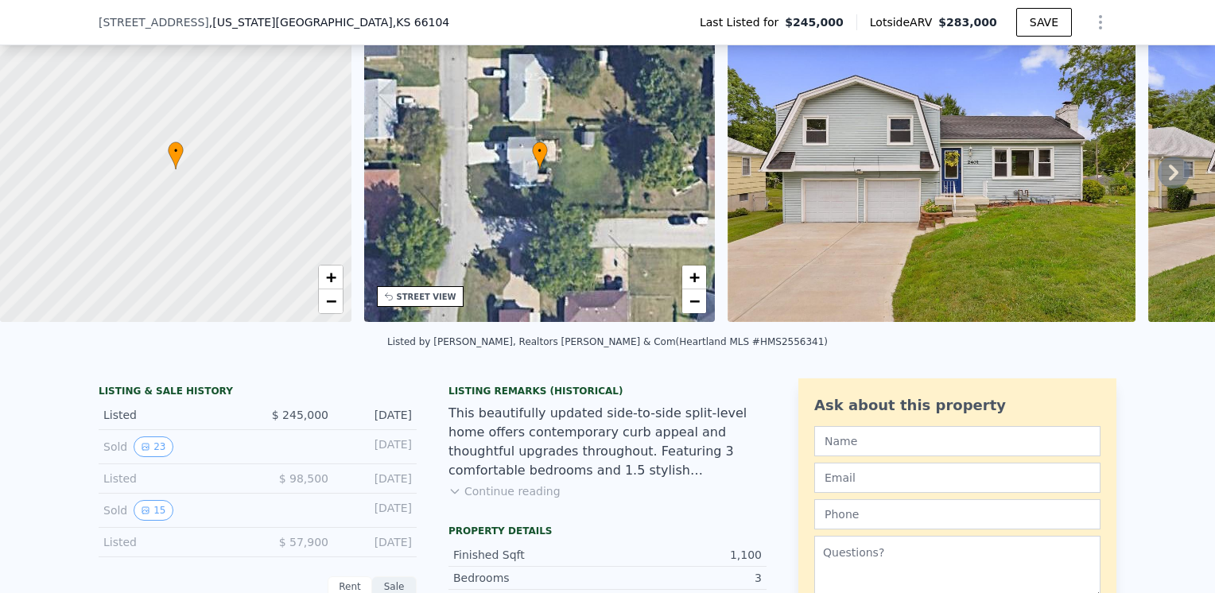
click at [477, 499] on button "Continue reading" at bounding box center [504, 491] width 112 height 16
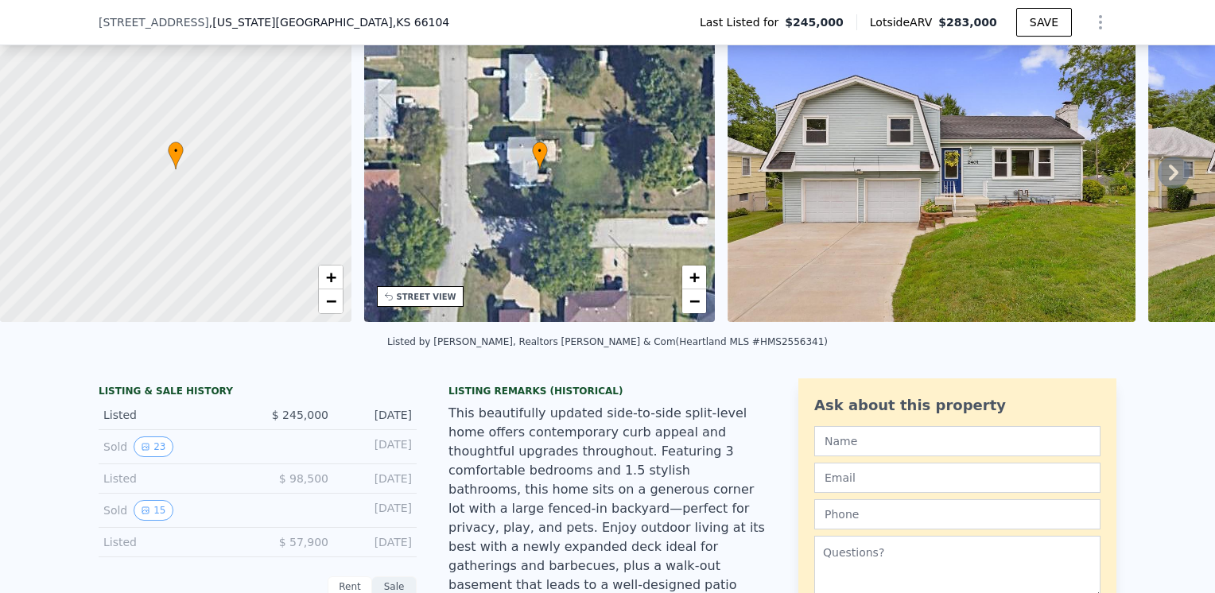
click at [945, 124] on img at bounding box center [931, 169] width 408 height 305
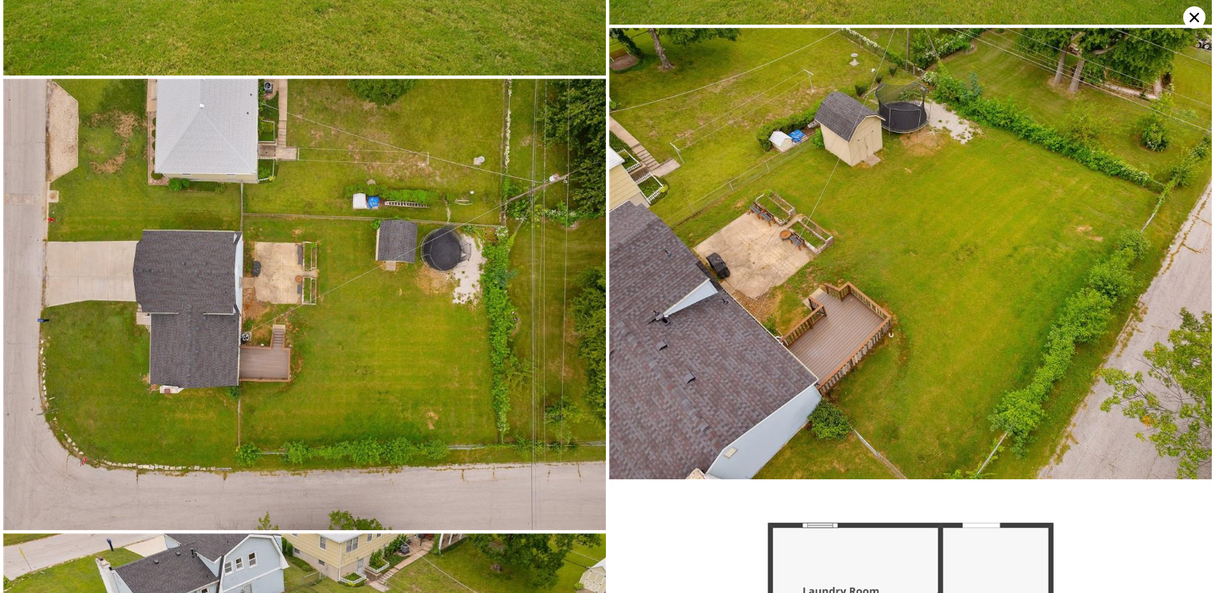
scroll to position [8149, 0]
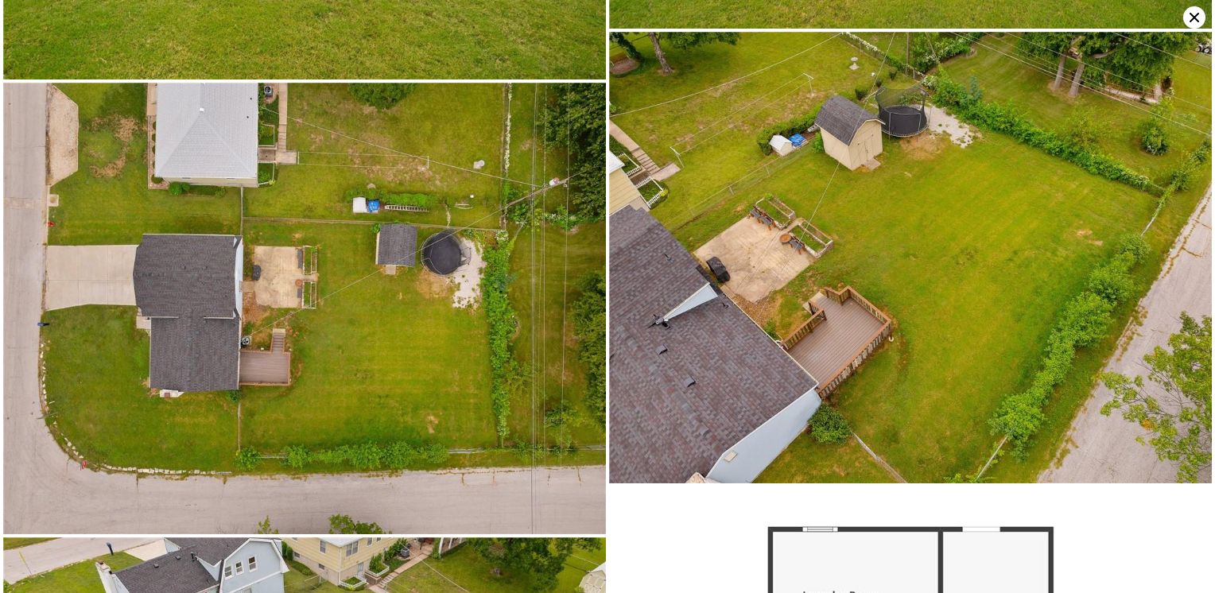
drag, startPoint x: 1189, startPoint y: 24, endPoint x: 1195, endPoint y: 32, distance: 9.7
click at [1195, 32] on div at bounding box center [607, 296] width 1215 height 593
click at [1189, 14] on icon at bounding box center [1194, 17] width 22 height 22
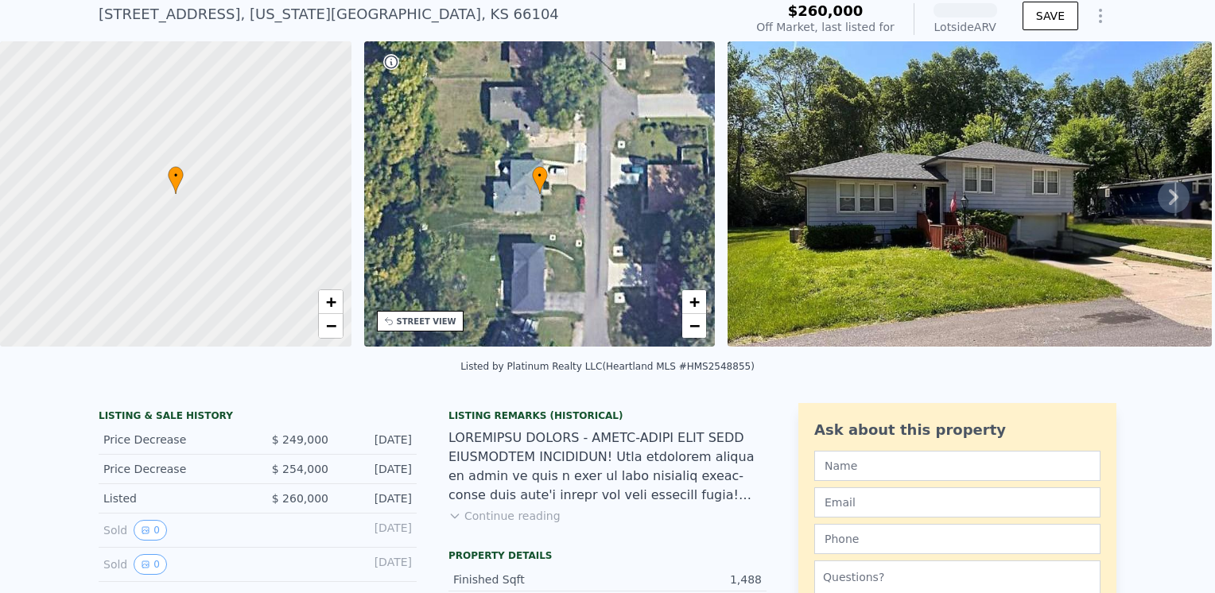
scroll to position [73, 0]
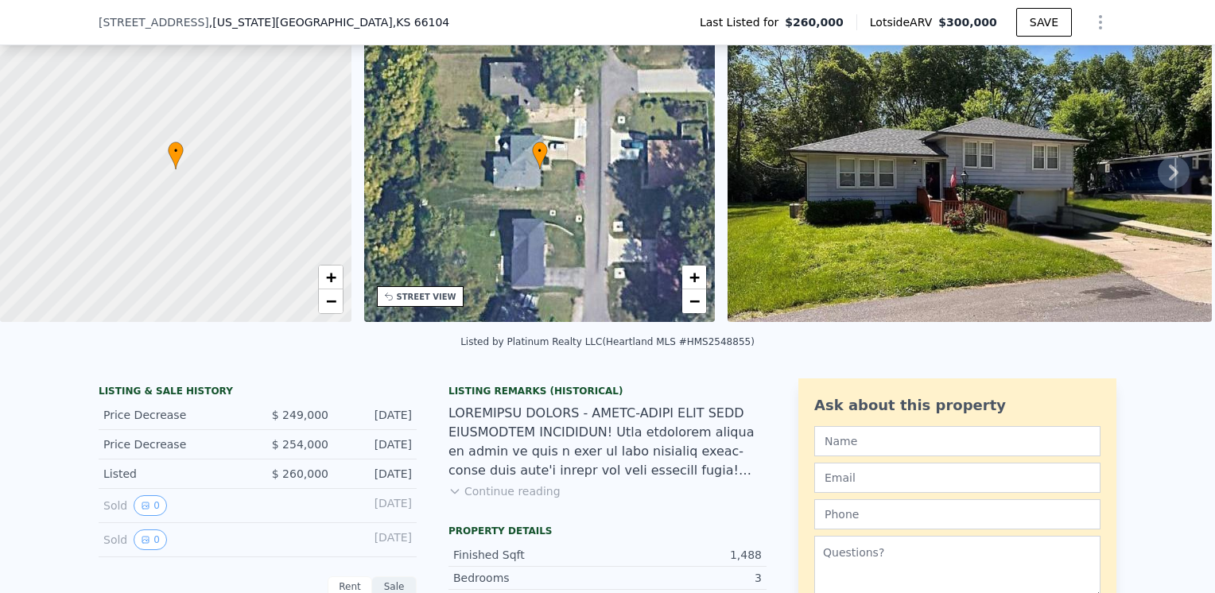
click at [484, 499] on button "Continue reading" at bounding box center [504, 491] width 112 height 16
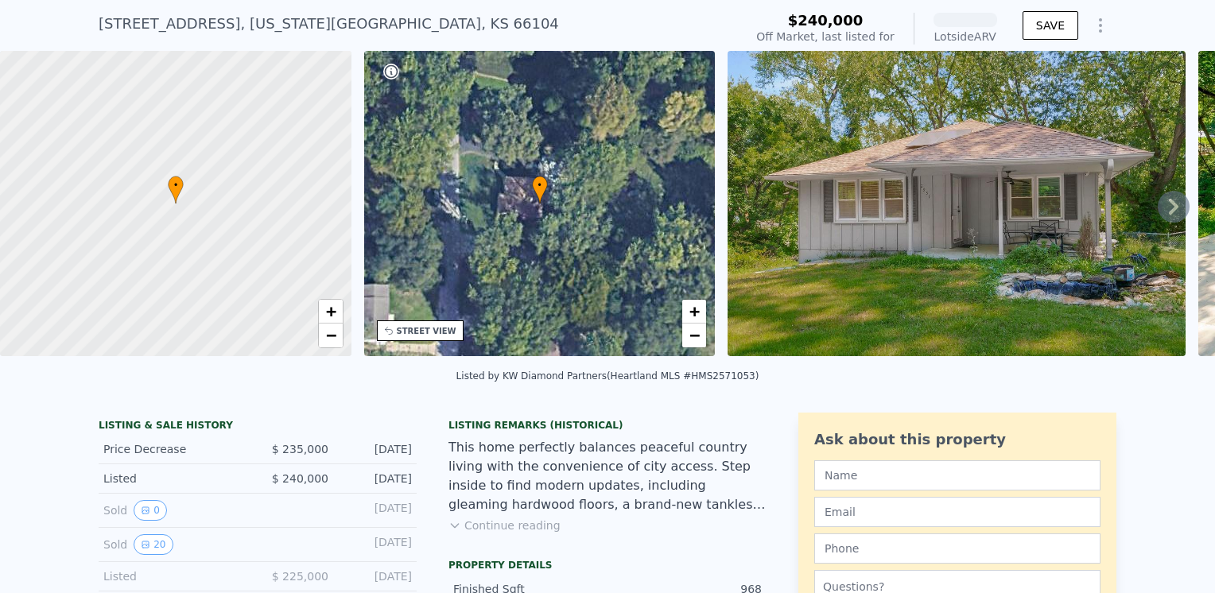
scroll to position [73, 0]
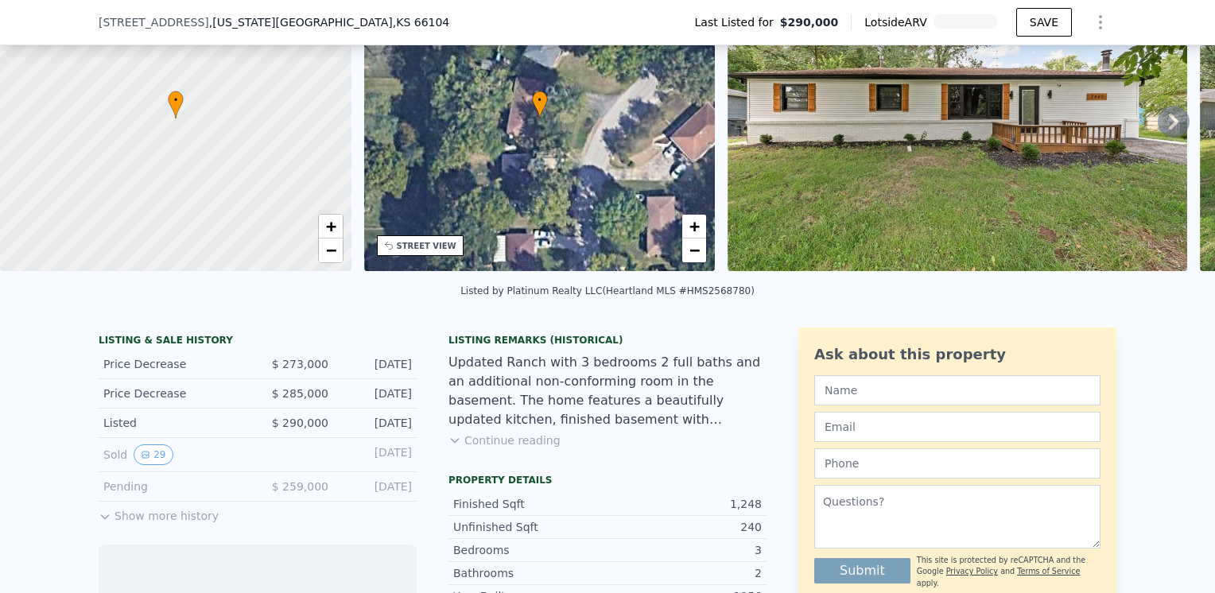
scroll to position [153, 0]
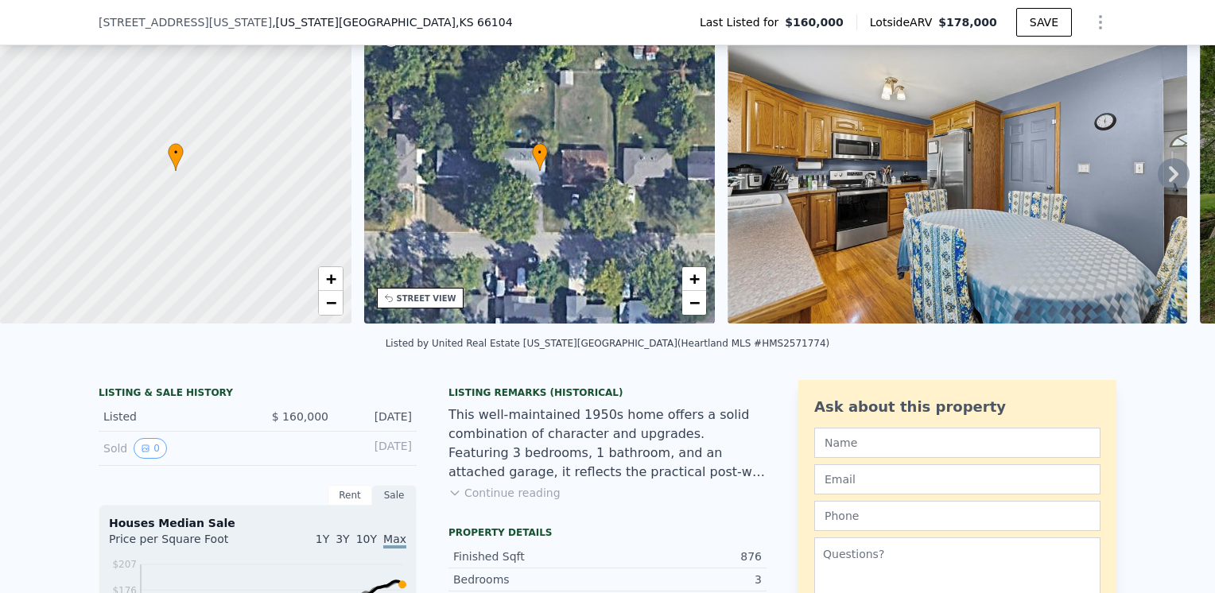
scroll to position [73, 0]
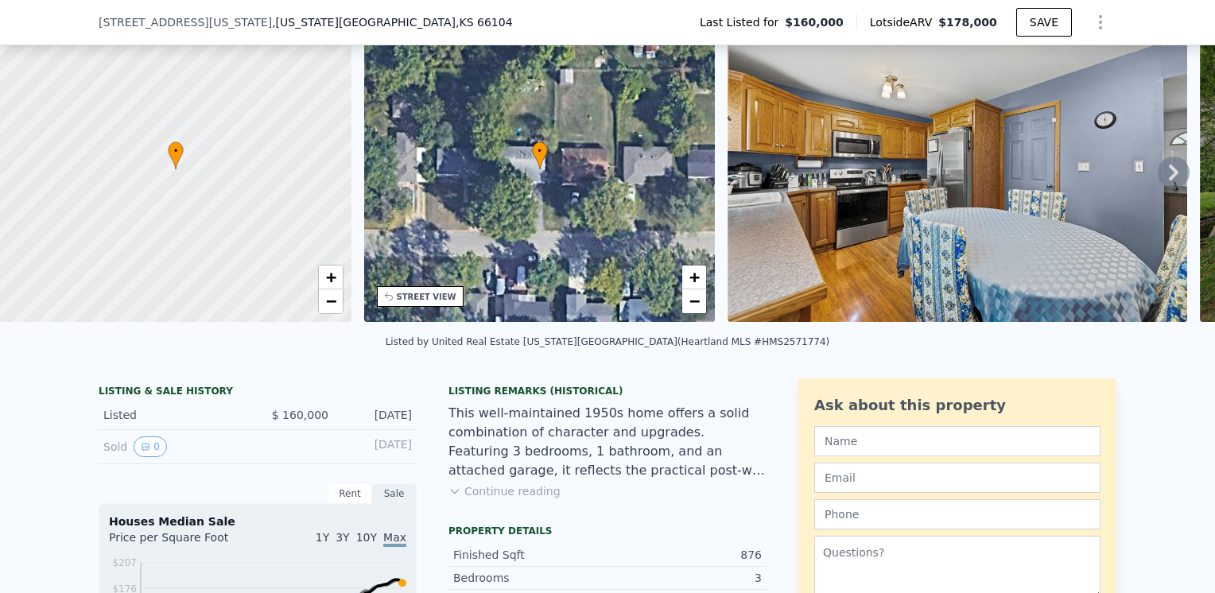
click at [478, 495] on button "Continue reading" at bounding box center [504, 491] width 112 height 16
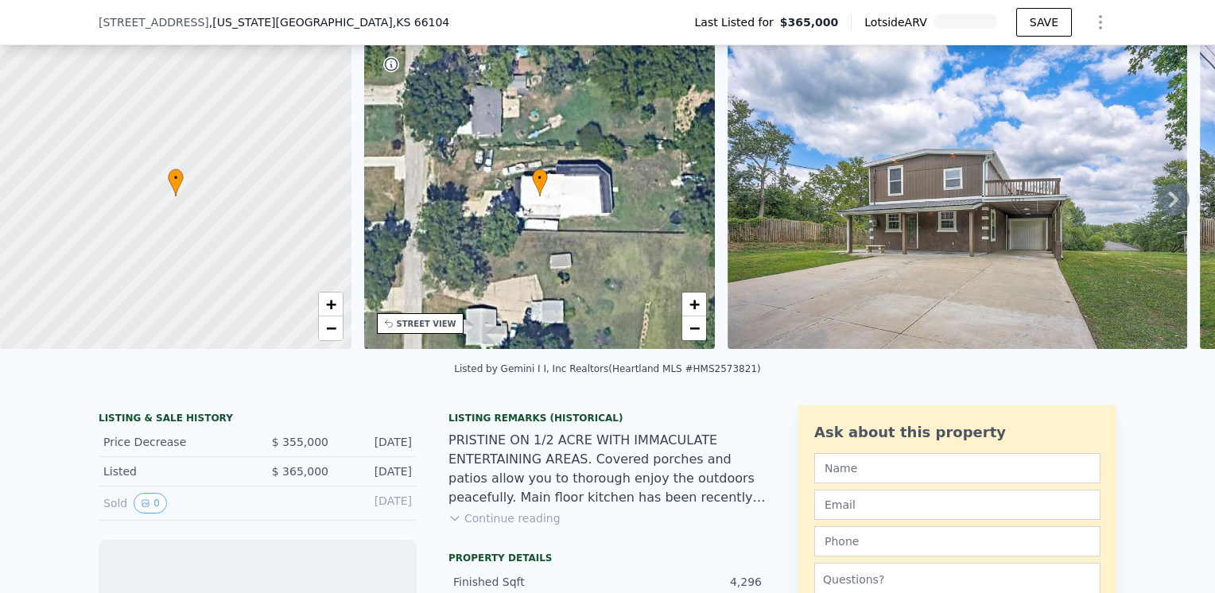
scroll to position [73, 0]
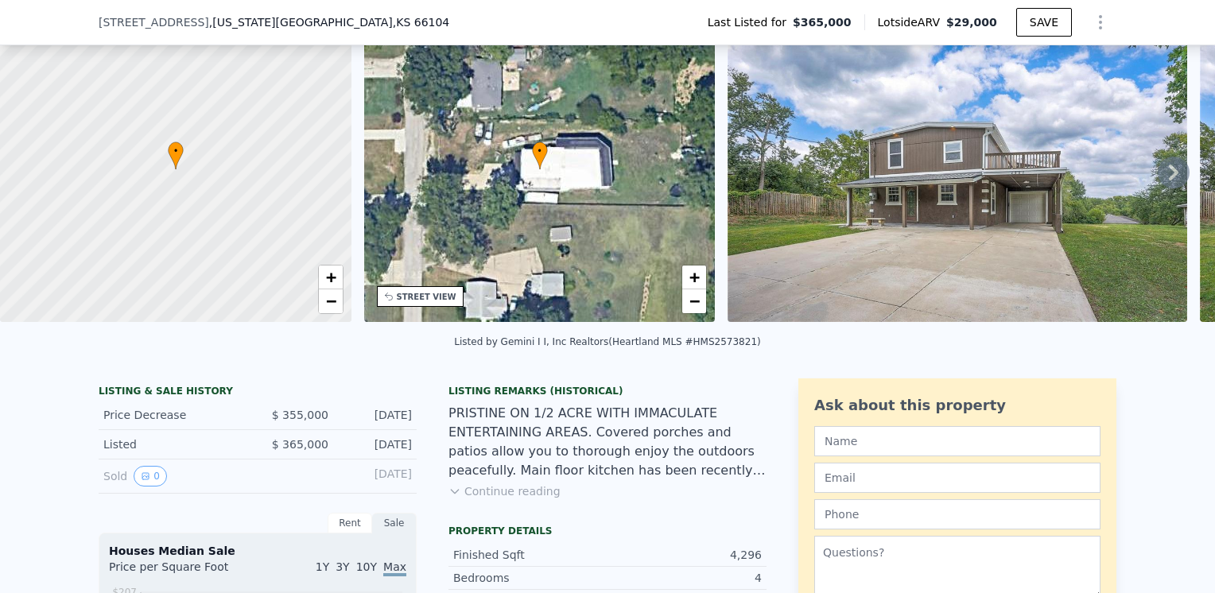
click at [507, 498] on button "Continue reading" at bounding box center [504, 491] width 112 height 16
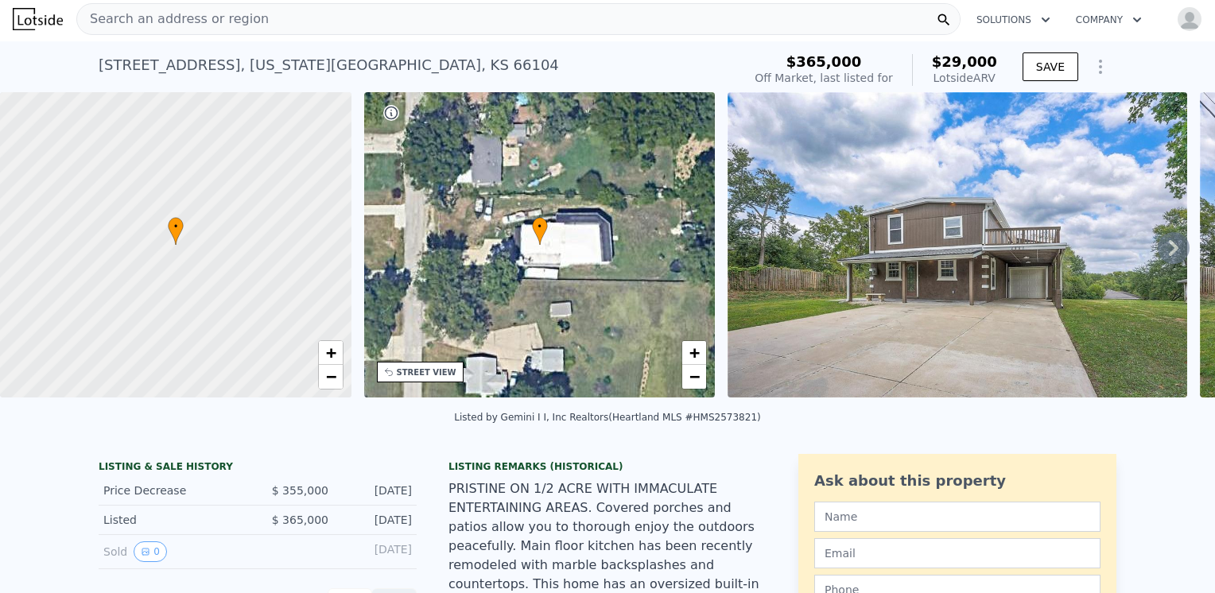
scroll to position [0, 0]
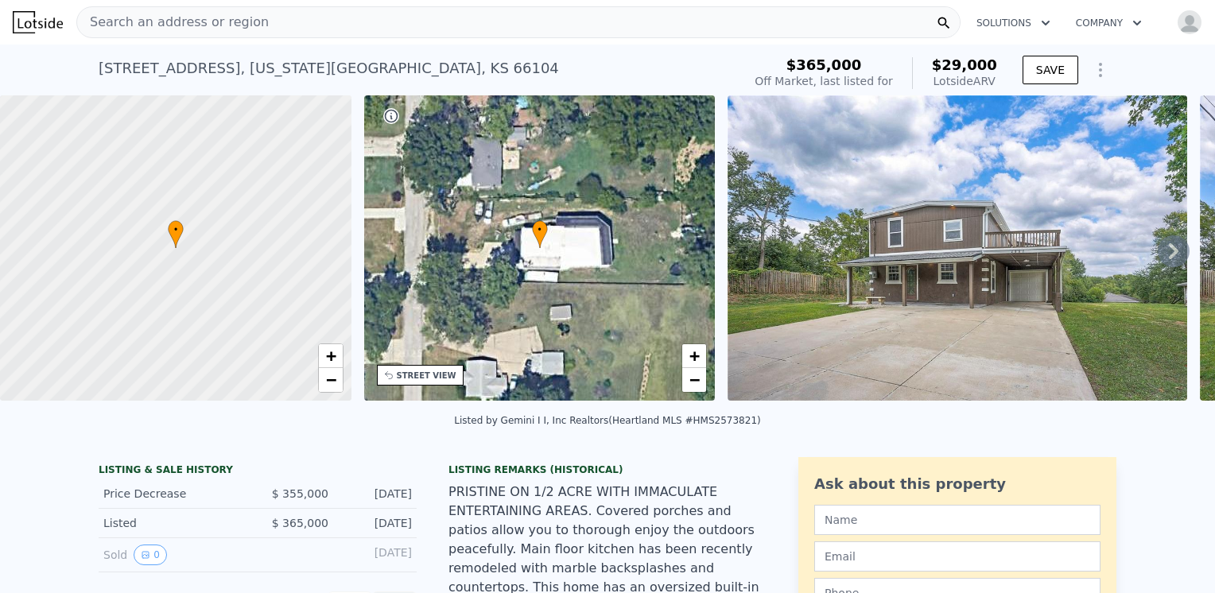
click at [945, 208] on img at bounding box center [957, 247] width 460 height 305
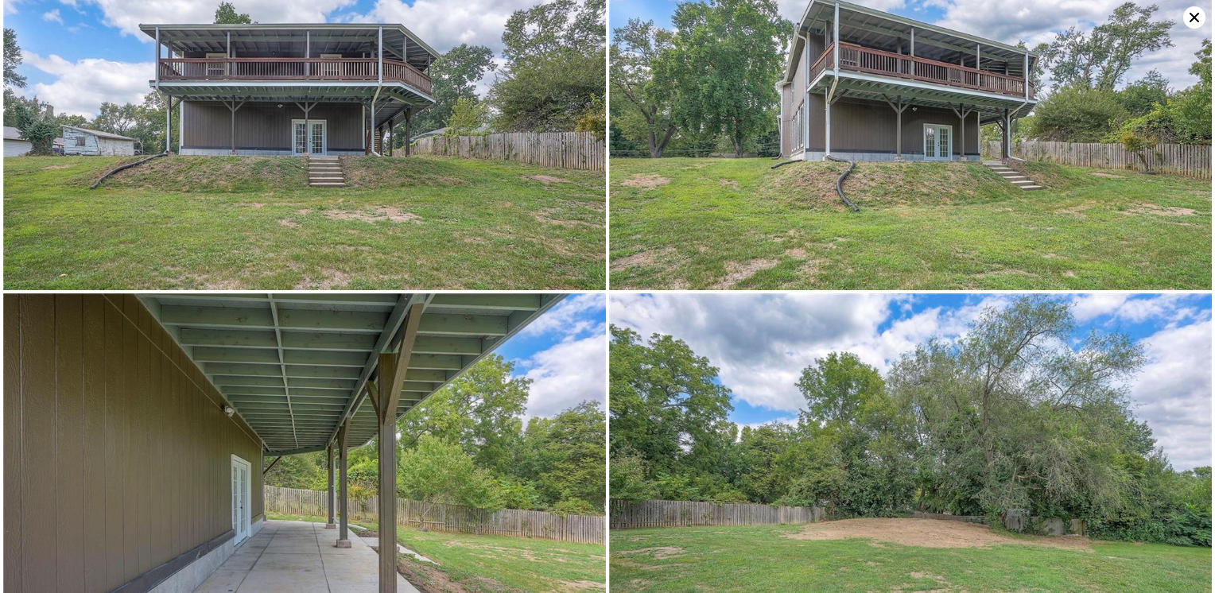
scroll to position [9585, 0]
